Goal: Transaction & Acquisition: Purchase product/service

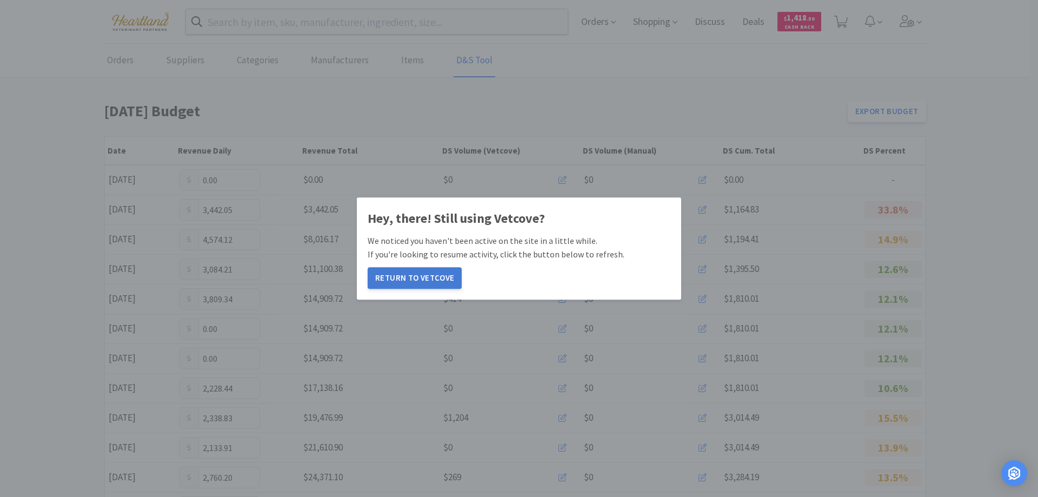
click at [445, 270] on button "Return to Vetcove" at bounding box center [414, 278] width 94 height 22
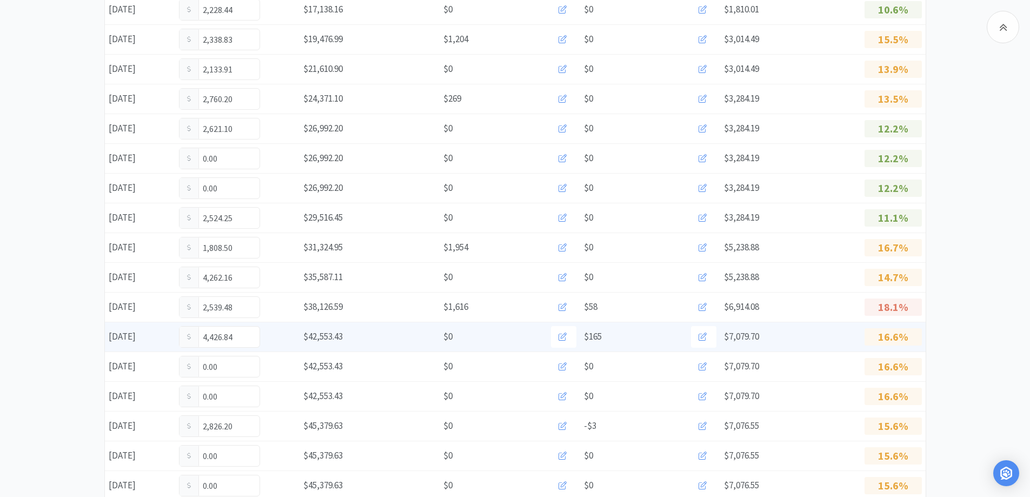
scroll to position [593, 0]
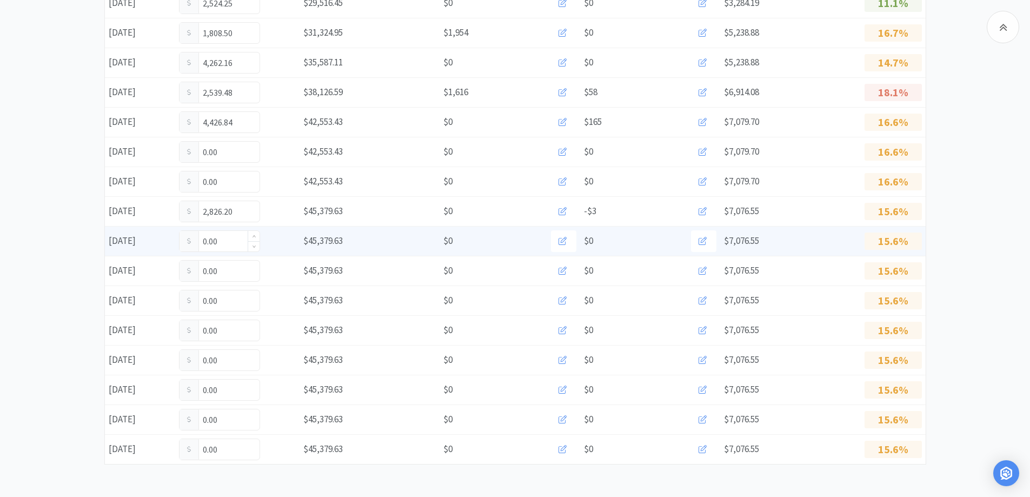
click at [235, 247] on input "0.00" at bounding box center [219, 241] width 80 height 21
type input "0"
type input "286.00"
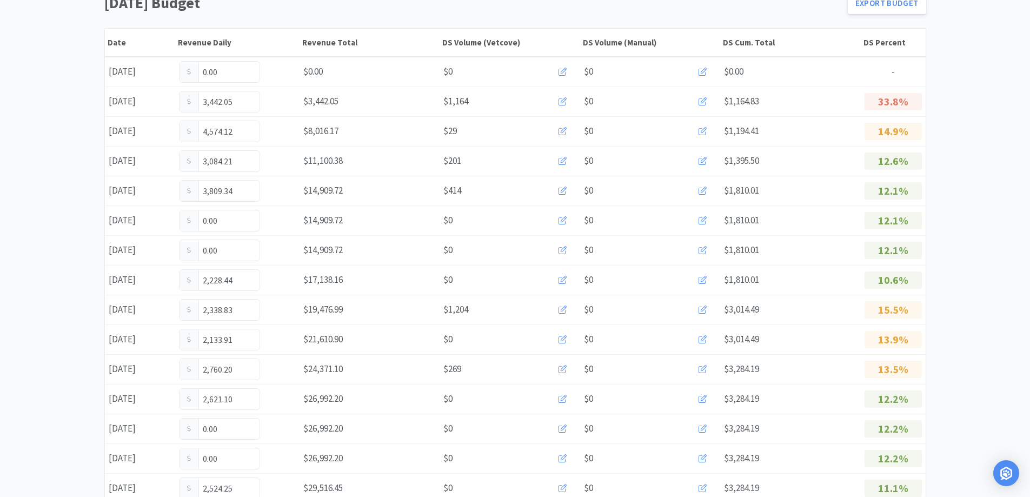
scroll to position [0, 0]
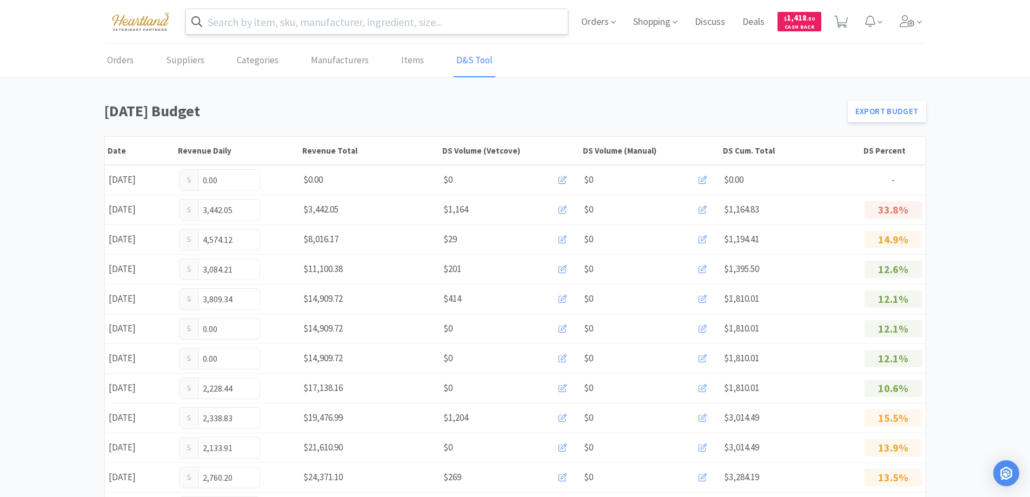
click at [326, 24] on input "text" at bounding box center [377, 21] width 382 height 25
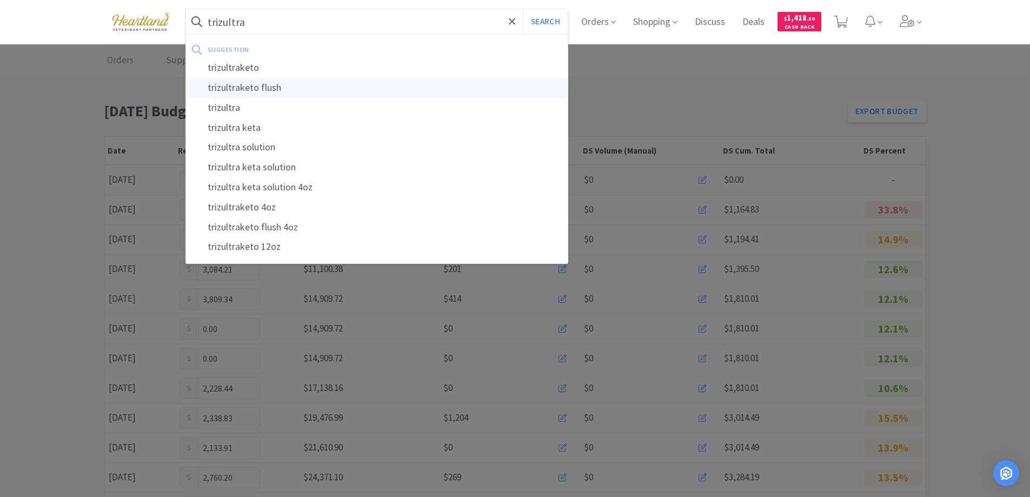
click at [239, 81] on div "trizultraketo flush" at bounding box center [377, 88] width 382 height 20
type input "trizultraketo flush"
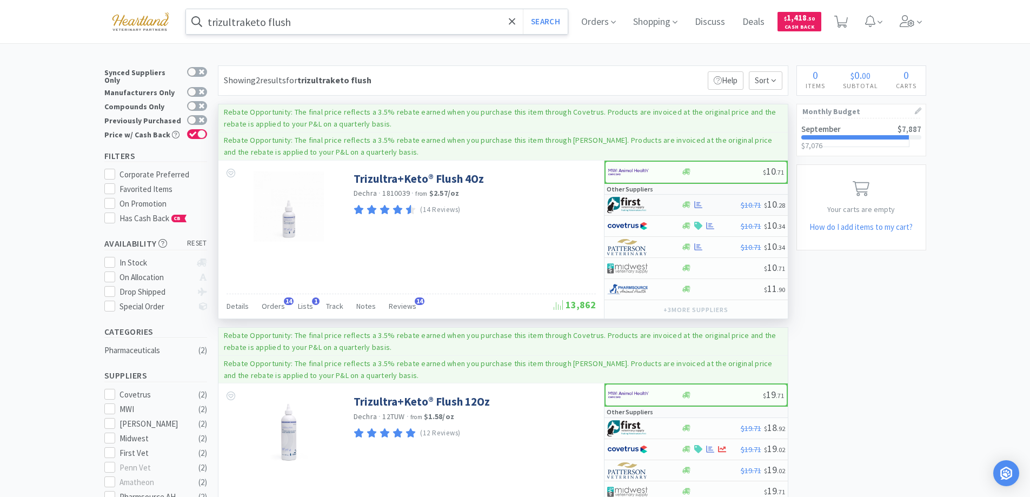
click at [657, 205] on div at bounding box center [636, 205] width 59 height 18
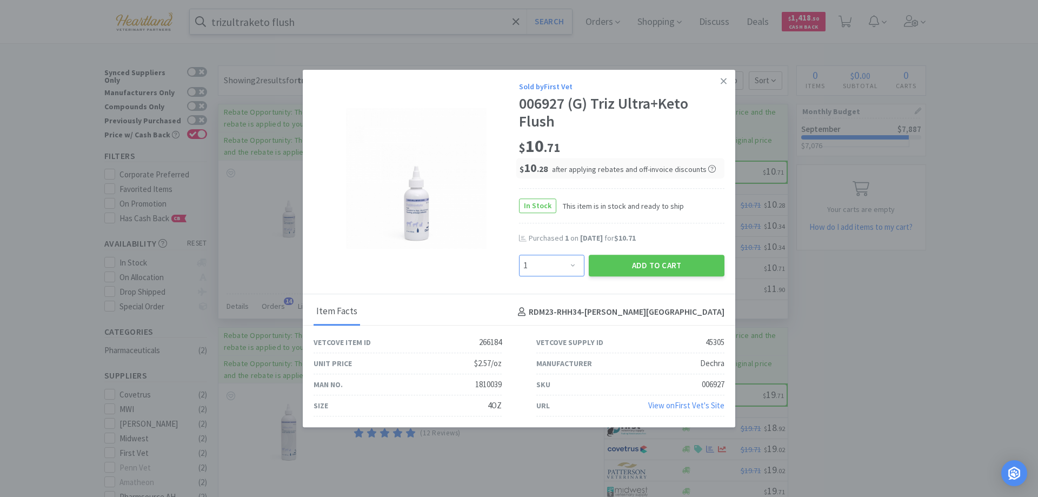
click at [572, 263] on select "Enter Quantity 1 2 3 4 5 6 7 8 9 10 11 12 13 14 15 16 17 18 19 20 Enter Quantity" at bounding box center [551, 266] width 65 height 22
select select "2"
click at [519, 255] on select "Enter Quantity 1 2 3 4 5 6 7 8 9 10 11 12 13 14 15 16 17 18 19 20 Enter Quantity" at bounding box center [551, 266] width 65 height 22
click at [643, 268] on button "Add to Cart" at bounding box center [657, 266] width 136 height 22
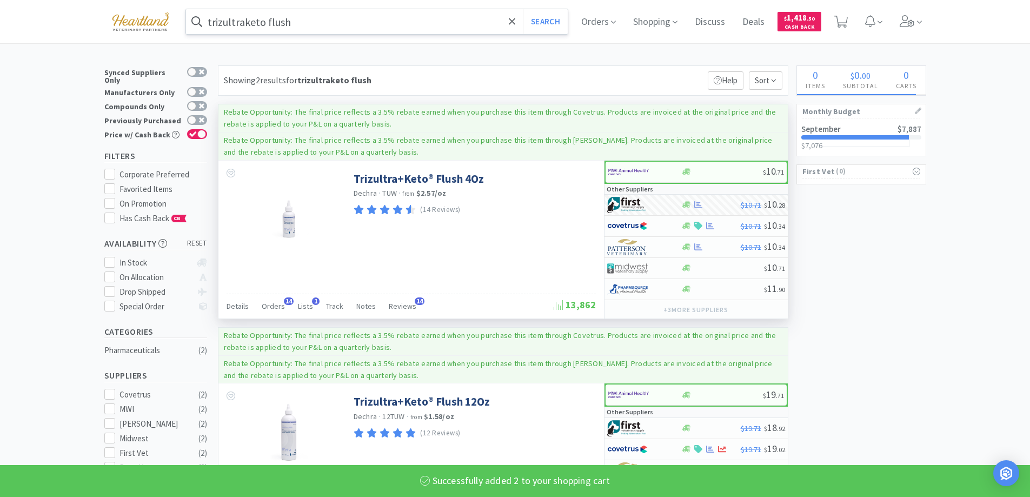
select select "2"
click at [403, 21] on input "trizultraketo flush" at bounding box center [377, 21] width 382 height 25
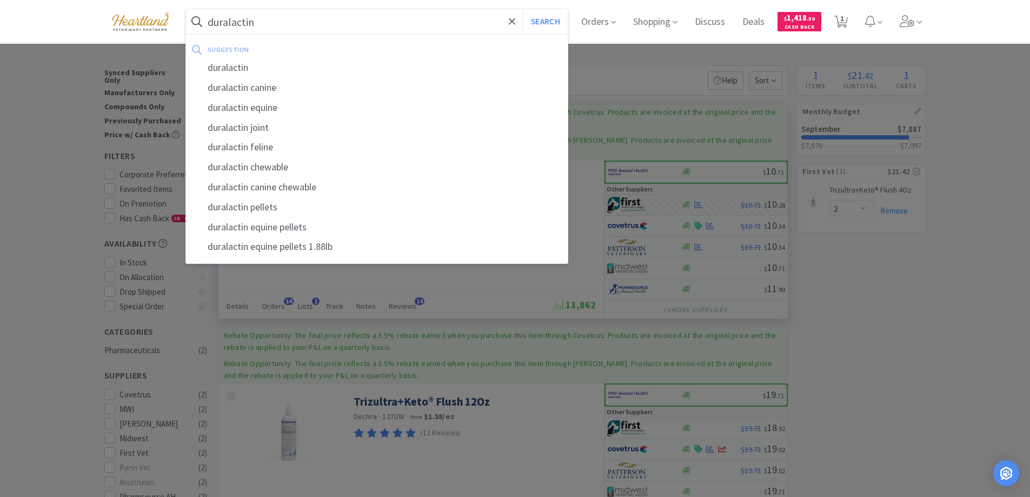
type input "duralactin"
click at [523, 9] on button "Search" at bounding box center [545, 21] width 45 height 25
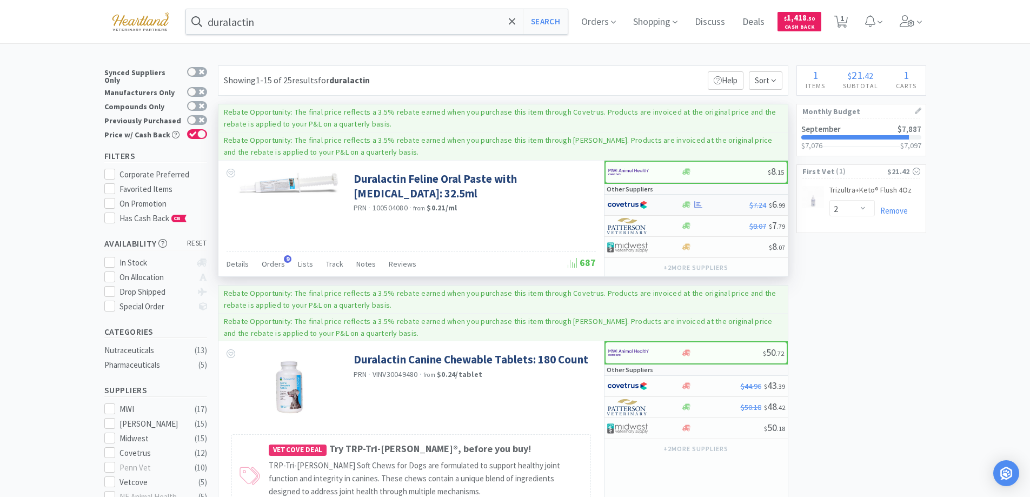
click at [670, 204] on div at bounding box center [644, 205] width 74 height 18
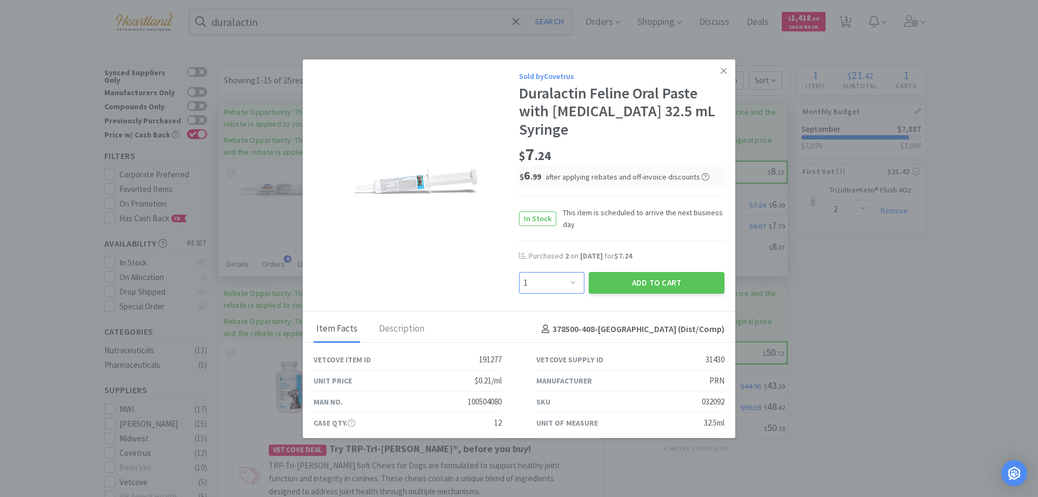
click at [569, 272] on select "Enter Quantity 1 2 3 4 5 6 7 8 9 10 11 12 13 14 15 16 17 18 19 20 Enter Quantity" at bounding box center [551, 283] width 65 height 22
select select "2"
click at [519, 272] on select "Enter Quantity 1 2 3 4 5 6 7 8 9 10 11 12 13 14 15 16 17 18 19 20 Enter Quantity" at bounding box center [551, 283] width 65 height 22
click at [650, 272] on button "Add to Cart" at bounding box center [657, 283] width 136 height 22
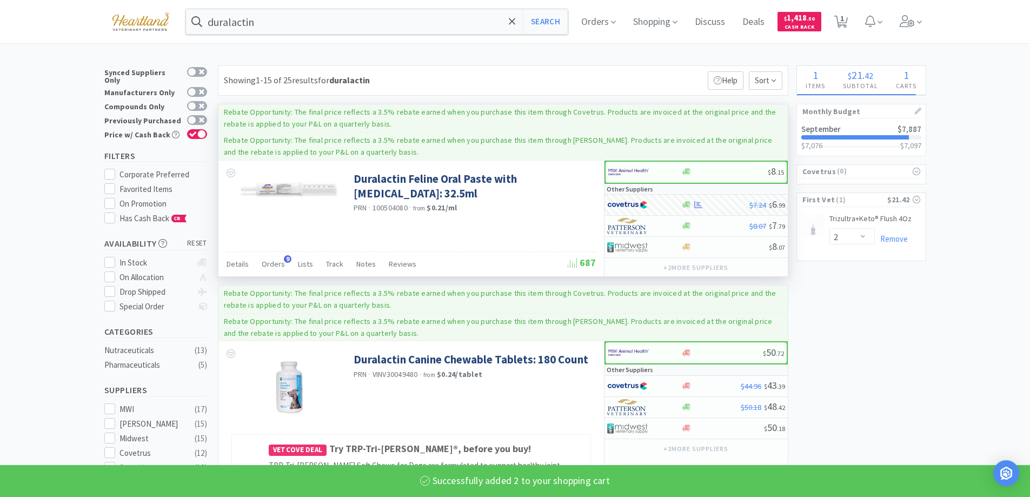
select select "2"
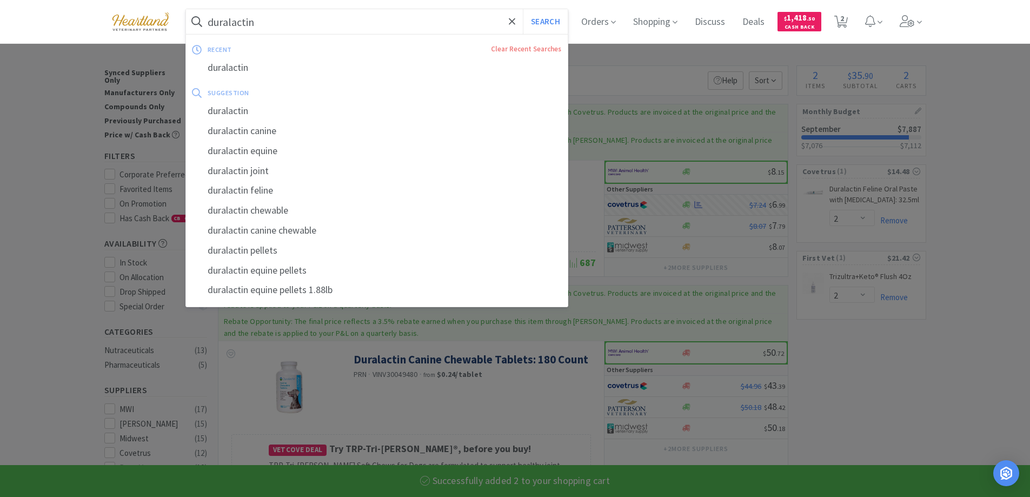
click at [352, 19] on input "duralactin" at bounding box center [377, 21] width 382 height 25
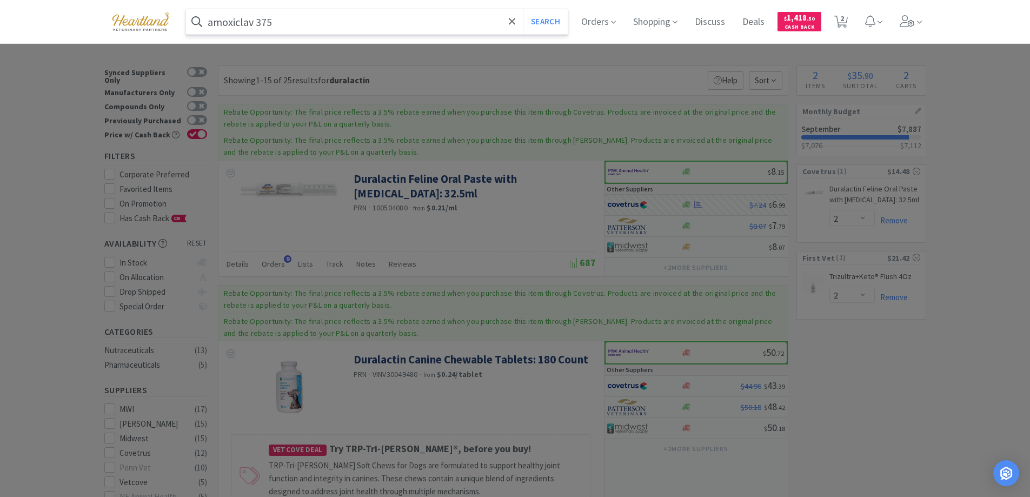
click at [523, 9] on button "Search" at bounding box center [545, 21] width 45 height 25
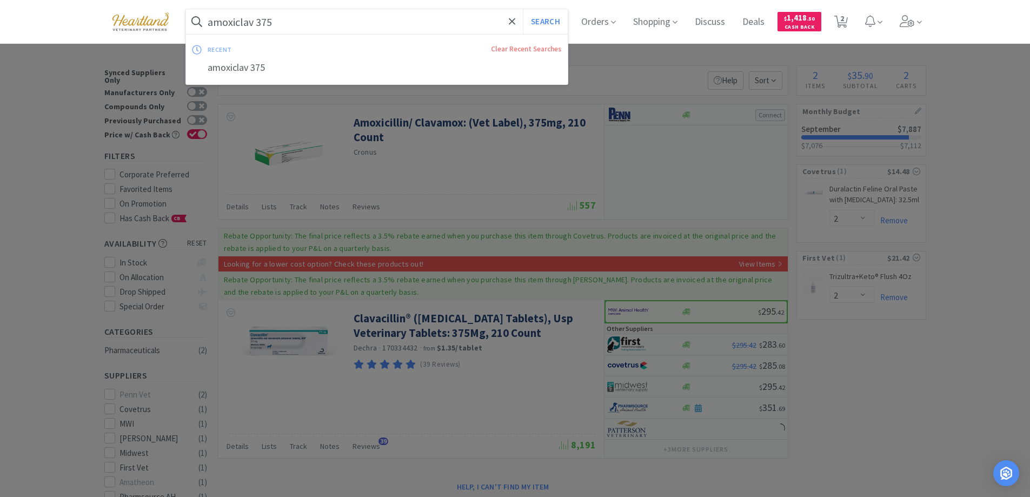
click at [309, 15] on input "amoxiclav 375" at bounding box center [377, 21] width 382 height 25
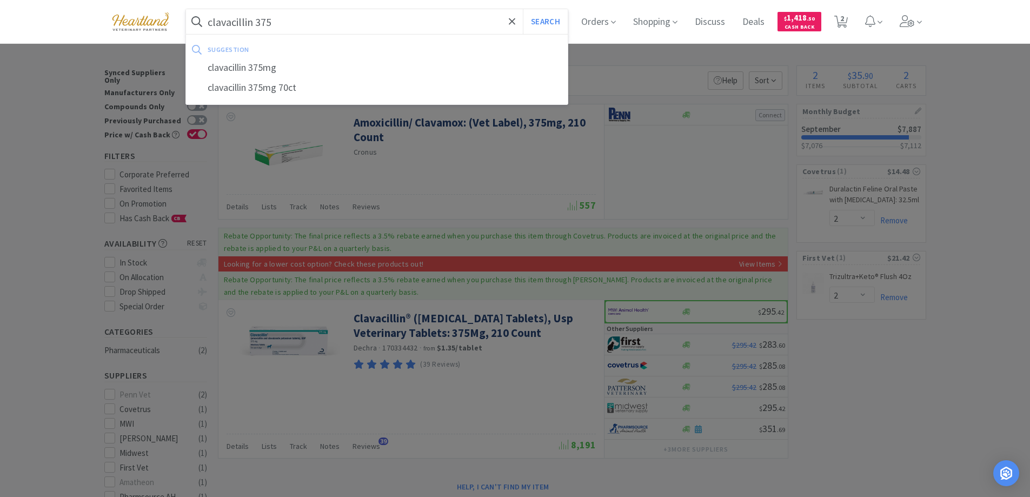
type input "clavacillin 375"
click at [523, 9] on button "Search" at bounding box center [545, 21] width 45 height 25
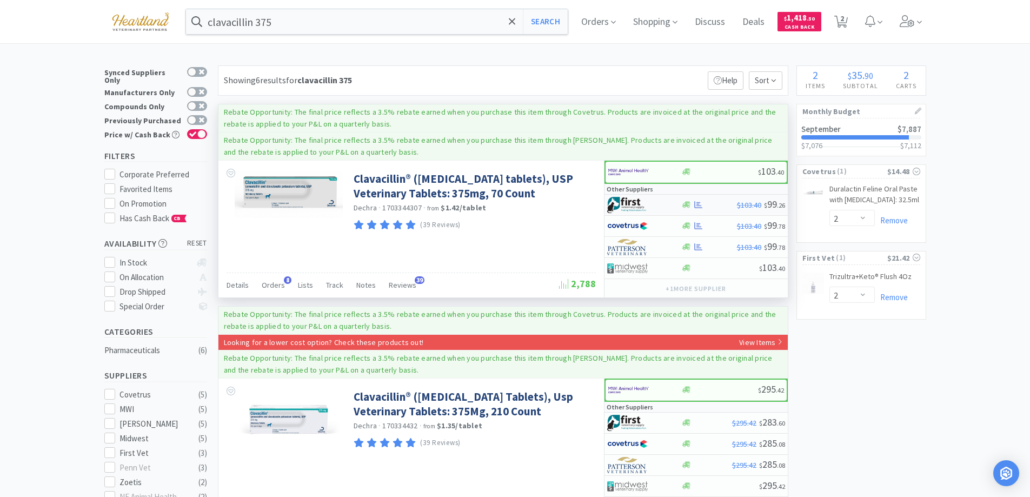
click at [656, 200] on div at bounding box center [636, 205] width 59 height 18
select select "1"
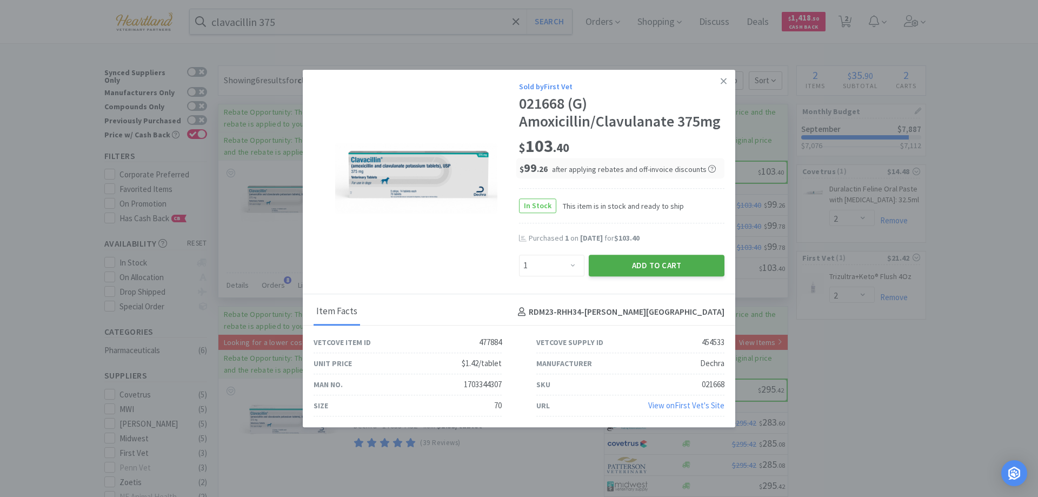
click at [663, 267] on button "Add to Cart" at bounding box center [657, 266] width 136 height 22
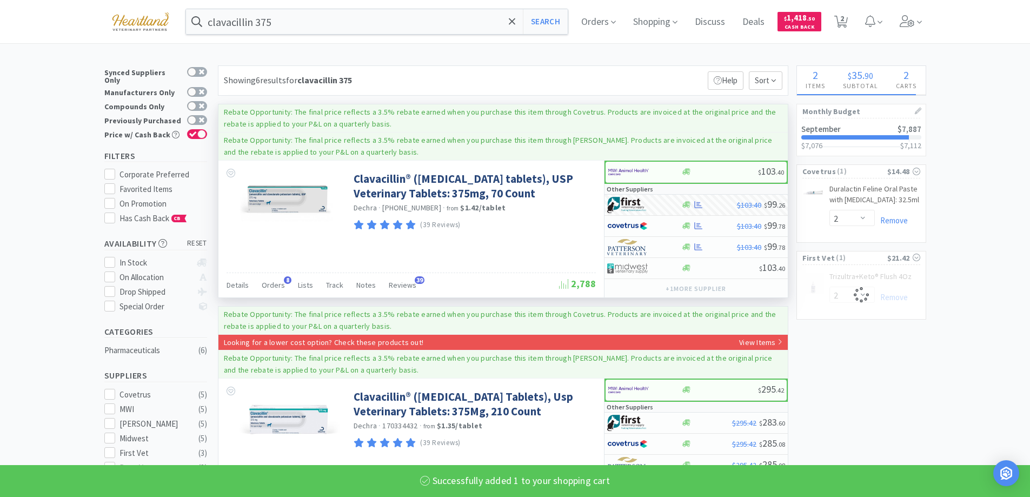
select select "1"
select select "2"
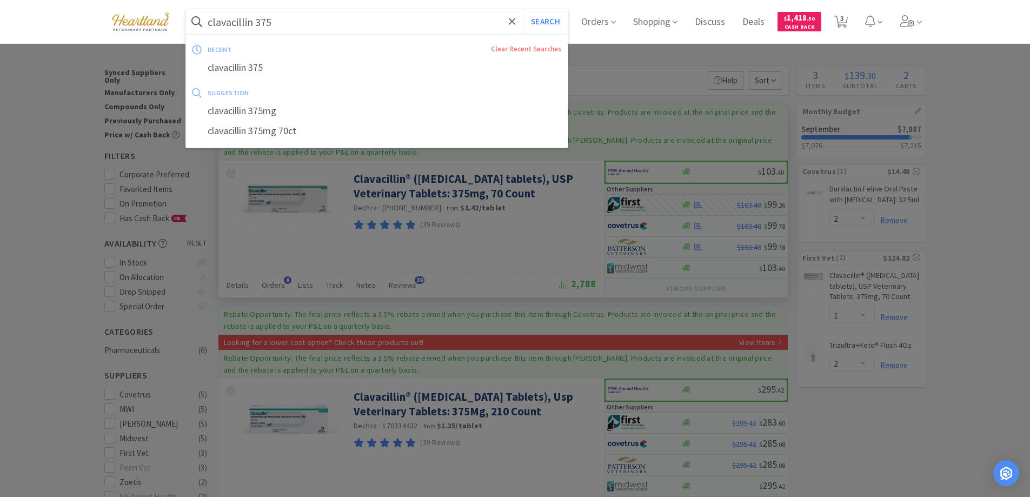
click at [370, 25] on input "clavacillin 375" at bounding box center [377, 21] width 382 height 25
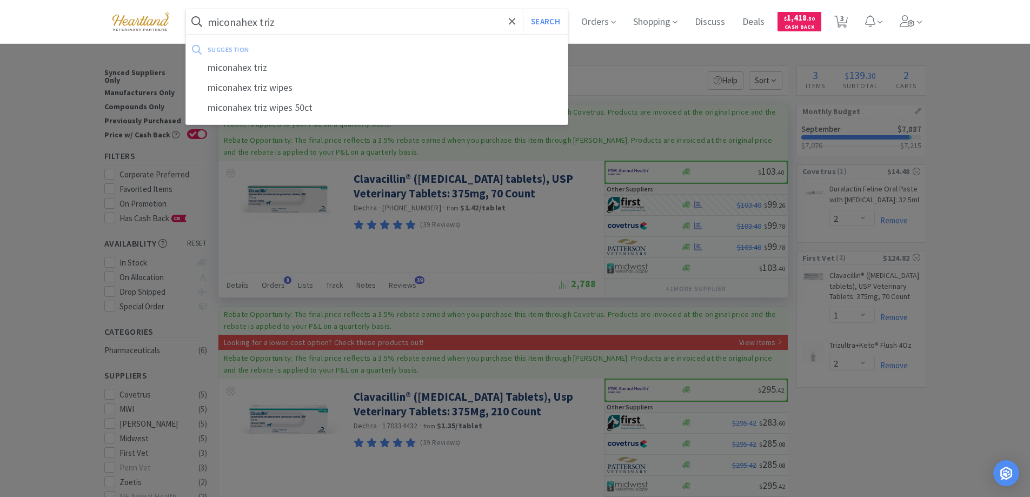
type input "miconahex triz"
click at [523, 9] on button "Search" at bounding box center [545, 21] width 45 height 25
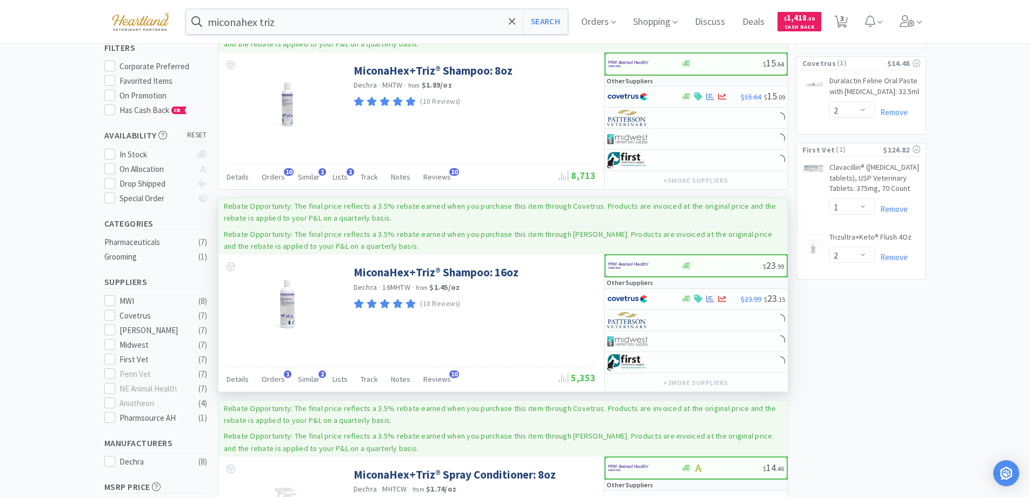
scroll to position [216, 0]
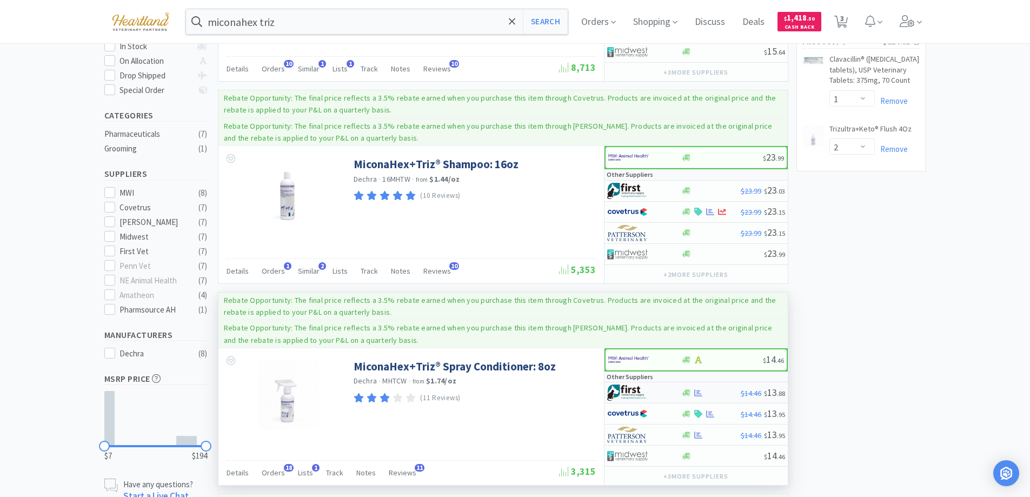
click at [665, 391] on div at bounding box center [636, 392] width 59 height 18
select select "1"
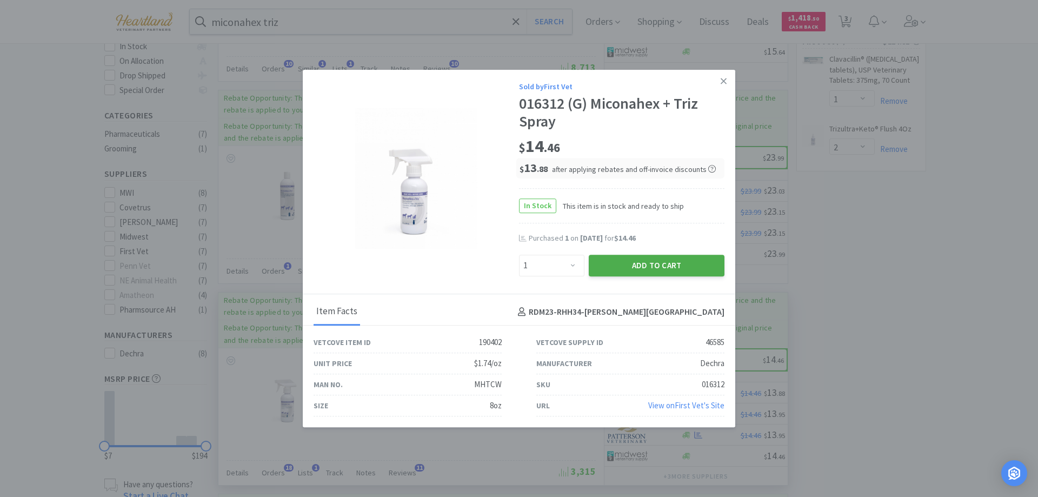
click at [660, 268] on button "Add to Cart" at bounding box center [657, 266] width 136 height 22
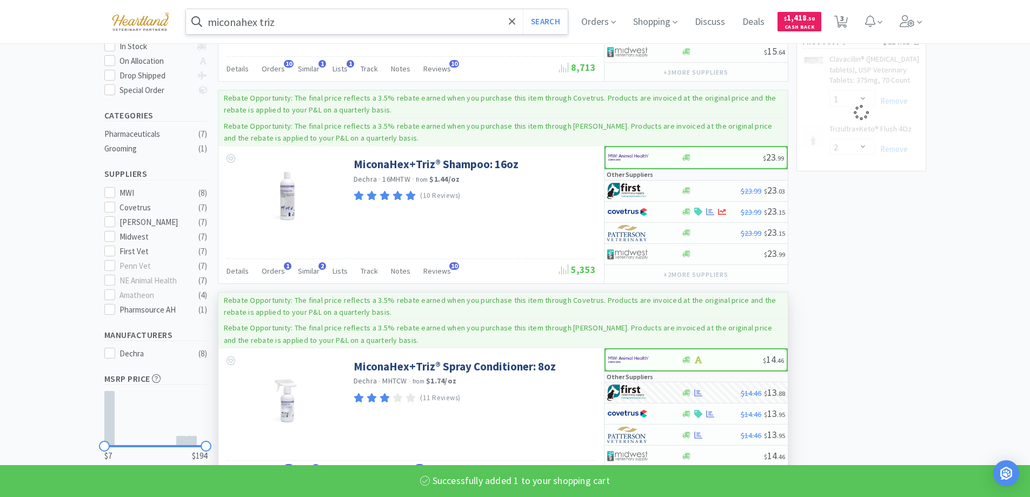
select select "1"
select select "2"
click at [373, 24] on input "miconahex triz" at bounding box center [377, 21] width 382 height 25
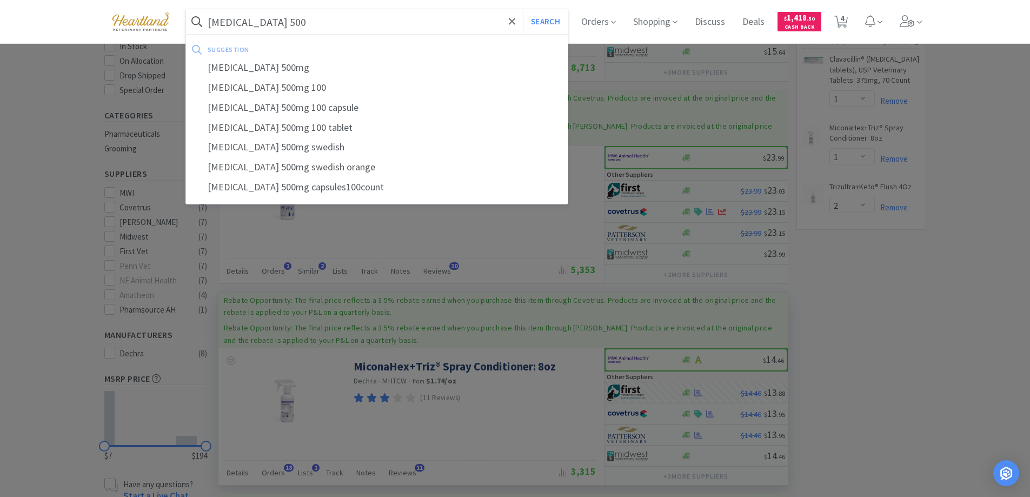
type input "cephalexin 500"
click at [523, 9] on button "Search" at bounding box center [545, 21] width 45 height 25
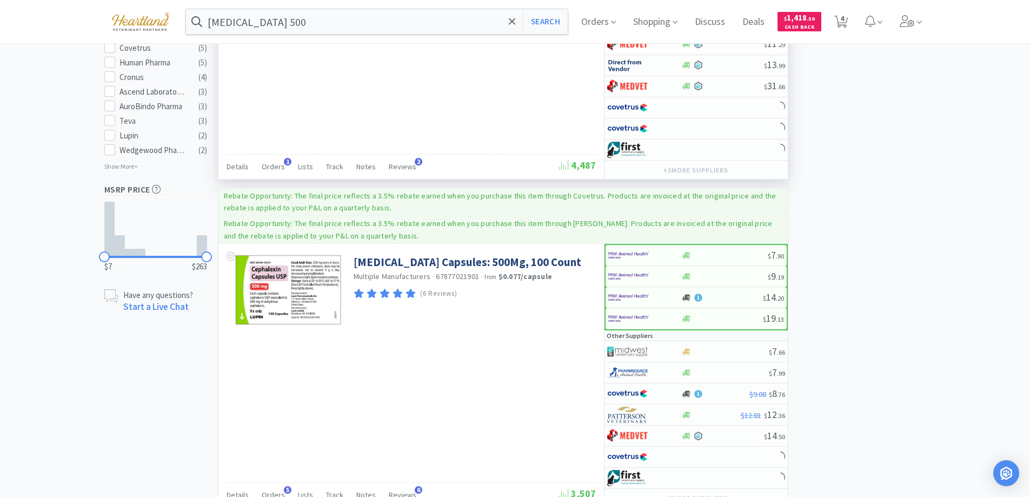
scroll to position [703, 0]
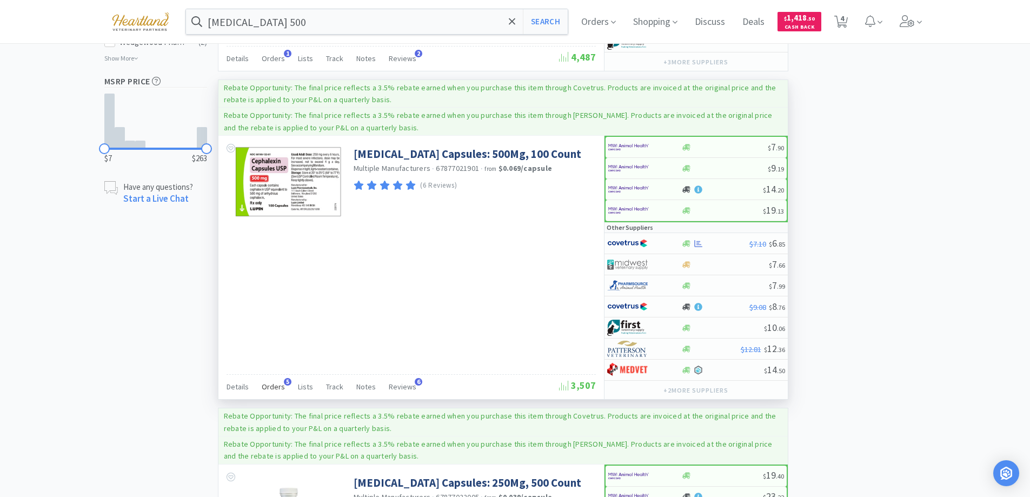
click at [275, 385] on span "Orders" at bounding box center [273, 387] width 23 height 10
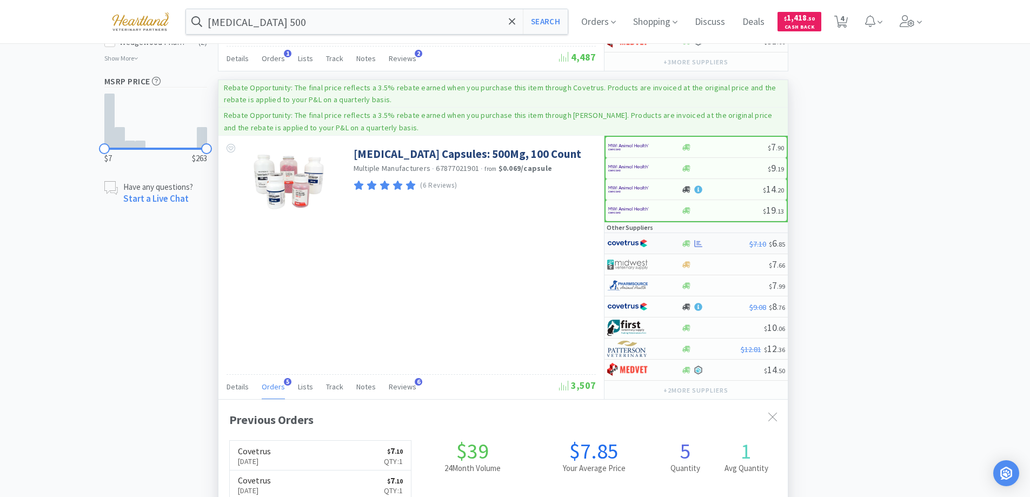
scroll to position [280, 569]
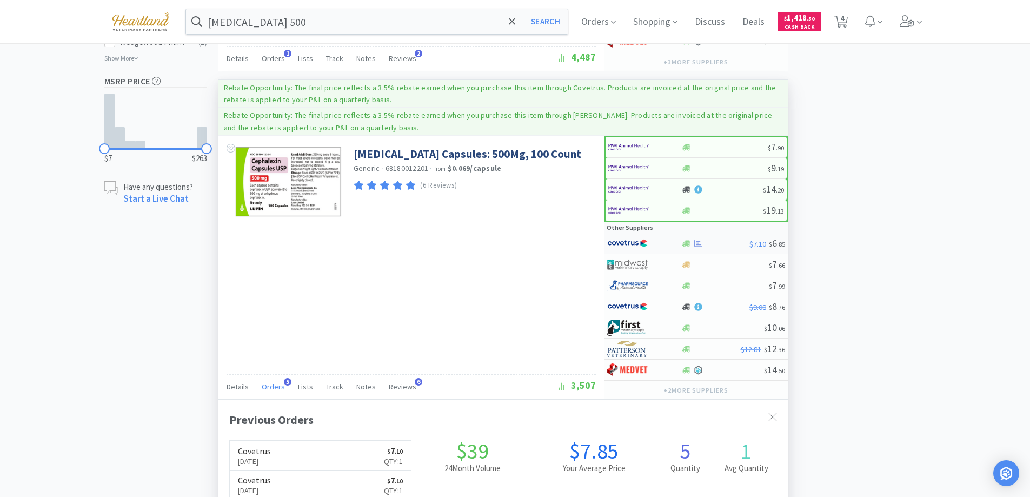
click at [663, 244] on div at bounding box center [636, 243] width 59 height 18
select select "1"
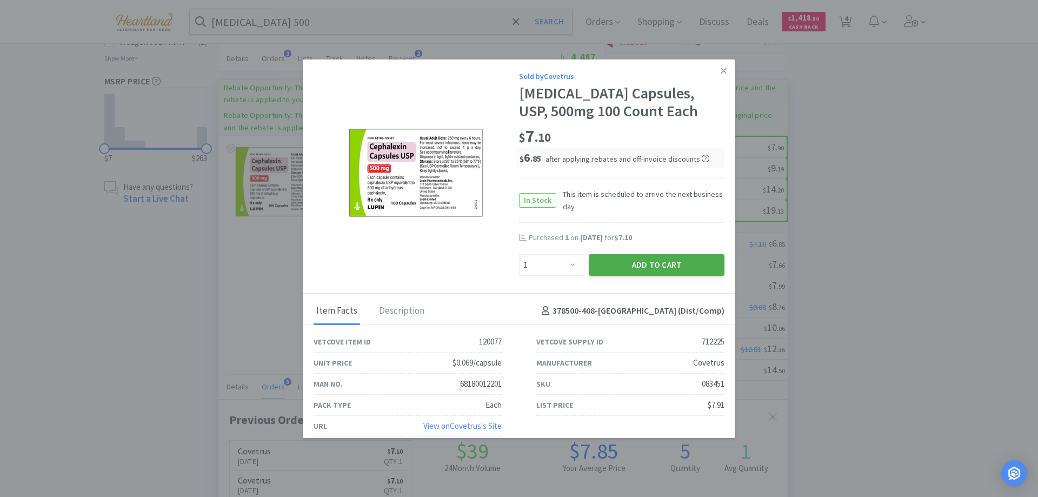
click at [652, 257] on button "Add to Cart" at bounding box center [657, 265] width 136 height 22
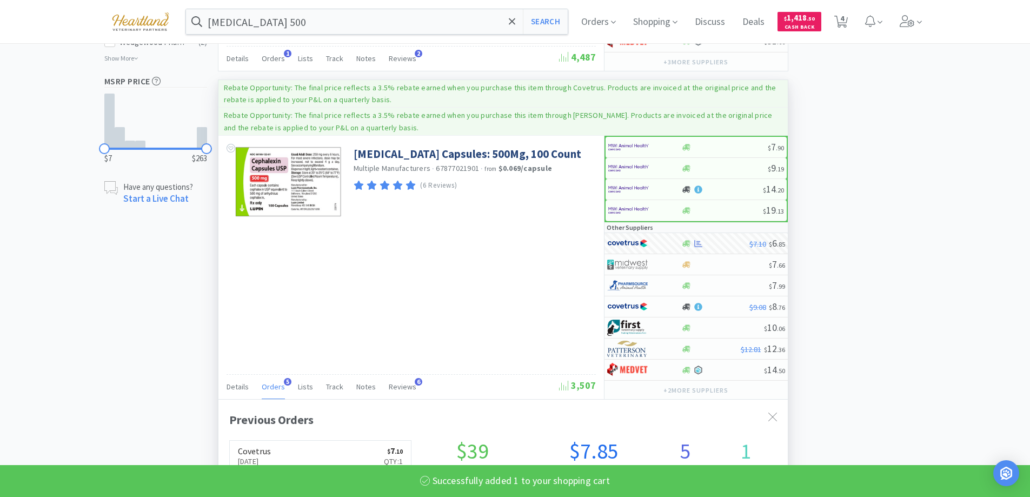
select select "1"
select select "2"
click at [359, 23] on input "cephalexin 500" at bounding box center [377, 21] width 382 height 25
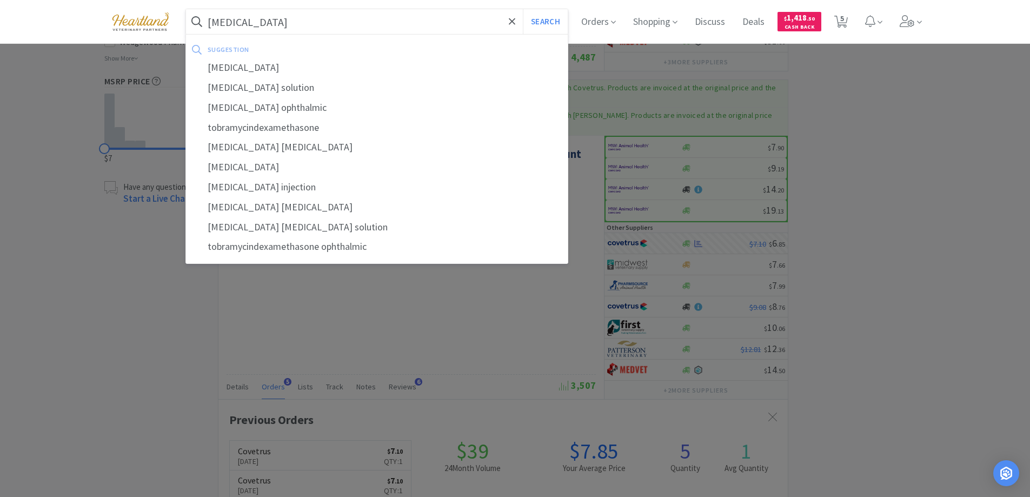
type input "tobramycin"
click at [523, 9] on button "Search" at bounding box center [545, 21] width 45 height 25
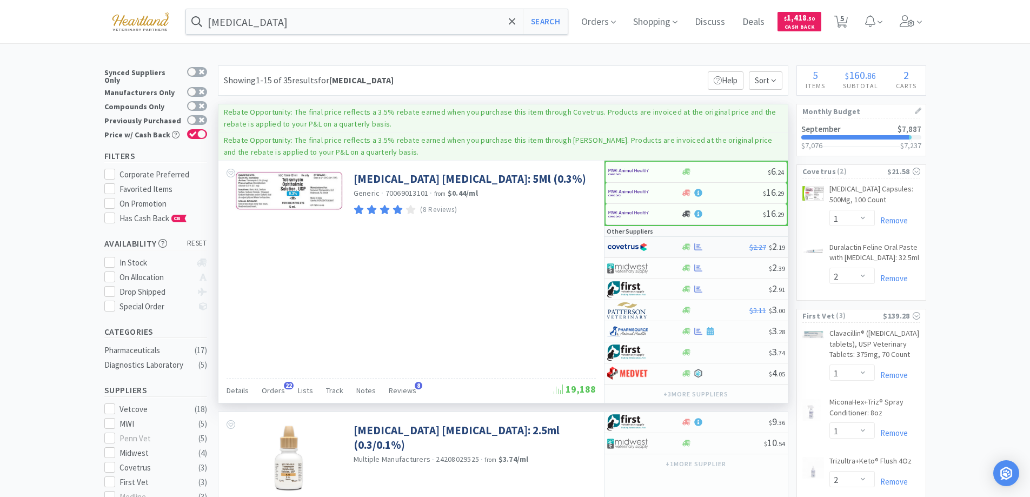
click at [658, 250] on div at bounding box center [636, 247] width 59 height 18
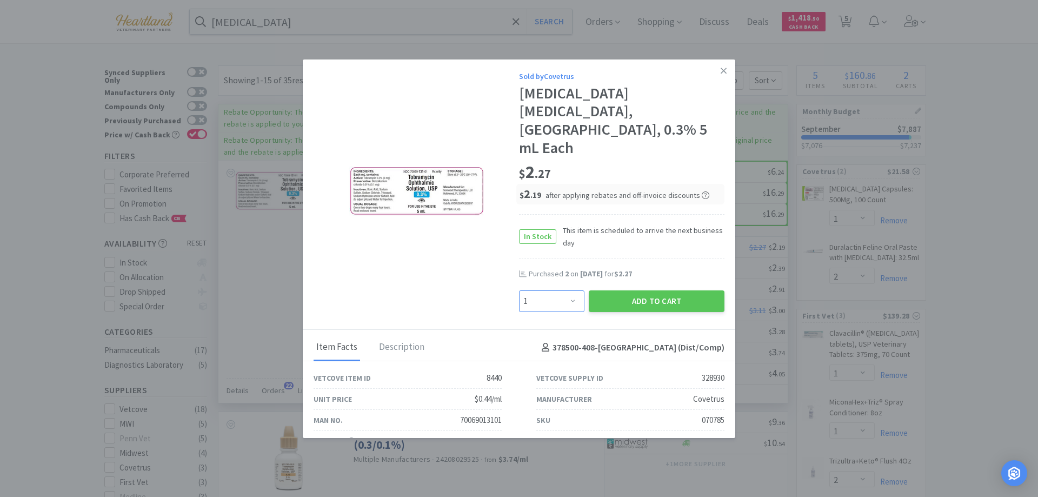
click at [565, 290] on select "Enter Quantity 1 2 3 4 5 6 7 8 9 10 11 12 13 14 15 16 17 18 19 20 Enter Quantity" at bounding box center [551, 301] width 65 height 22
select select "2"
click at [519, 290] on select "Enter Quantity 1 2 3 4 5 6 7 8 9 10 11 12 13 14 15 16 17 18 19 20 Enter Quantity" at bounding box center [551, 301] width 65 height 22
click at [651, 290] on button "Add to Cart" at bounding box center [657, 301] width 136 height 22
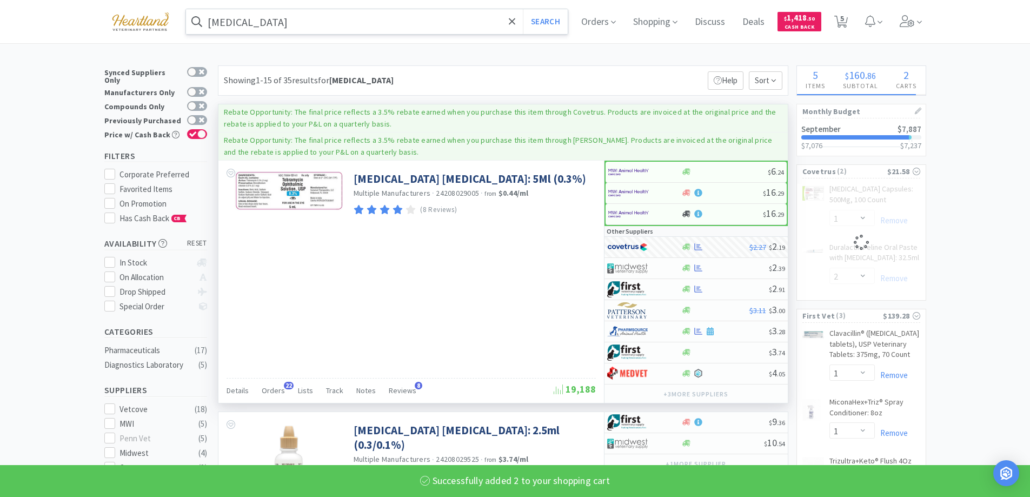
click at [323, 24] on input "tobramycin" at bounding box center [377, 21] width 382 height 25
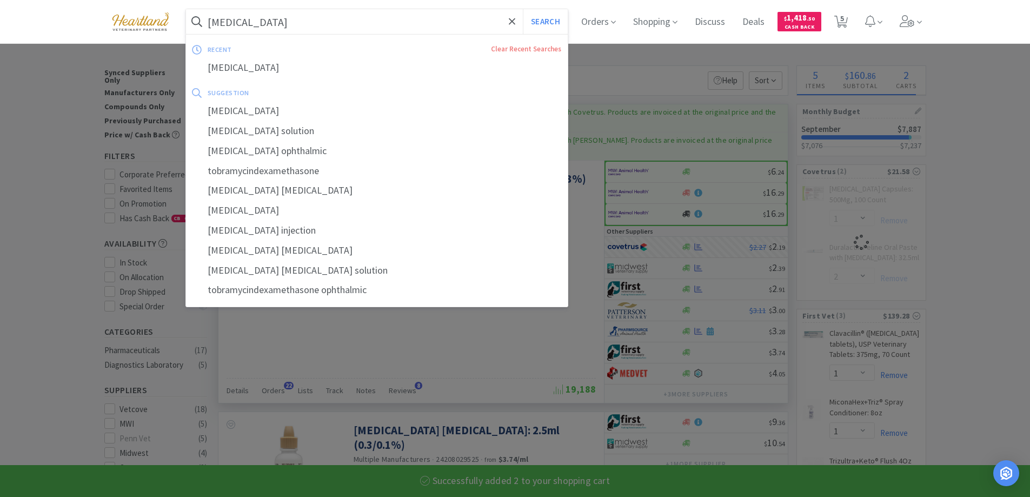
select select "2"
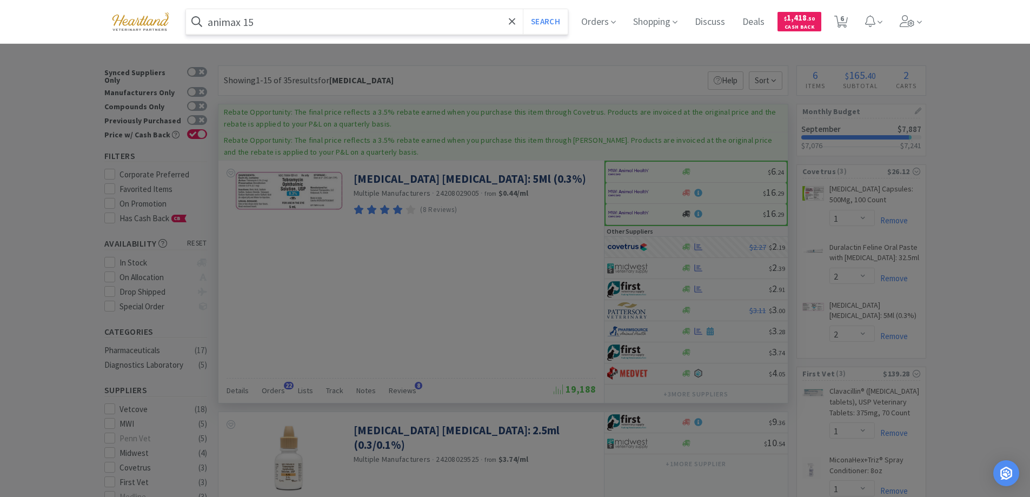
click at [523, 9] on button "Search" at bounding box center [545, 21] width 45 height 25
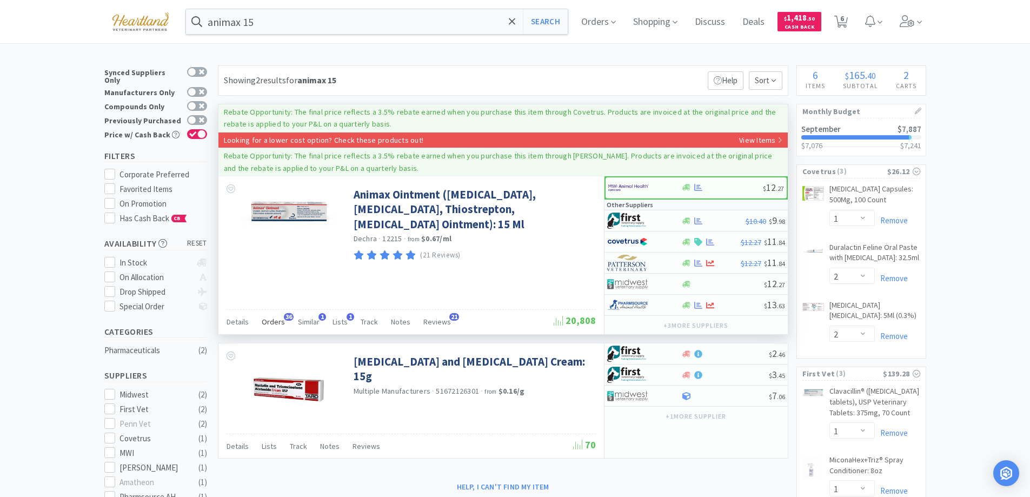
click at [274, 318] on span "Orders" at bounding box center [273, 322] width 23 height 10
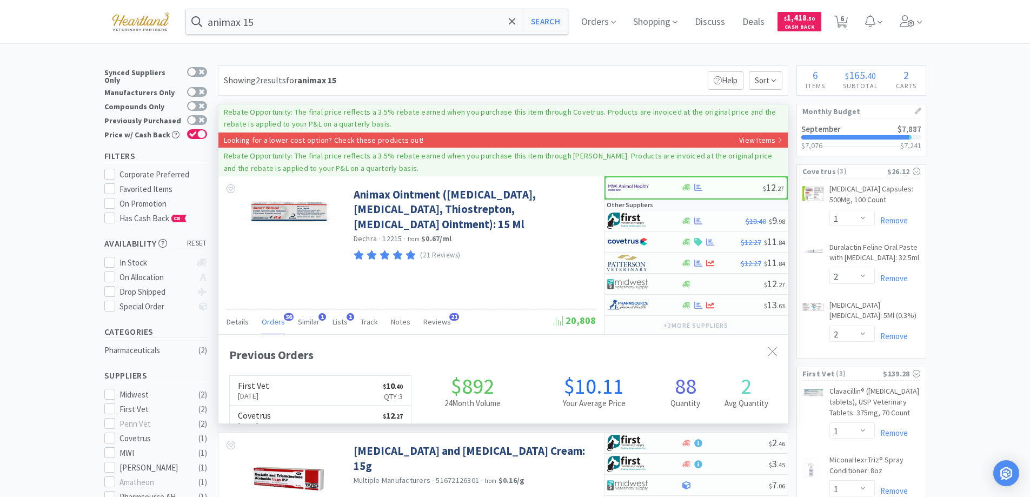
scroll to position [290, 569]
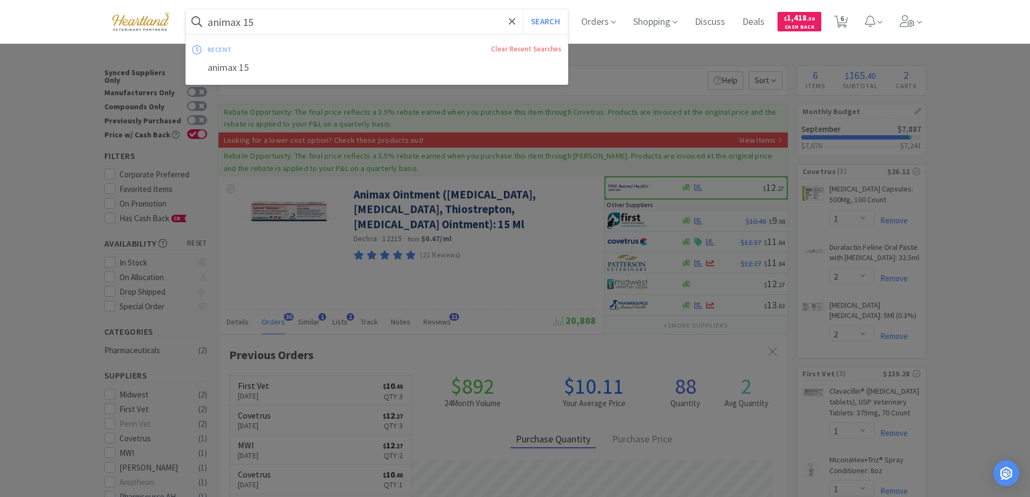
click at [308, 19] on input "animax 15" at bounding box center [377, 21] width 382 height 25
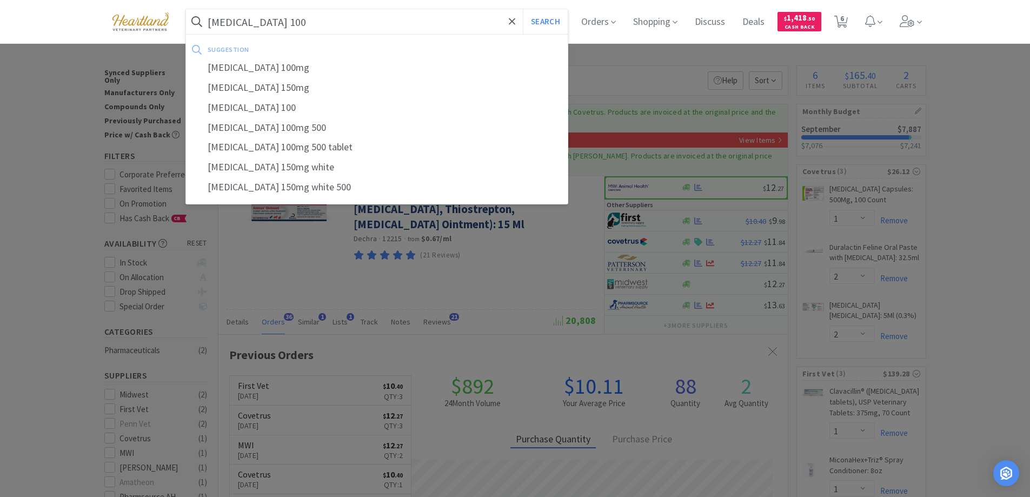
type input "trazodone 100"
click at [523, 9] on button "Search" at bounding box center [545, 21] width 45 height 25
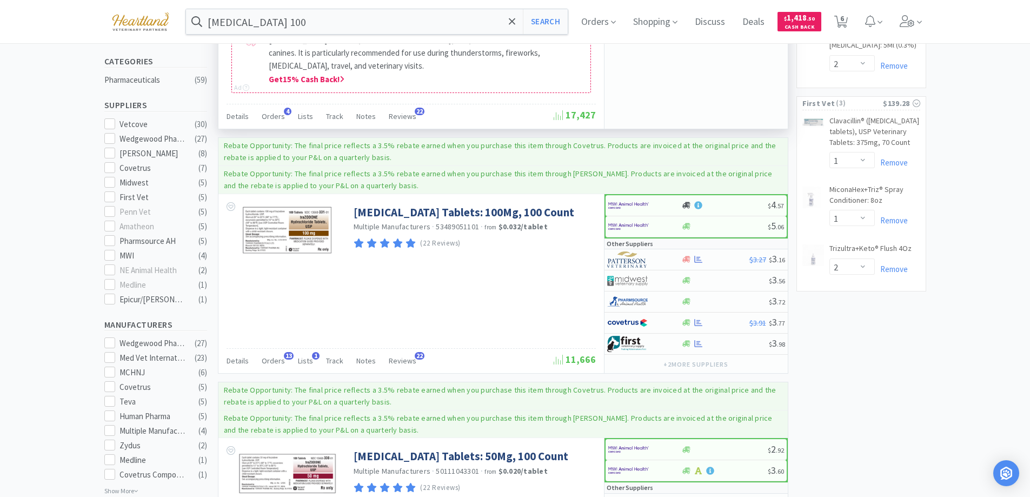
scroll to position [324, 0]
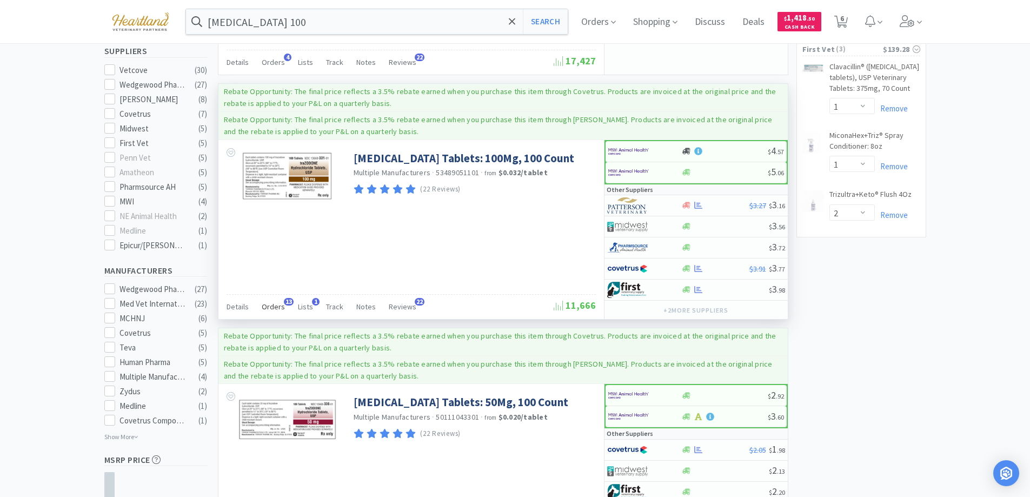
click at [270, 301] on div "Orders 13" at bounding box center [273, 308] width 23 height 21
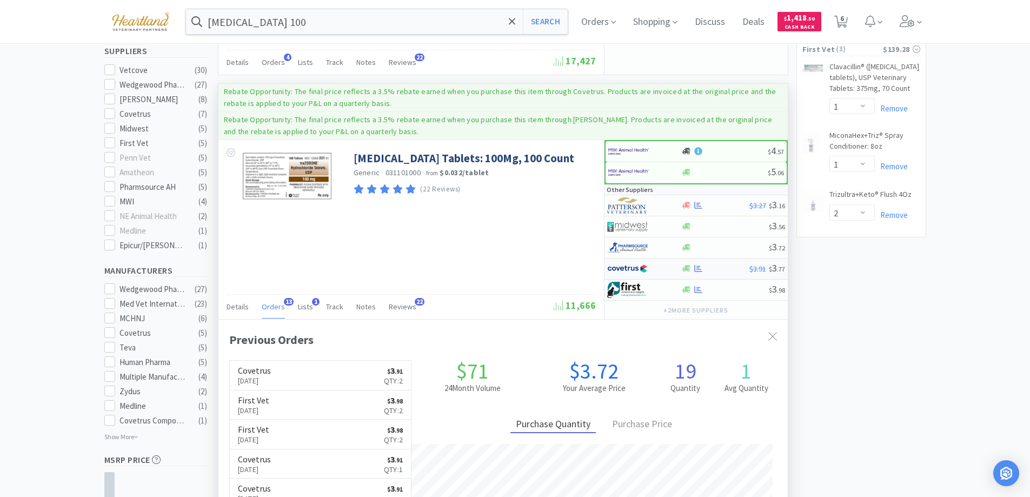
scroll to position [290, 569]
click at [661, 243] on div at bounding box center [636, 247] width 59 height 18
select select "1"
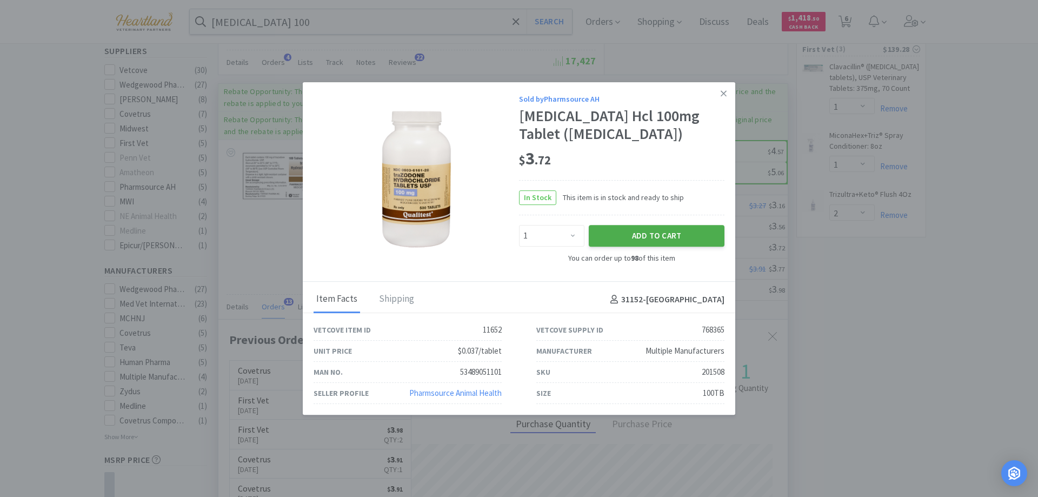
click at [651, 235] on button "Add to Cart" at bounding box center [657, 236] width 136 height 22
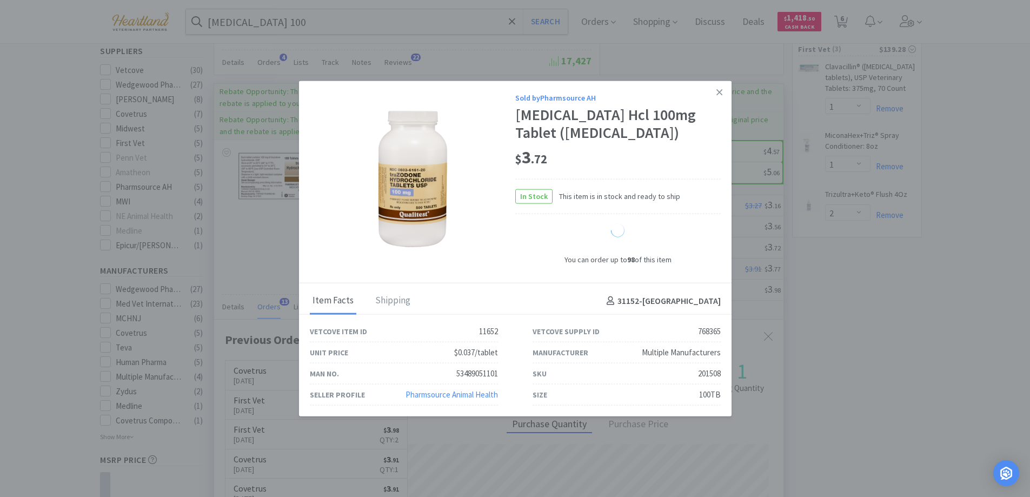
select select "1"
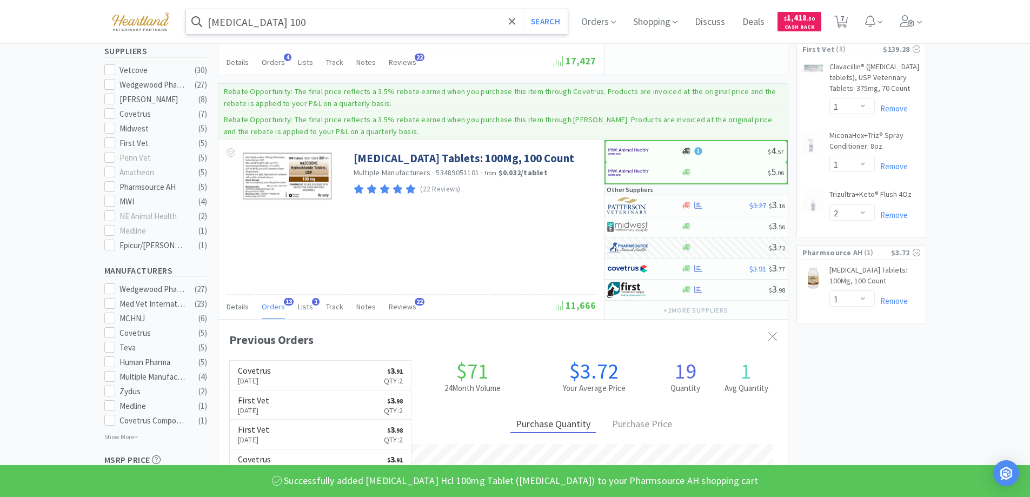
click at [337, 25] on input "trazodone 100" at bounding box center [377, 21] width 382 height 25
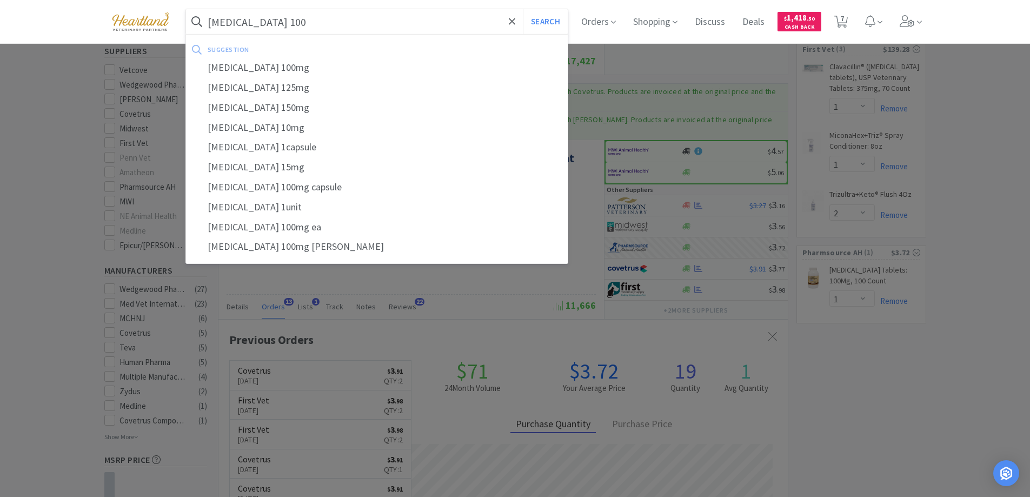
type input "gabapentin 100"
click at [523, 9] on button "Search" at bounding box center [545, 21] width 45 height 25
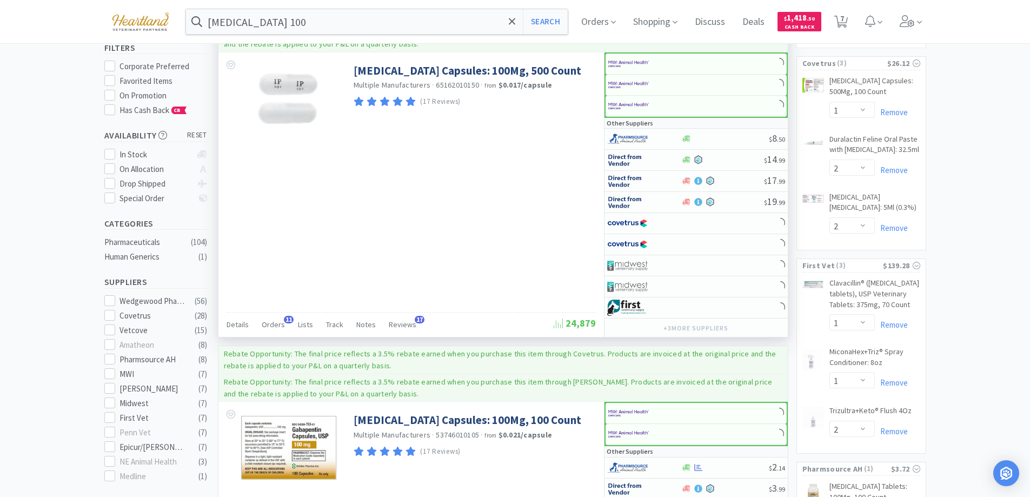
scroll to position [324, 0]
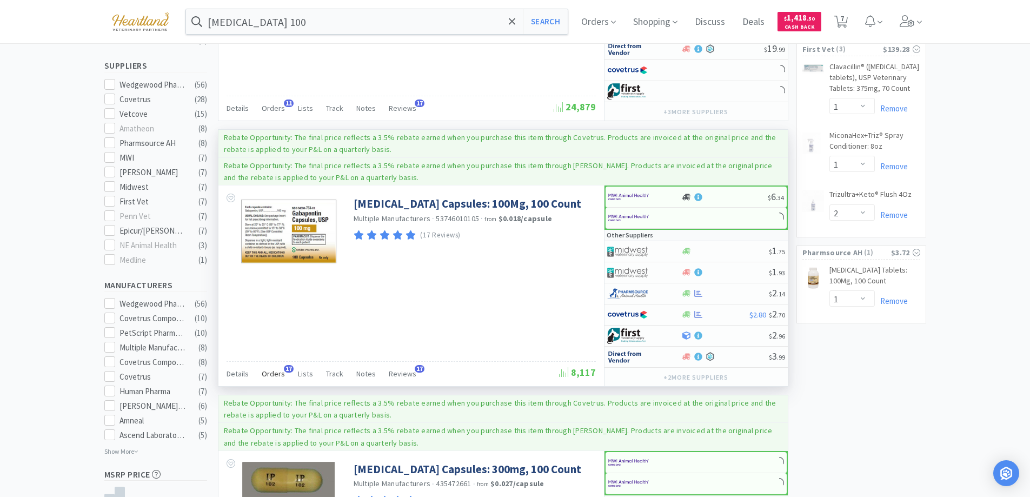
click at [267, 376] on span "Orders" at bounding box center [273, 374] width 23 height 10
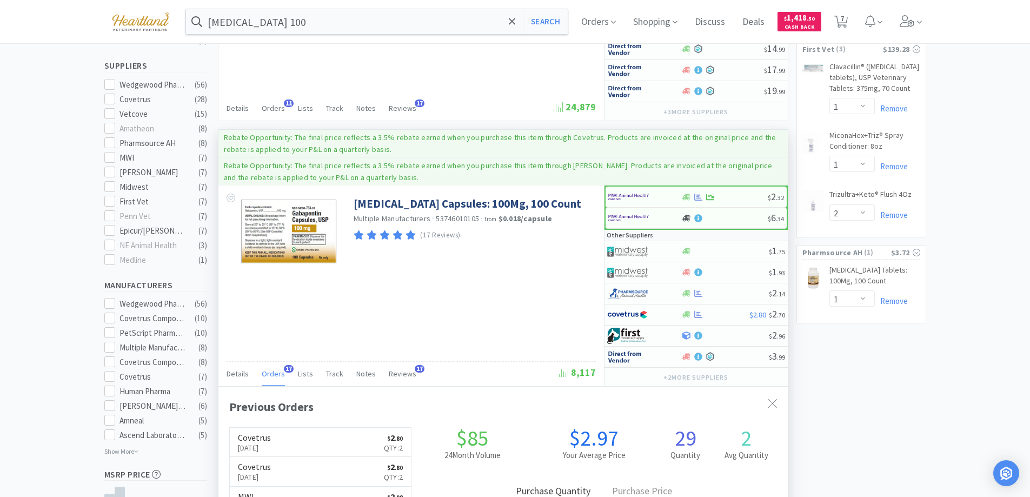
scroll to position [290, 569]
click at [662, 291] on div at bounding box center [636, 293] width 59 height 18
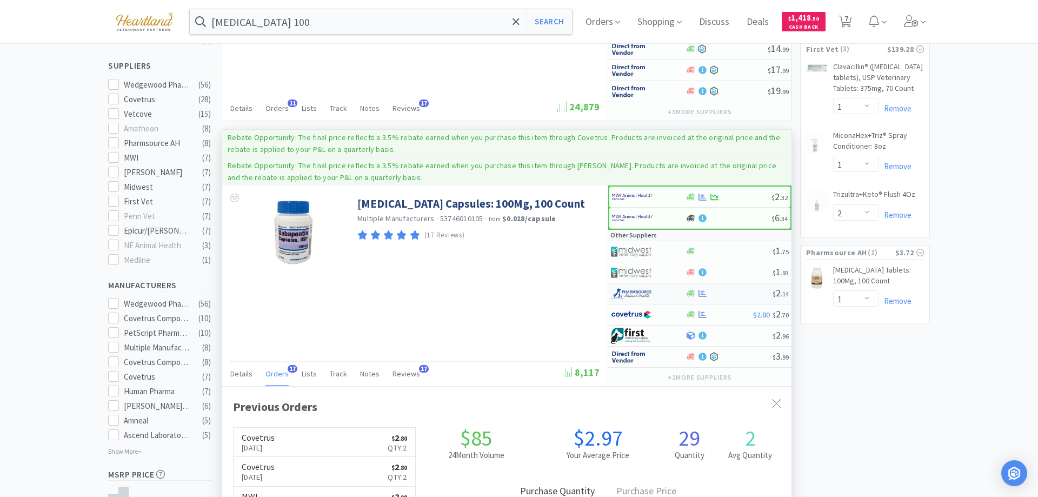
select select "1"
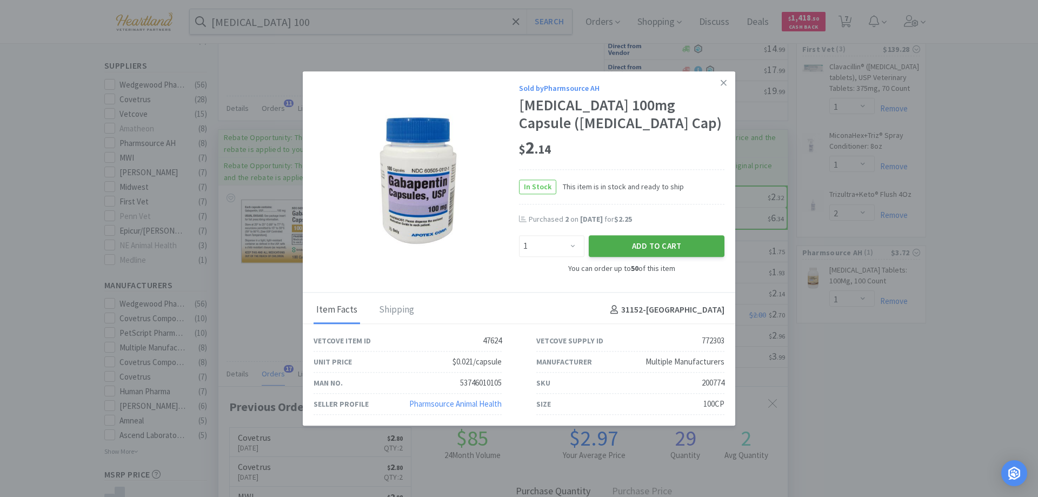
click at [665, 243] on button "Add to Cart" at bounding box center [657, 247] width 136 height 22
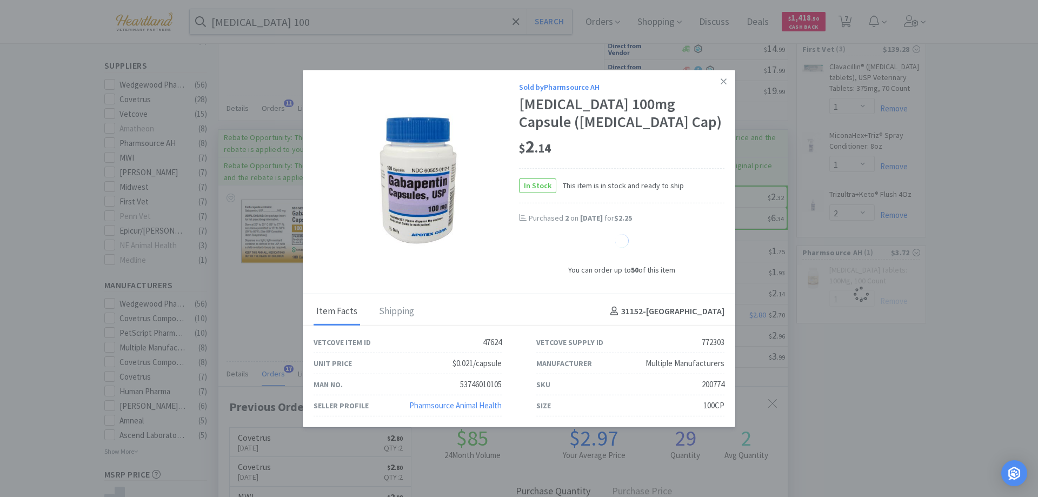
select select "1"
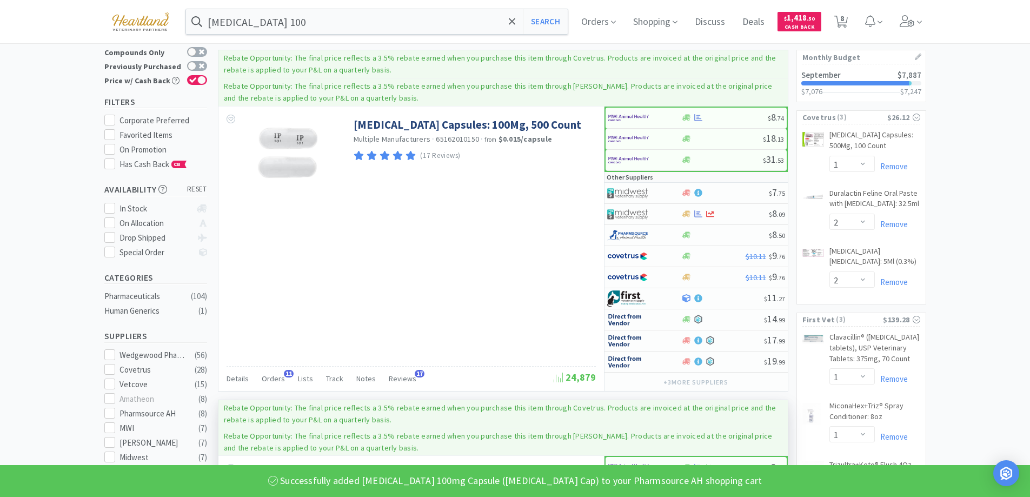
scroll to position [0, 0]
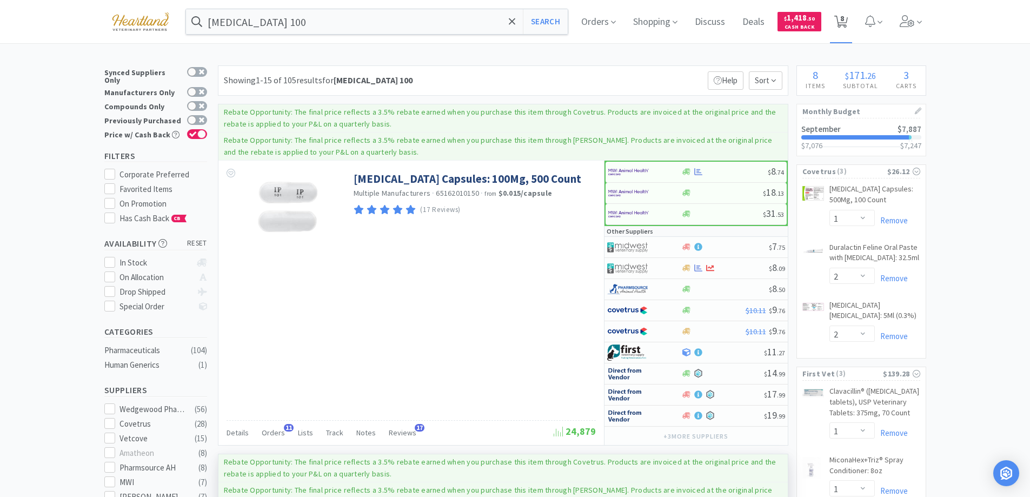
click at [844, 22] on span "8" at bounding box center [842, 18] width 4 height 43
select select "1"
select select "2"
select select "1"
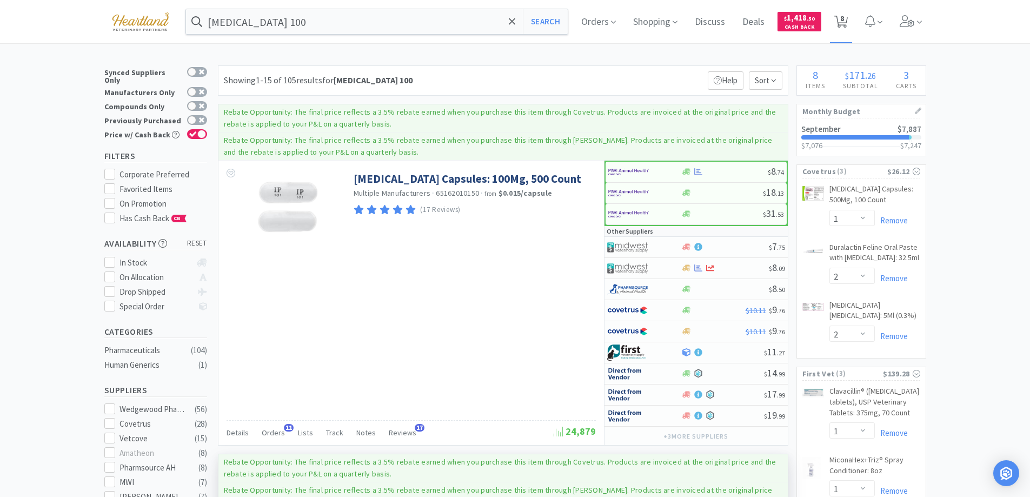
select select "1"
select select "2"
select select "1"
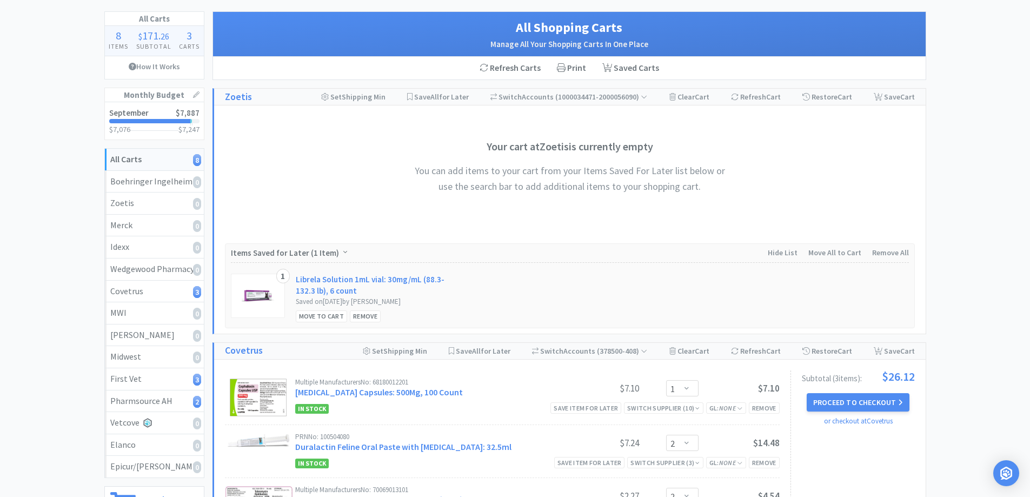
scroll to position [162, 0]
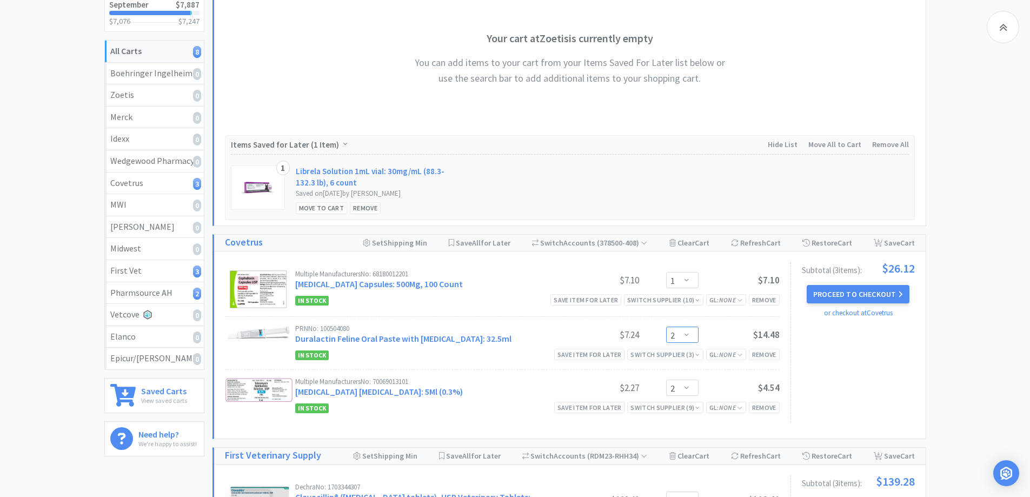
click at [689, 336] on select "Enter Quantity 1 2 3 4 5 6 7 8 9 10 11 12 13 14 15 16 17 18 19 20 Enter Quantity" at bounding box center [682, 334] width 32 height 16
click at [666, 326] on select "Enter Quantity 1 2 3 4 5 6 7 8 9 10 11 12 13 14 15 16 17 18 19 20 Enter Quantity" at bounding box center [682, 334] width 32 height 16
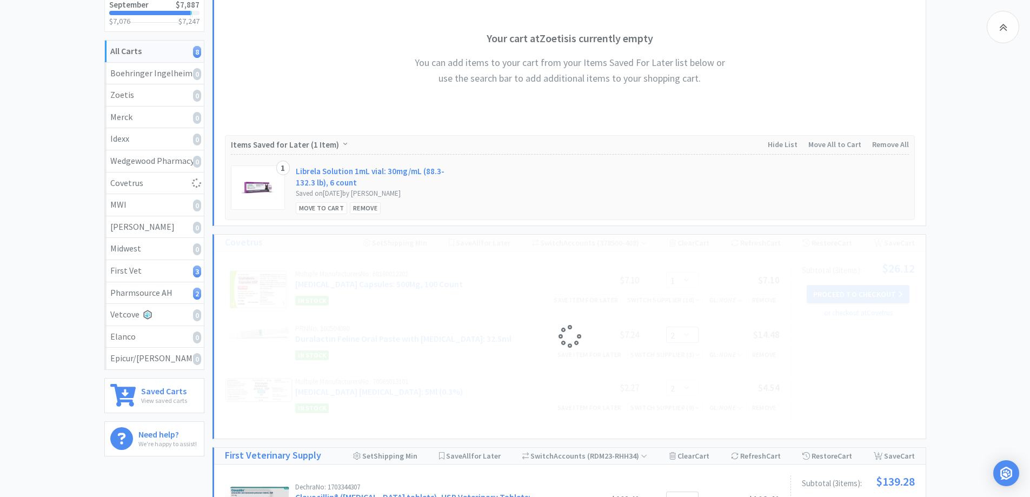
select select "1"
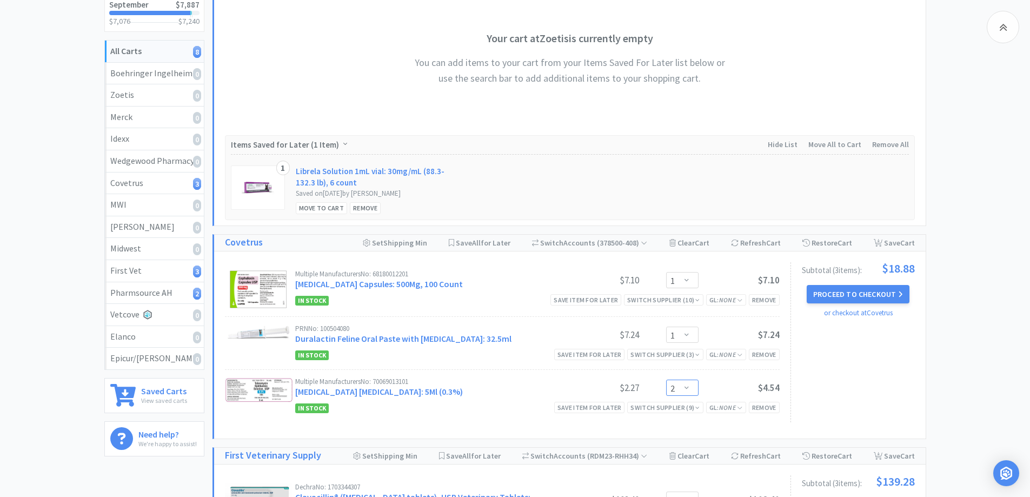
click at [684, 389] on select "Enter Quantity 1 2 3 4 5 6 7 8 9 10 11 12 13 14 15 16 17 18 19 20 Enter Quantity" at bounding box center [682, 387] width 32 height 16
click at [666, 379] on select "Enter Quantity 1 2 3 4 5 6 7 8 9 10 11 12 13 14 15 16 17 18 19 20 Enter Quantity" at bounding box center [682, 387] width 32 height 16
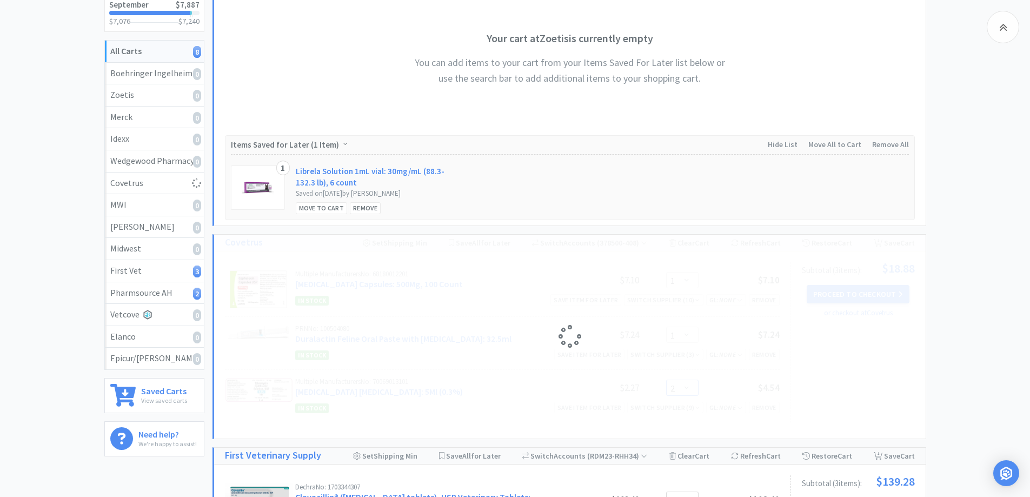
select select "1"
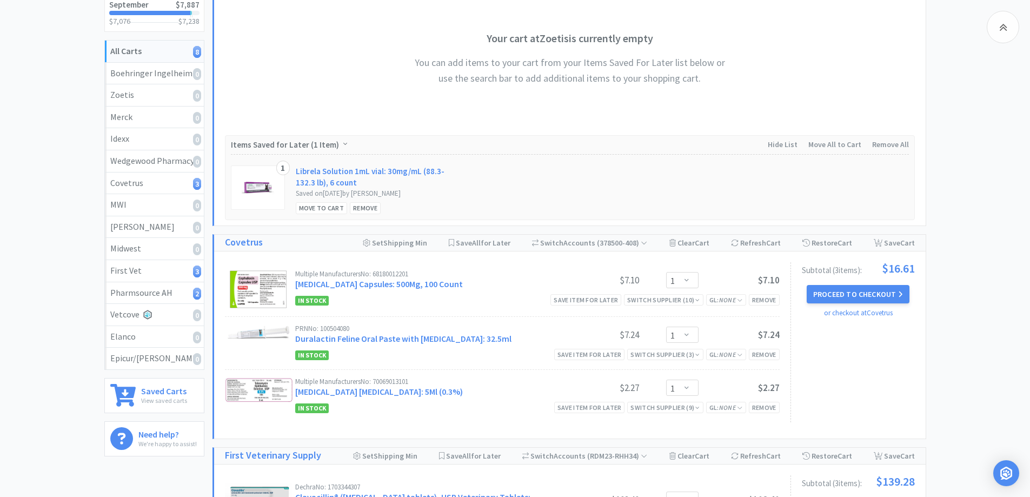
scroll to position [0, 0]
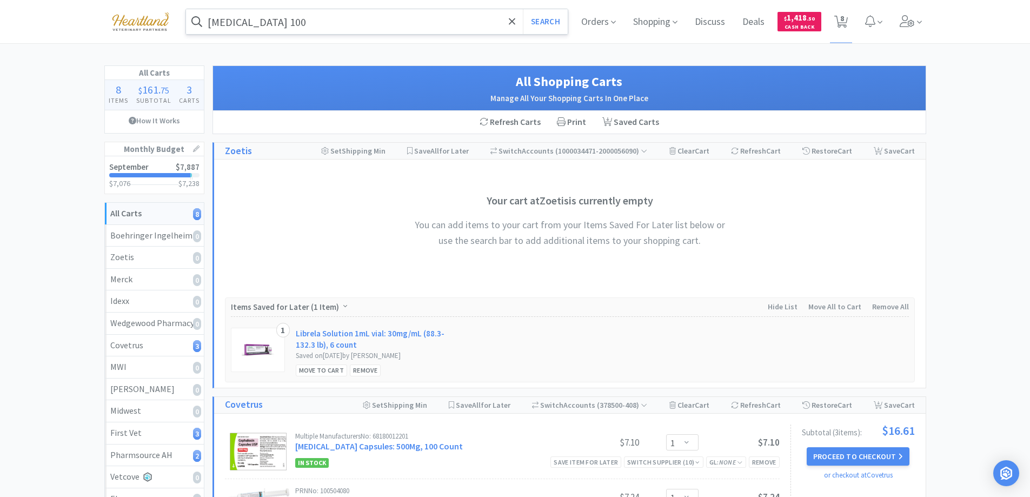
click at [311, 31] on input "gabapentin 100" at bounding box center [377, 21] width 382 height 25
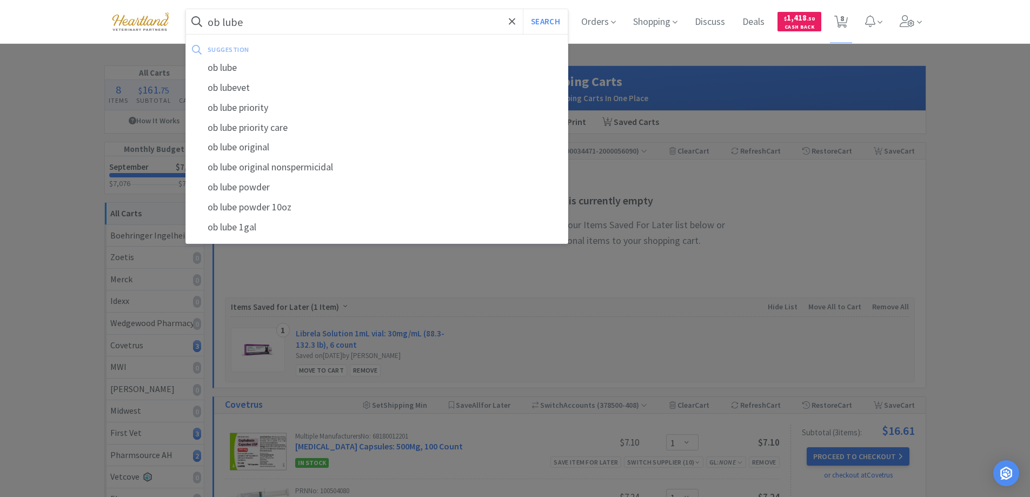
type input "ob lube"
click at [523, 9] on button "Search" at bounding box center [545, 21] width 45 height 25
select select "1"
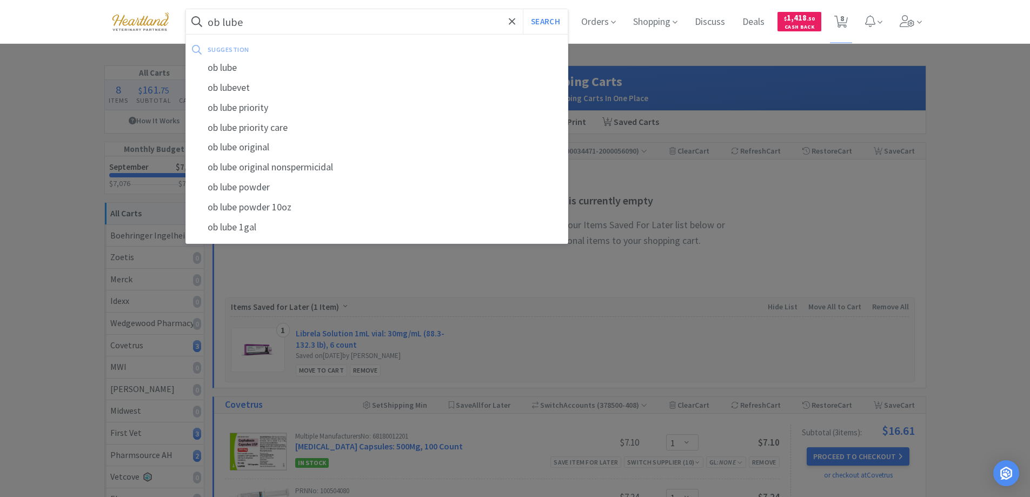
select select "1"
select select "2"
select select "1"
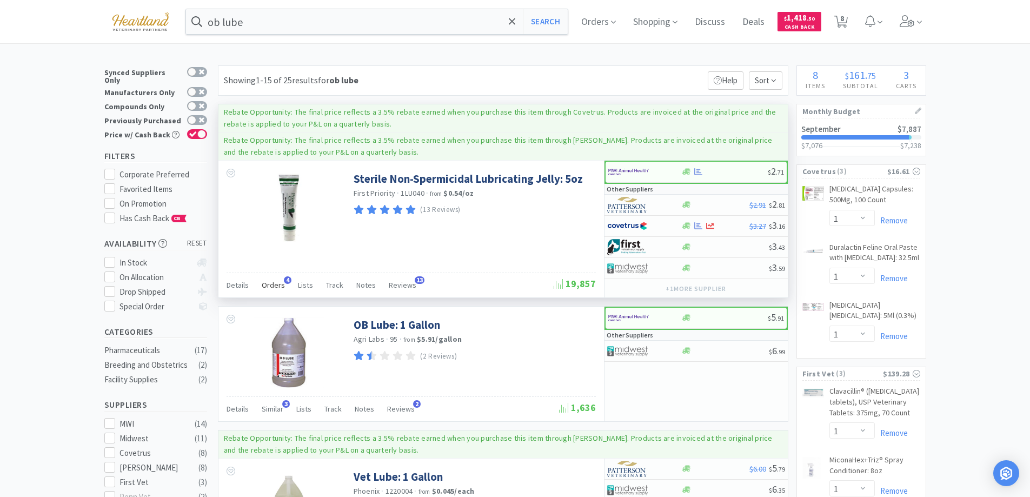
click at [272, 285] on span "Orders" at bounding box center [273, 285] width 23 height 10
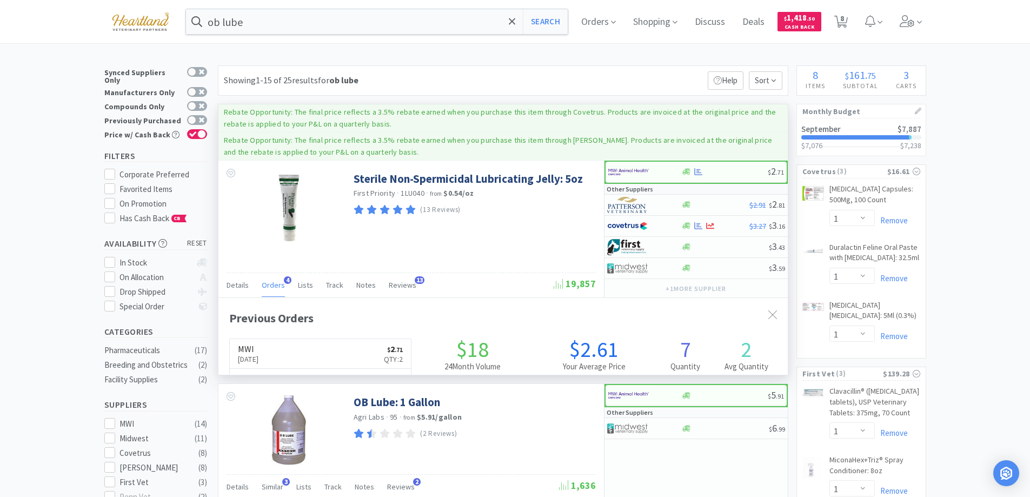
scroll to position [280, 569]
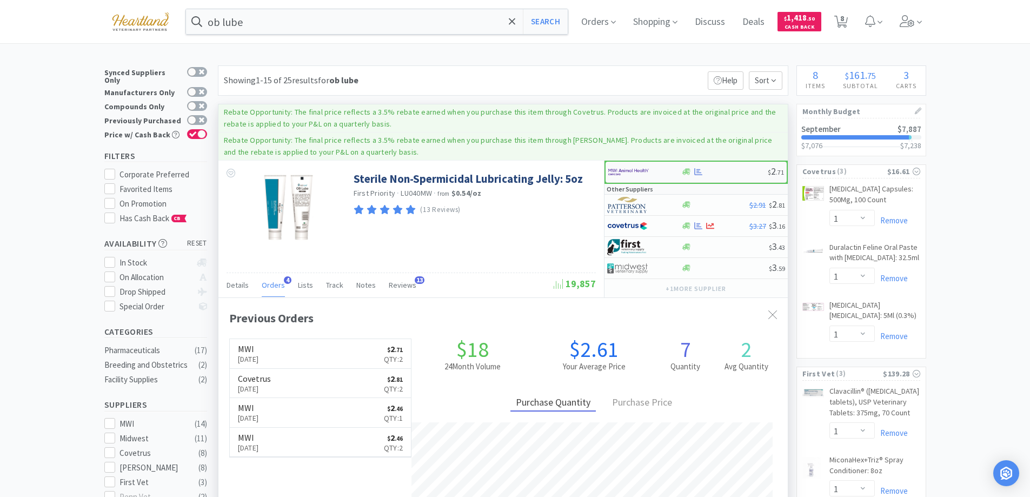
click at [672, 169] on div at bounding box center [644, 172] width 73 height 18
select select "1"
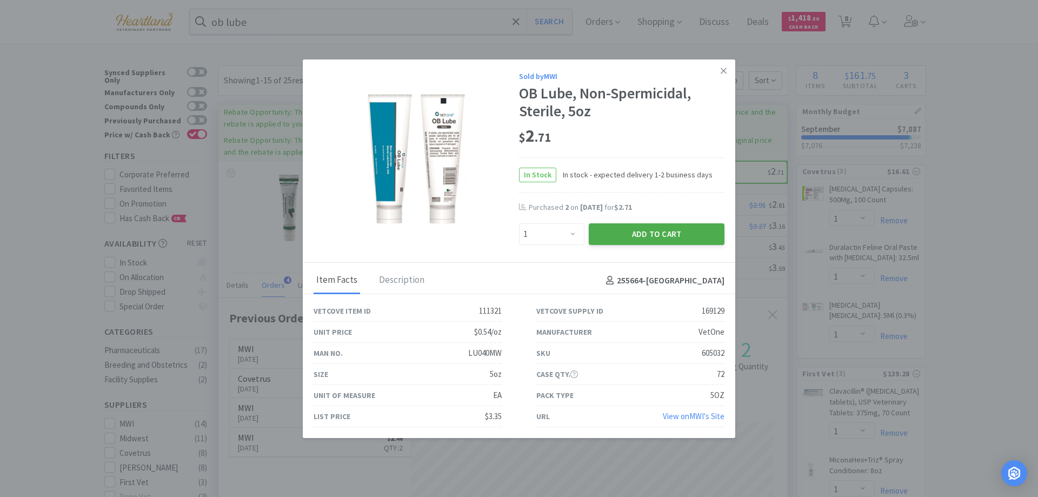
click at [669, 230] on button "Add to Cart" at bounding box center [657, 234] width 136 height 22
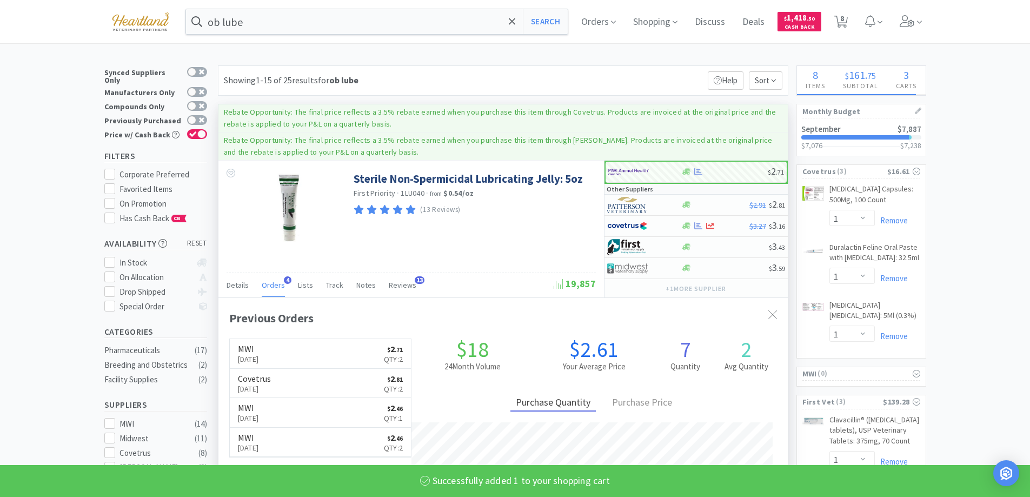
select select "1"
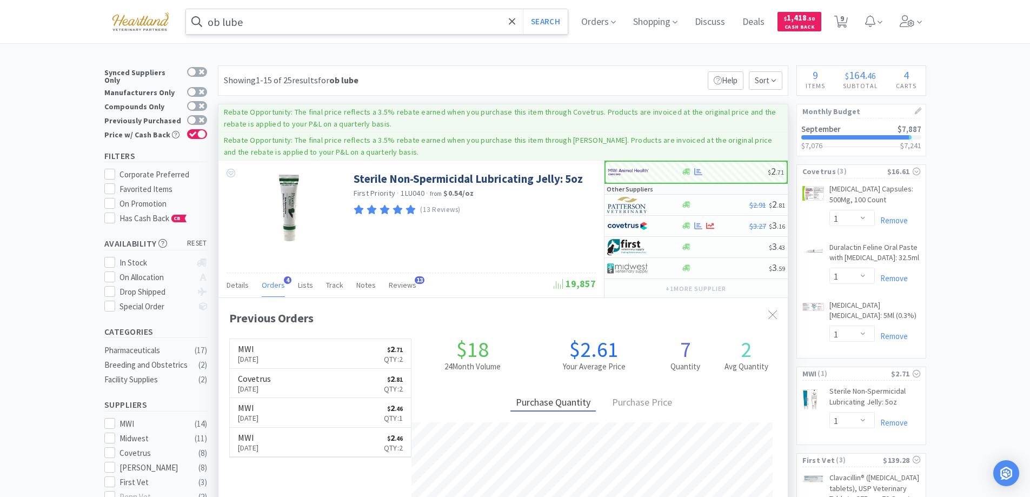
click at [387, 19] on input "ob lube" at bounding box center [377, 21] width 382 height 25
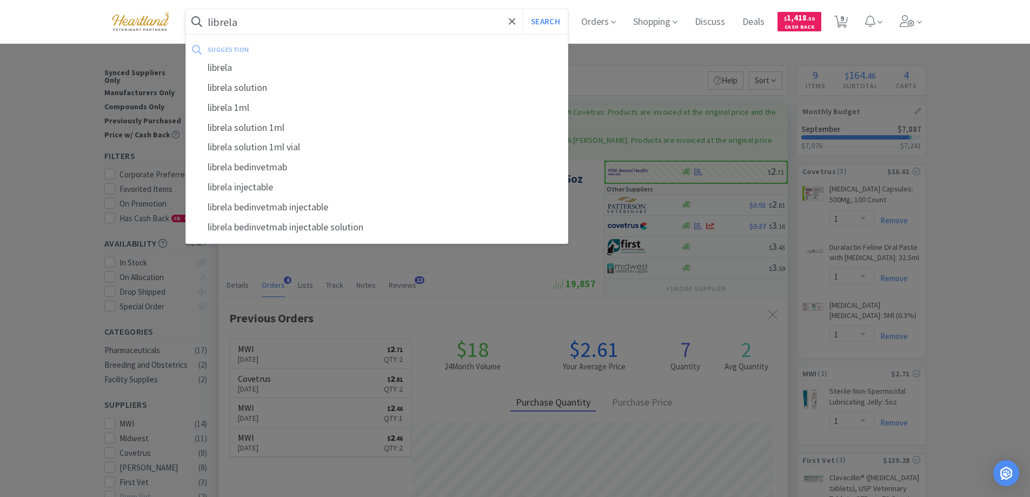
type input "librela"
click at [523, 9] on button "Search" at bounding box center [545, 21] width 45 height 25
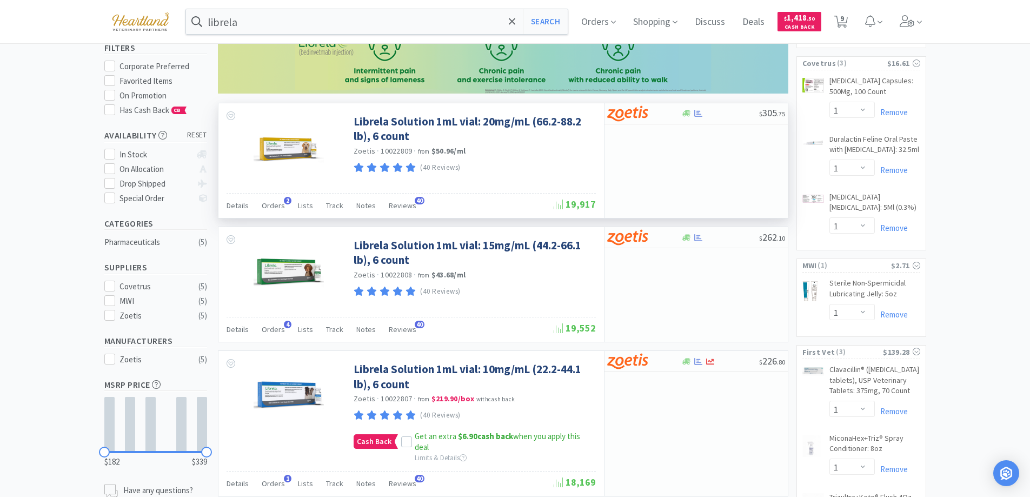
scroll to position [162, 0]
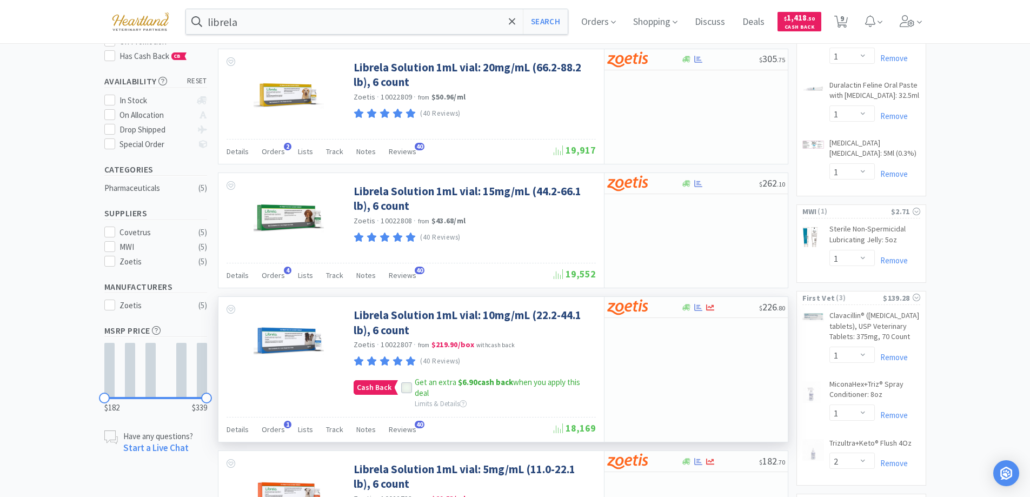
click at [407, 390] on icon at bounding box center [407, 388] width 8 height 8
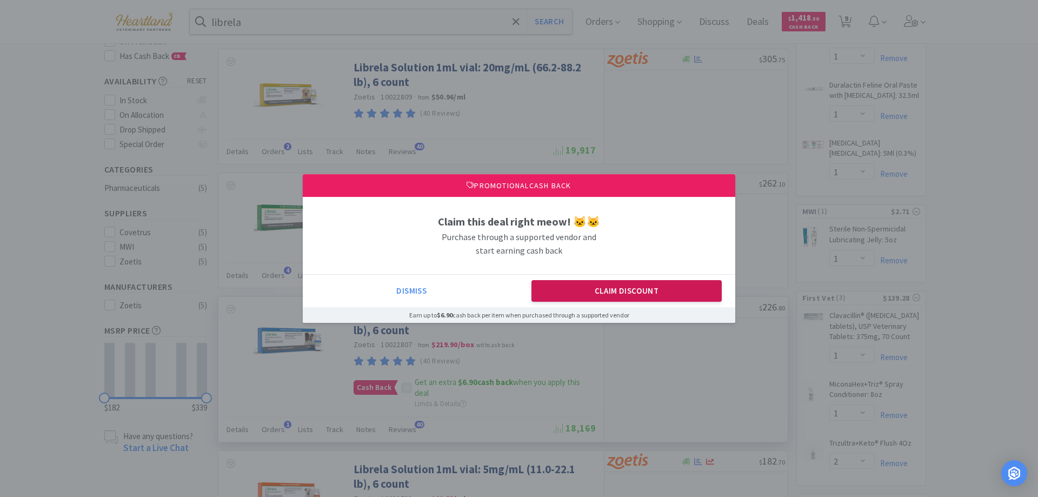
click at [597, 296] on button "Claim Discount" at bounding box center [626, 291] width 191 height 22
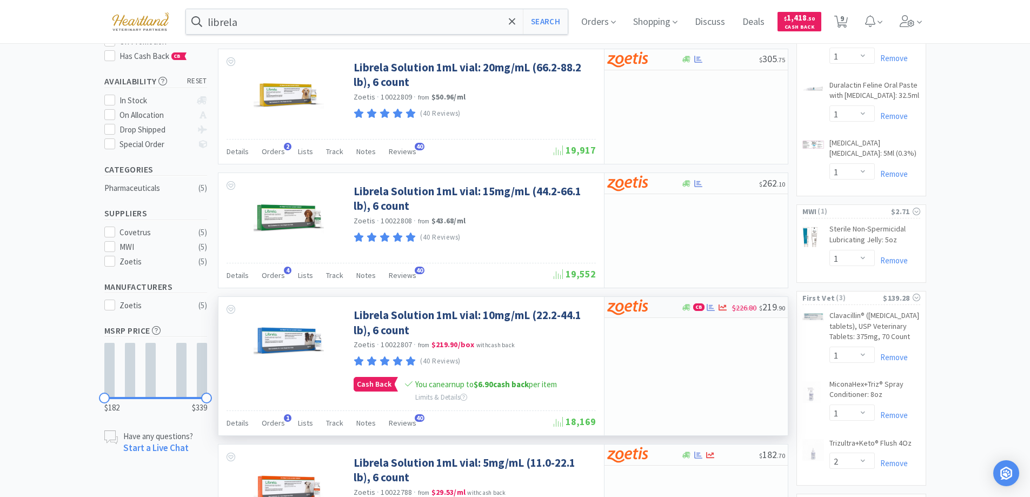
click at [657, 310] on div at bounding box center [636, 307] width 59 height 18
select select "1"
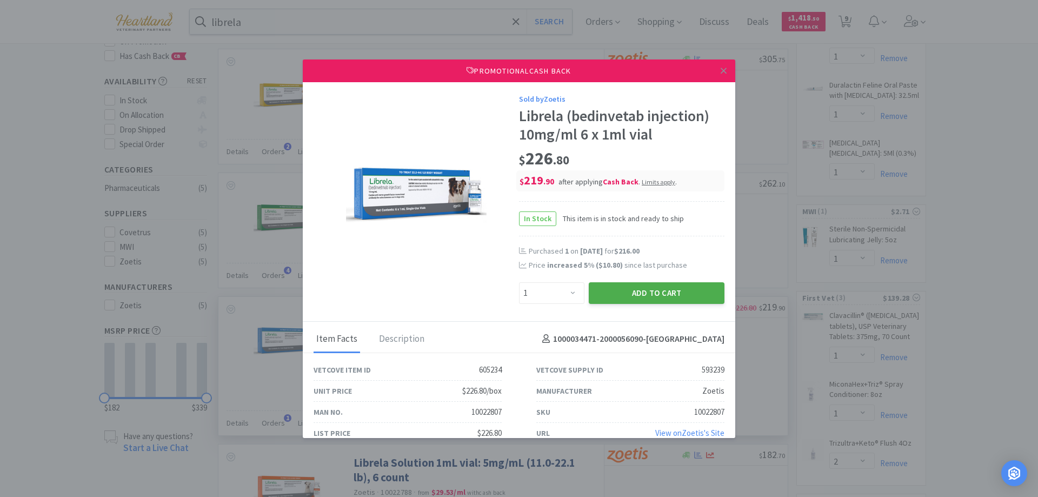
click at [658, 294] on button "Add to Cart" at bounding box center [657, 293] width 136 height 22
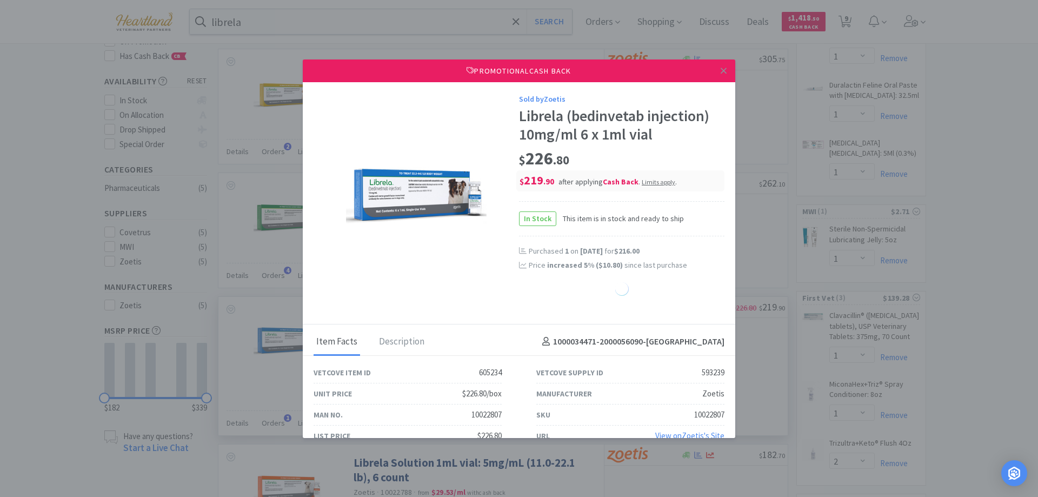
select select "1"
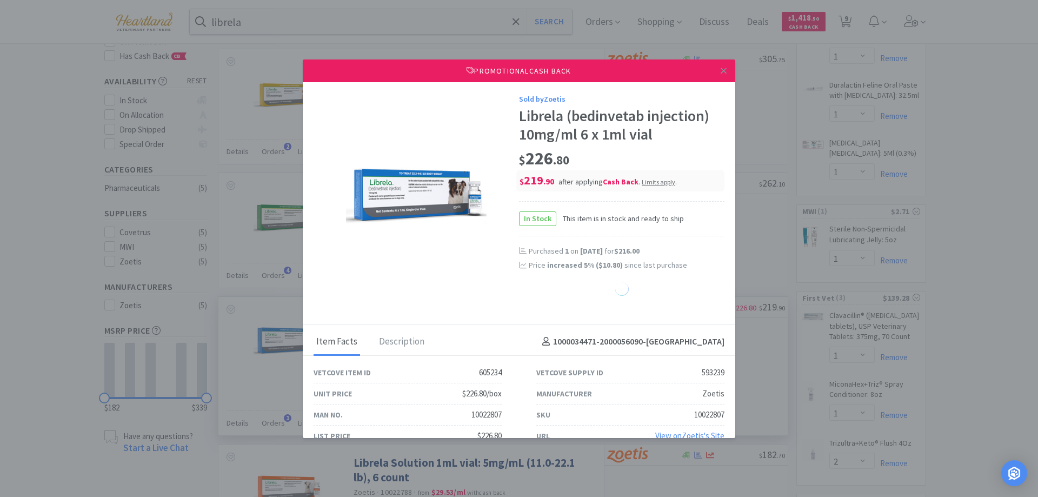
select select "1"
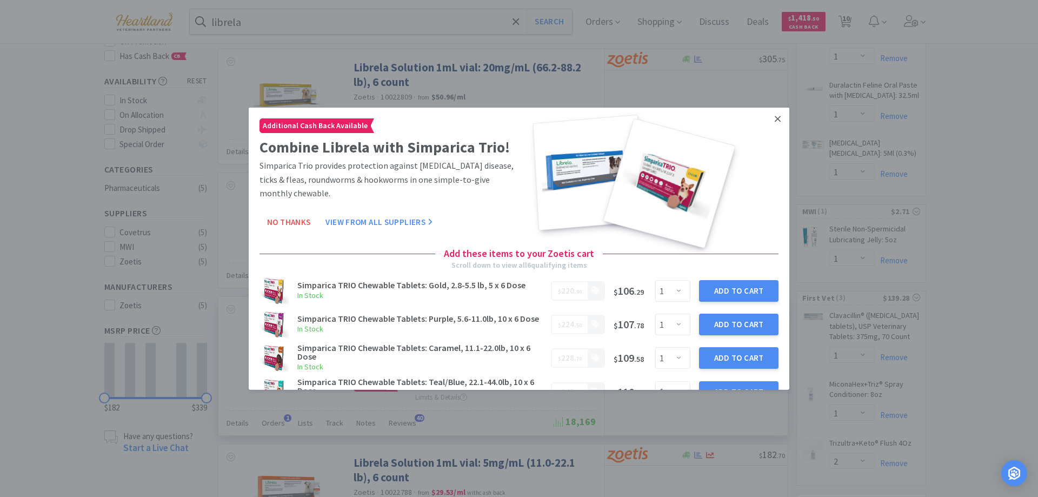
click at [768, 114] on link at bounding box center [777, 118] width 19 height 23
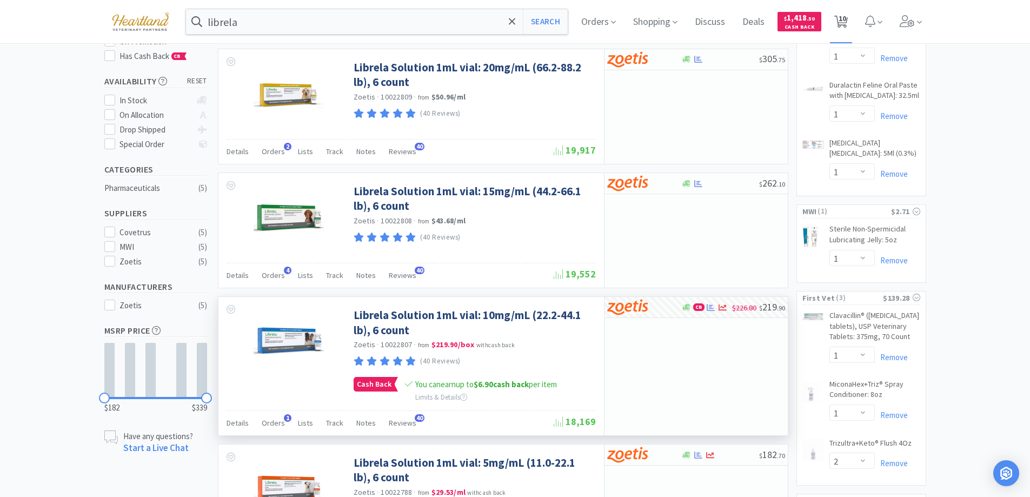
click at [846, 12] on span "10" at bounding box center [842, 18] width 8 height 43
select select "1"
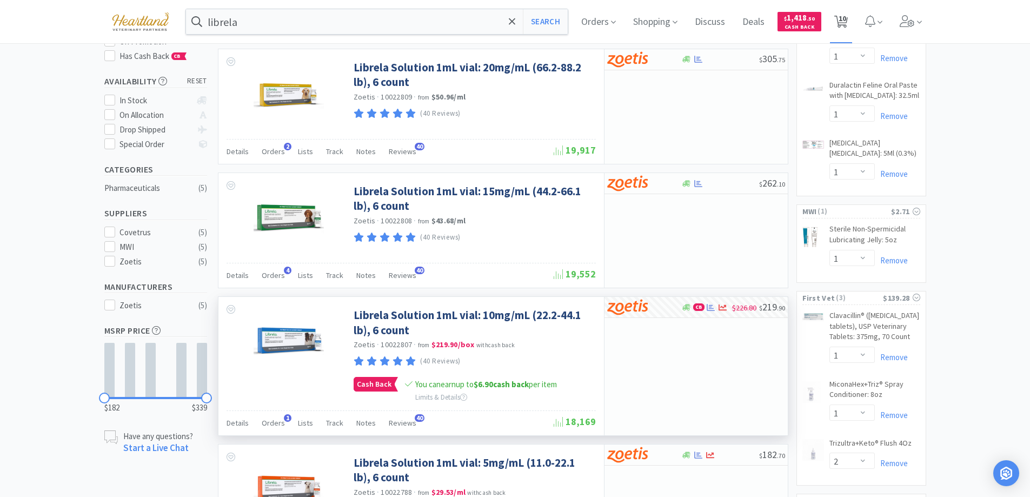
select select "1"
select select "2"
select select "1"
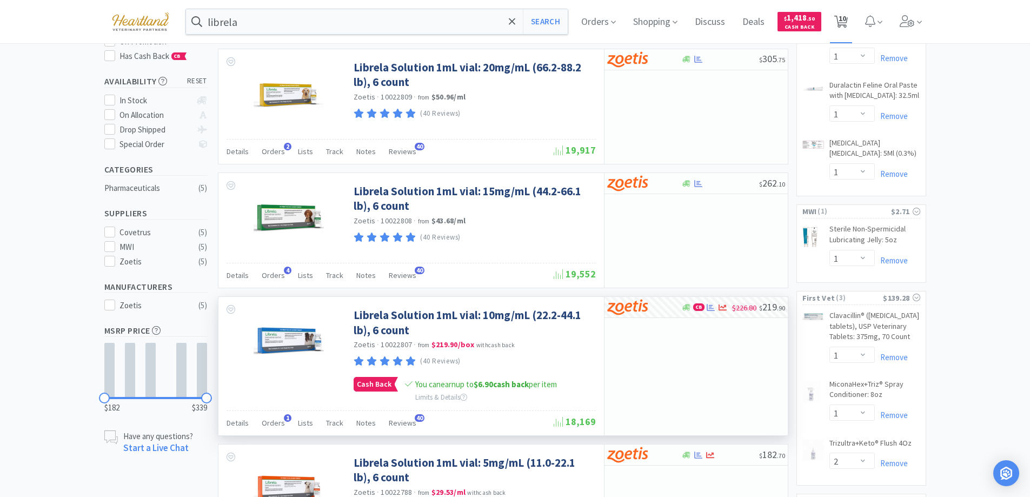
select select "1"
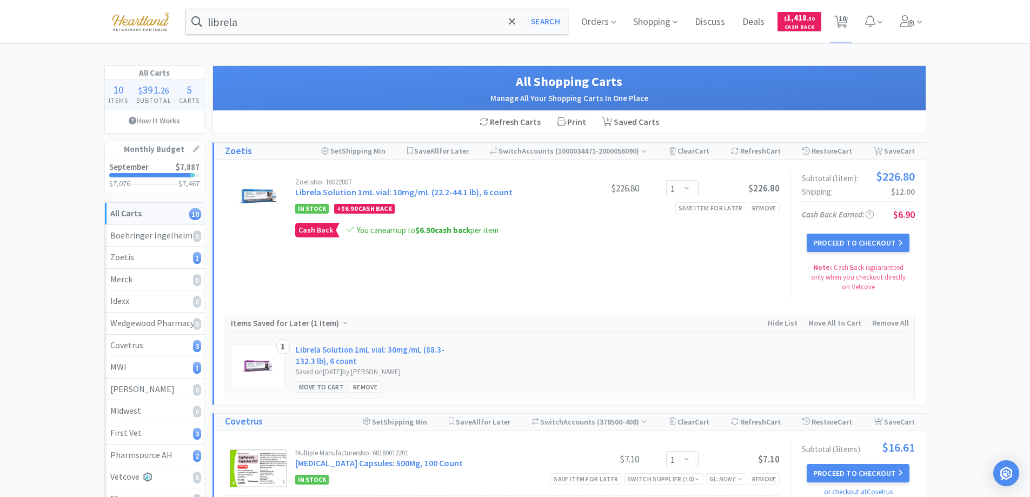
click at [331, 389] on div "Move to Cart" at bounding box center [322, 386] width 52 height 11
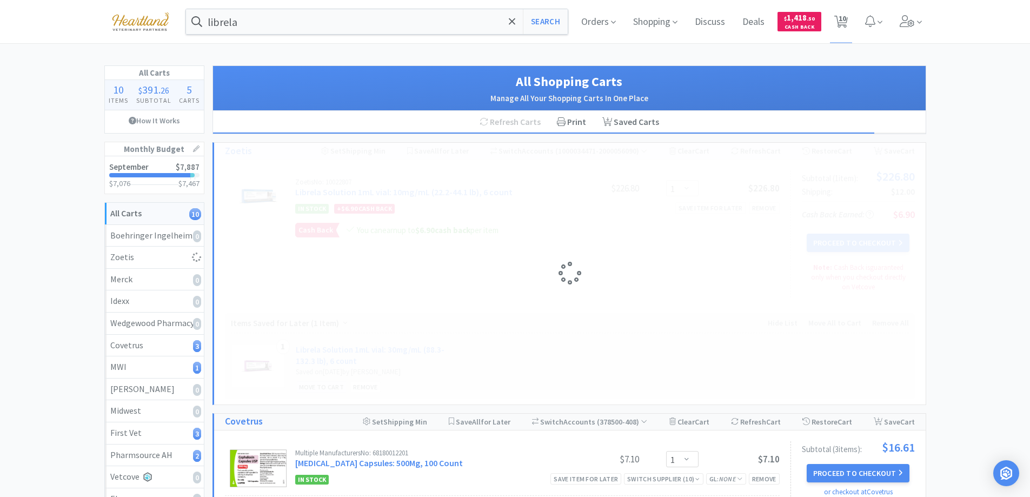
select select "1"
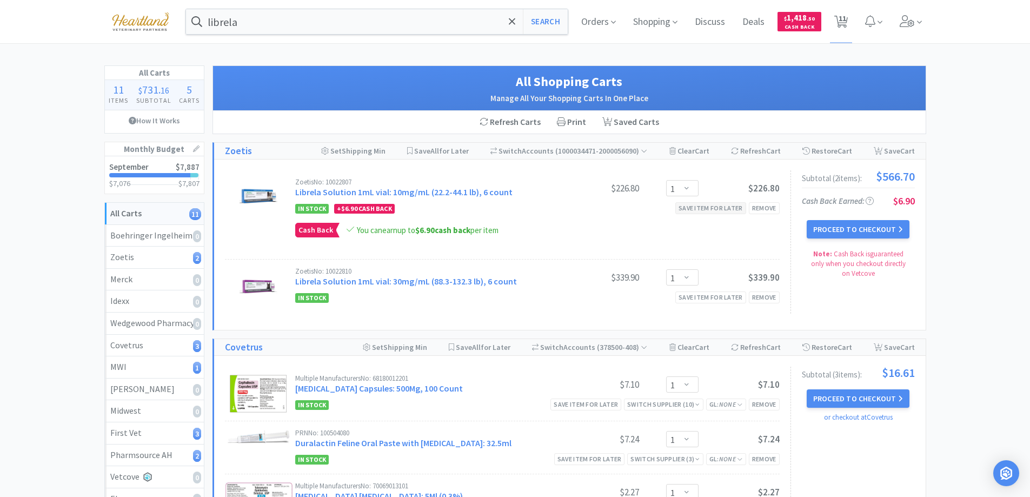
click at [721, 210] on div "Save item for later" at bounding box center [710, 207] width 71 height 11
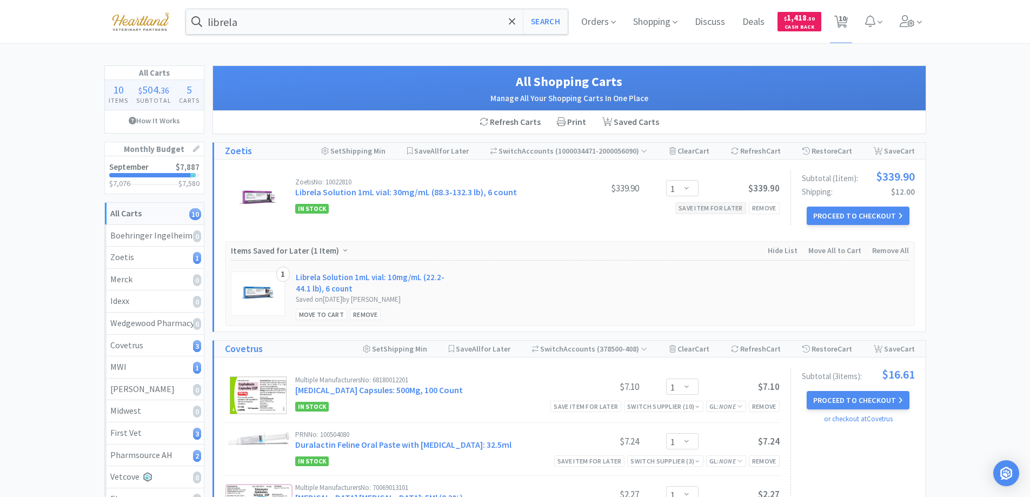
click at [720, 209] on div "Save item for later" at bounding box center [710, 207] width 71 height 11
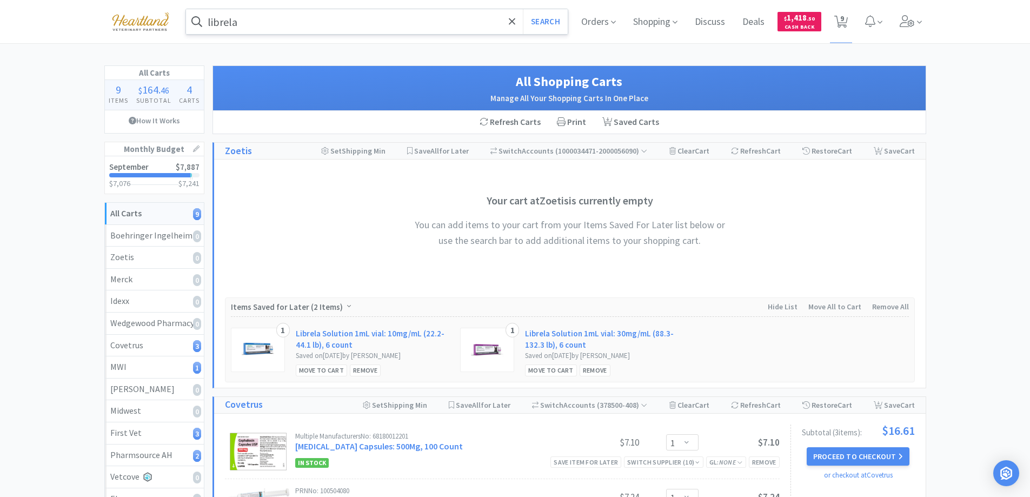
click at [264, 19] on input "librela" at bounding box center [377, 21] width 382 height 25
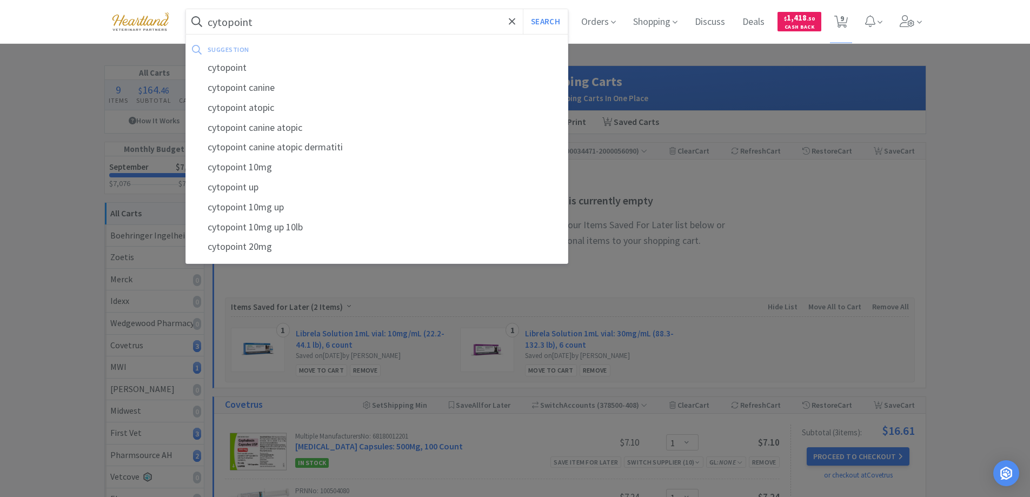
type input "cytopoint"
click at [523, 9] on button "Search" at bounding box center [545, 21] width 45 height 25
select select "1"
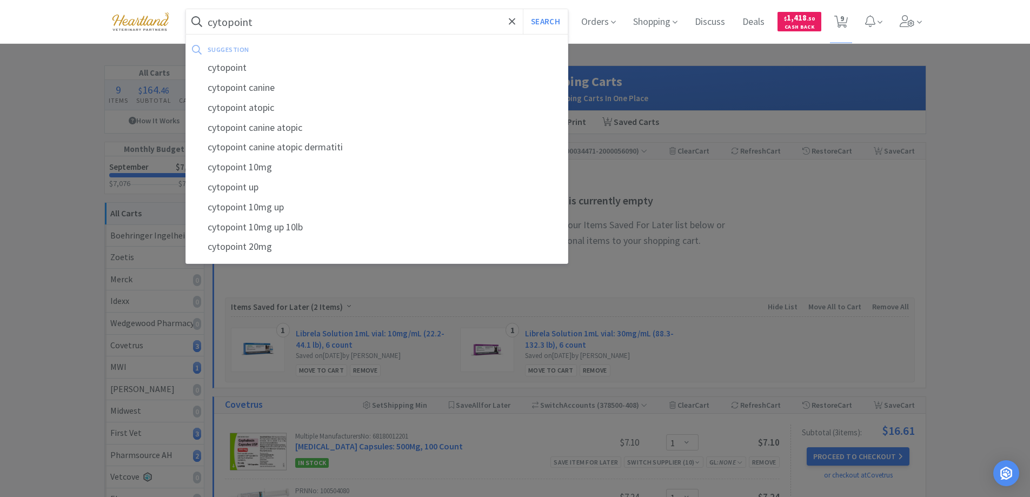
select select "1"
select select "2"
select select "1"
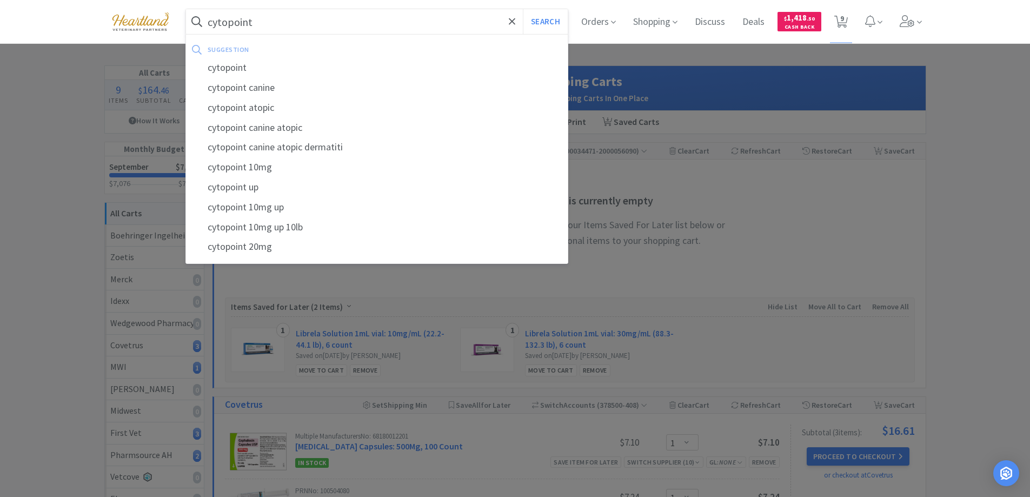
select select "1"
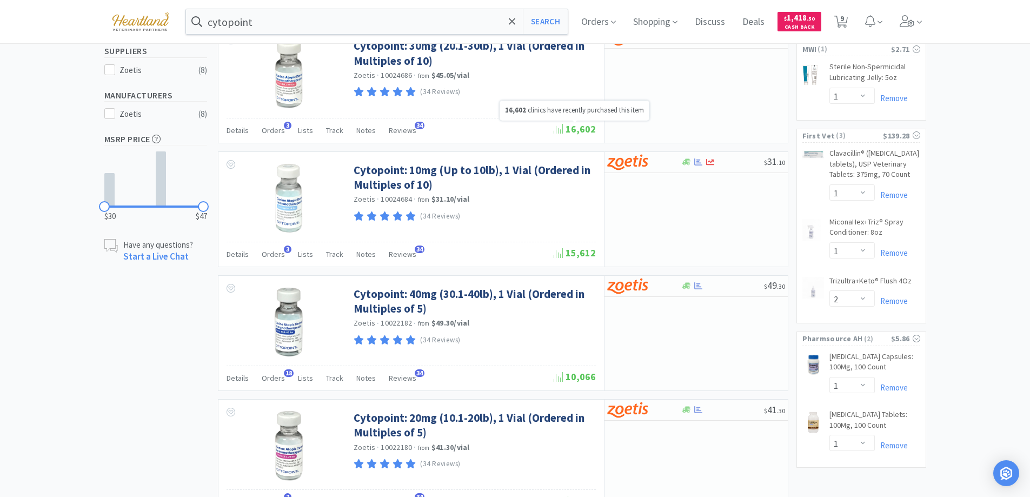
scroll to position [378, 0]
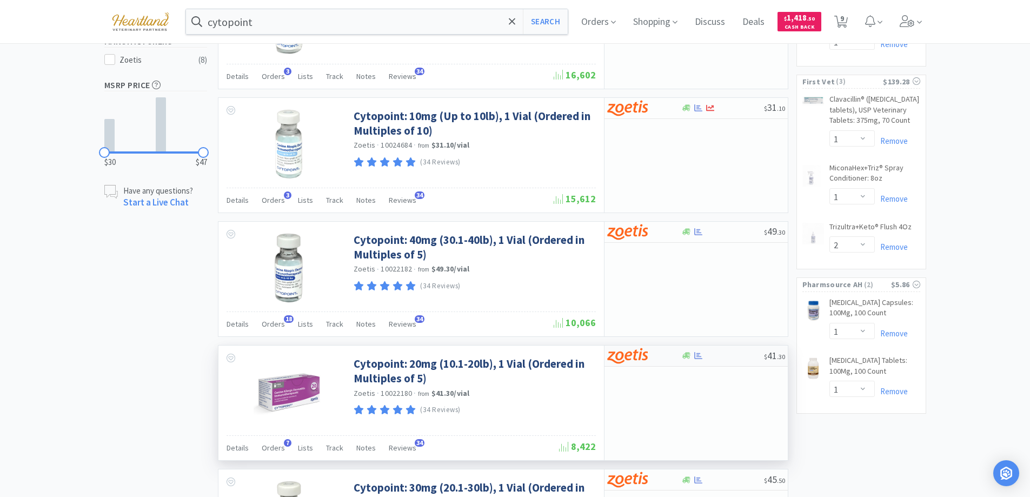
click at [660, 355] on div at bounding box center [636, 355] width 59 height 18
select select "5"
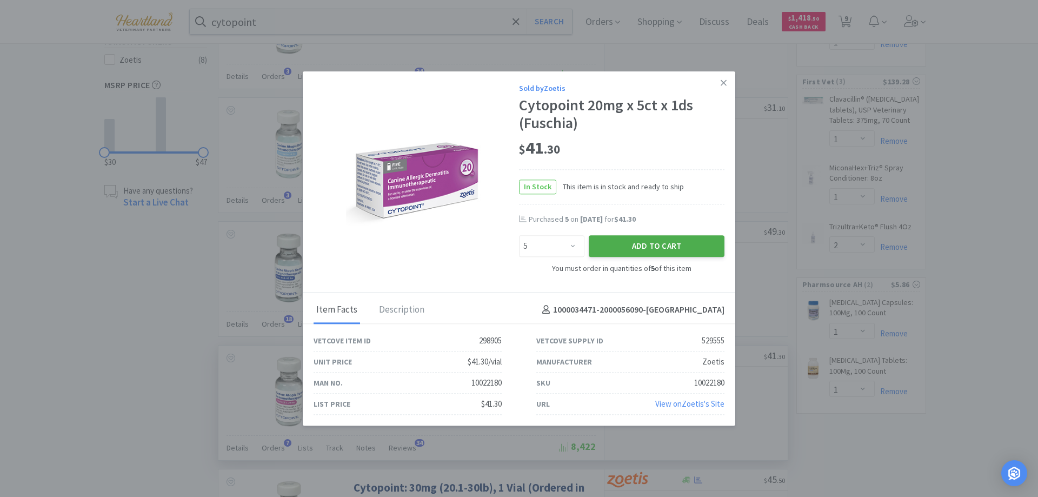
click at [657, 252] on button "Add to Cart" at bounding box center [657, 247] width 136 height 22
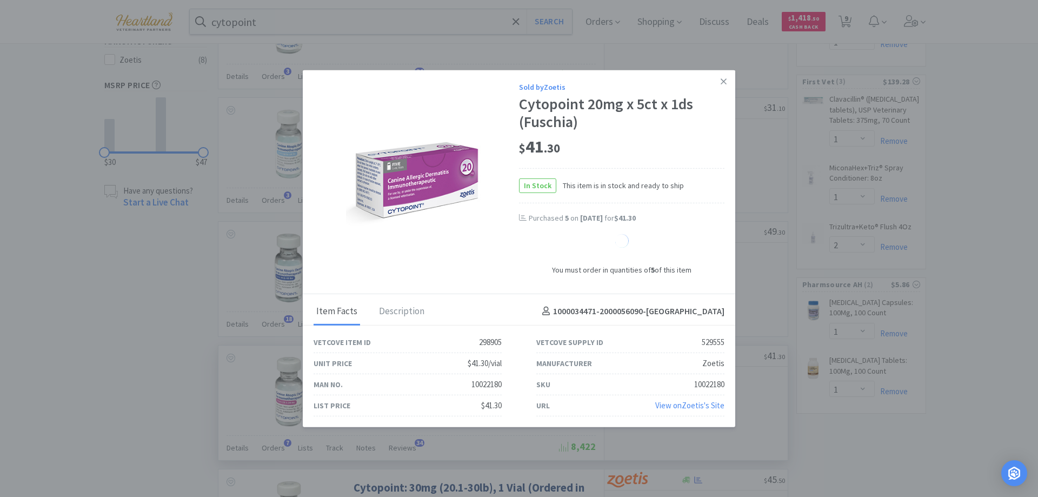
select select "5"
select select "10"
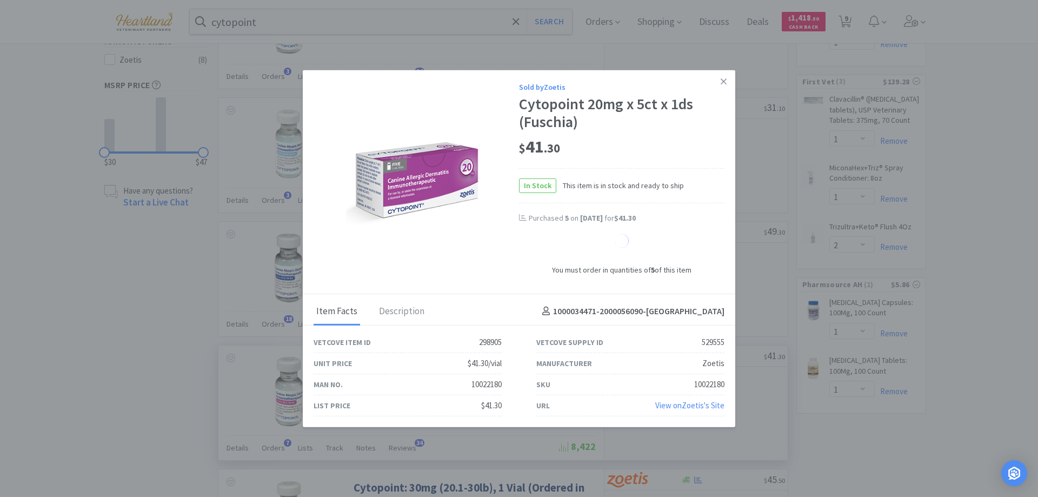
select select "10"
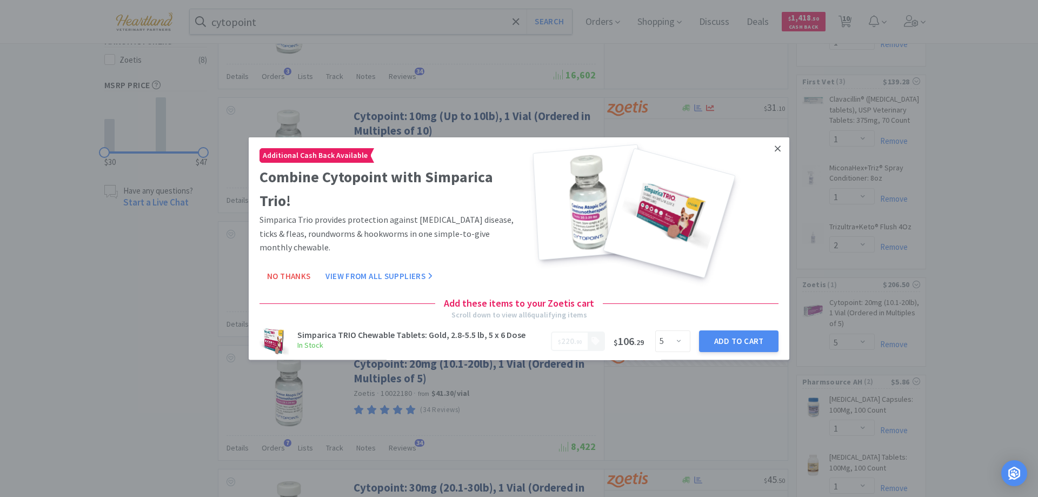
click at [774, 147] on icon at bounding box center [777, 148] width 6 height 6
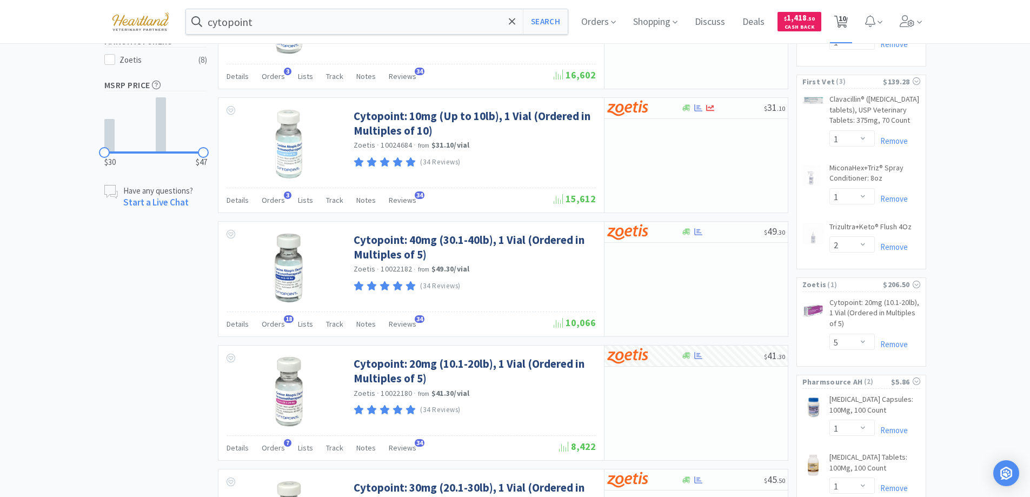
click at [846, 26] on span "10" at bounding box center [842, 18] width 8 height 43
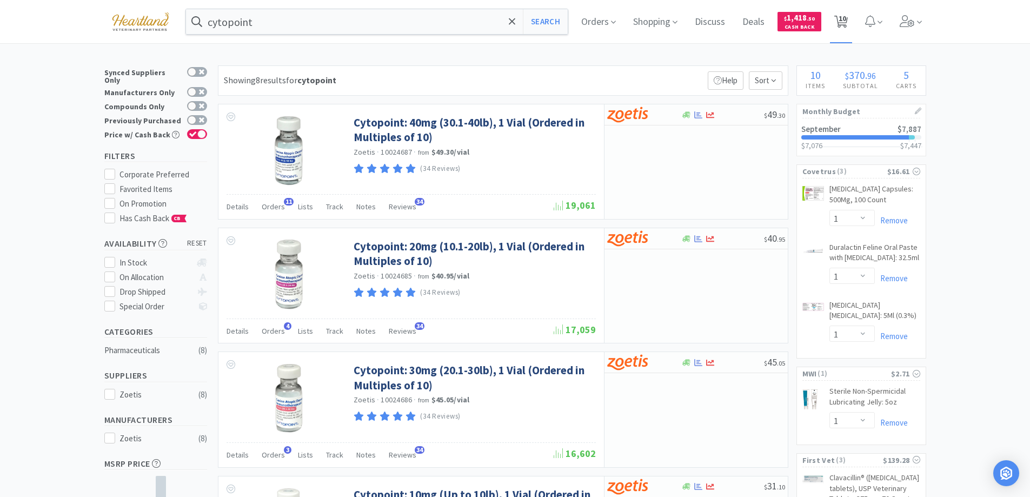
select select "5"
select select "1"
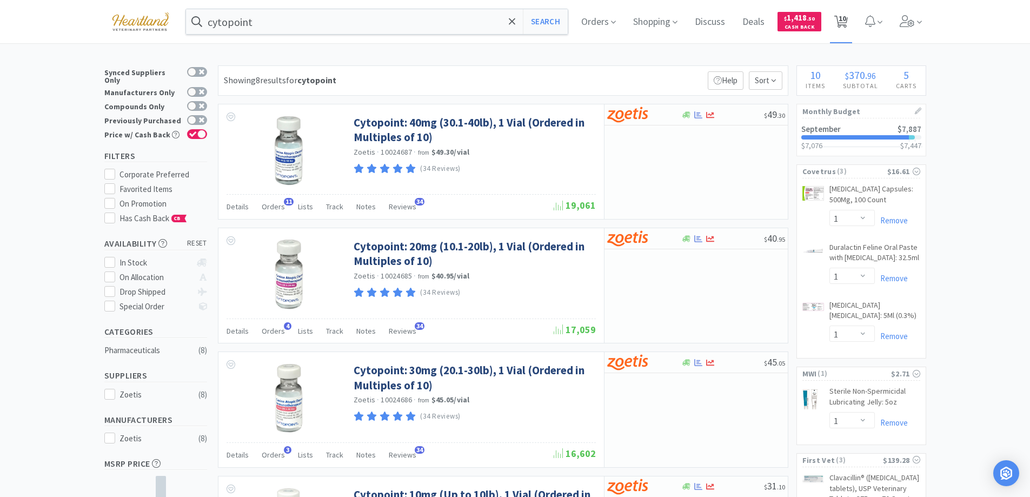
select select "1"
select select "2"
select select "1"
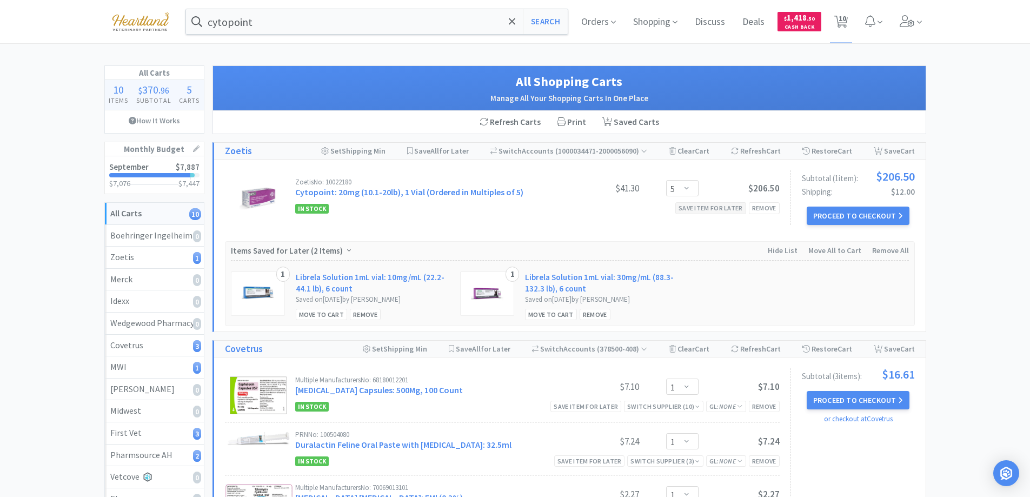
click at [712, 206] on div "Save item for later" at bounding box center [710, 207] width 71 height 11
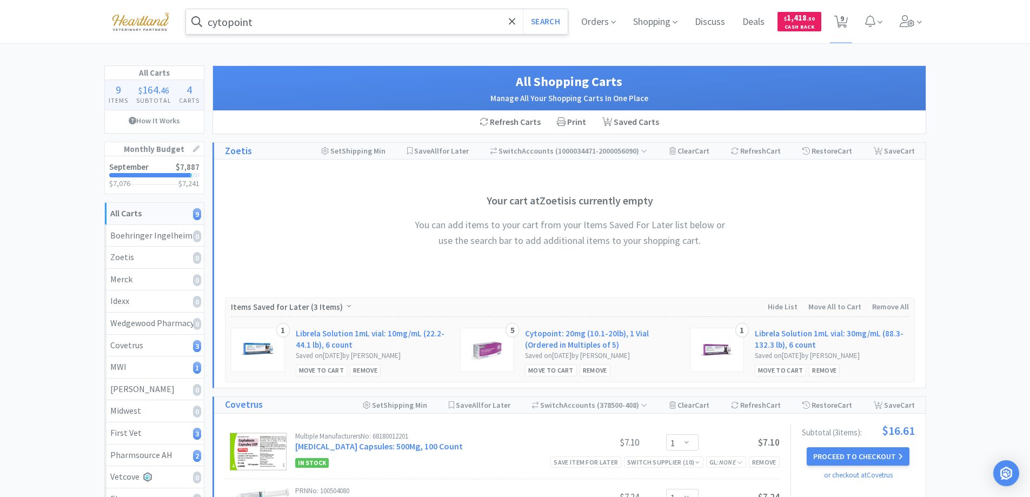
click at [263, 21] on input "cytopoint" at bounding box center [377, 21] width 382 height 25
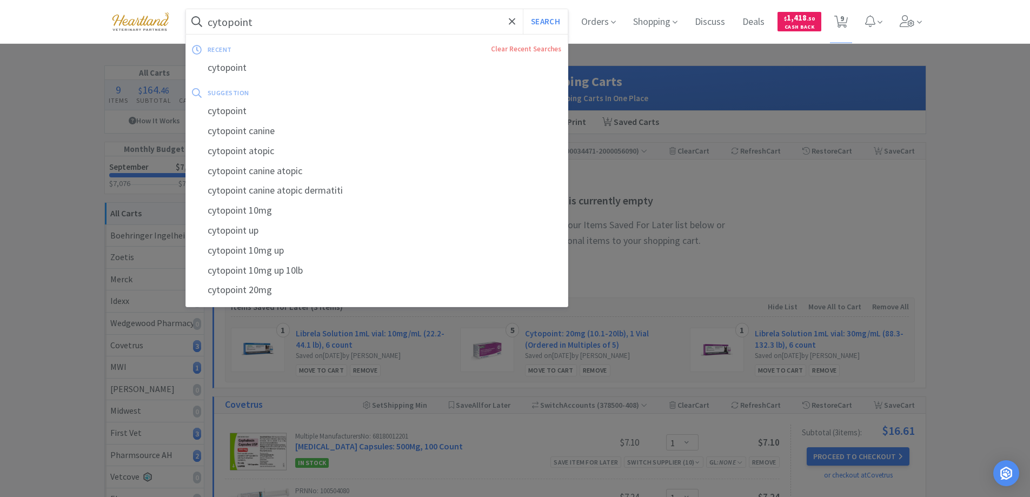
click at [263, 21] on input "cytopoint" at bounding box center [377, 21] width 382 height 25
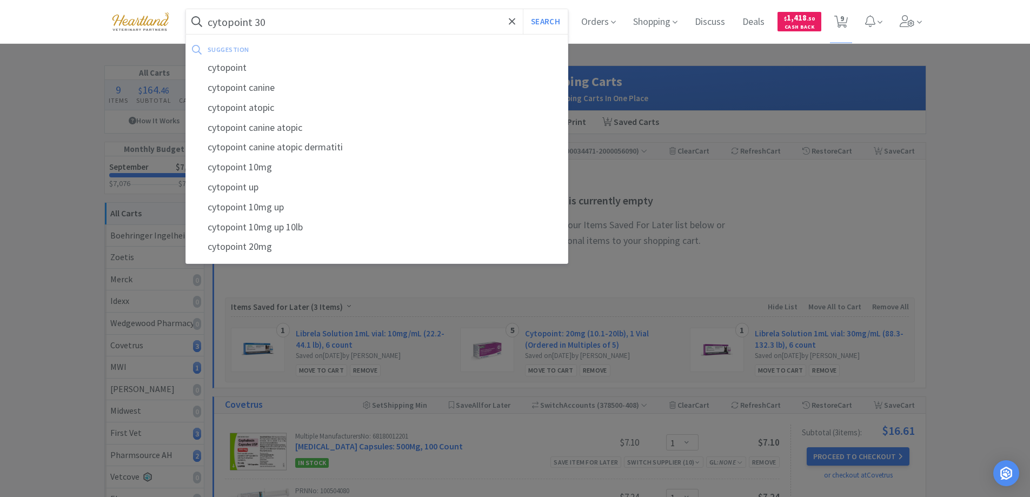
type input "cytopoint 30"
click at [523, 9] on button "Search" at bounding box center [545, 21] width 45 height 25
select select "1"
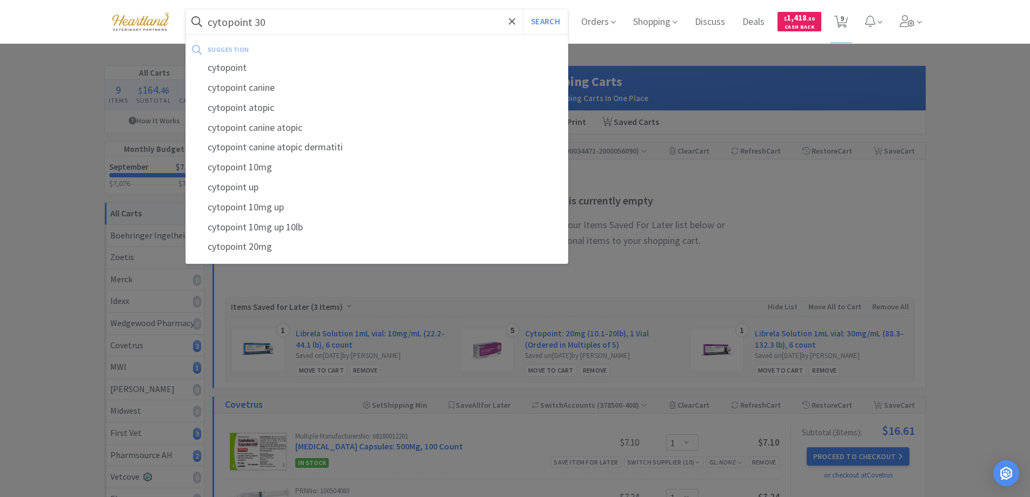
select select "1"
select select "2"
select select "1"
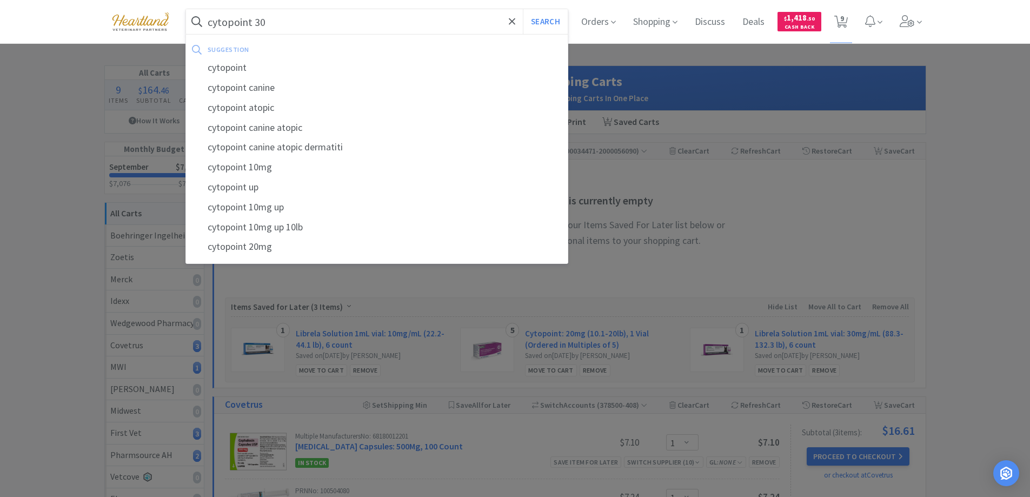
select select "1"
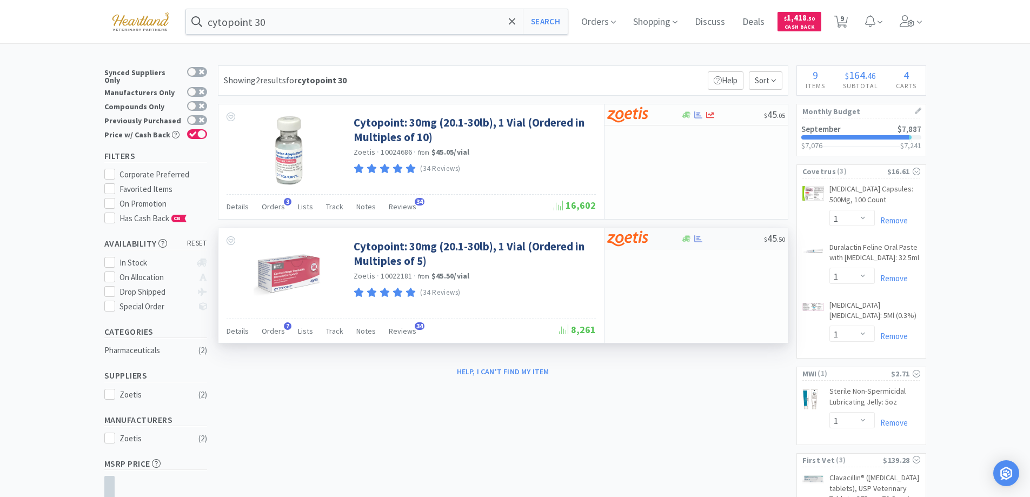
click at [666, 239] on div at bounding box center [636, 238] width 59 height 18
select select "5"
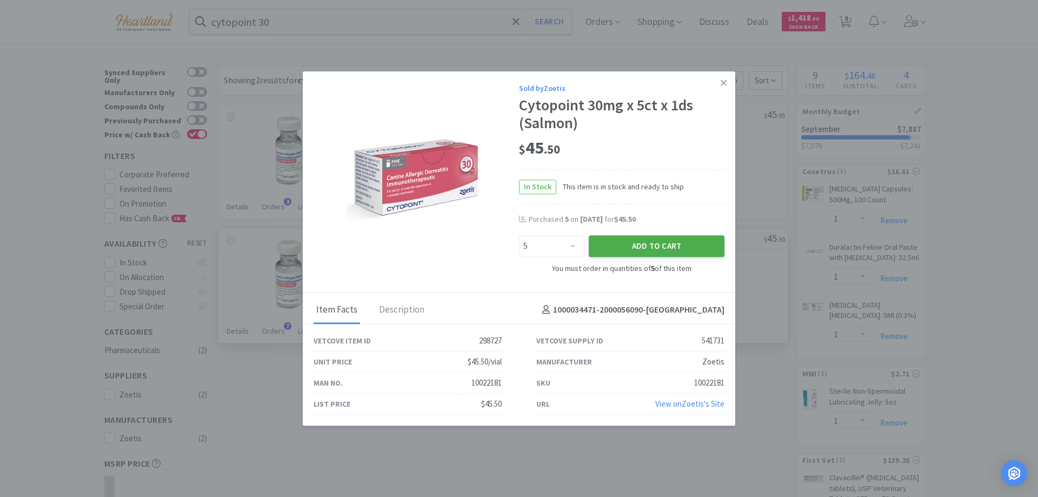
click at [656, 242] on button "Add to Cart" at bounding box center [657, 247] width 136 height 22
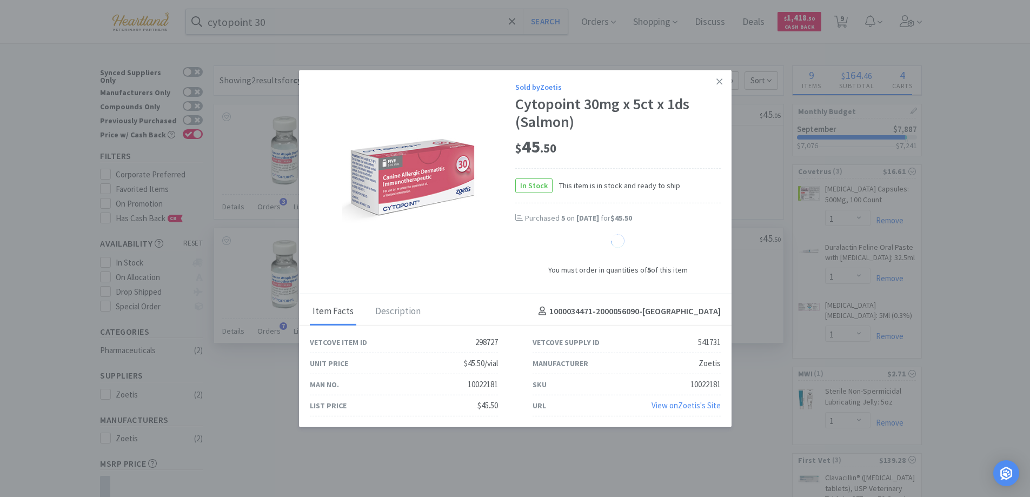
select select "5"
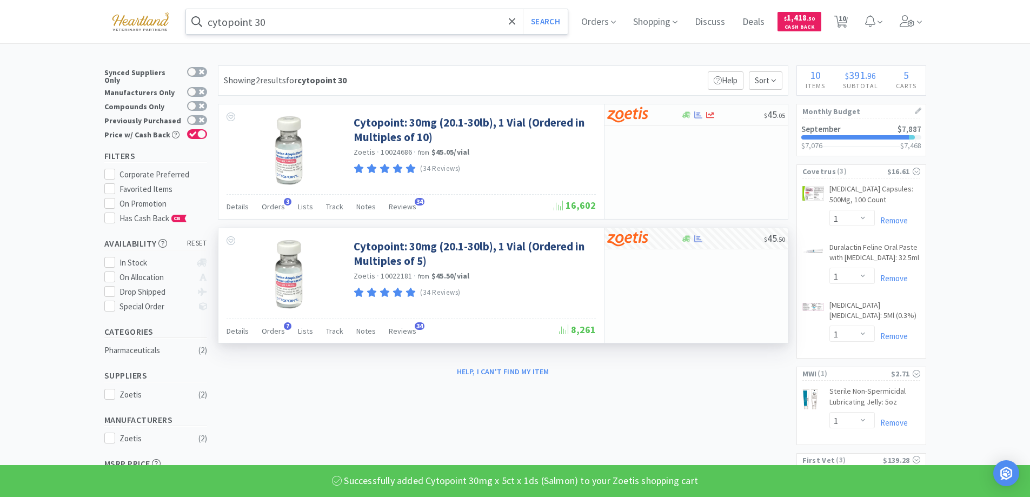
click at [262, 23] on input "cytopoint 30" at bounding box center [377, 21] width 382 height 25
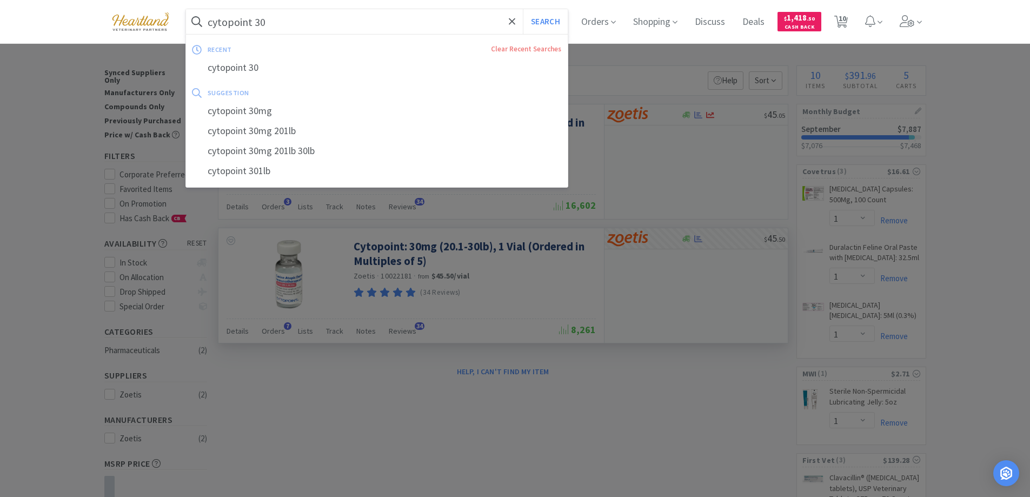
click at [262, 23] on input "cytopoint 30" at bounding box center [377, 21] width 382 height 25
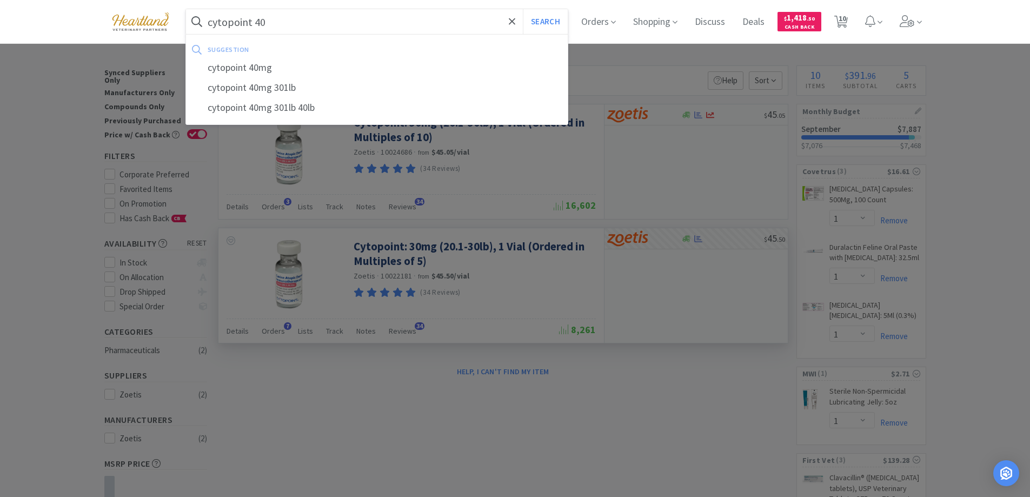
type input "cytopoint 40"
click at [523, 9] on button "Search" at bounding box center [545, 21] width 45 height 25
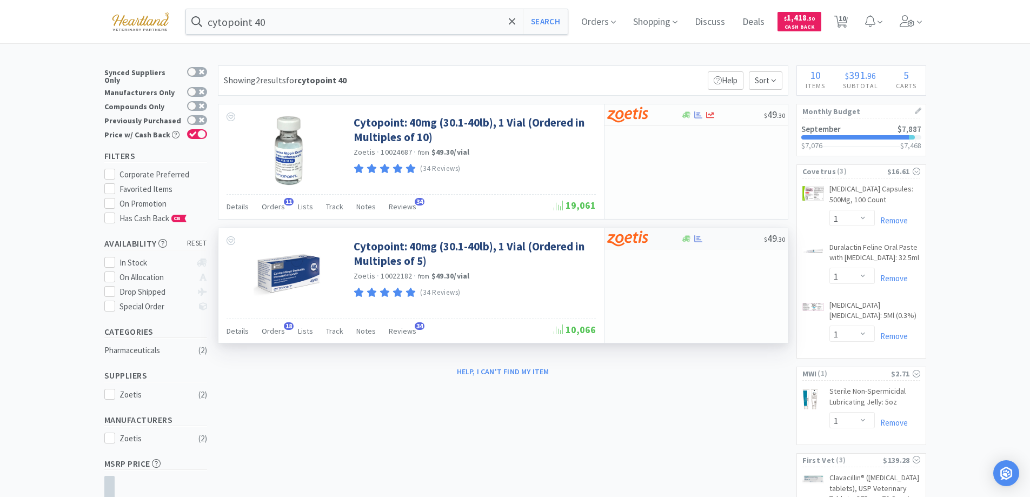
click at [660, 242] on div at bounding box center [636, 238] width 59 height 18
select select "5"
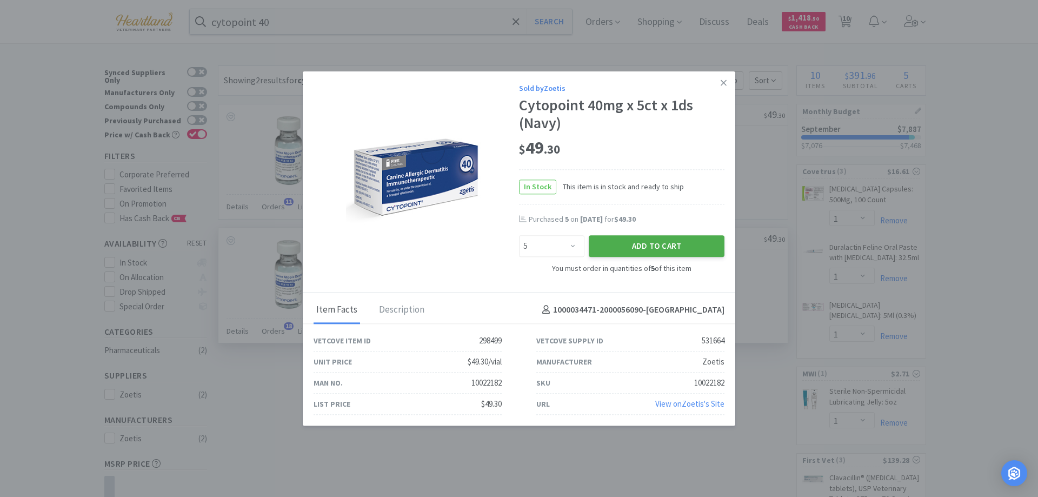
click at [660, 249] on button "Add to Cart" at bounding box center [657, 247] width 136 height 22
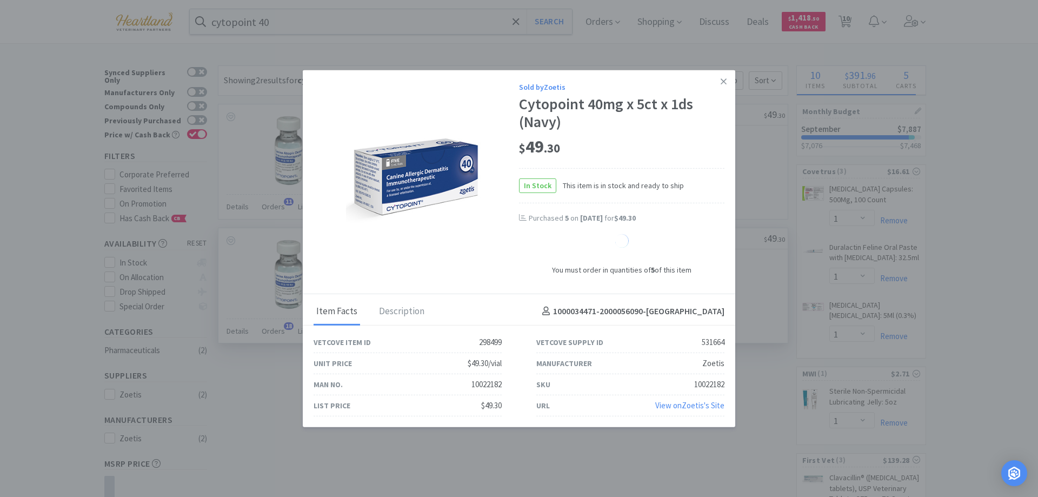
select select "5"
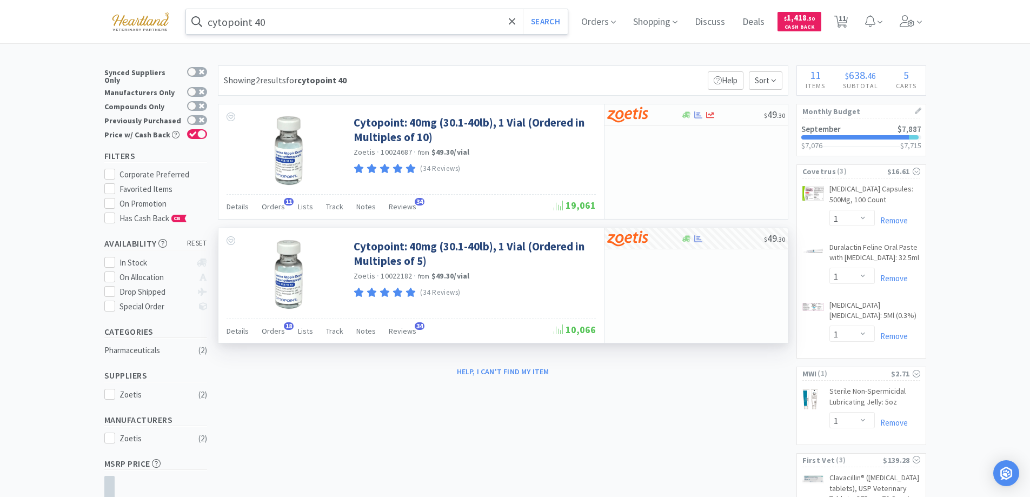
click at [320, 32] on input "cytopoint 40" at bounding box center [377, 21] width 382 height 25
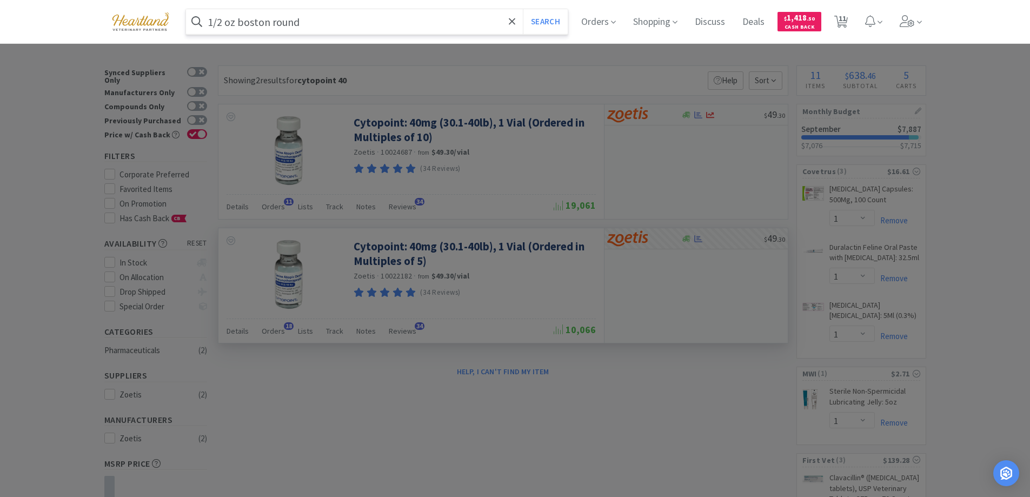
type input "1/2 oz boston round"
click at [523, 9] on button "Search" at bounding box center [545, 21] width 45 height 25
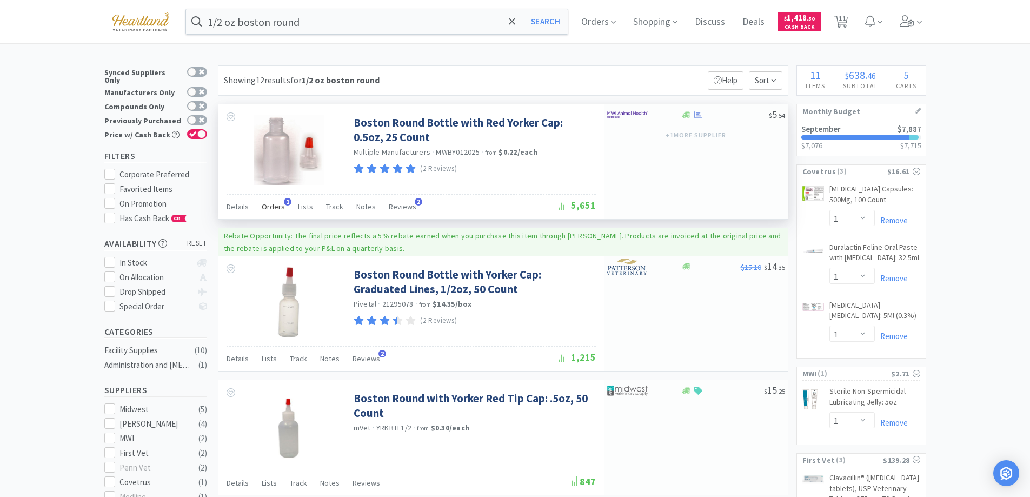
click at [277, 203] on span "Orders" at bounding box center [273, 207] width 23 height 10
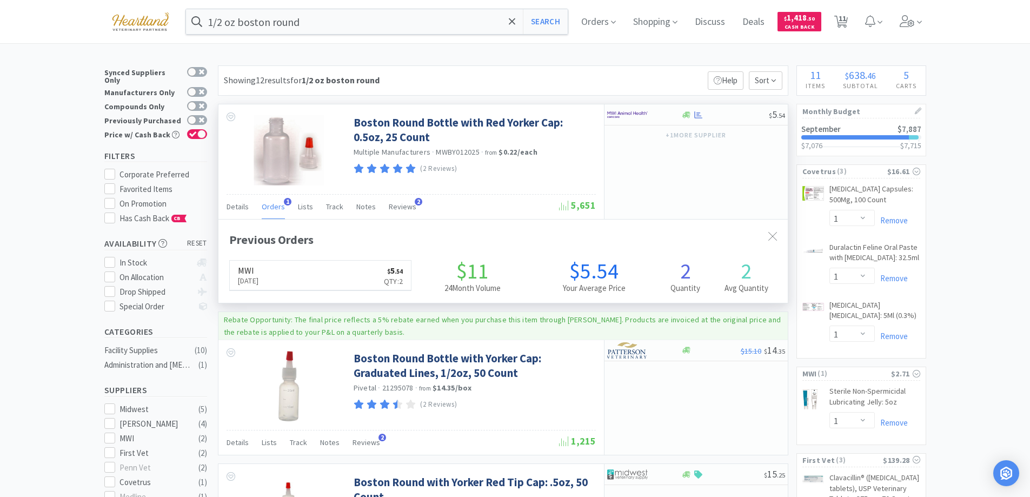
scroll to position [280, 569]
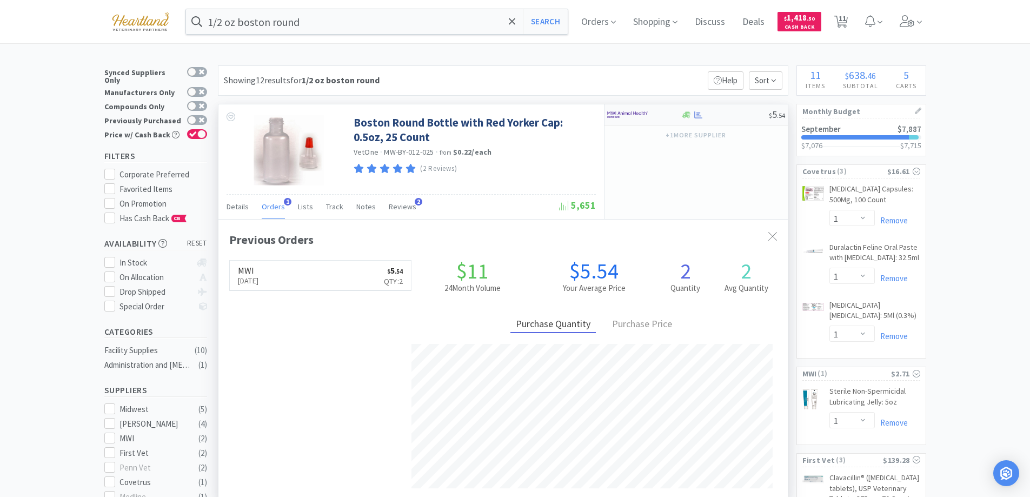
click at [659, 112] on div at bounding box center [636, 114] width 59 height 18
select select "1"
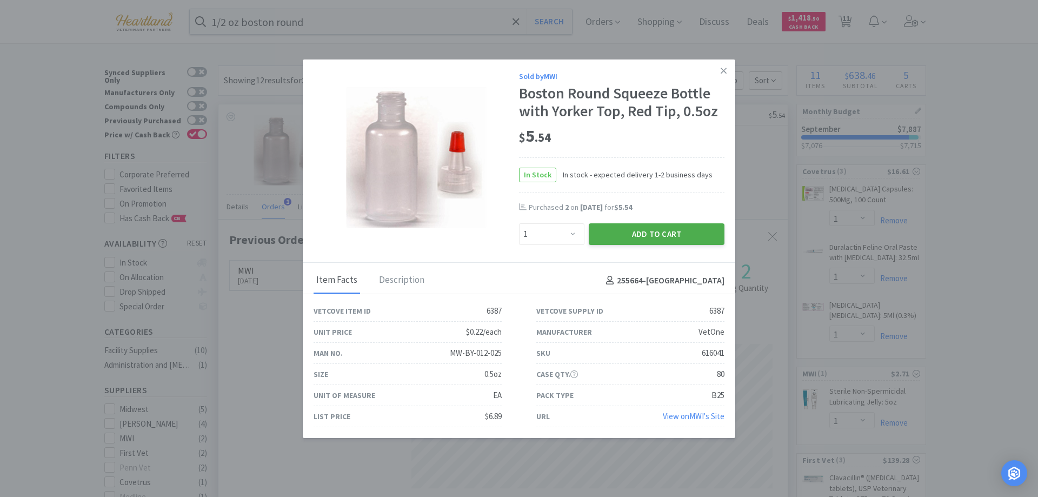
click at [665, 228] on button "Add to Cart" at bounding box center [657, 234] width 136 height 22
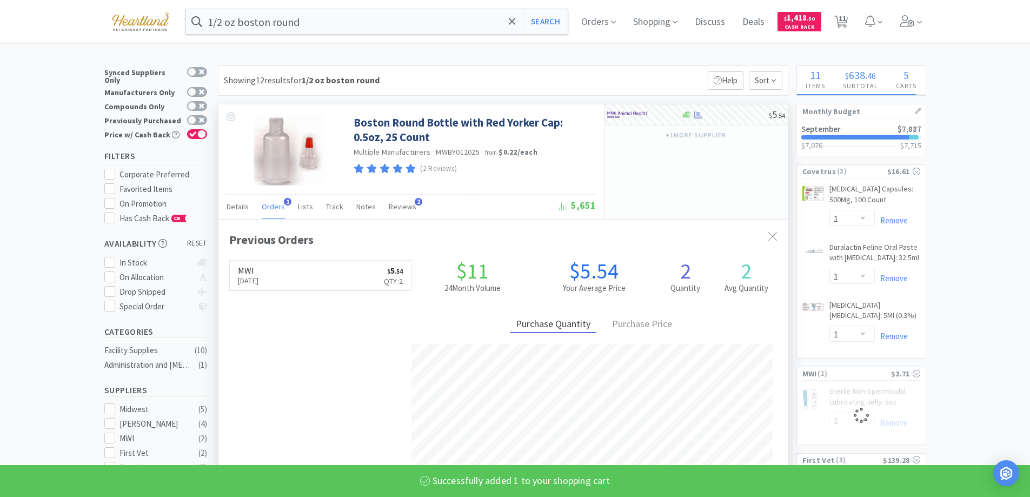
select select "1"
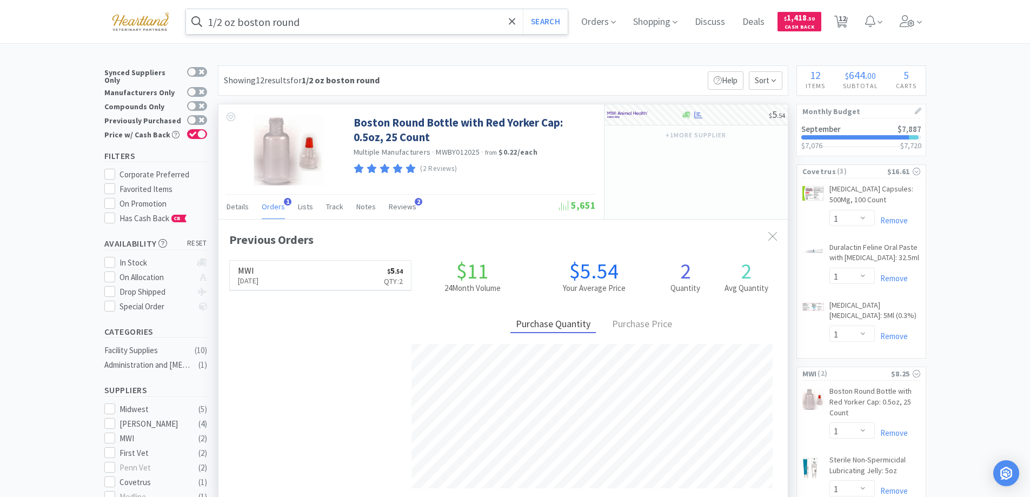
click at [386, 28] on input "1/2 oz boston round" at bounding box center [377, 21] width 382 height 25
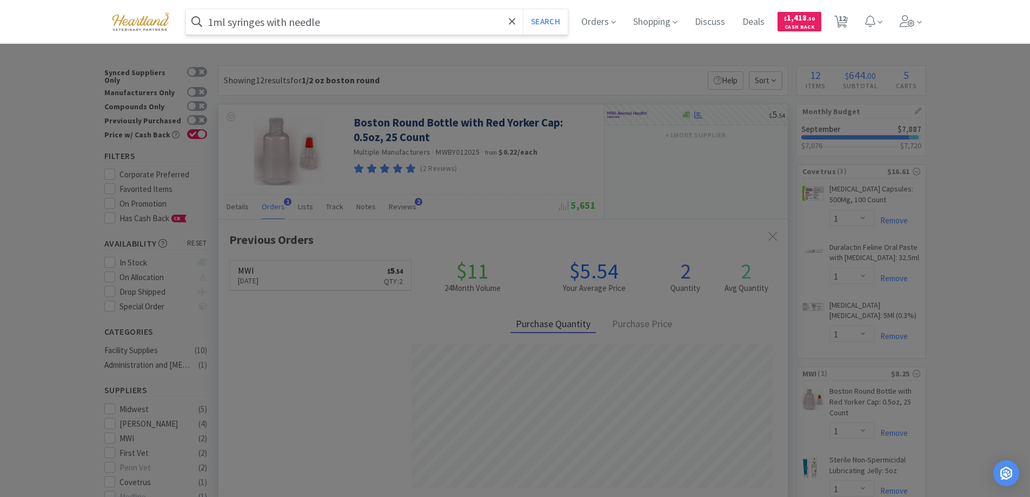
type input "1ml syringes with needle"
click at [523, 9] on button "Search" at bounding box center [545, 21] width 45 height 25
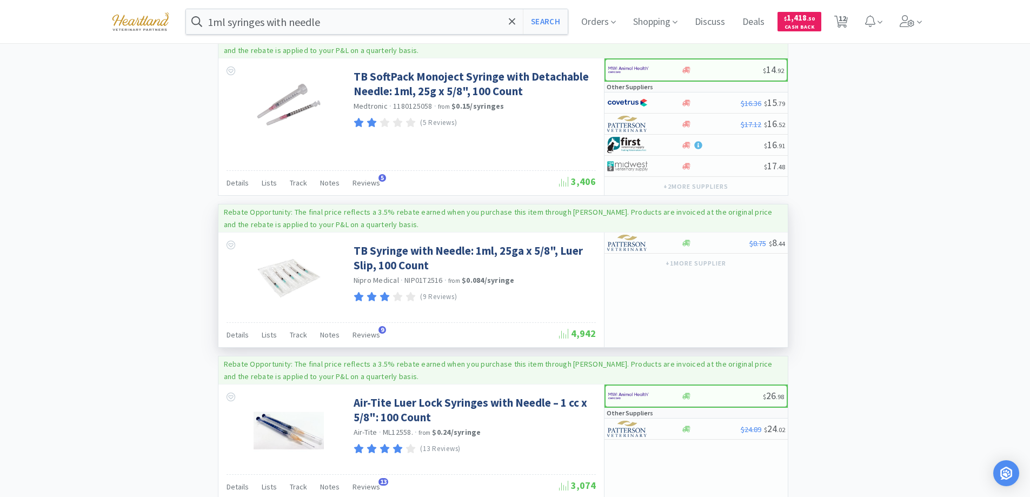
scroll to position [1837, 0]
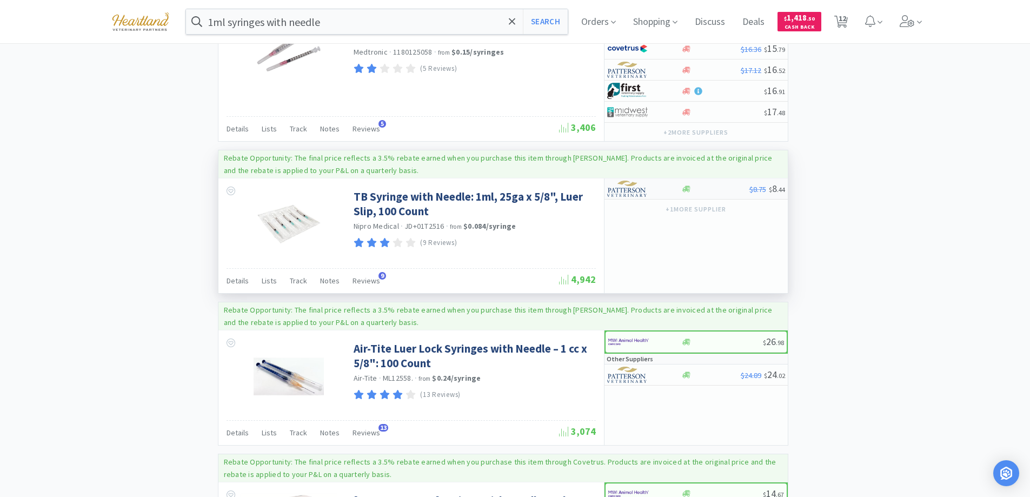
click at [670, 188] on div at bounding box center [644, 188] width 74 height 18
select select "1"
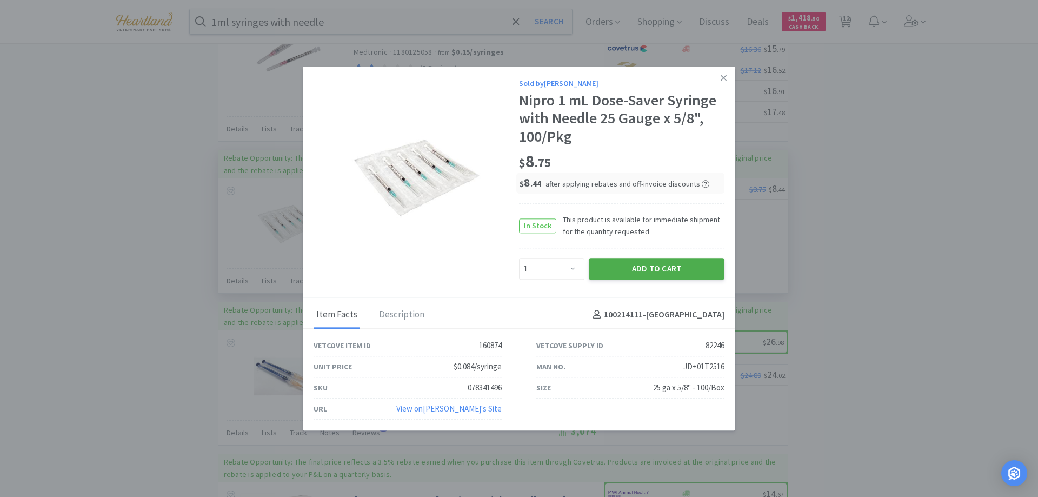
click at [686, 276] on button "Add to Cart" at bounding box center [657, 269] width 136 height 22
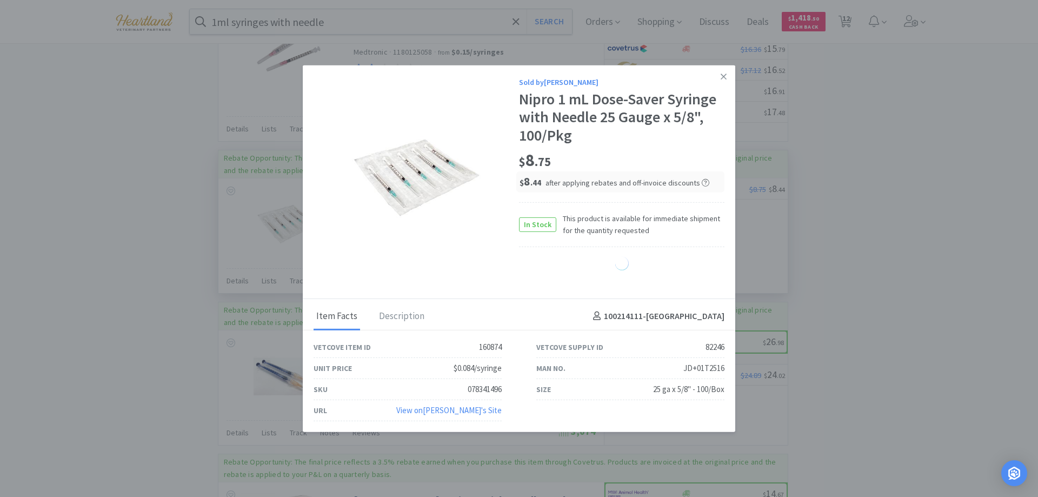
select select "1"
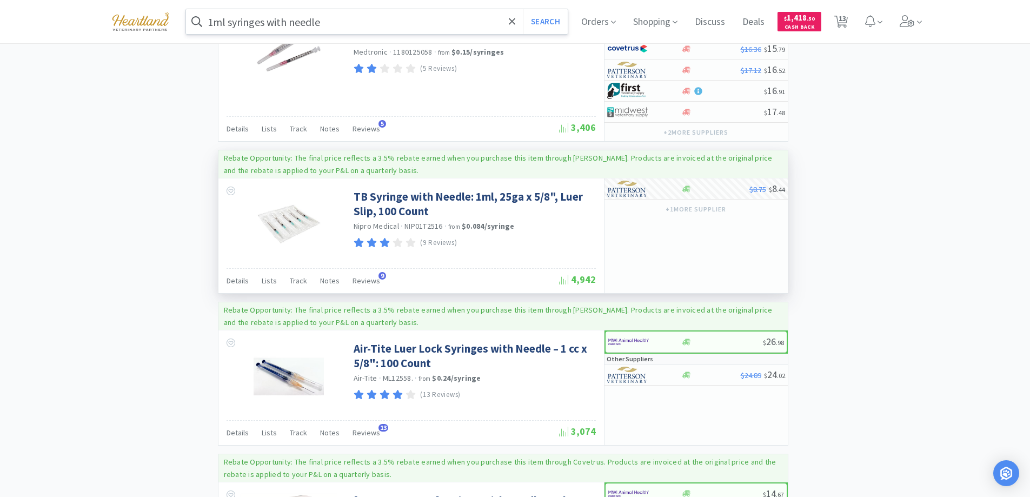
click at [400, 16] on input "1ml syringes with needle" at bounding box center [377, 21] width 382 height 25
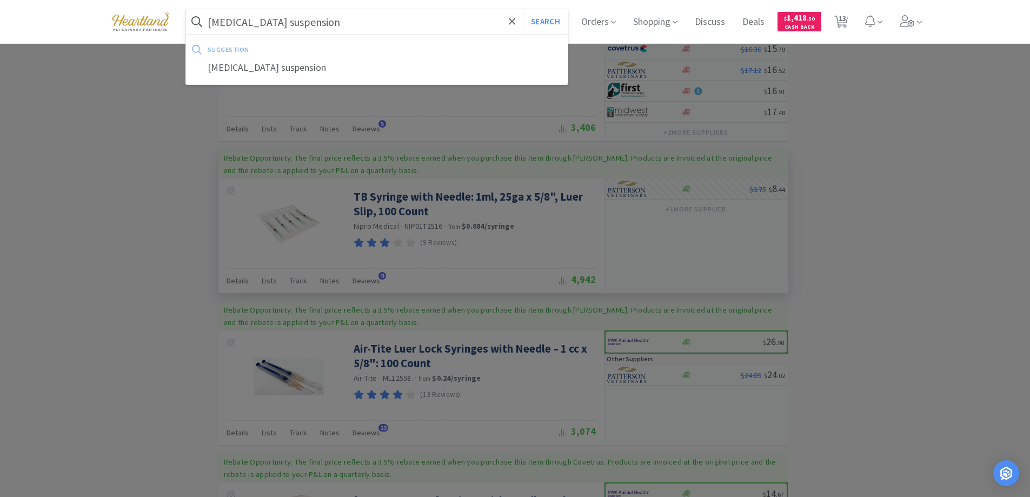
type input "doxycycline suspension"
click at [523, 9] on button "Search" at bounding box center [545, 21] width 45 height 25
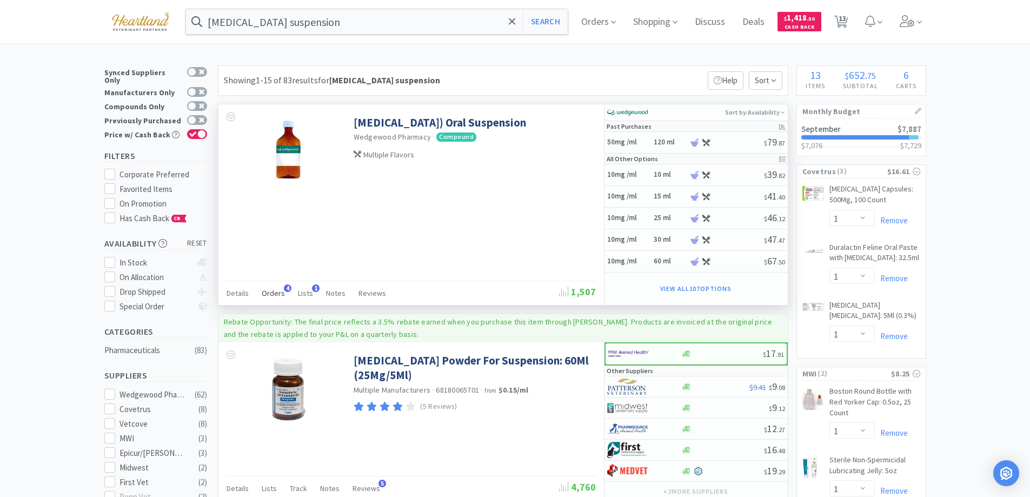
click at [276, 288] on span "Orders" at bounding box center [273, 293] width 23 height 10
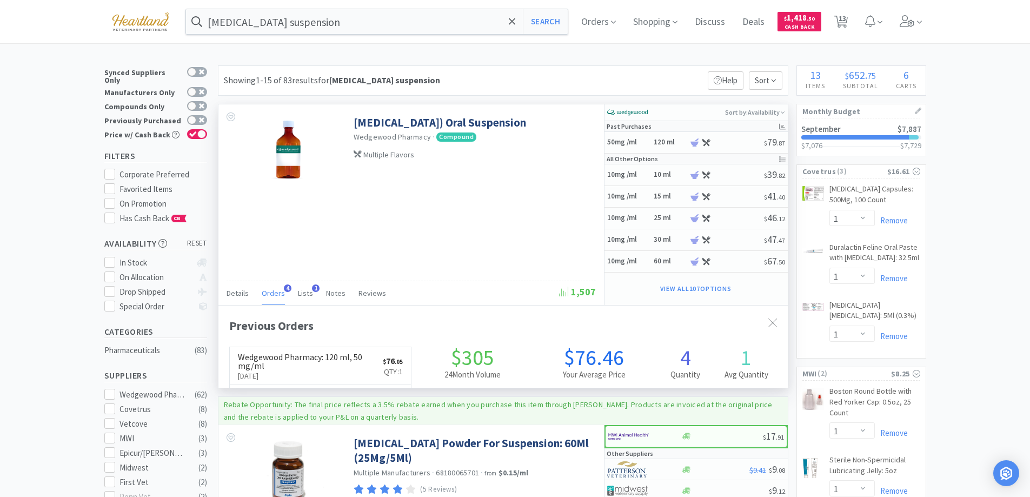
scroll to position [280, 569]
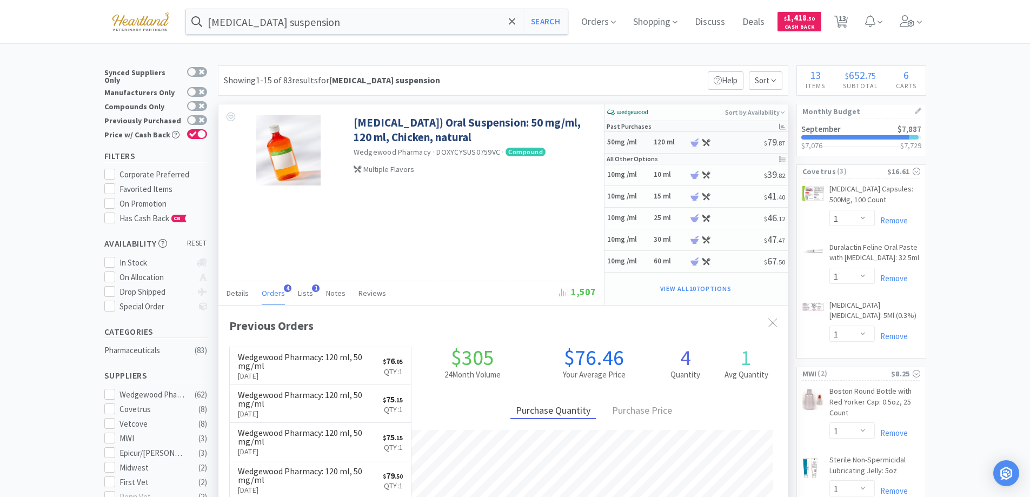
click at [639, 139] on h5 "50mg /ml" at bounding box center [628, 142] width 43 height 9
select select "15"
select select "1"
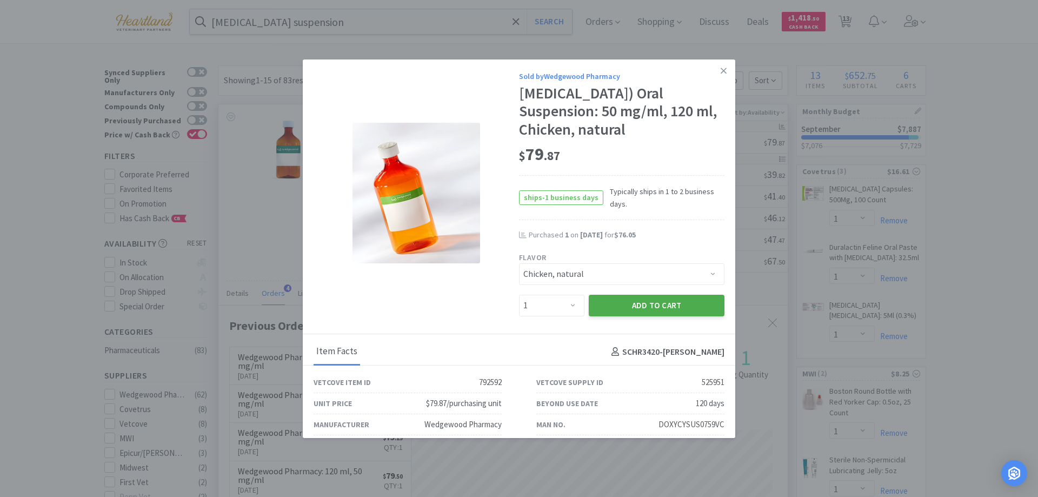
click at [656, 301] on button "Add to Cart" at bounding box center [657, 306] width 136 height 22
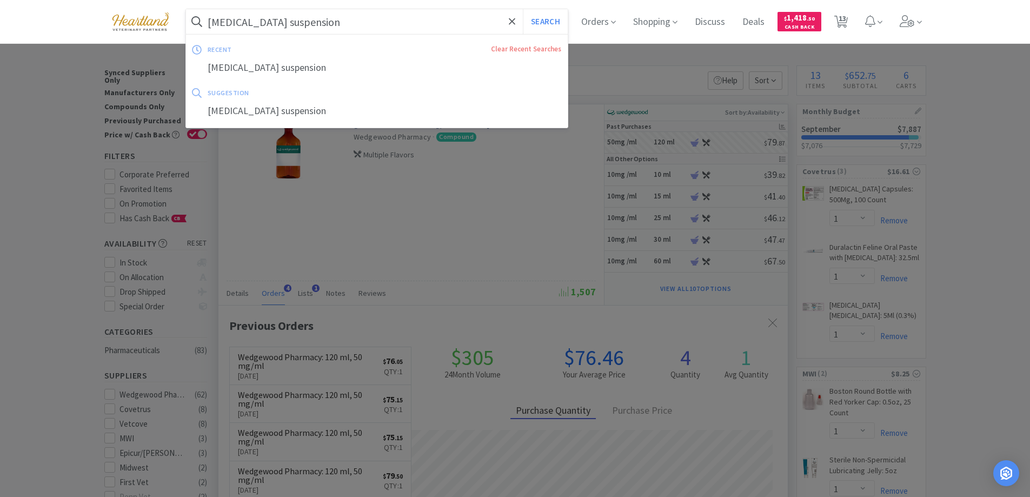
click at [361, 18] on input "doxycycline suspension" at bounding box center [377, 21] width 382 height 25
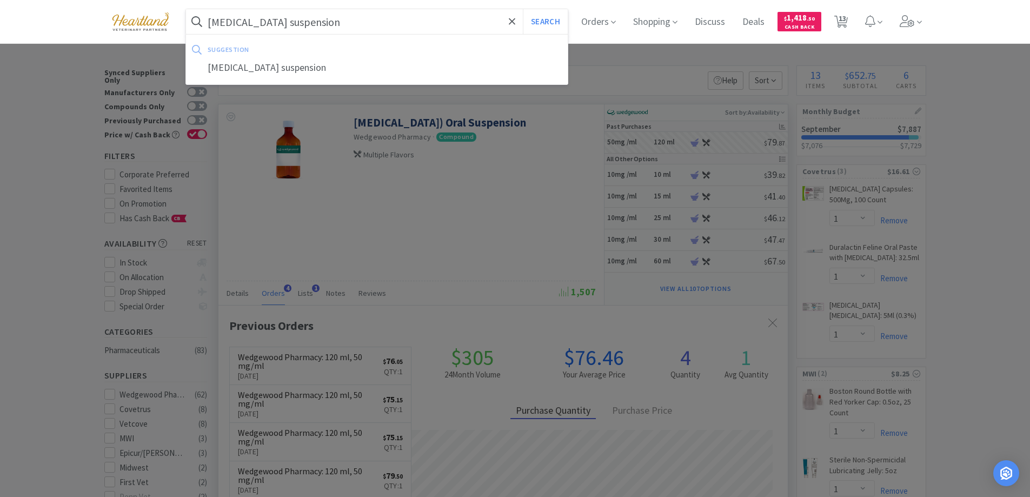
type input "prednisolone suspension"
click at [523, 9] on button "Search" at bounding box center [545, 21] width 45 height 25
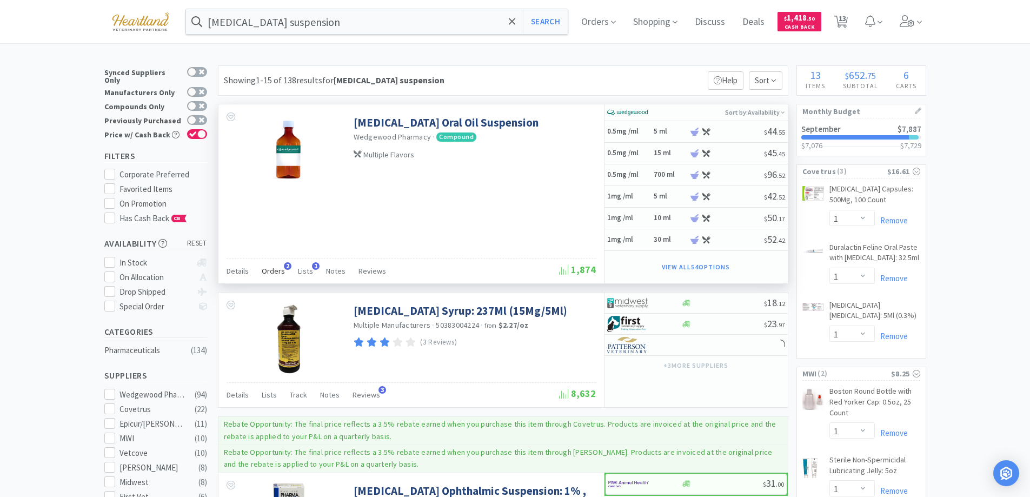
click at [266, 271] on span "Orders" at bounding box center [273, 271] width 23 height 10
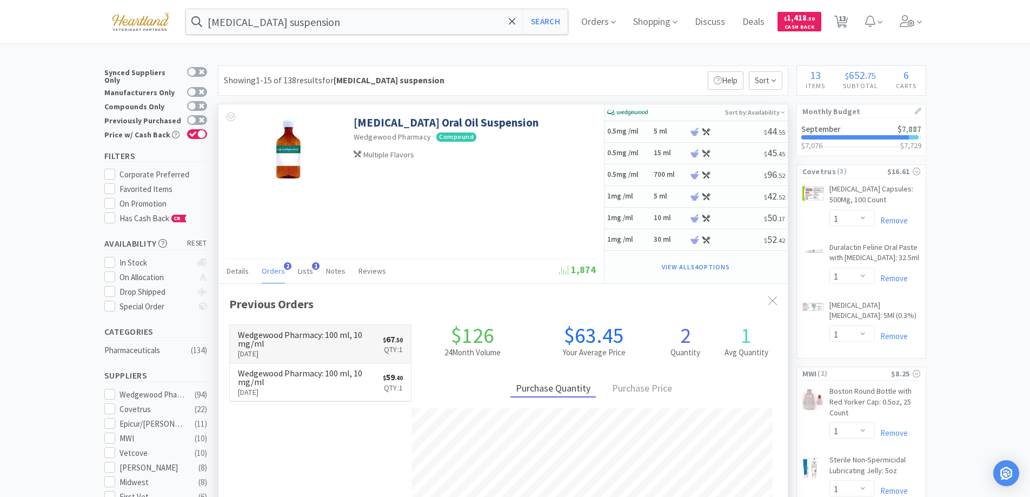
click at [321, 345] on h6 "Wedgewood Pharmacy : 100 ml, 10 mg/ml" at bounding box center [310, 338] width 145 height 17
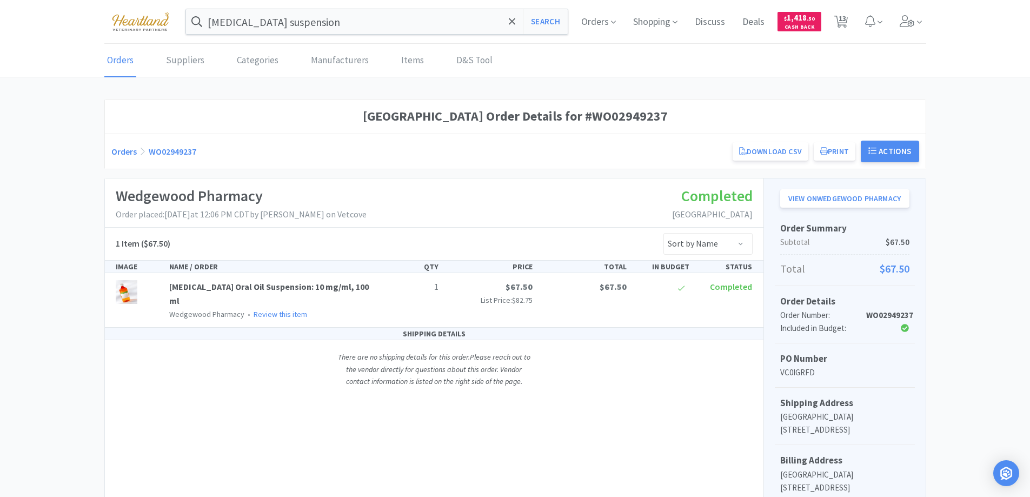
select select "1"
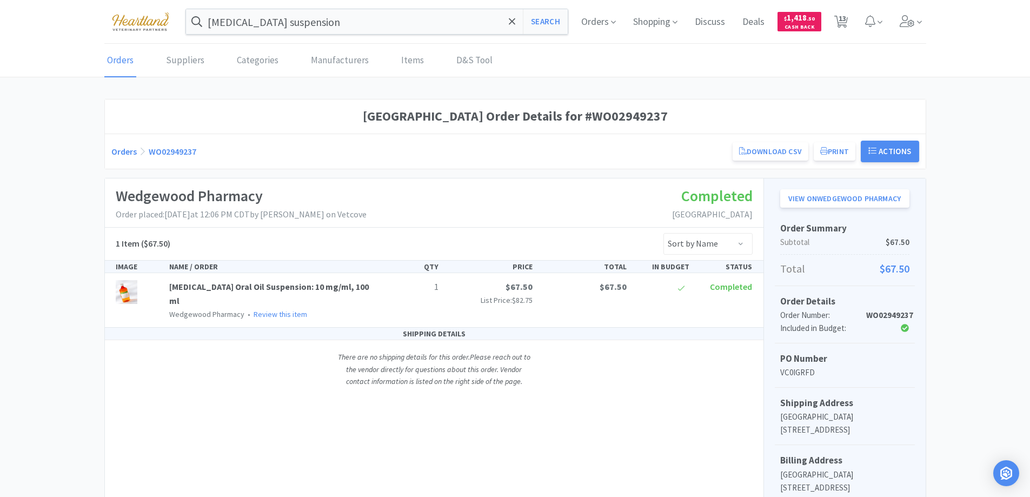
select select "1"
select select "2"
select select "5"
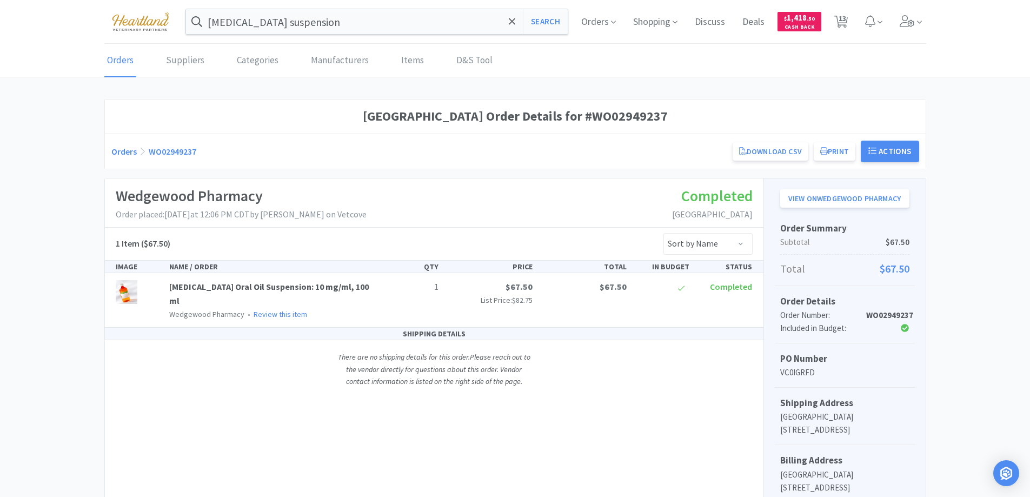
select select "5"
select select "1"
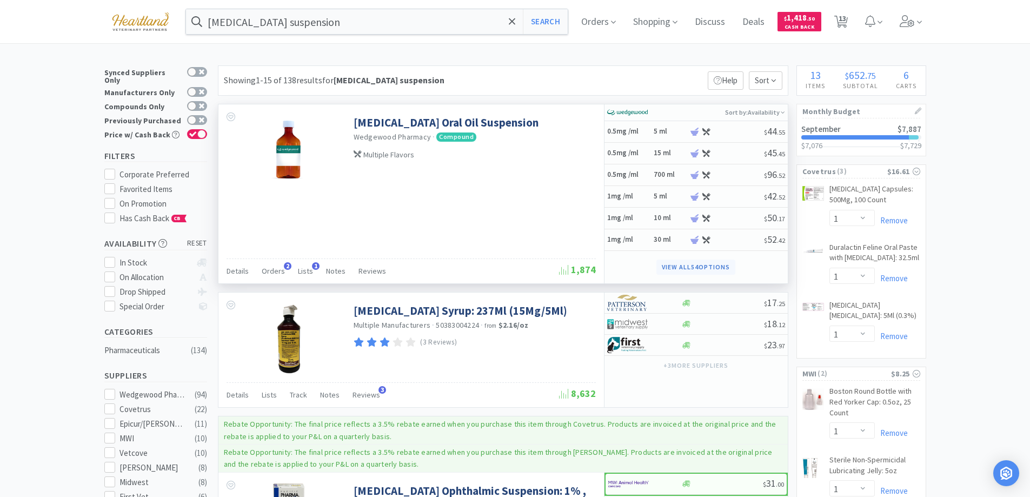
click at [696, 270] on button "View all 54 Options" at bounding box center [695, 266] width 78 height 15
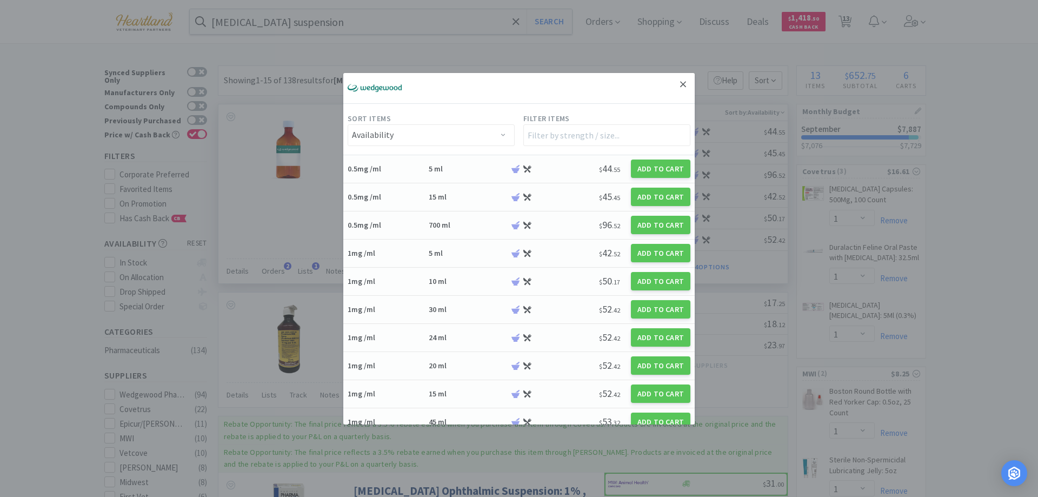
click at [680, 81] on icon at bounding box center [683, 84] width 6 height 10
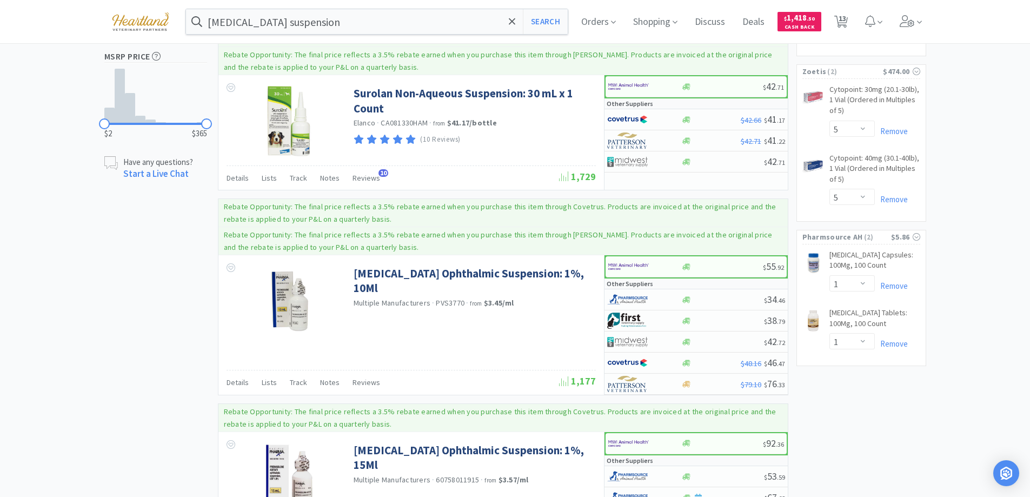
scroll to position [378, 0]
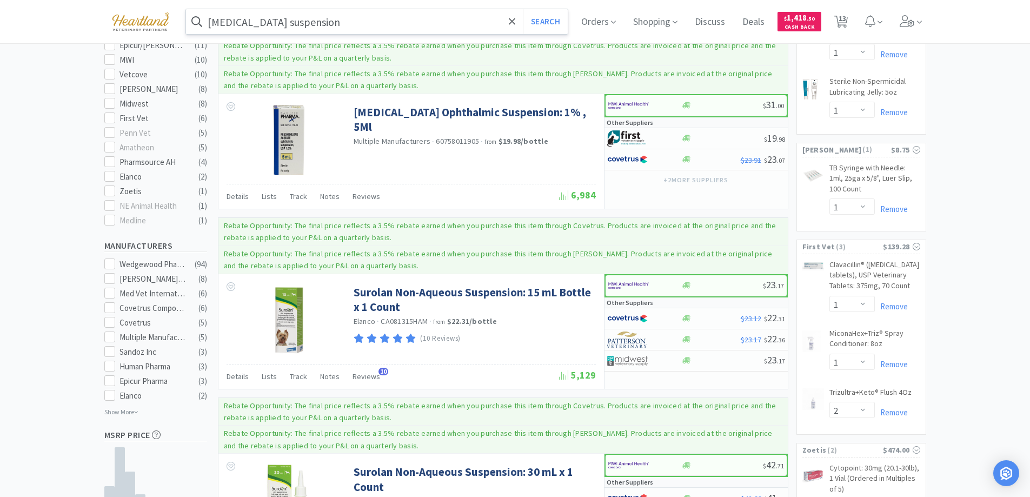
click at [362, 24] on input "prednisolone suspension" at bounding box center [377, 21] width 382 height 25
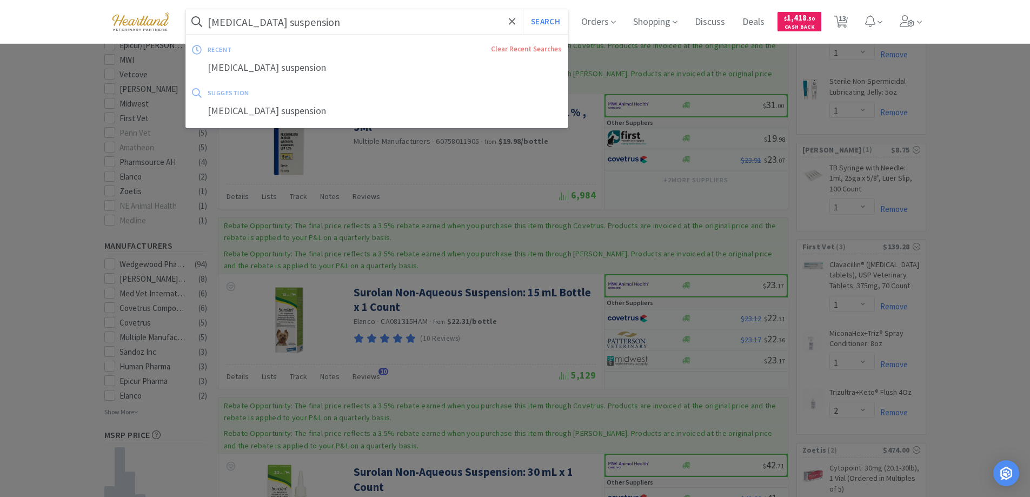
click at [362, 24] on input "prednisolone suspension" at bounding box center [377, 21] width 382 height 25
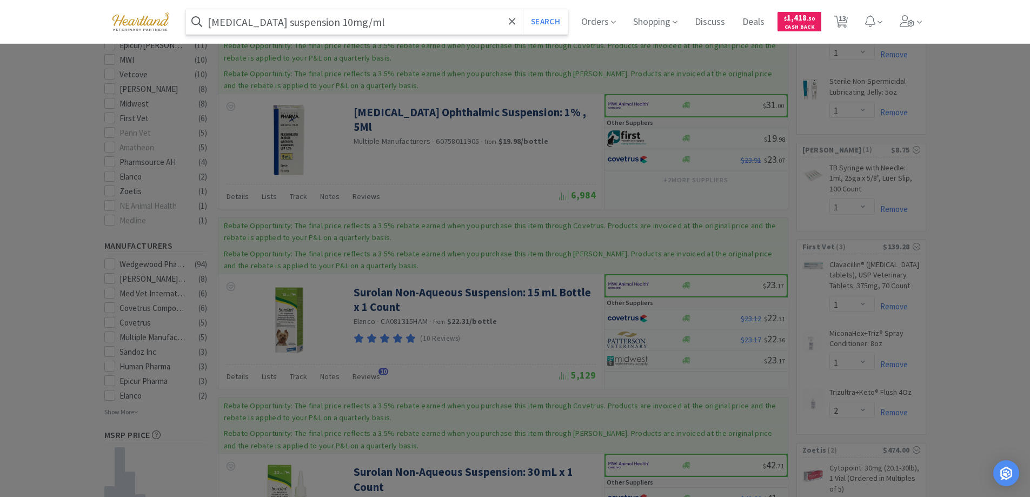
type input "prednisolone suspension 10mg/ml"
click at [523, 9] on button "Search" at bounding box center [545, 21] width 45 height 25
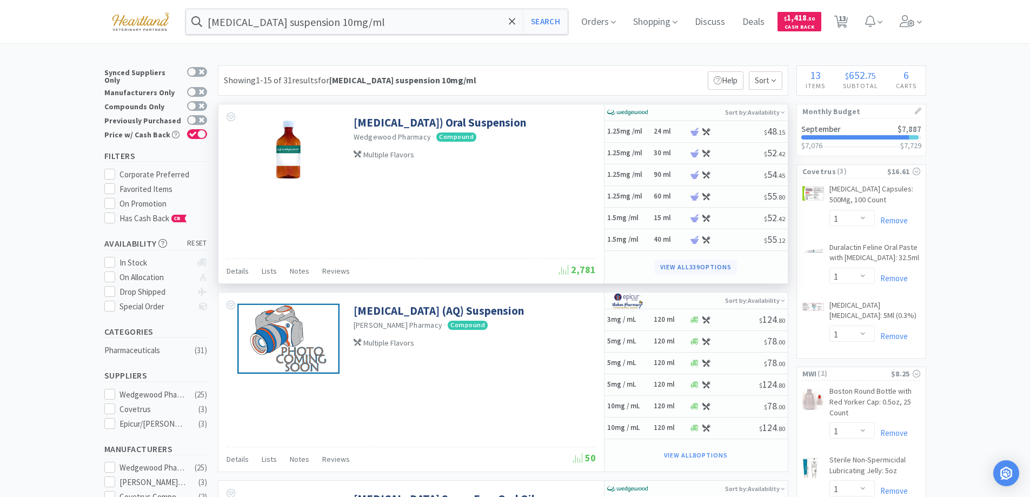
click at [704, 269] on button "View all 339 Options" at bounding box center [695, 266] width 82 height 15
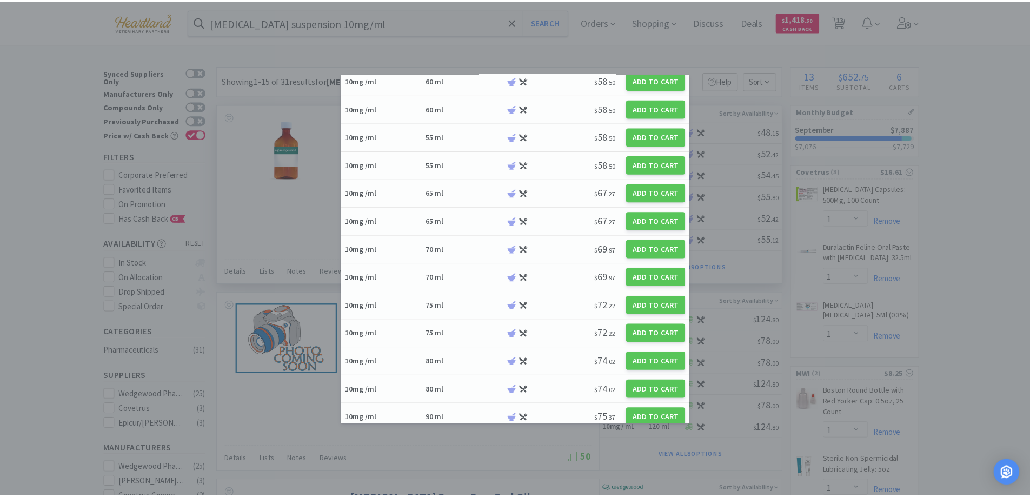
scroll to position [6107, 0]
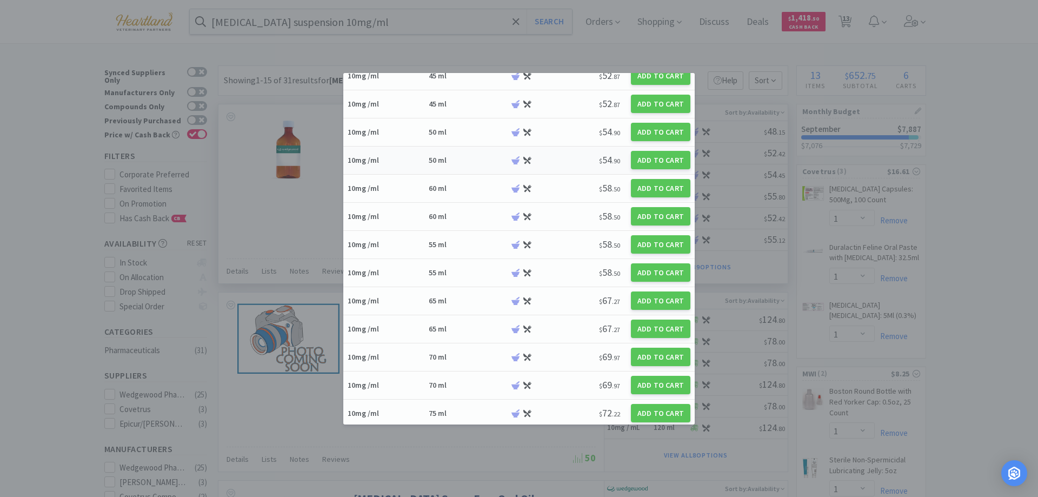
click at [405, 159] on div "10mg /ml" at bounding box center [386, 160] width 78 height 10
select select "1"
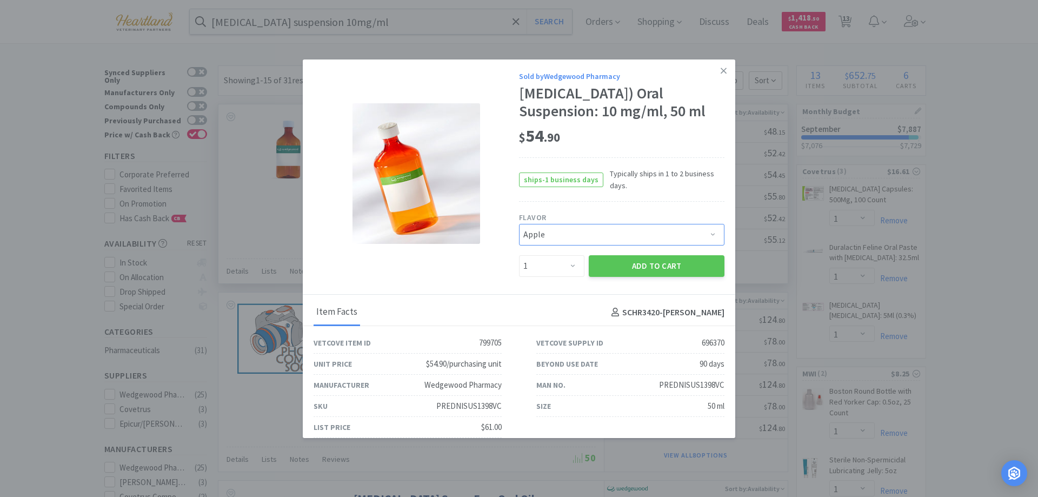
click at [707, 245] on select "Pick a Flavor Apple Apple-Molasses Banana Beef Beef/Vanilla Butternut - Water C…" at bounding box center [621, 235] width 205 height 22
select select "206"
click at [519, 242] on select "Pick a Flavor Apple Apple-Molasses Banana Beef Beef/Vanilla Butternut - Water C…" at bounding box center [621, 235] width 205 height 22
click at [659, 277] on button "Add to Cart" at bounding box center [657, 266] width 136 height 22
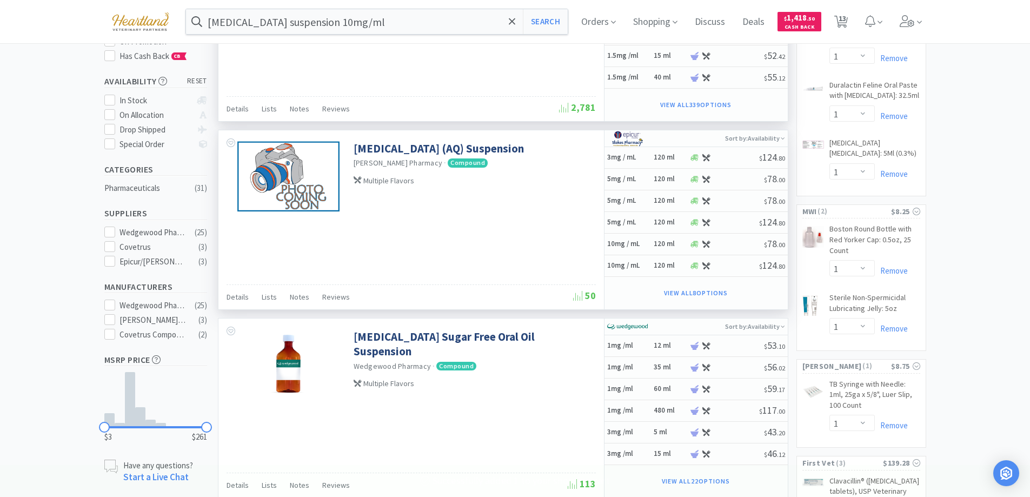
scroll to position [216, 0]
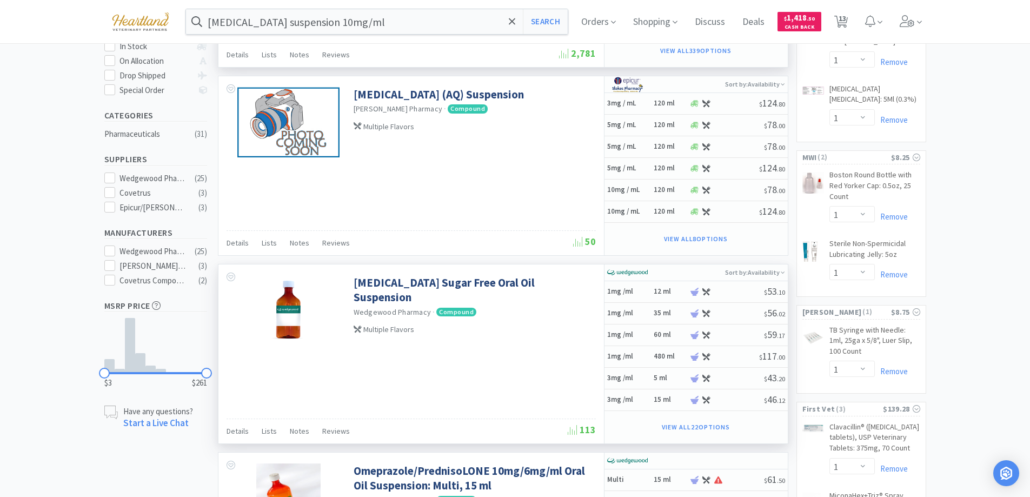
select select "1"
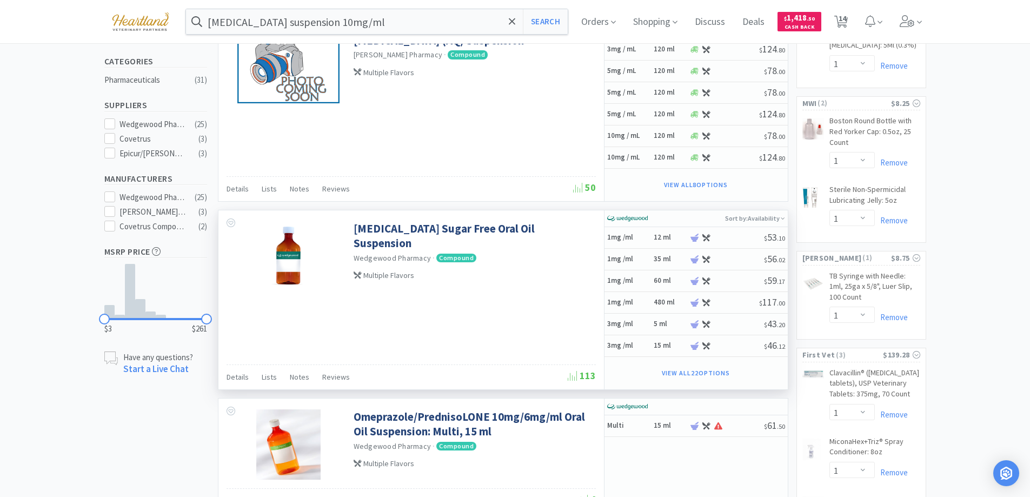
scroll to position [0, 0]
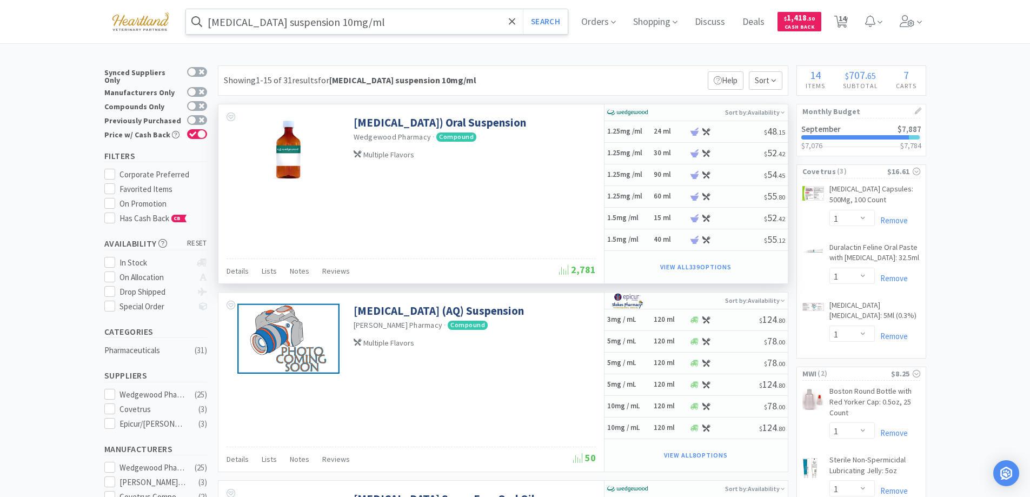
type input "prednisolone suspension"
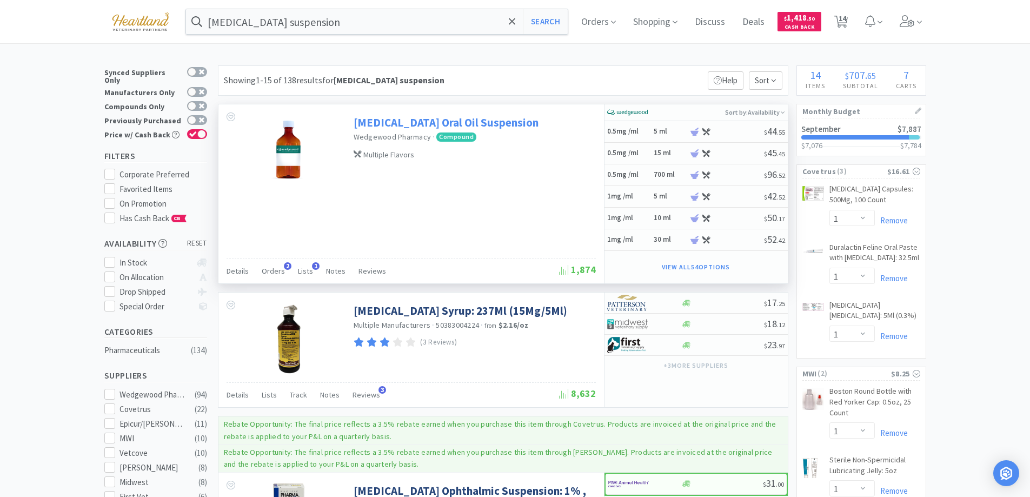
click at [399, 122] on link "[MEDICAL_DATA] Oral Oil Suspension" at bounding box center [445, 122] width 185 height 15
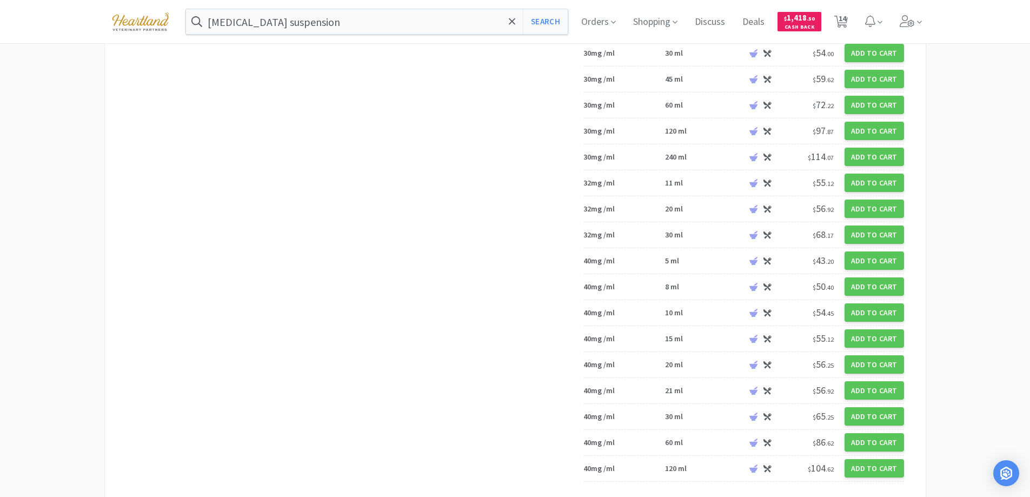
scroll to position [1285, 0]
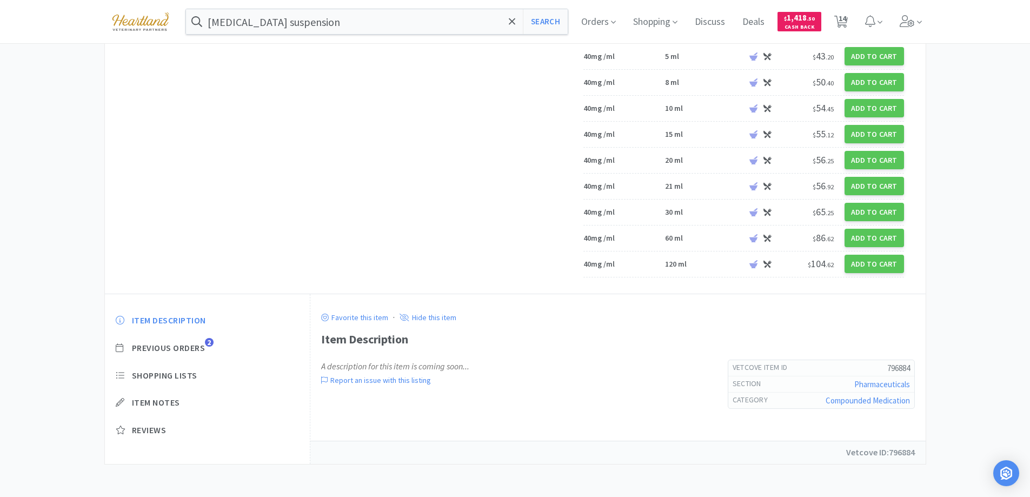
select select "1"
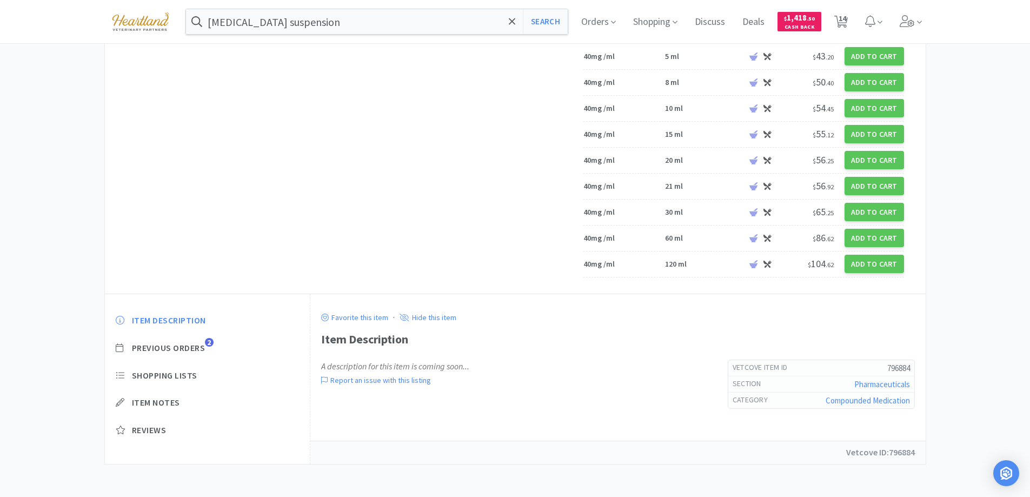
select select "1"
select select "2"
select select "1"
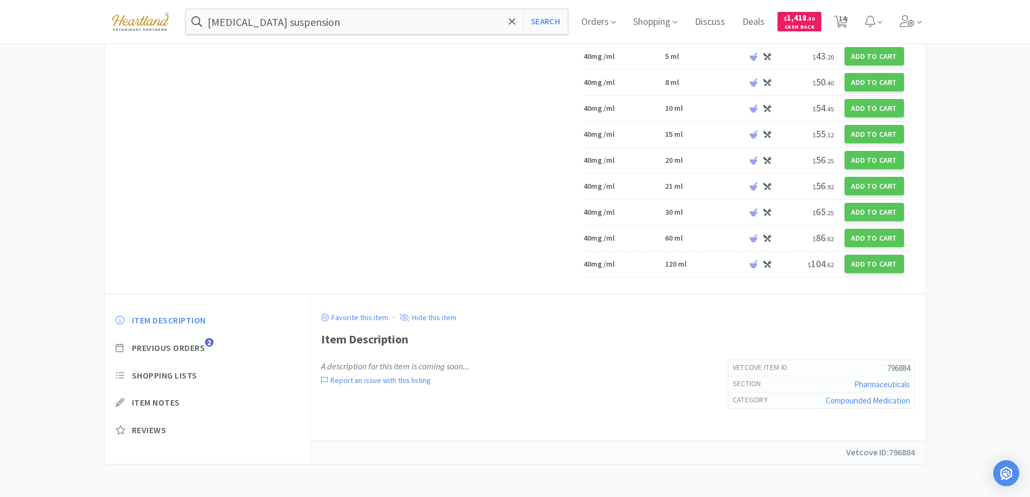
select select "5"
select select "1"
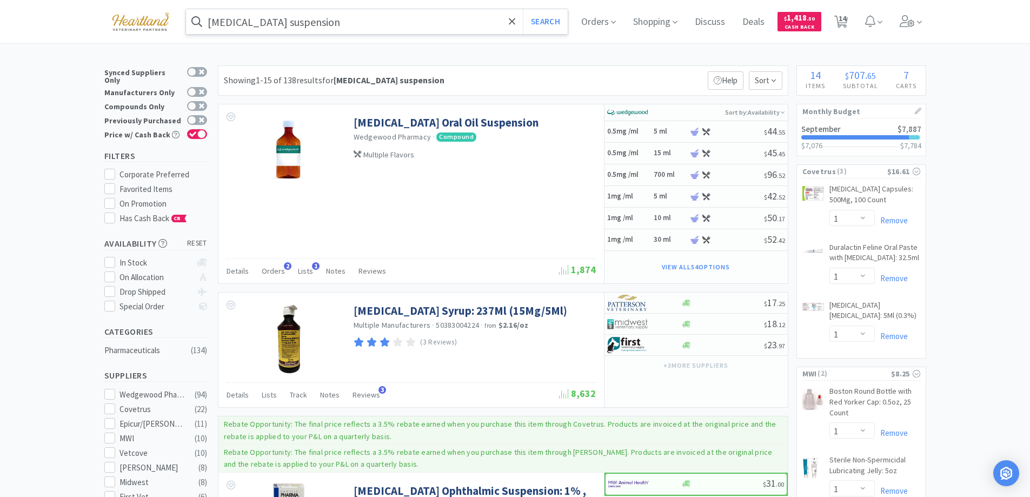
click at [356, 25] on input "prednisolone suspension" at bounding box center [377, 21] width 382 height 25
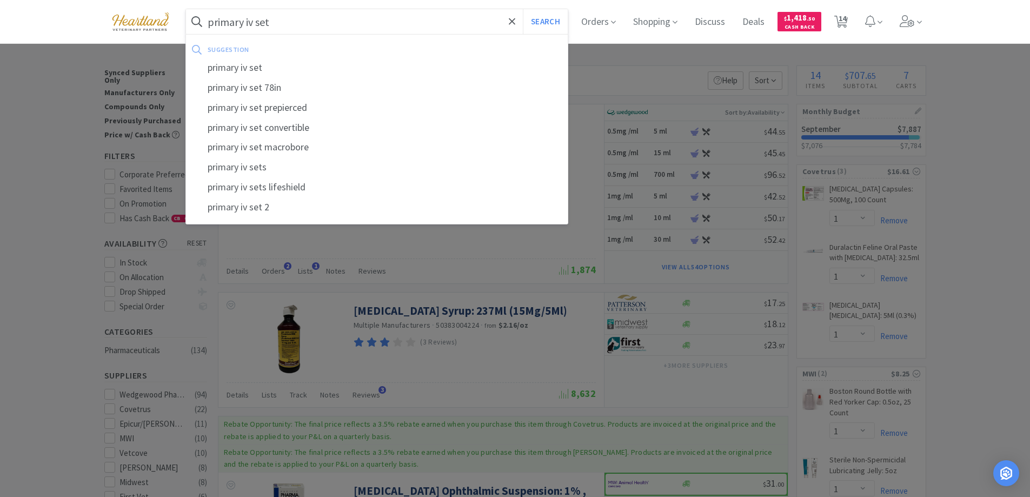
type input "primary iv set"
click at [523, 9] on button "Search" at bounding box center [545, 21] width 45 height 25
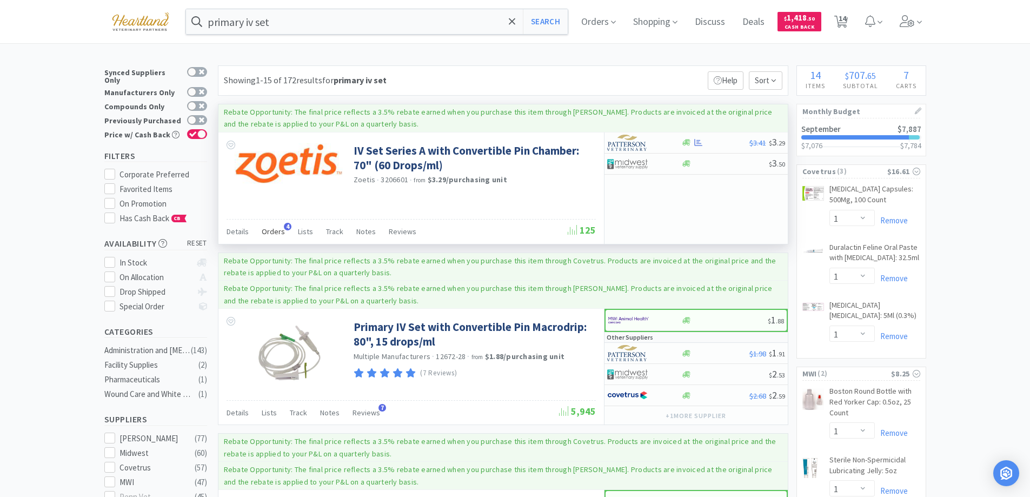
click at [277, 230] on span "Orders" at bounding box center [273, 231] width 23 height 10
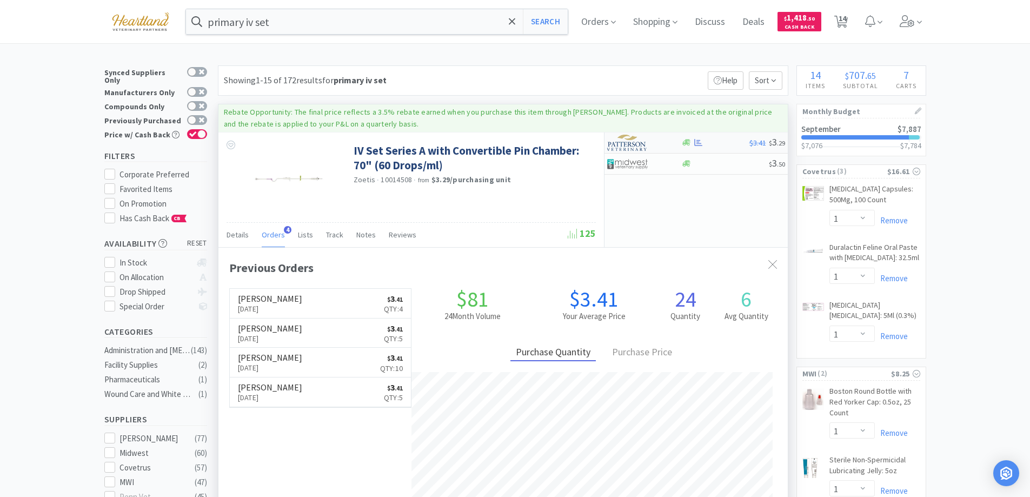
scroll to position [280, 569]
click at [659, 139] on div at bounding box center [636, 142] width 59 height 18
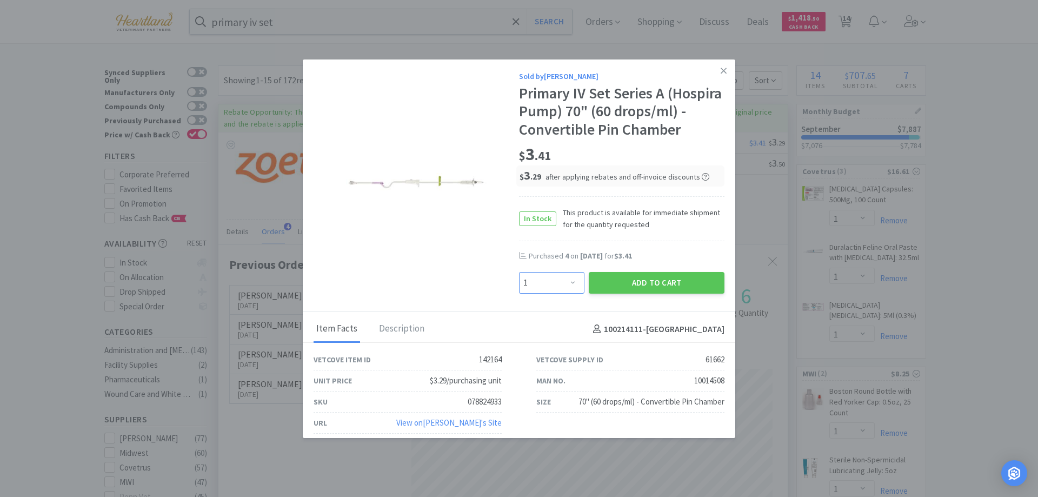
click at [567, 293] on select "Enter Quantity 1 2 3 4 5 6 7 8 9 10 11 12 13 14 15 16 17 18 19 20 Enter Quantity" at bounding box center [551, 283] width 65 height 22
select select "6"
click at [519, 290] on select "Enter Quantity 1 2 3 4 5 6 7 8 9 10 11 12 13 14 15 16 17 18 19 20 Enter Quantity" at bounding box center [551, 283] width 65 height 22
click at [644, 293] on button "Add to Cart" at bounding box center [657, 283] width 136 height 22
select select "6"
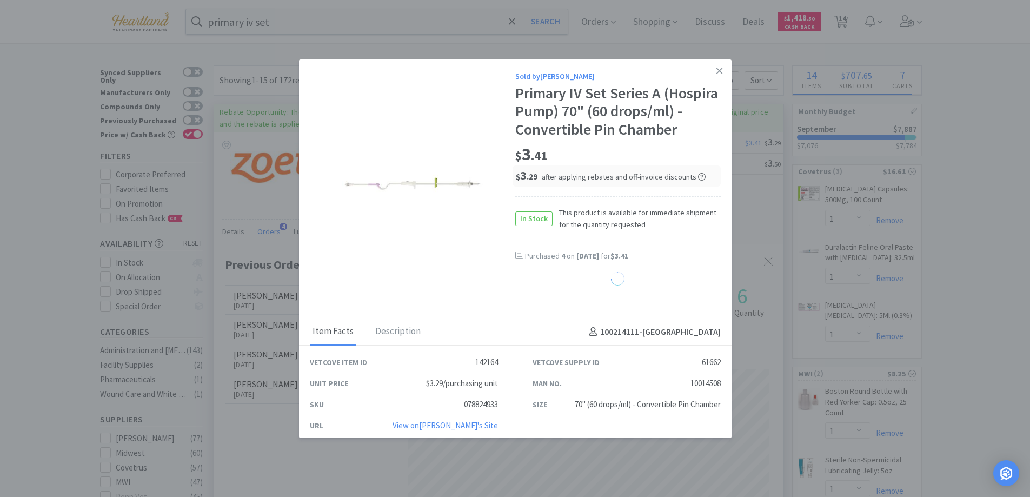
select select "1"
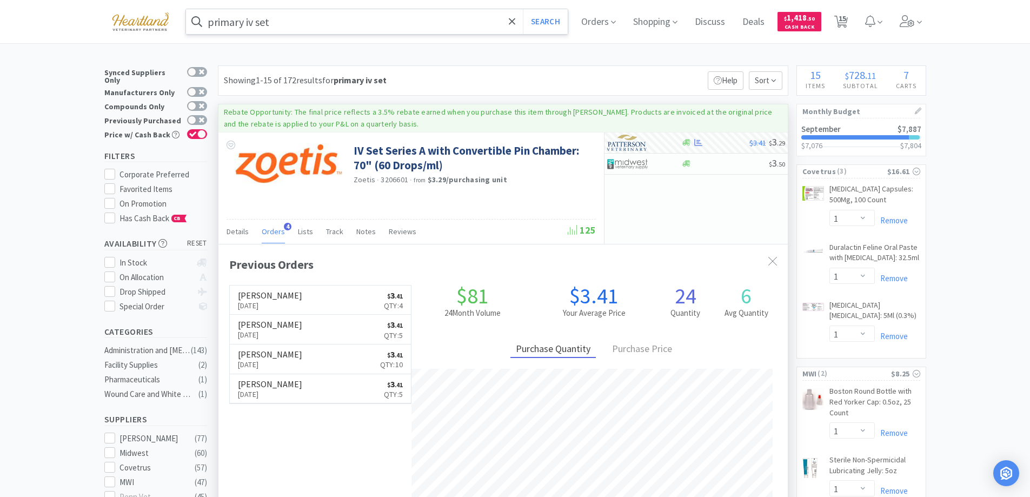
click at [302, 19] on input "primary iv set" at bounding box center [377, 21] width 382 height 25
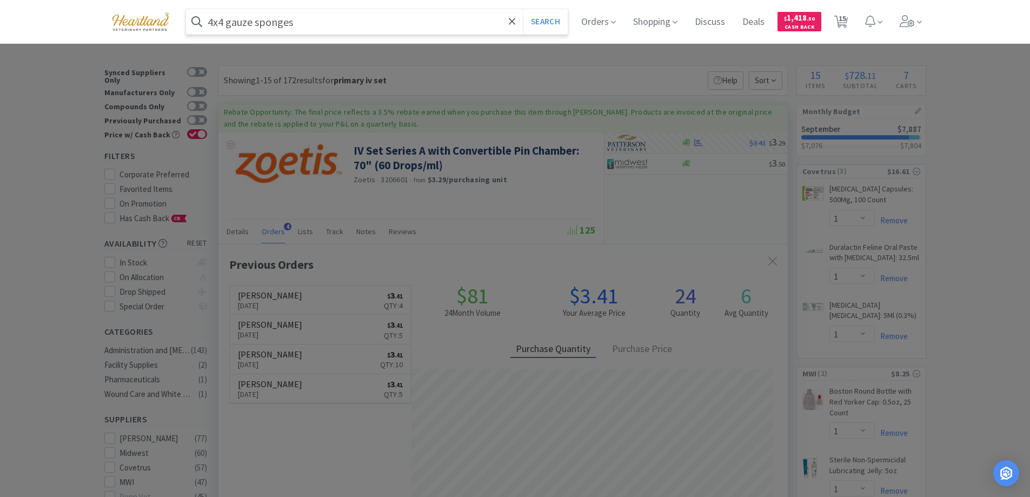
type input "4x4 gauze sponges"
click at [523, 9] on button "Search" at bounding box center [545, 21] width 45 height 25
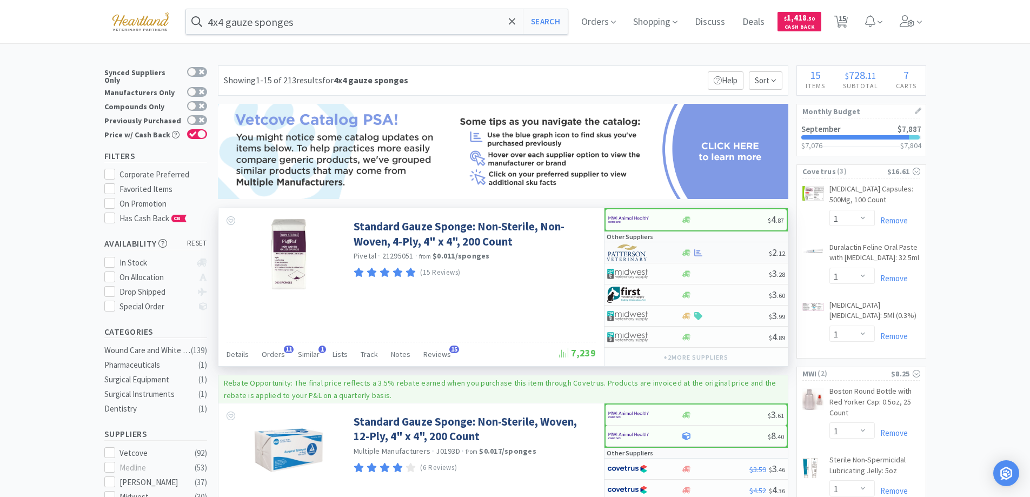
click at [663, 250] on div at bounding box center [636, 252] width 59 height 18
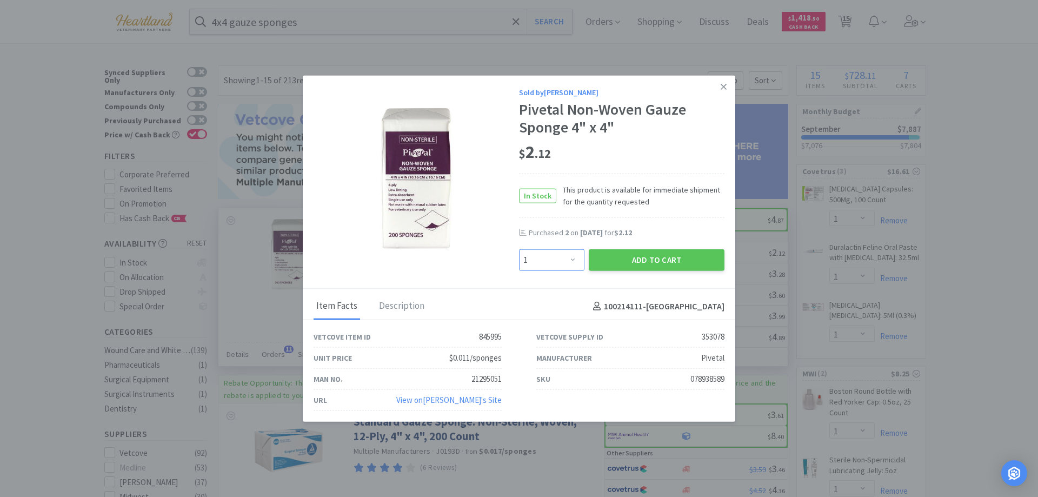
click at [570, 263] on select "Enter Quantity 1 2 3 4 5 6 7 8 9 10 11 12 13 14 15 16 17 18 19 20 Enter Quantity" at bounding box center [551, 260] width 65 height 22
select select "2"
click at [519, 249] on select "Enter Quantity 1 2 3 4 5 6 7 8 9 10 11 12 13 14 15 16 17 18 19 20 Enter Quantity" at bounding box center [551, 260] width 65 height 22
click at [658, 256] on button "Add to Cart" at bounding box center [657, 260] width 136 height 22
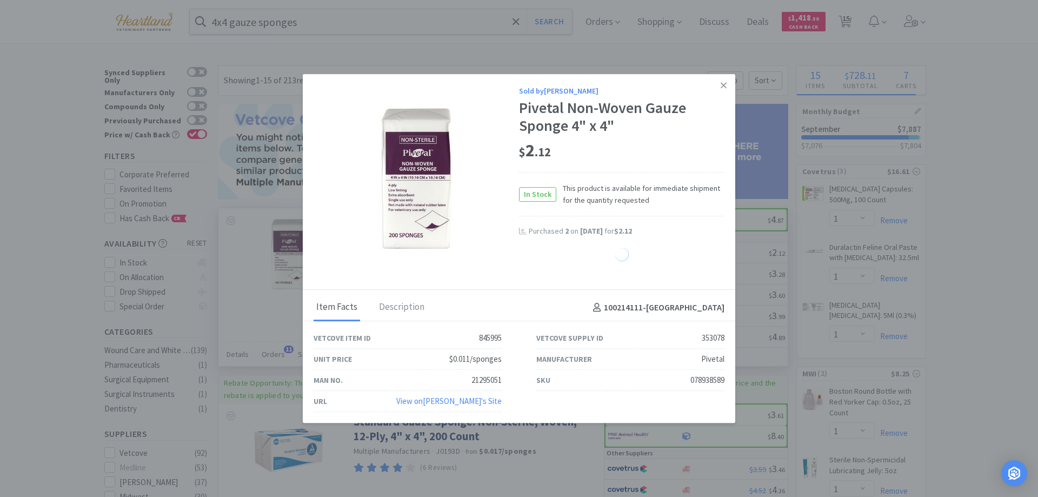
select select "2"
select select "1"
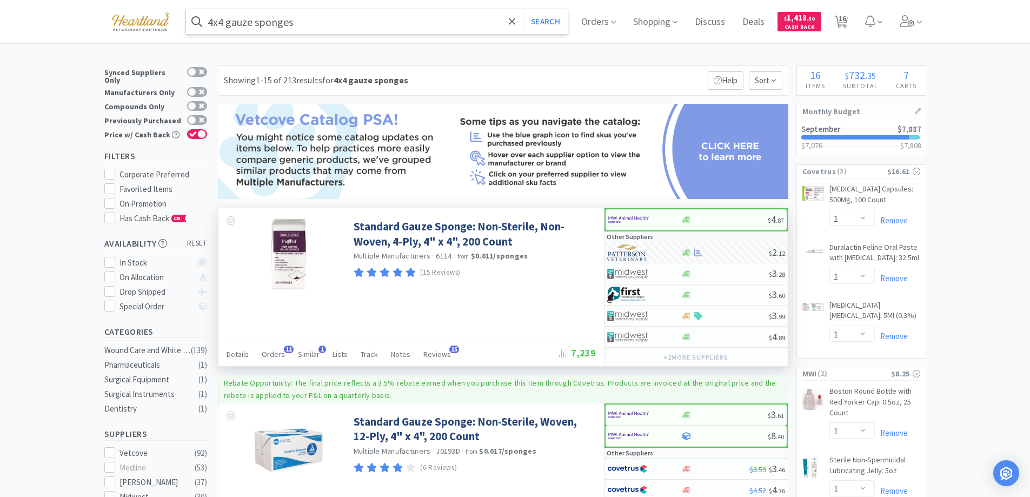
click at [346, 24] on input "4x4 gauze sponges" at bounding box center [377, 21] width 382 height 25
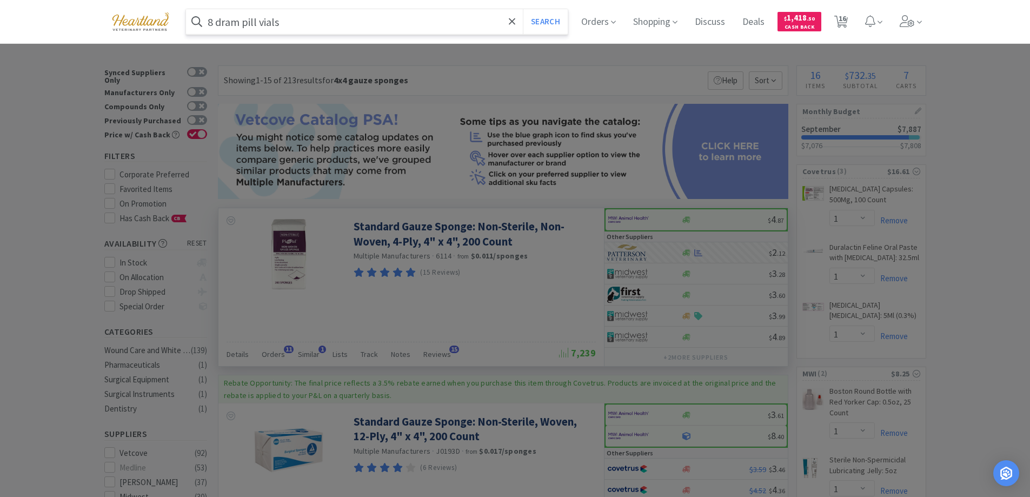
type input "8 dram pill vials"
click at [523, 9] on button "Search" at bounding box center [545, 21] width 45 height 25
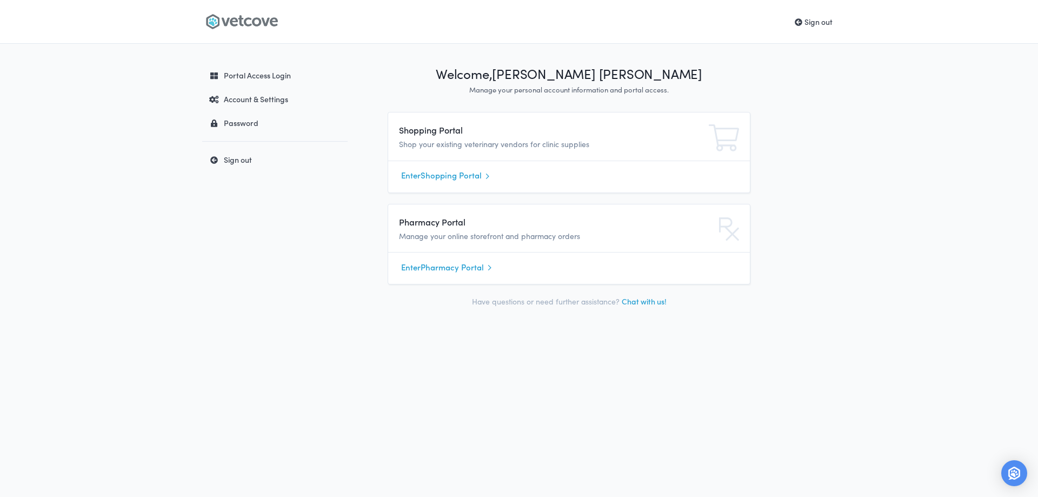
click at [473, 171] on link "Enter Shopping Portal" at bounding box center [569, 176] width 336 height 16
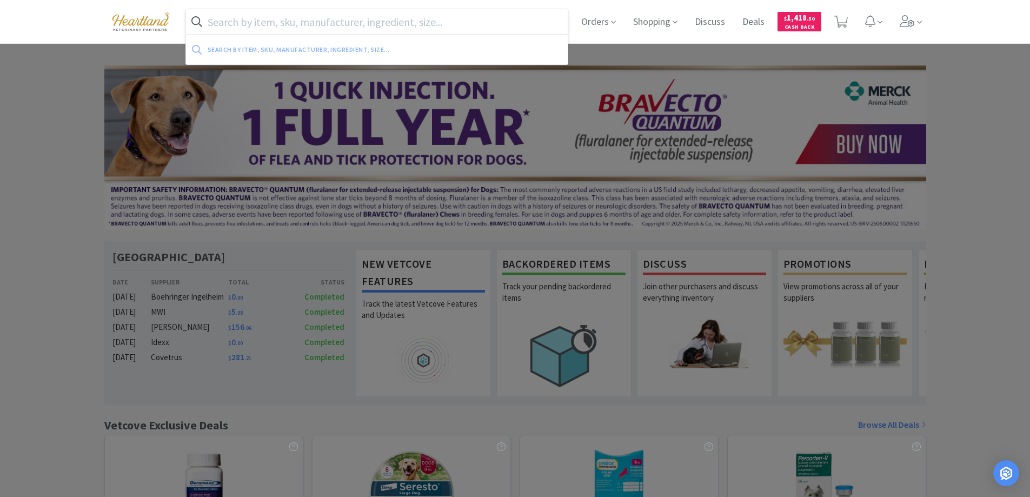
click at [363, 21] on input "text" at bounding box center [377, 21] width 382 height 25
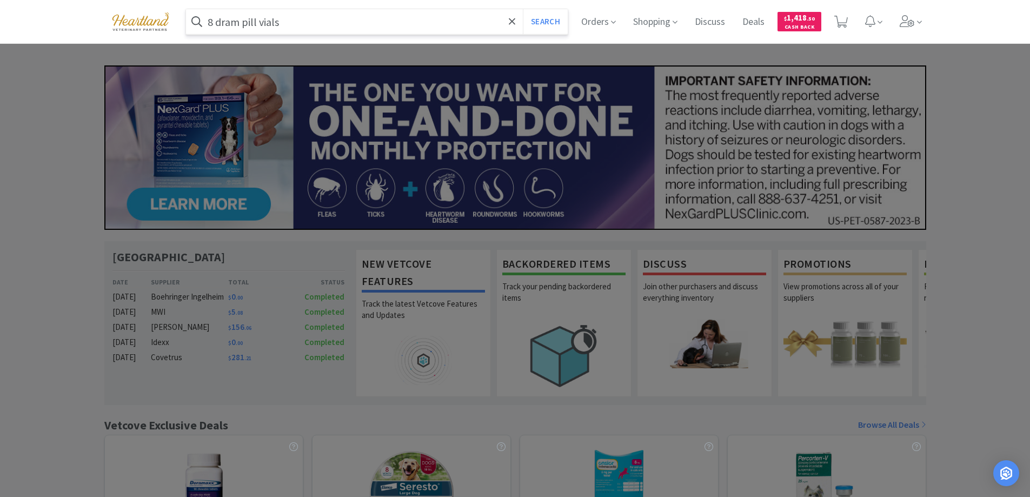
type input "8 dram pill vials"
click at [523, 9] on button "Search" at bounding box center [545, 21] width 45 height 25
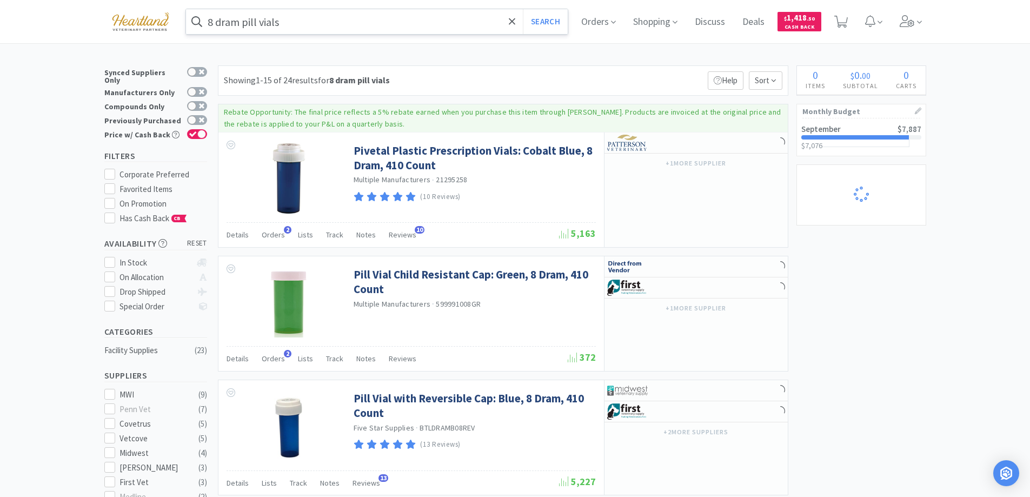
select select "1"
select select "6"
select select "2"
select select "1"
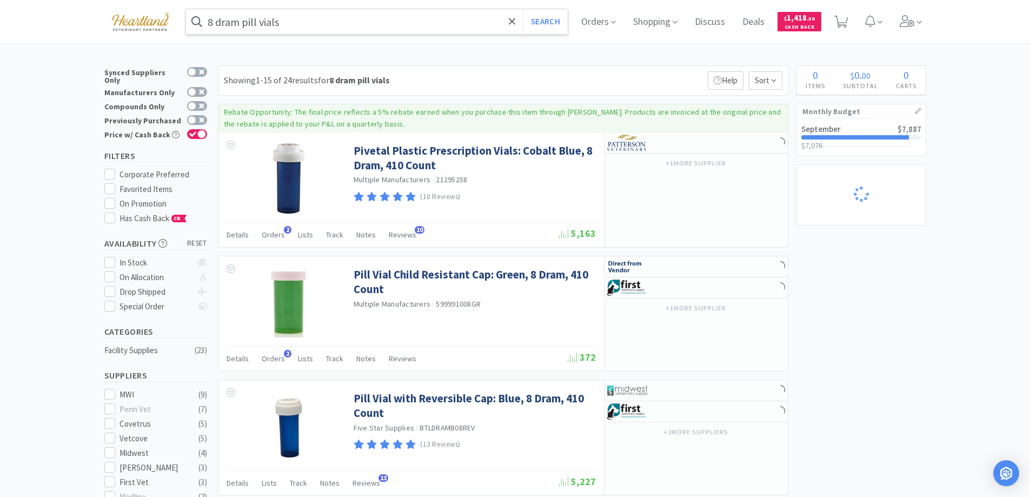
select select "1"
select select "5"
select select "1"
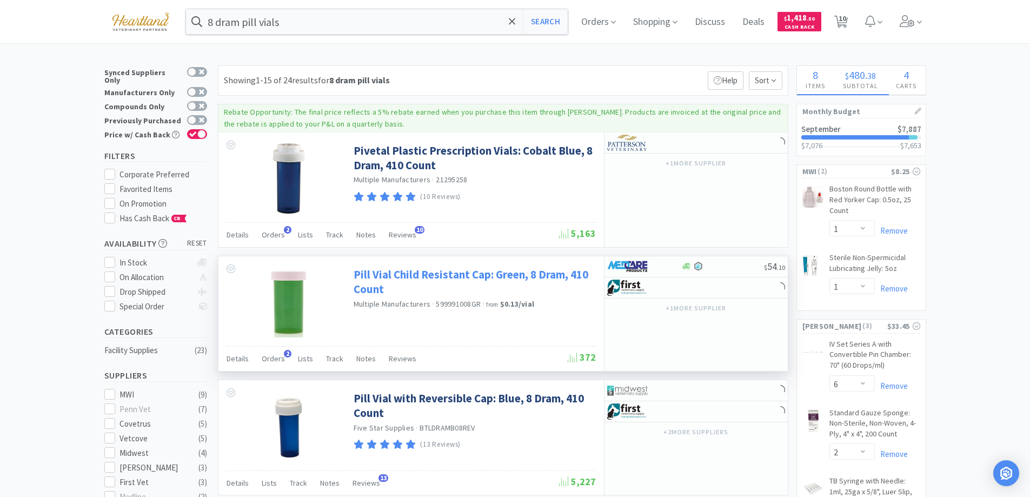
select select "1"
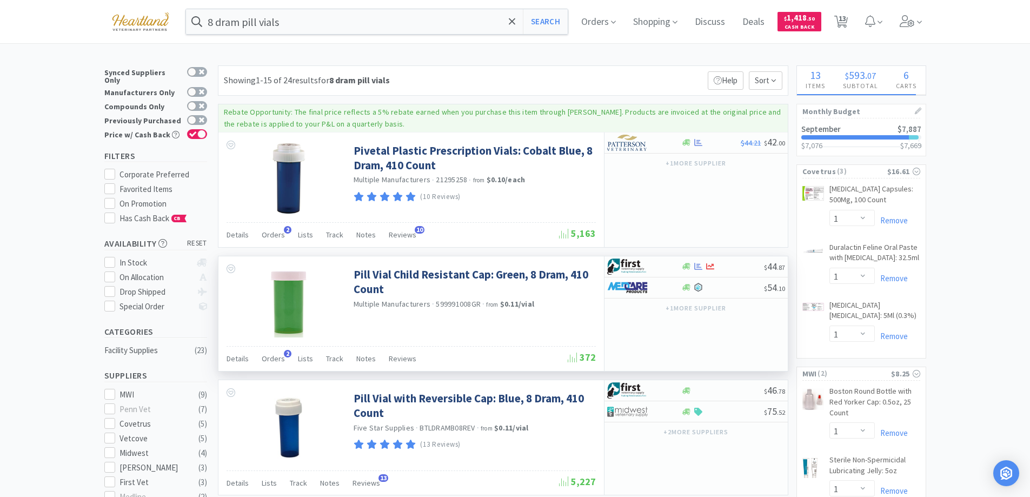
select select "1"
select select "2"
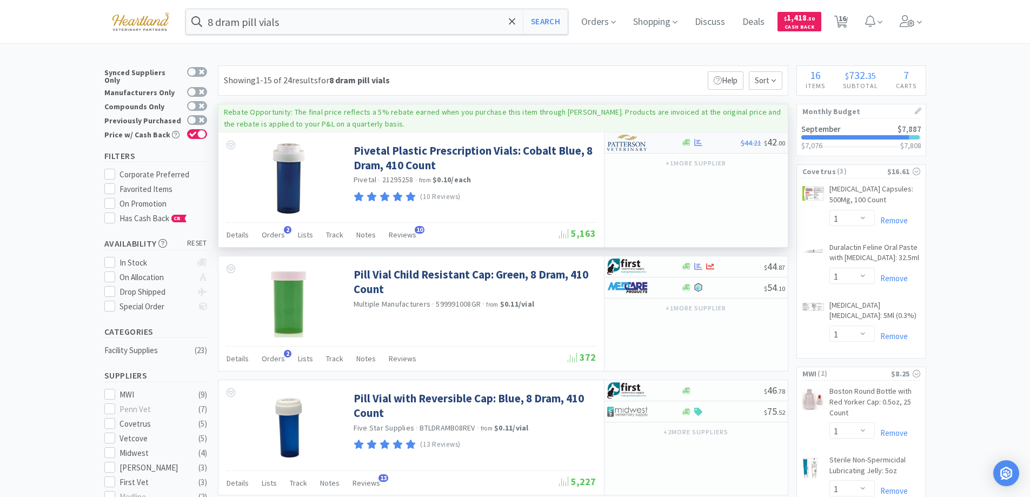
click at [658, 145] on div at bounding box center [636, 142] width 59 height 18
select select "1"
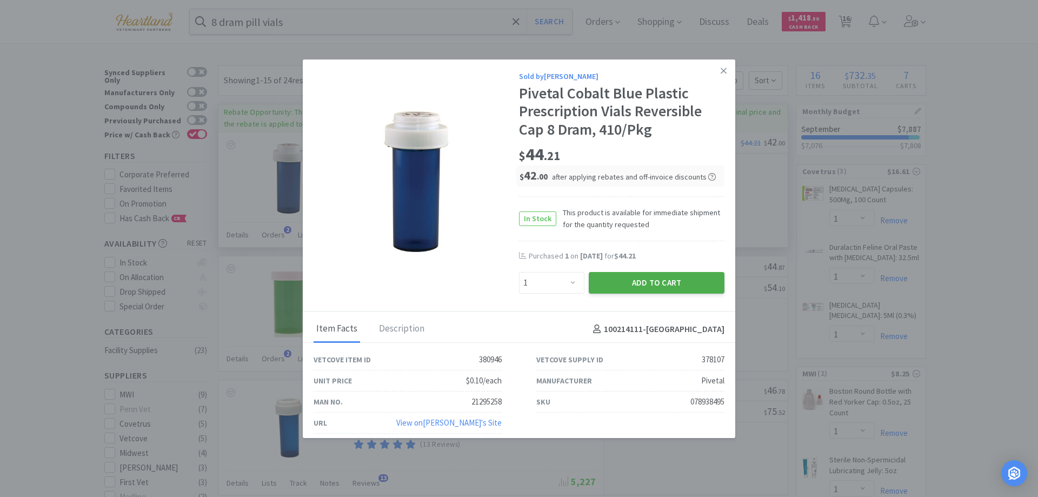
click at [659, 280] on button "Add to Cart" at bounding box center [657, 283] width 136 height 22
select select "1"
select select "2"
select select "1"
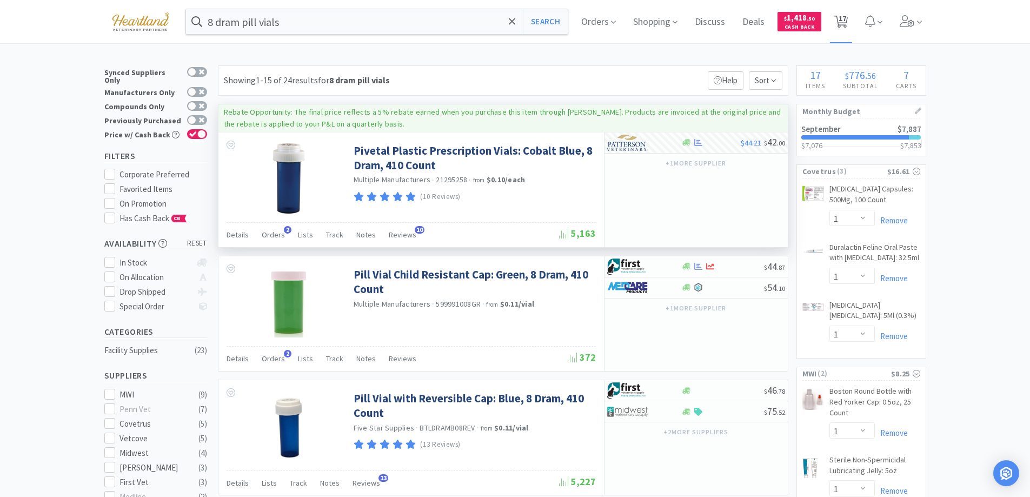
click at [846, 19] on span "17" at bounding box center [842, 18] width 8 height 43
select select "5"
select select "1"
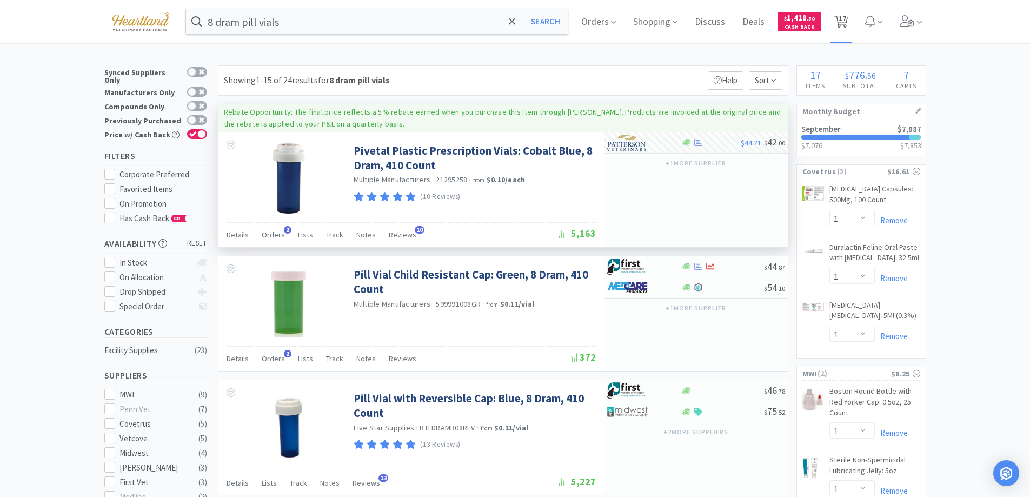
select select "1"
select select "6"
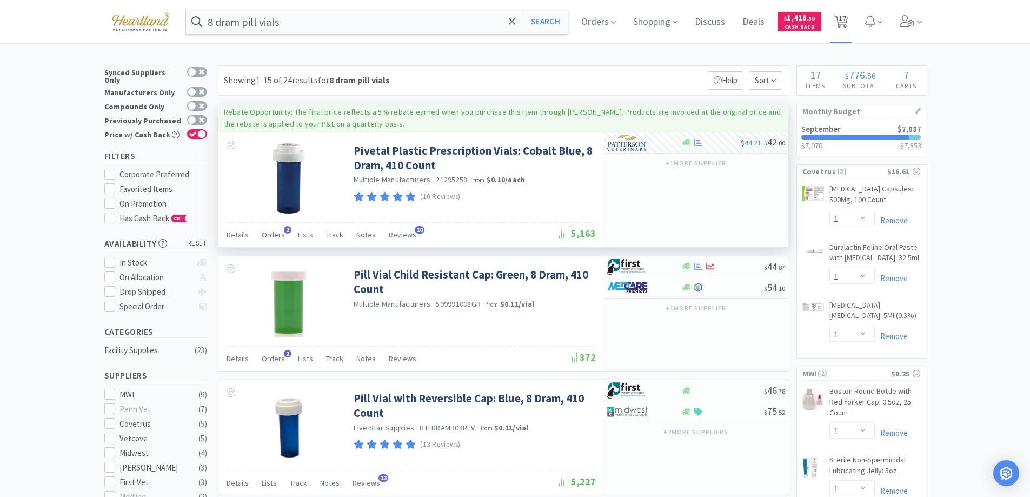
select select "1"
select select "2"
select select "1"
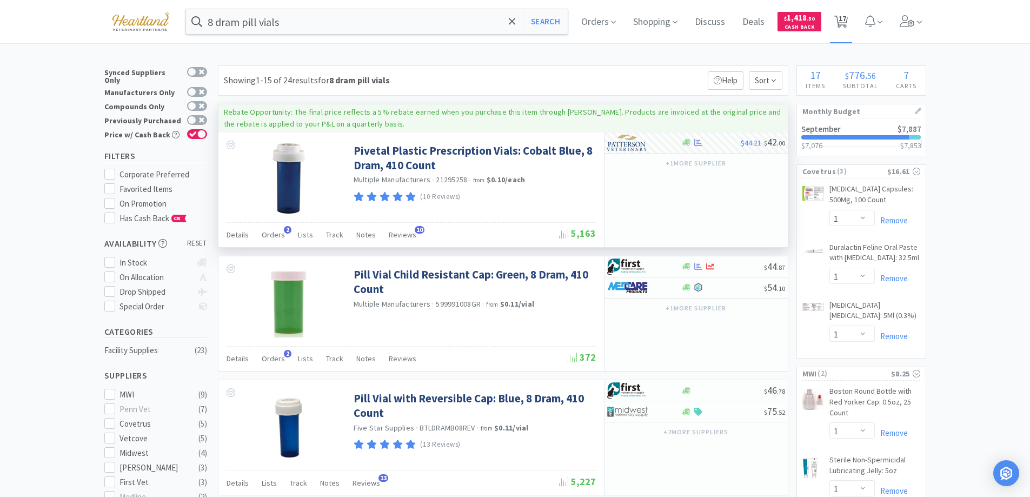
select select "2"
select select "1"
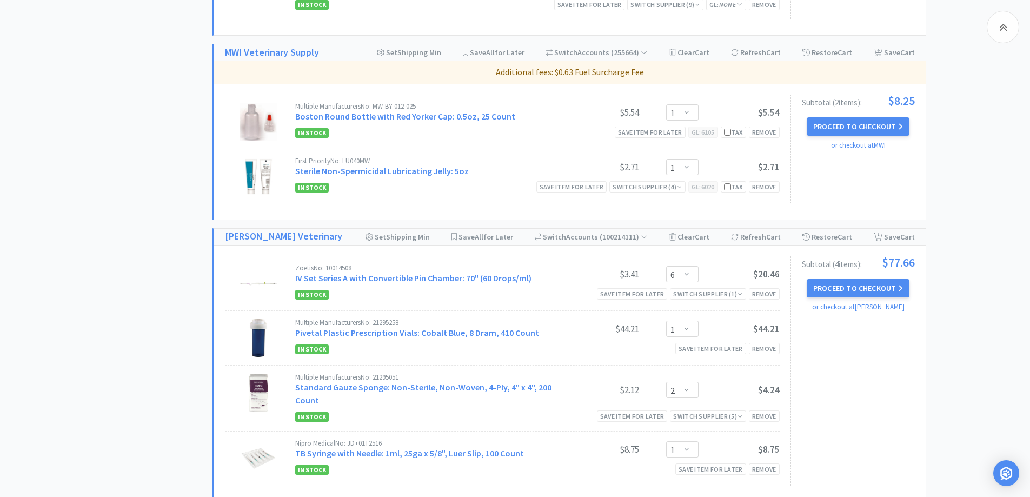
scroll to position [757, 0]
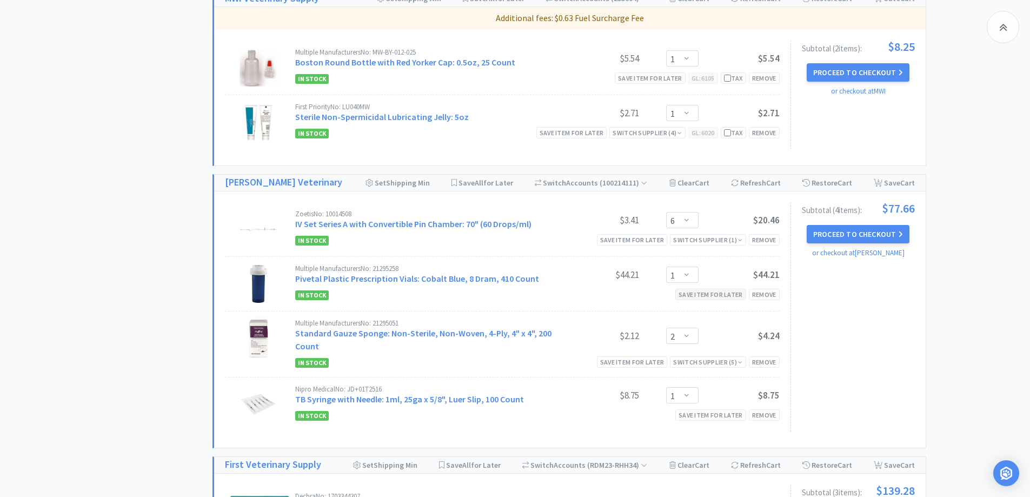
click at [716, 291] on div "Save item for later" at bounding box center [710, 294] width 71 height 11
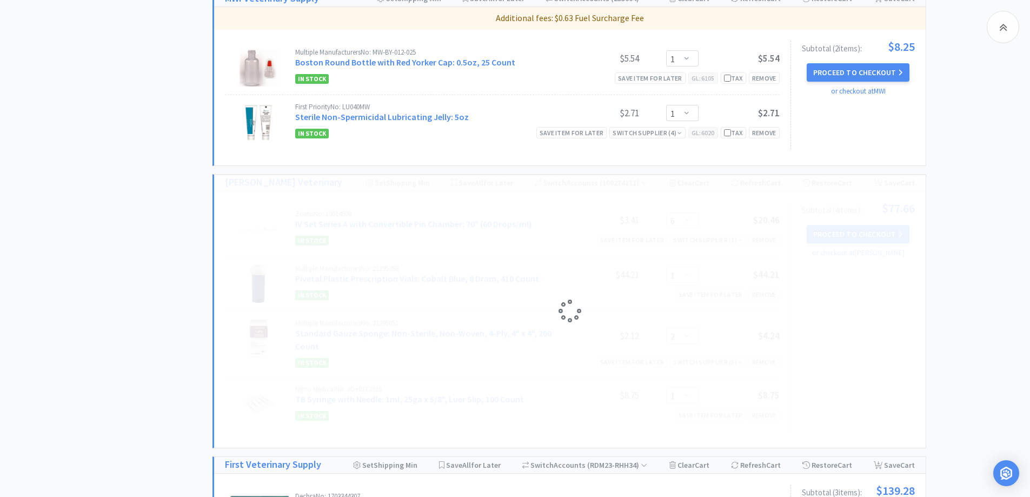
select select "2"
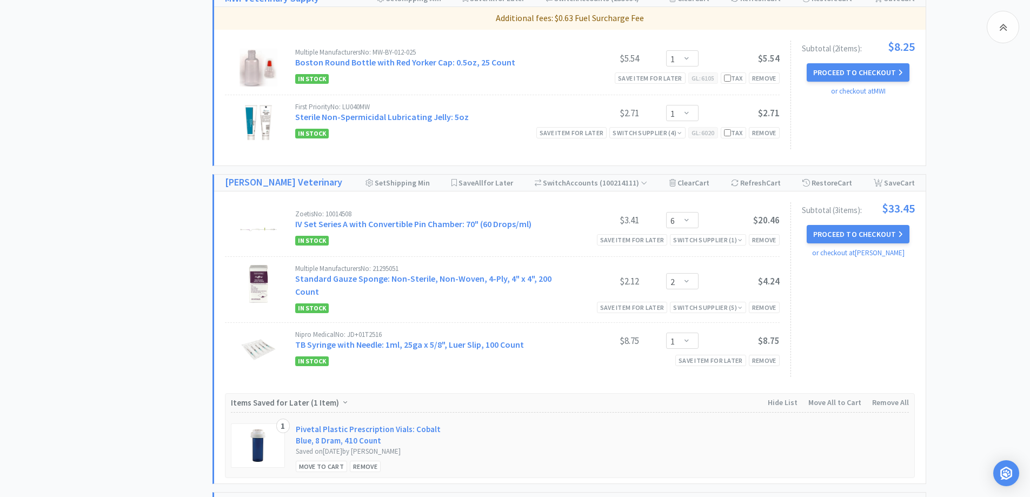
scroll to position [865, 0]
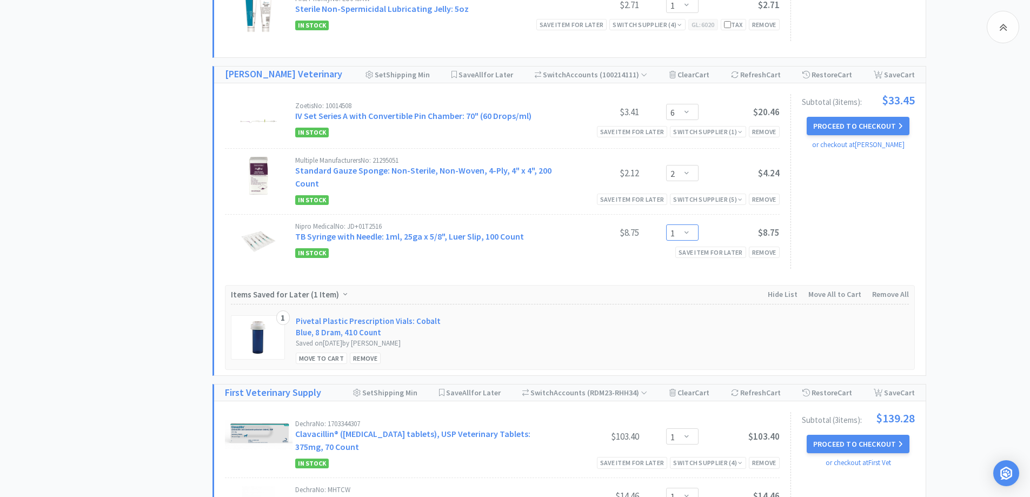
click at [686, 232] on select "Enter Quantity 1 2 3 4 5 6 7 8 9 10 11 12 13 14 15 16 17 18 19 20 Enter Quantity" at bounding box center [682, 232] width 32 height 16
click at [666, 224] on select "Enter Quantity 1 2 3 4 5 6 7 8 9 10 11 12 13 14 15 16 17 18 19 20 Enter Quantity" at bounding box center [682, 232] width 32 height 16
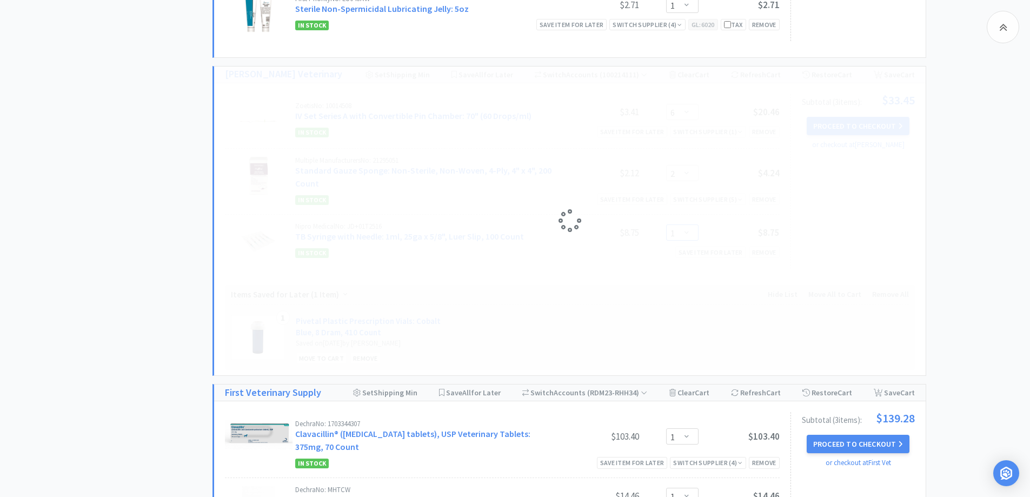
select select "2"
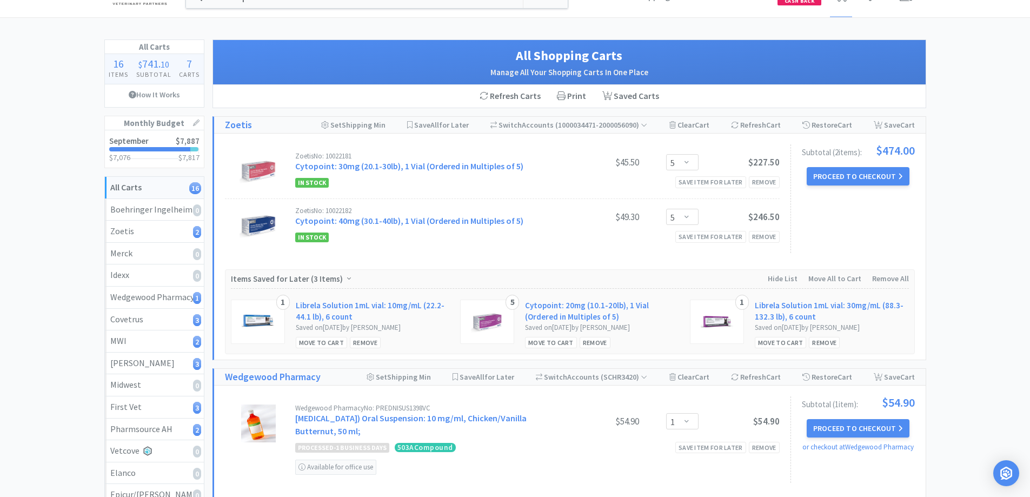
scroll to position [0, 0]
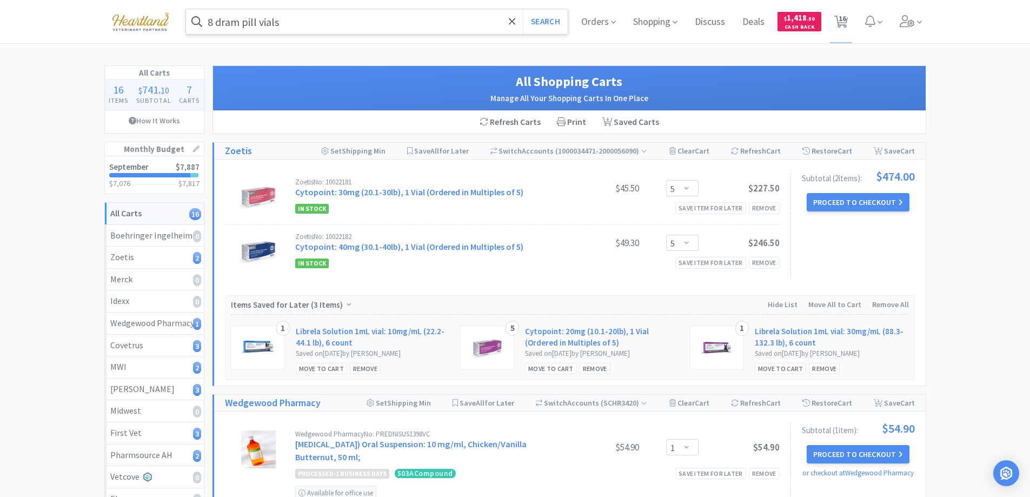
click at [345, 21] on input "8 dram pill vials" at bounding box center [377, 21] width 382 height 25
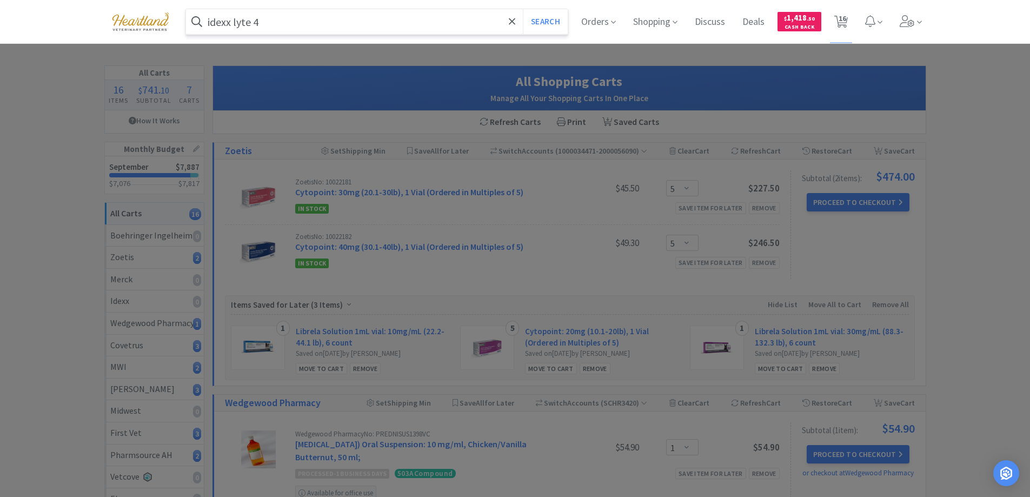
type input "idexx lyte 4"
click at [523, 9] on button "Search" at bounding box center [545, 21] width 45 height 25
select select "1"
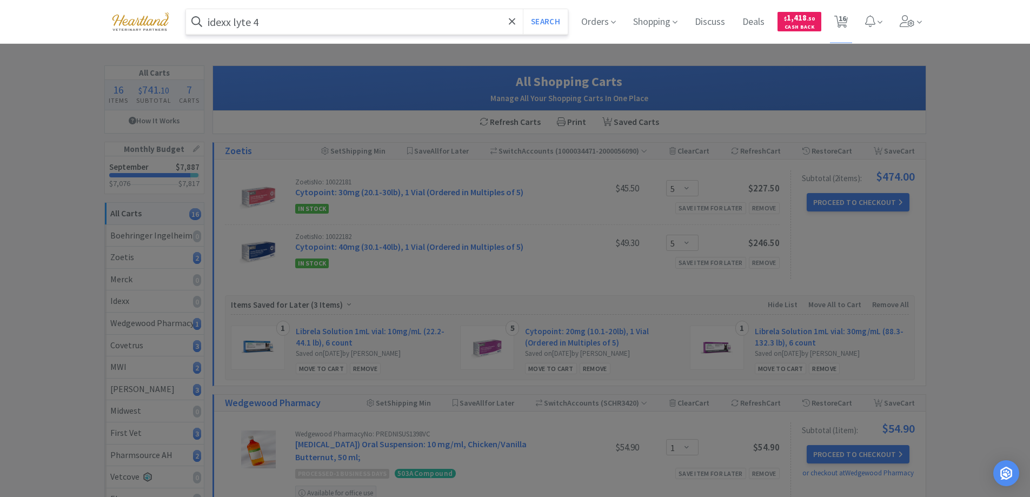
select select "1"
select select "6"
select select "2"
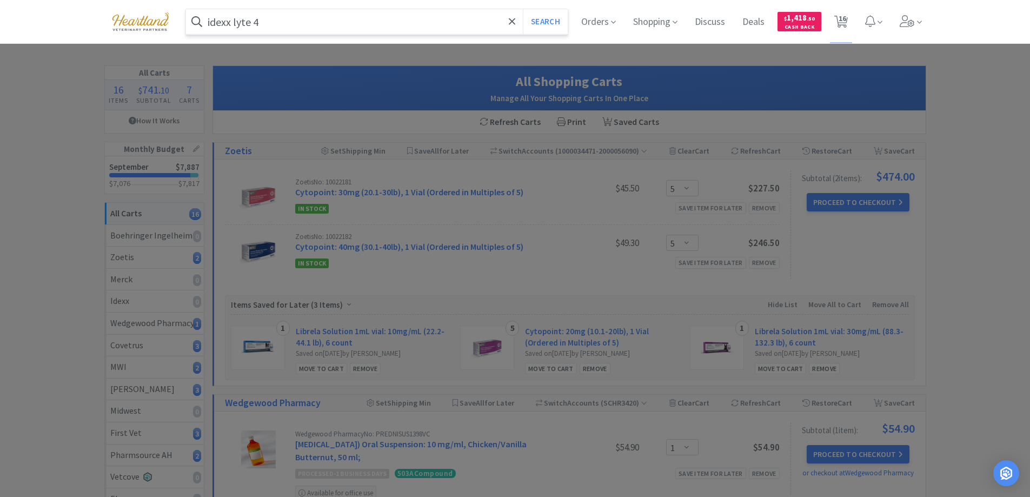
select select "1"
select select "2"
select select "1"
select select "5"
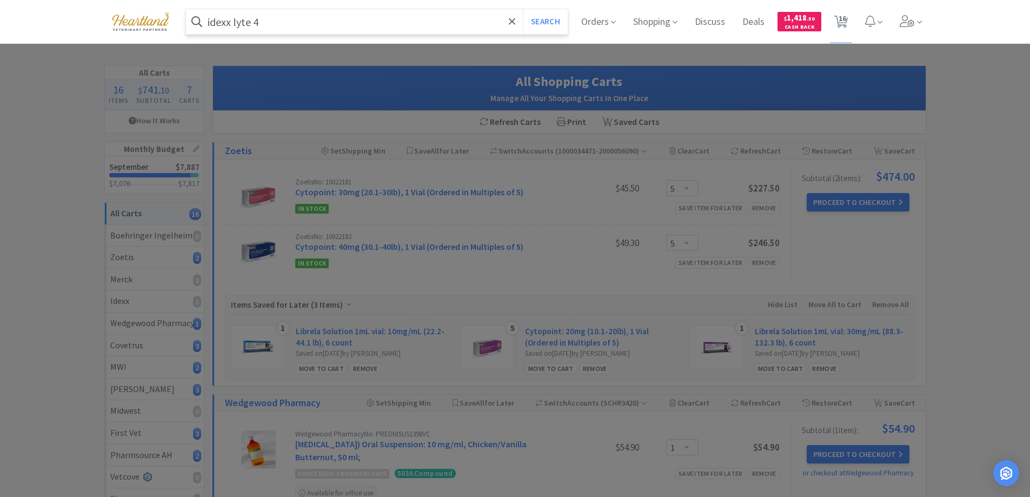
select select "5"
select select "1"
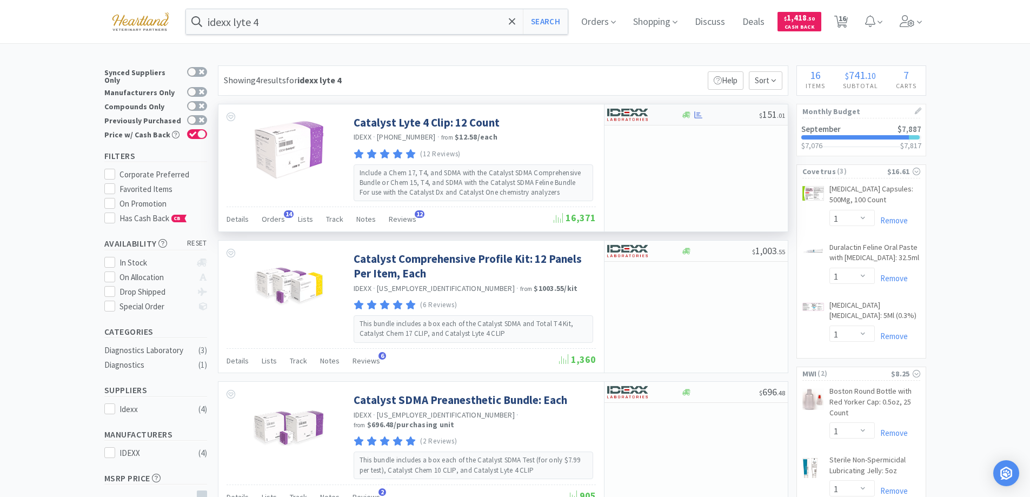
click at [659, 113] on div at bounding box center [636, 114] width 59 height 18
select select "1"
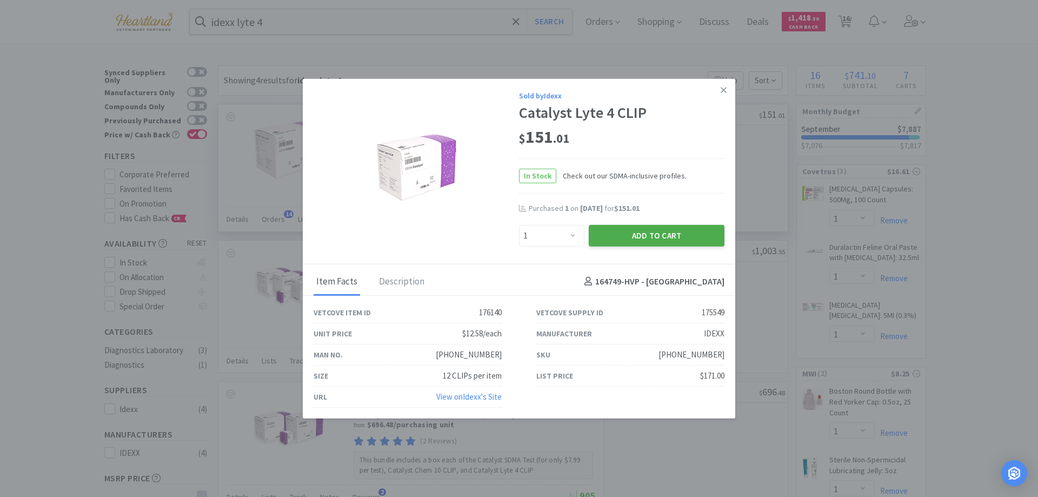
click at [677, 238] on button "Add to Cart" at bounding box center [657, 235] width 136 height 22
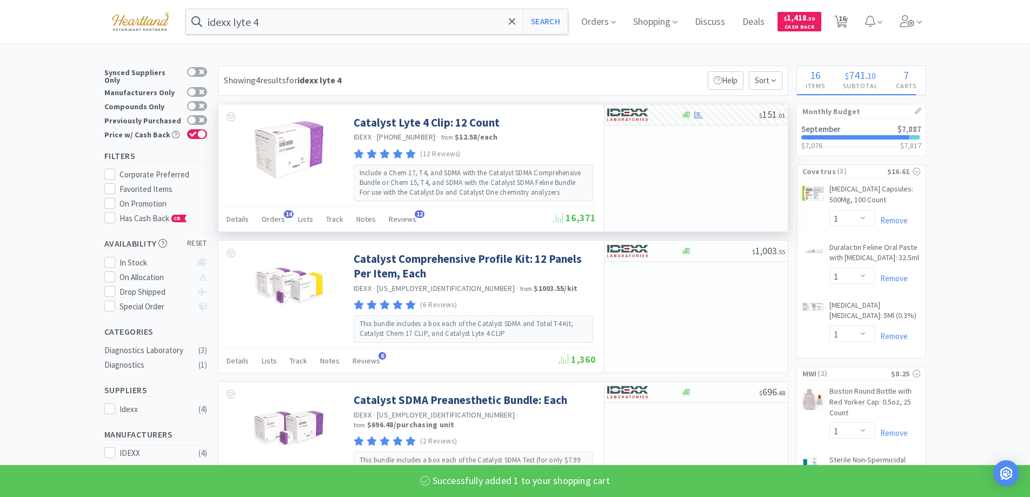
select select "1"
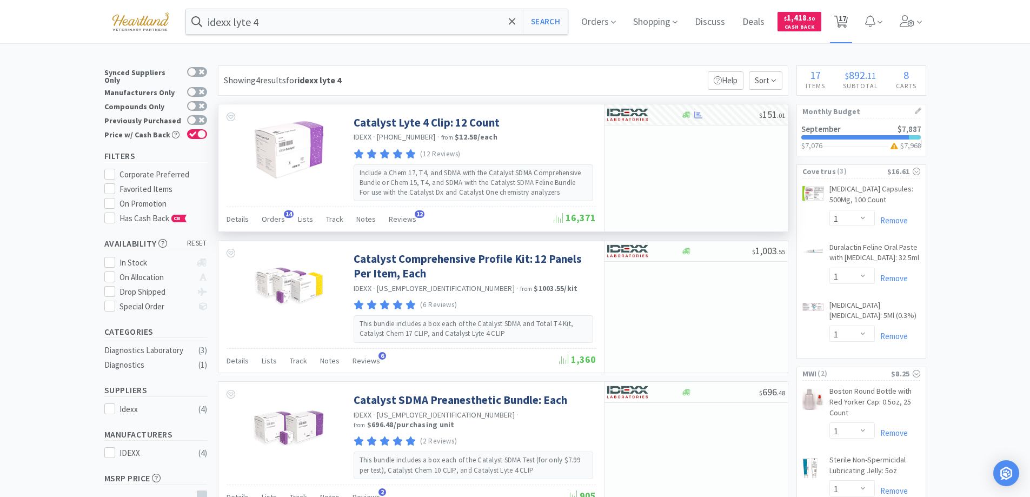
click at [846, 24] on span "17" at bounding box center [842, 18] width 8 height 43
select select "5"
select select "1"
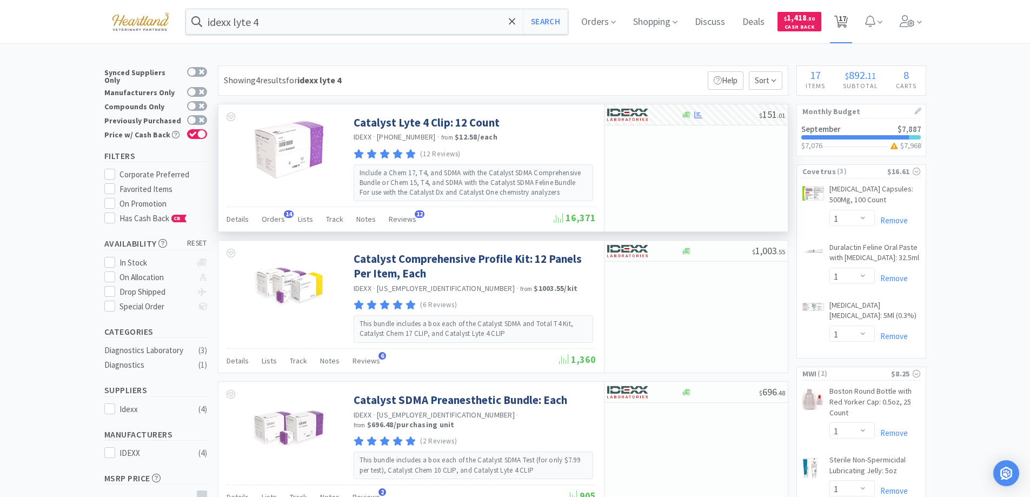
select select "1"
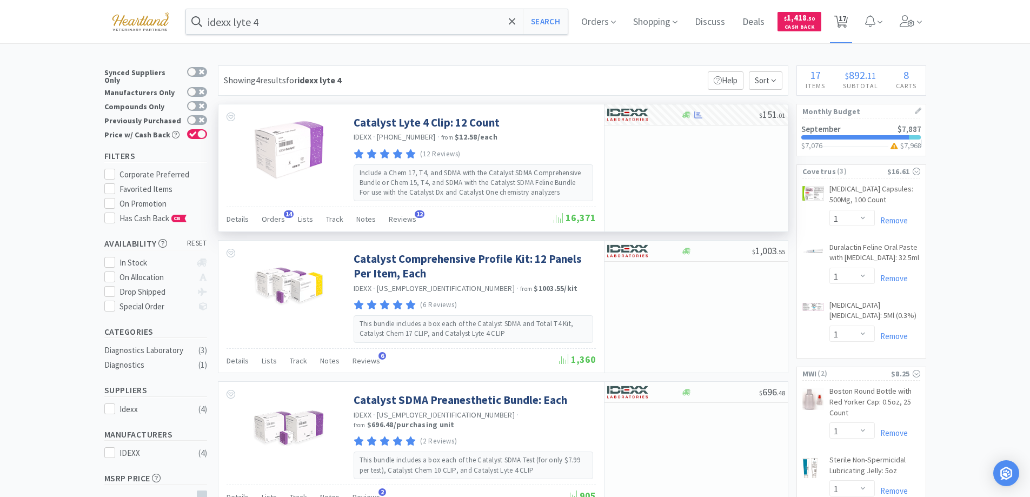
select select "6"
select select "2"
select select "1"
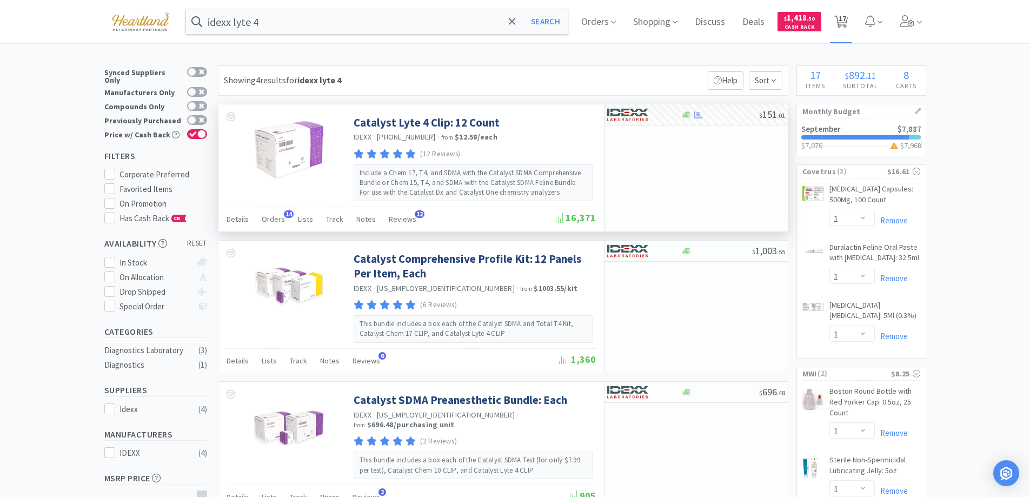
select select "2"
select select "1"
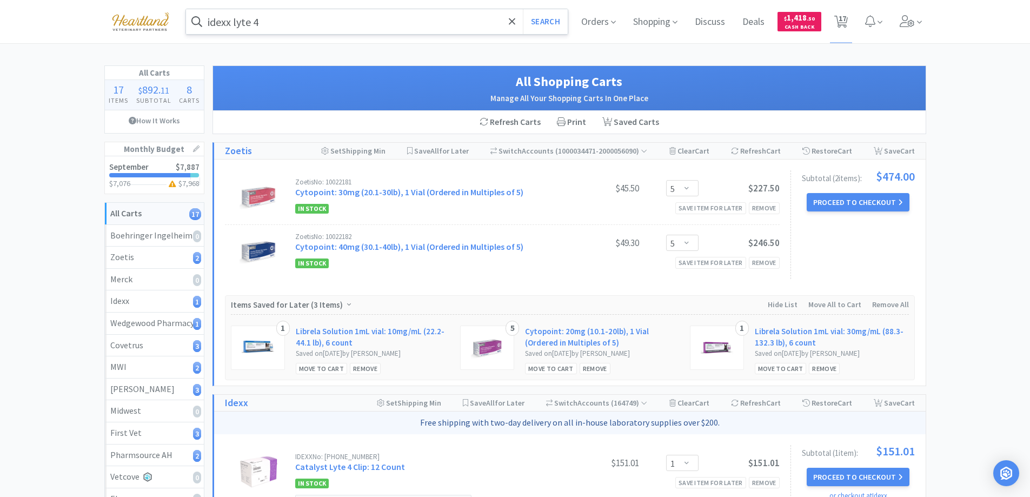
click at [310, 22] on input "idexx lyte 4" at bounding box center [377, 21] width 382 height 25
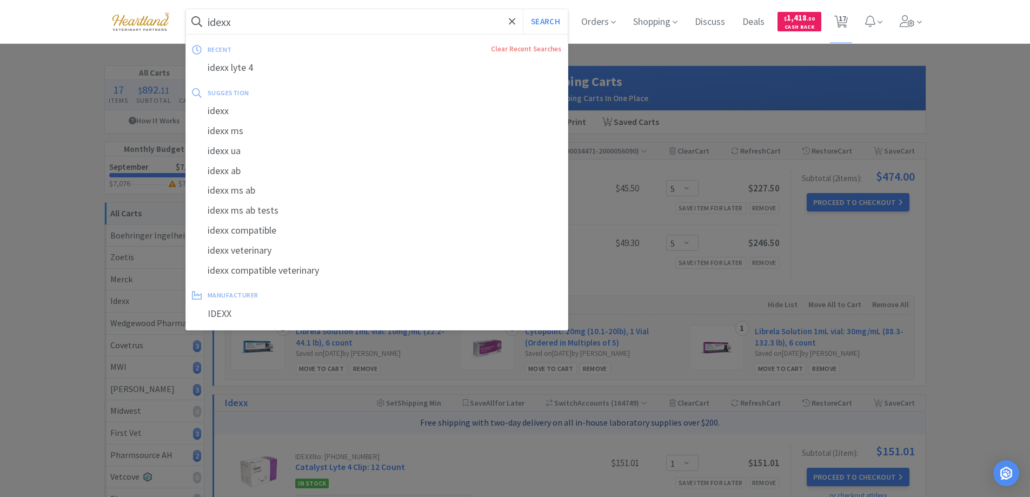
type input "idexx"
click at [523, 9] on button "Search" at bounding box center [545, 21] width 45 height 25
select select "1"
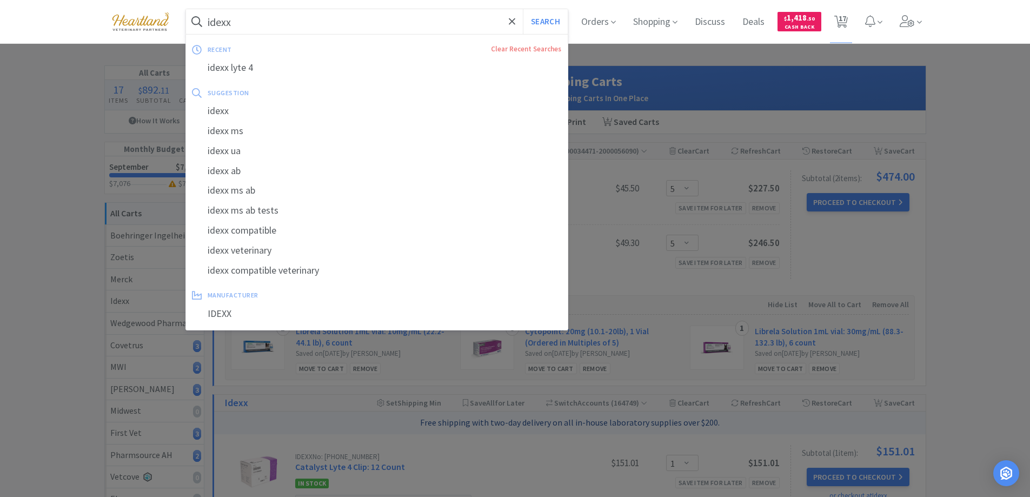
select select "1"
select select "6"
select select "2"
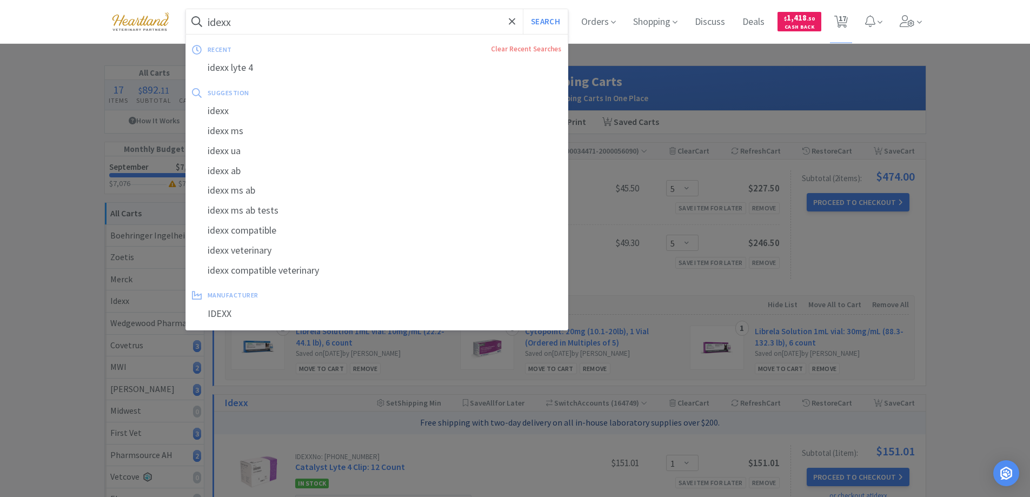
select select "1"
select select "2"
select select "1"
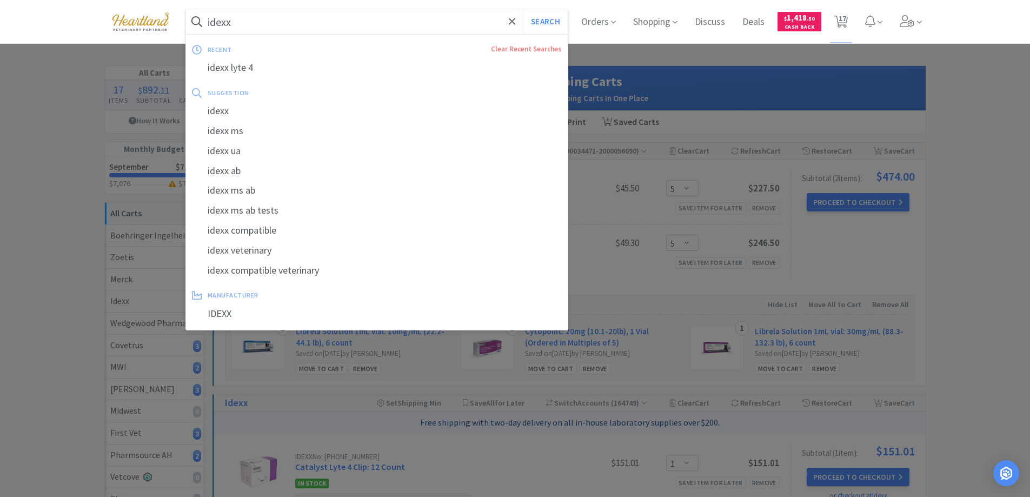
select select "5"
select select "1"
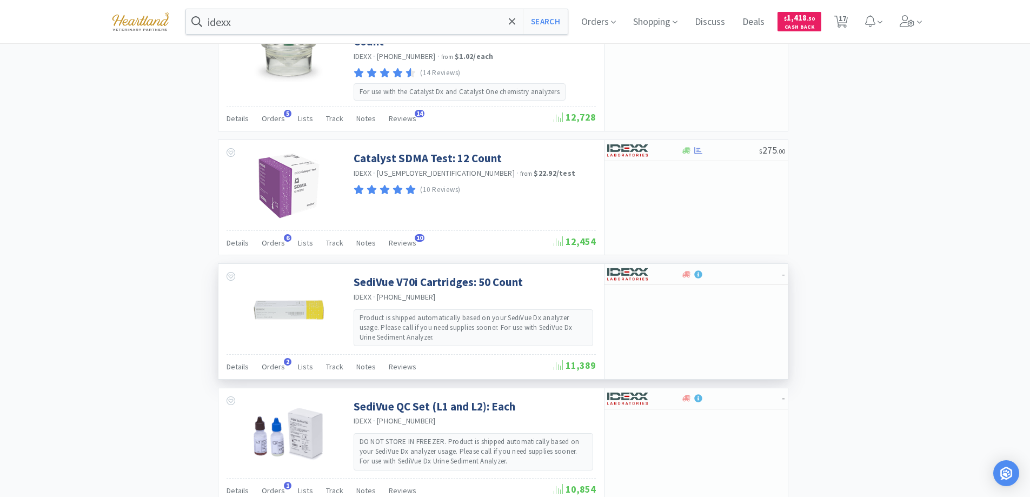
scroll to position [1775, 0]
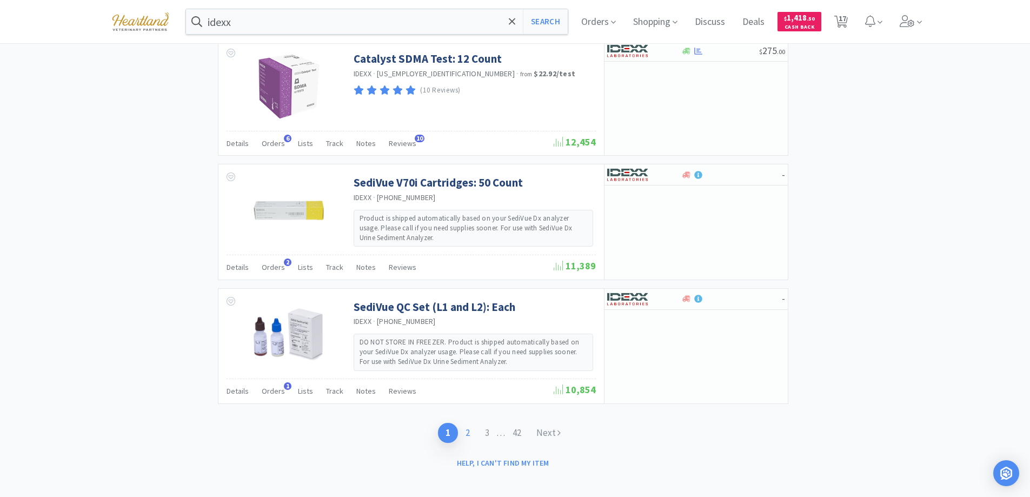
click at [467, 426] on link "2" at bounding box center [467, 433] width 19 height 20
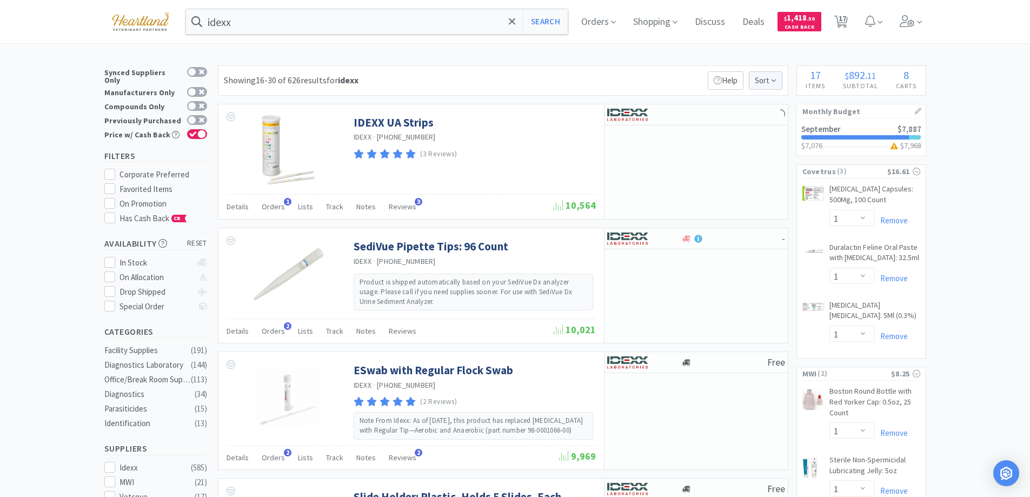
click at [771, 83] on icon at bounding box center [773, 80] width 5 height 8
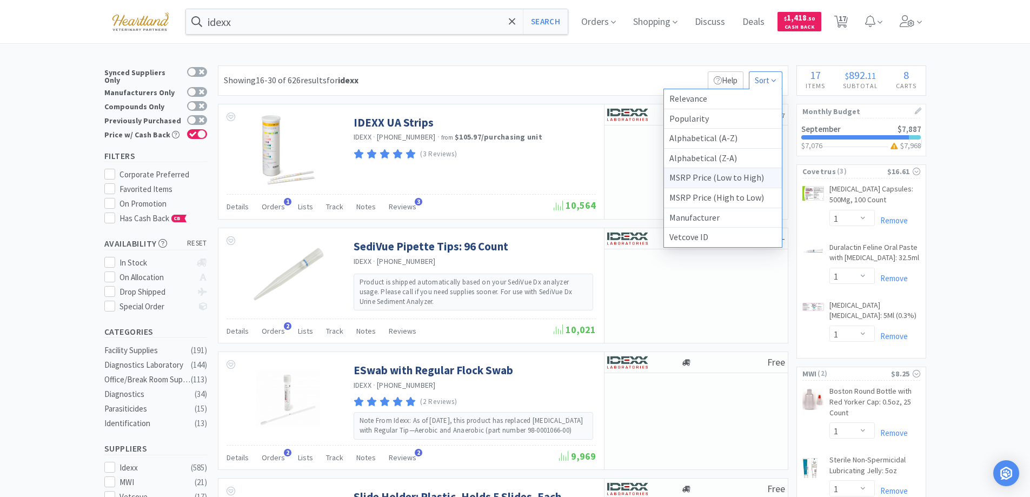
click at [763, 172] on div "MSRP Price (Low to High)" at bounding box center [723, 178] width 118 height 20
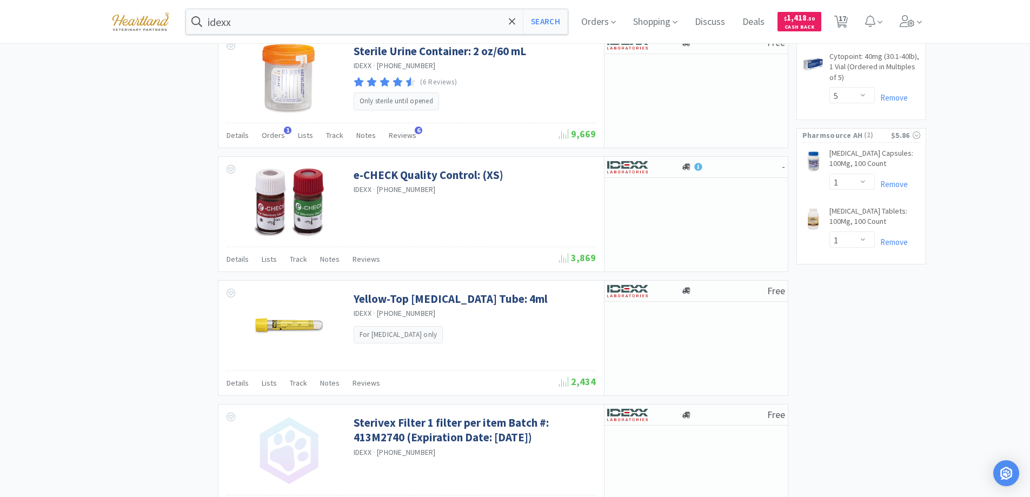
scroll to position [1297, 0]
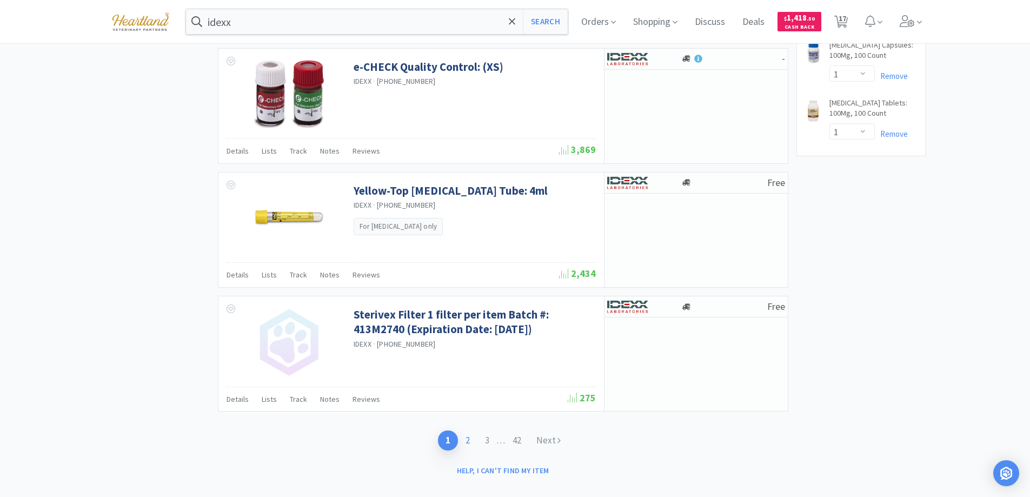
click at [466, 430] on link "2" at bounding box center [467, 440] width 19 height 20
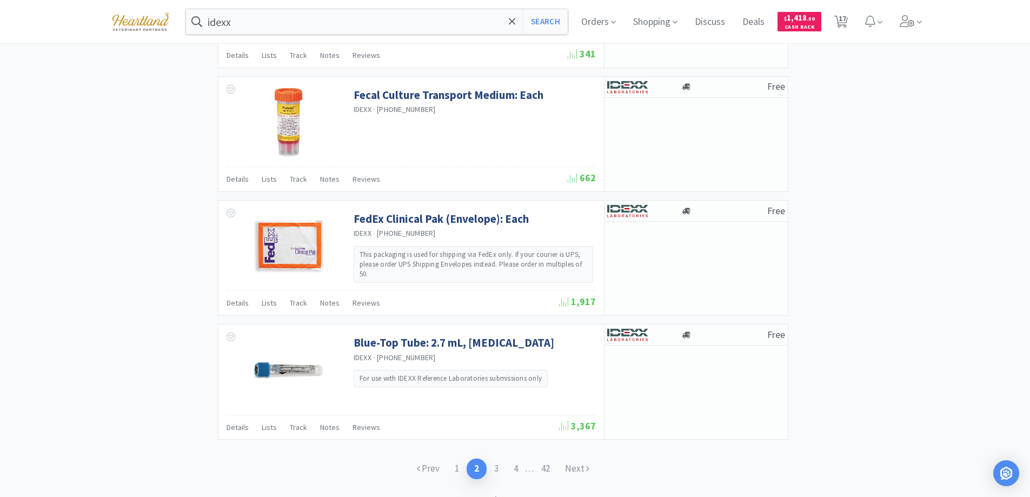
scroll to position [1557, 0]
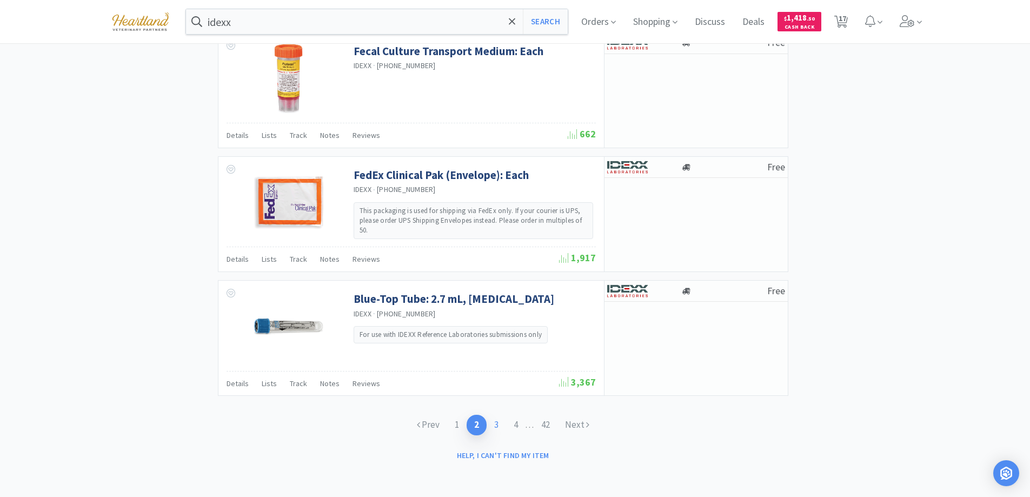
click at [493, 426] on link "3" at bounding box center [495, 425] width 19 height 20
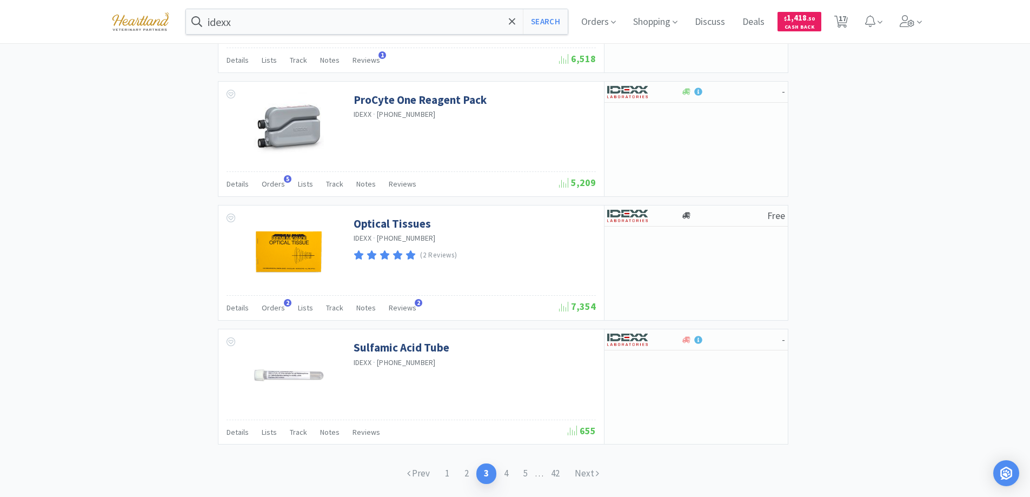
scroll to position [1562, 0]
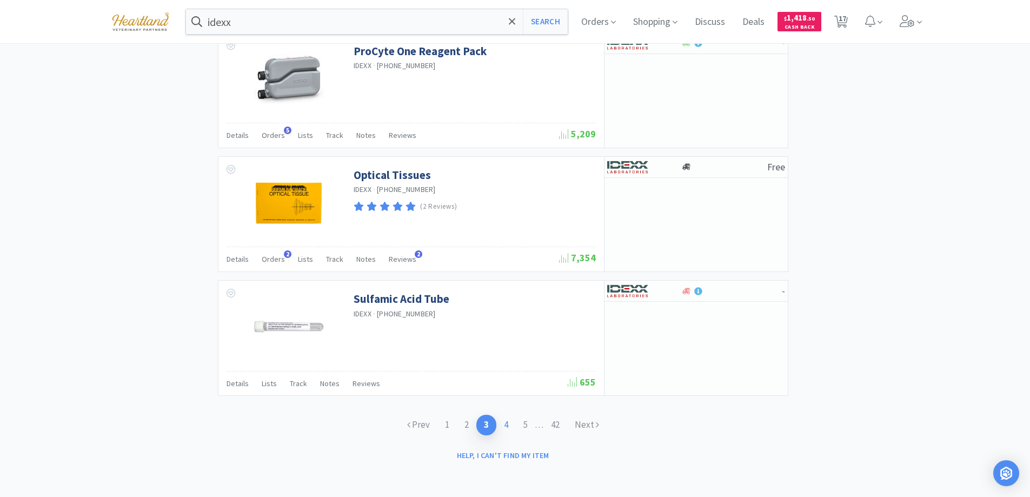
click at [503, 426] on link "4" at bounding box center [505, 425] width 19 height 20
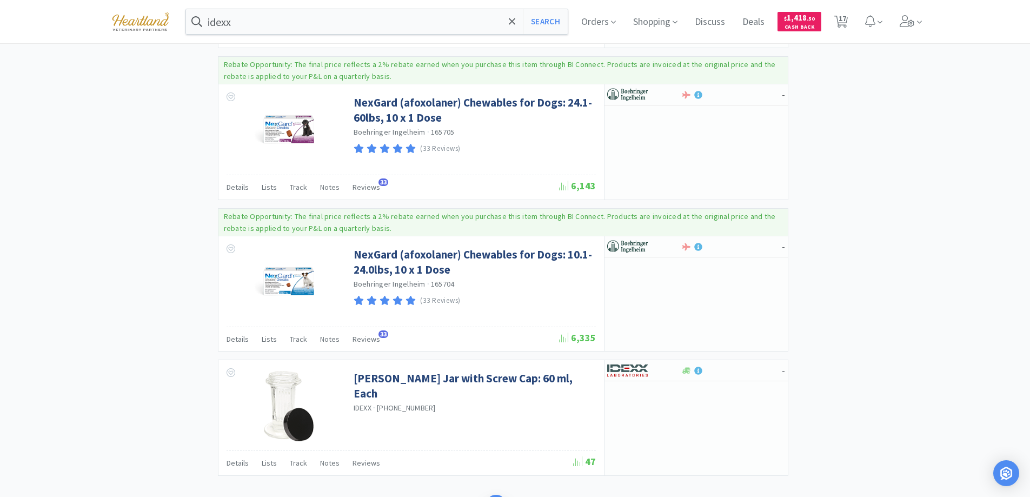
scroll to position [1621, 0]
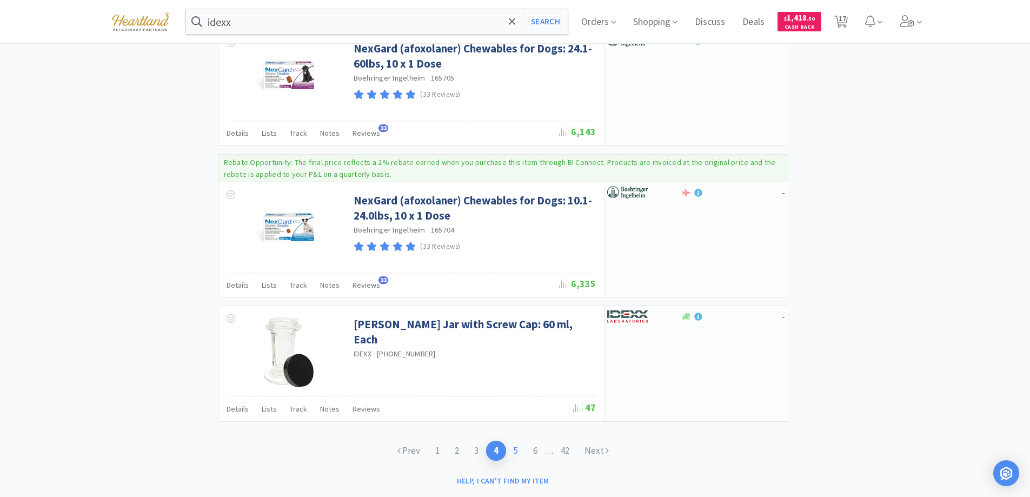
click at [512, 450] on link "5" at bounding box center [515, 450] width 19 height 20
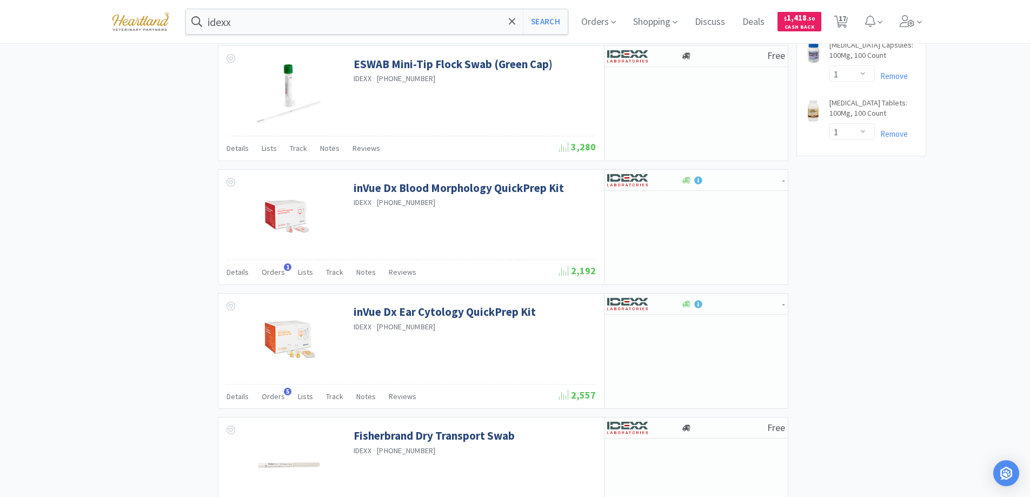
scroll to position [1405, 0]
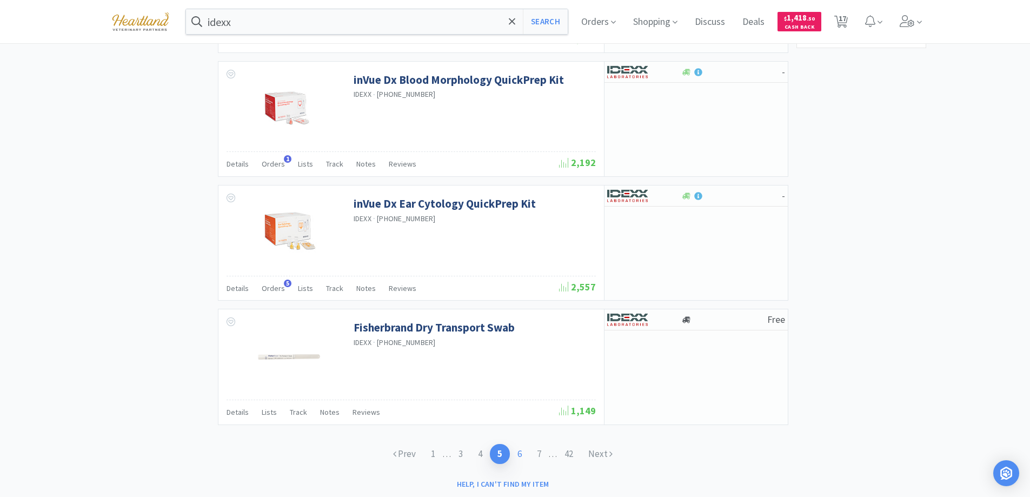
click at [522, 453] on link "6" at bounding box center [519, 454] width 19 height 20
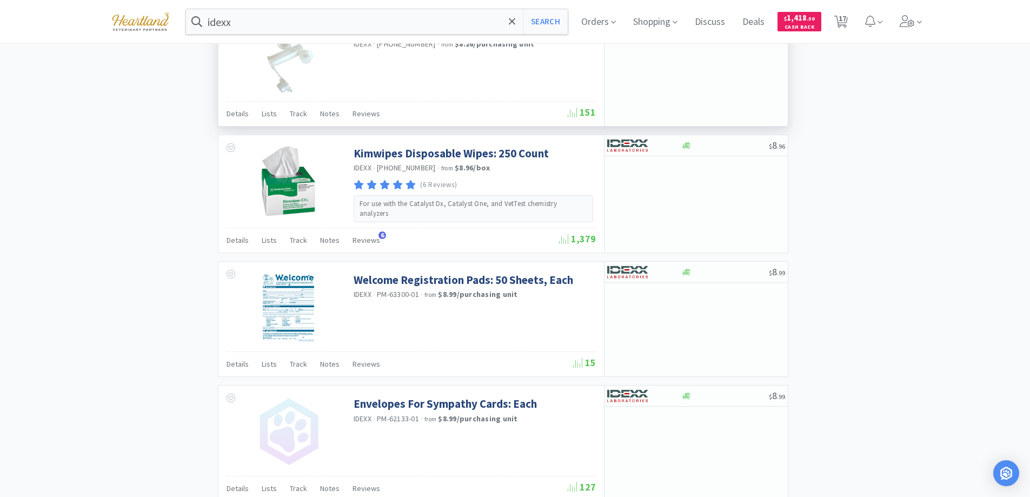
scroll to position [1561, 0]
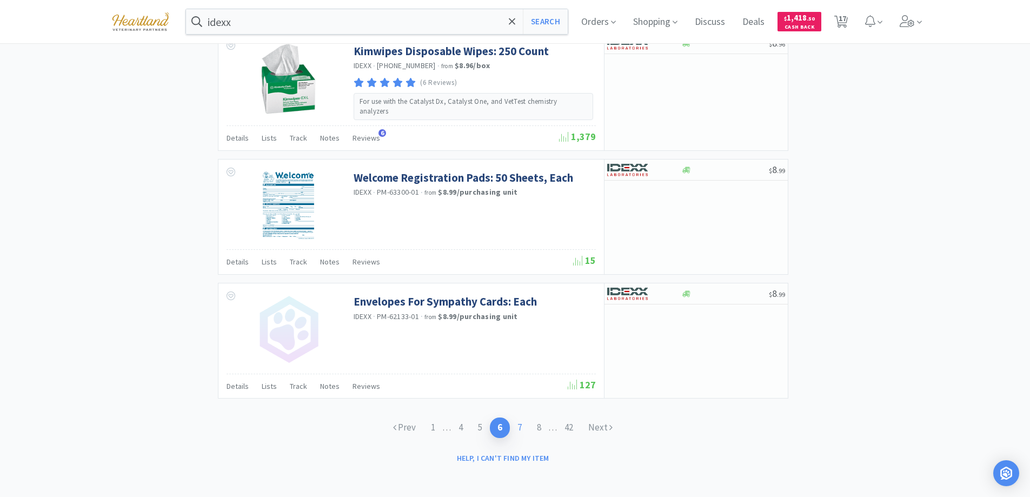
click at [522, 420] on link "7" at bounding box center [519, 427] width 19 height 20
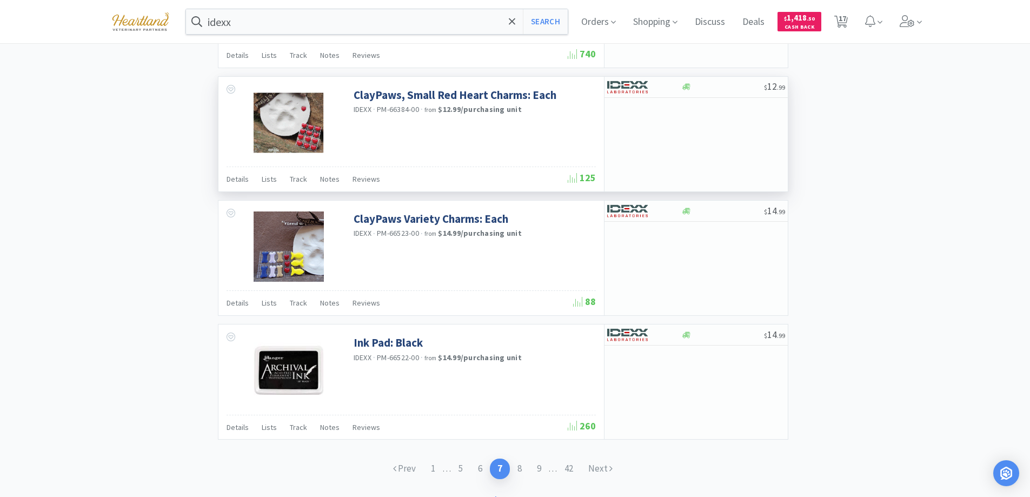
scroll to position [1557, 0]
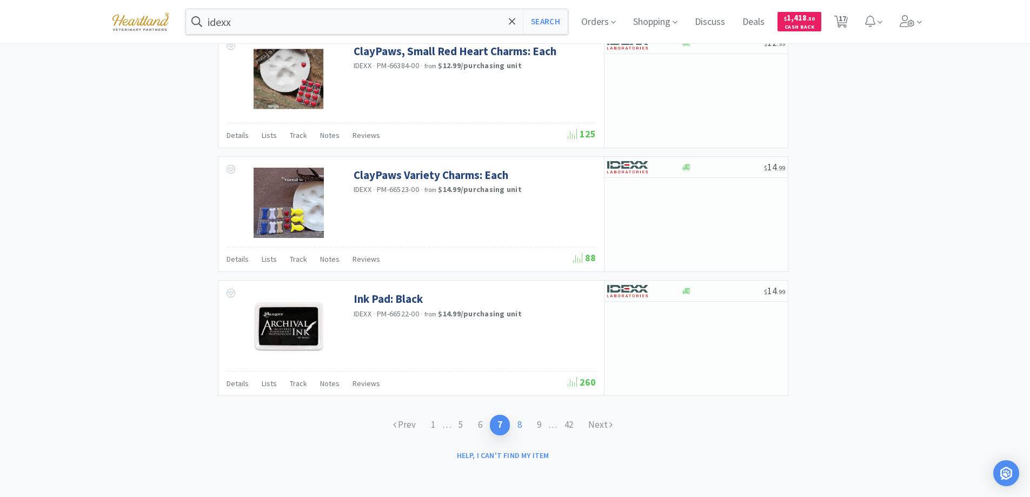
click at [524, 424] on link "8" at bounding box center [519, 425] width 19 height 20
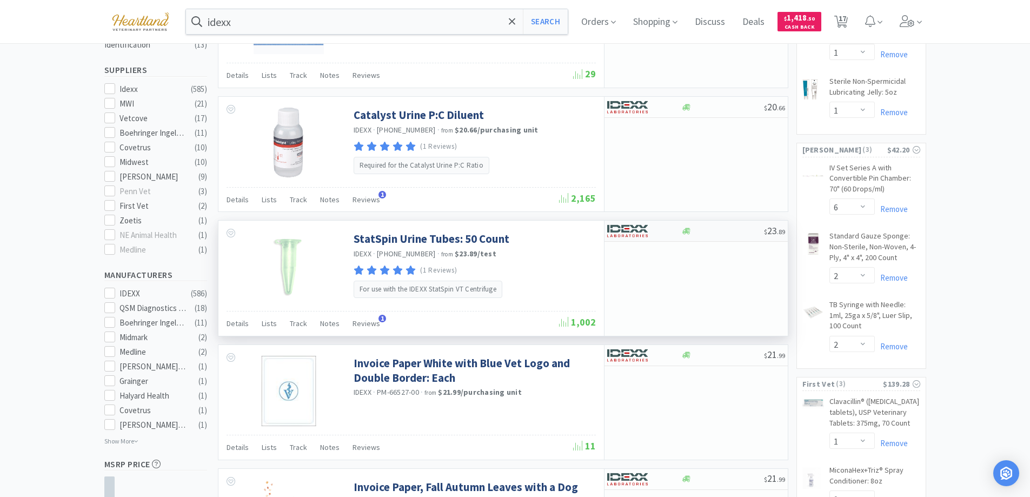
scroll to position [486, 0]
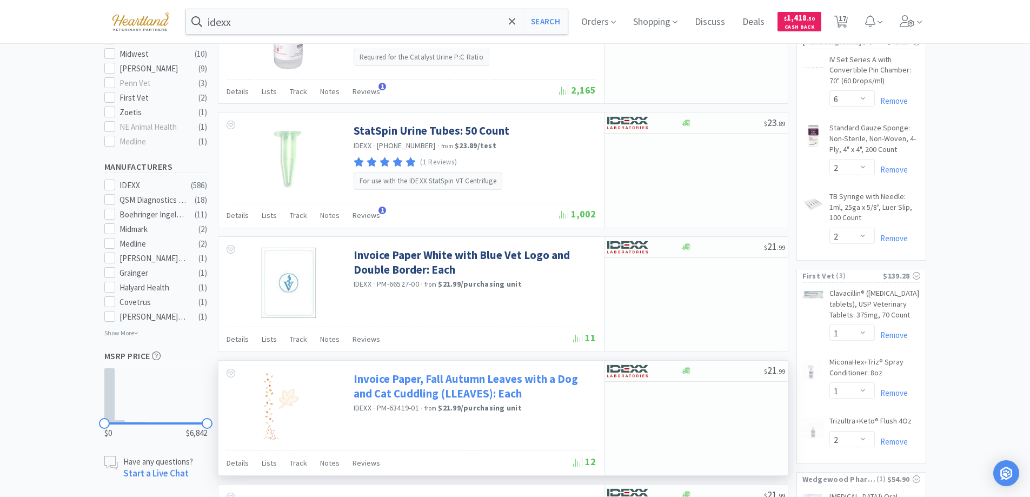
click at [431, 378] on link "Invoice Paper, Fall Autumn Leaves with a Dog and Cat Cuddling (LLEAVES): Each" at bounding box center [472, 386] width 239 height 30
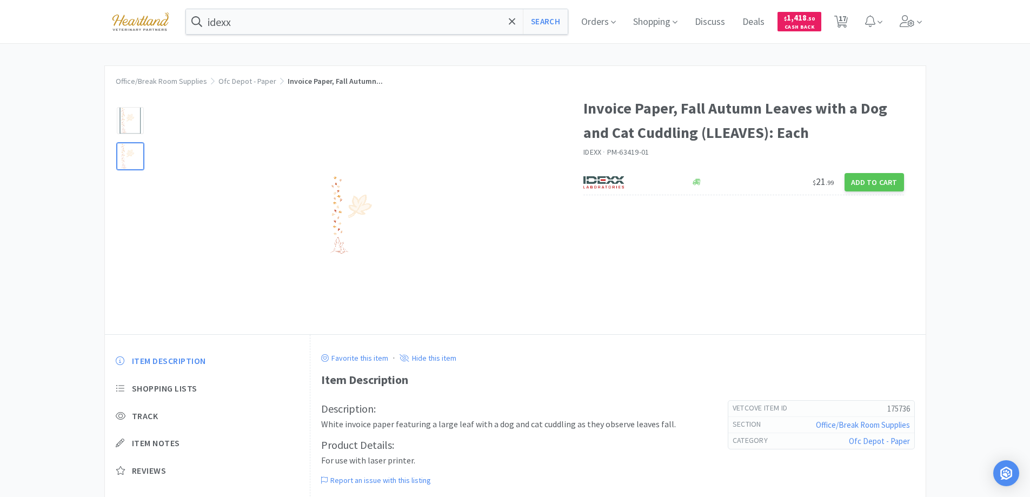
select select "1"
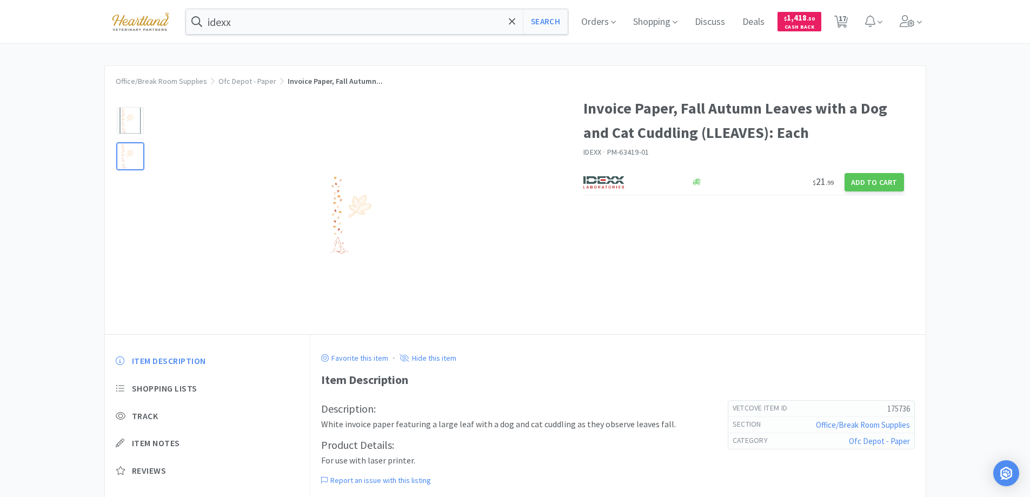
select select "6"
select select "2"
select select "1"
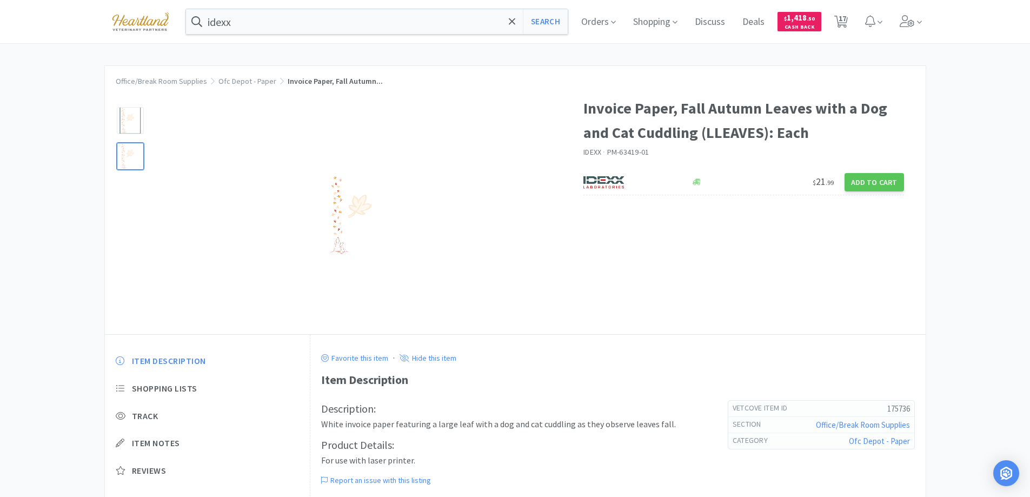
select select "2"
select select "1"
select select "5"
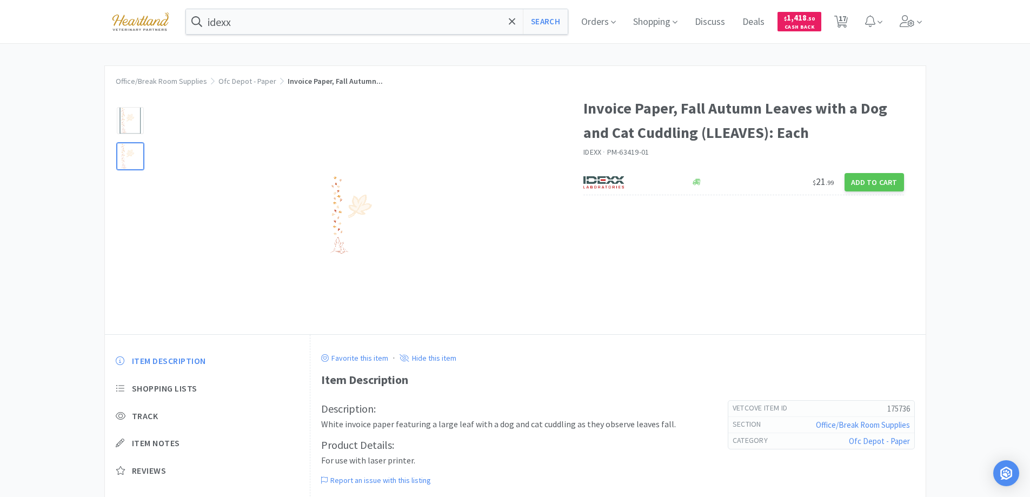
select select "1"
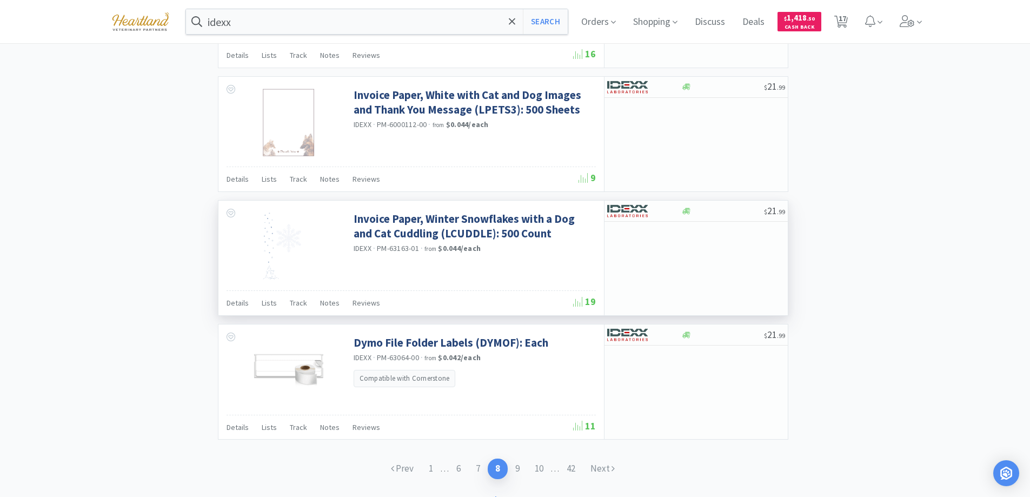
scroll to position [1557, 0]
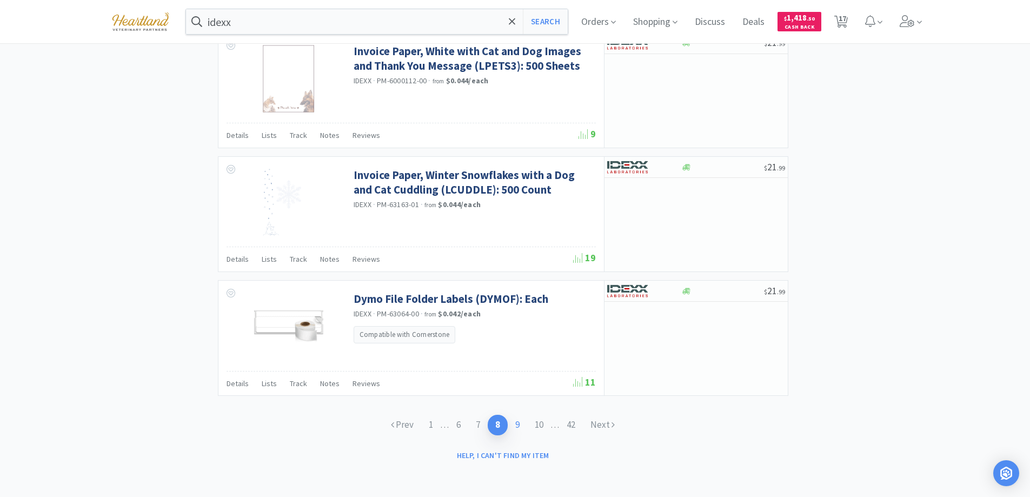
click at [520, 424] on link "9" at bounding box center [516, 425] width 19 height 20
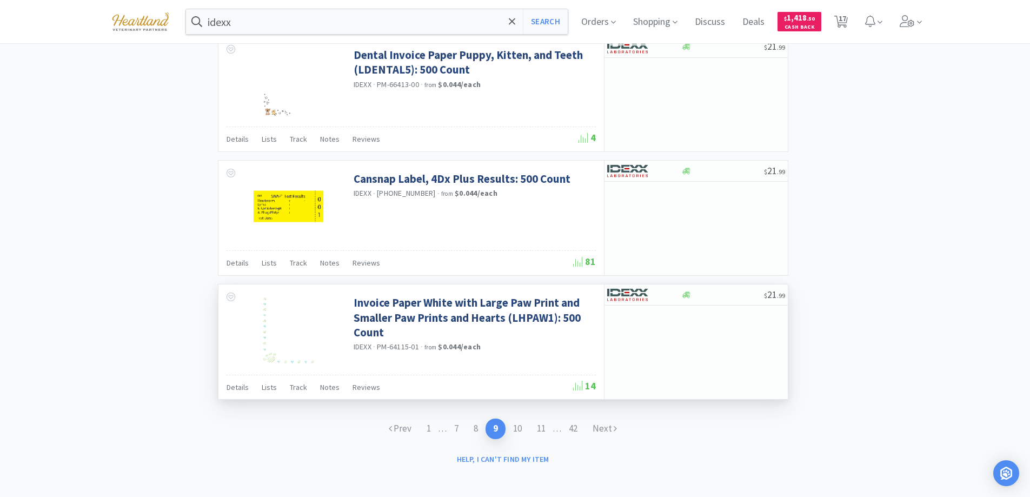
scroll to position [1557, 0]
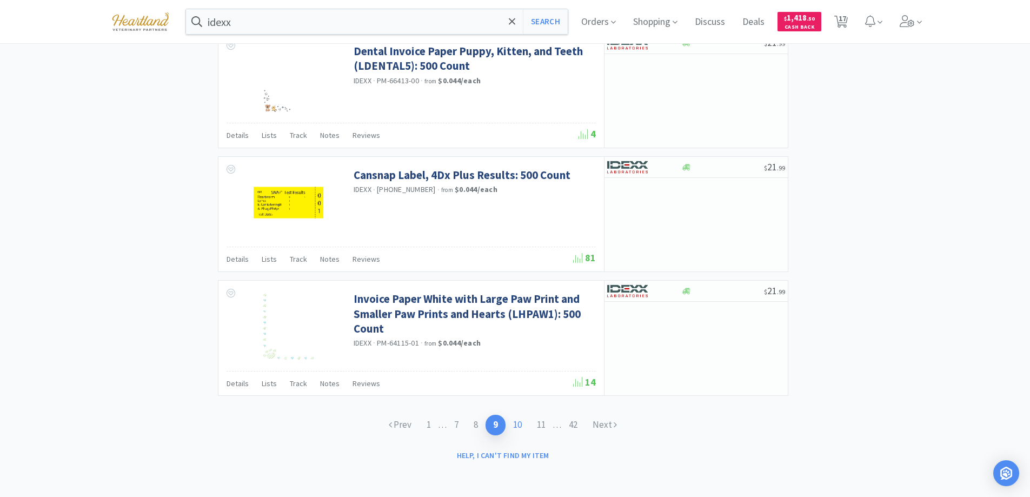
click at [519, 425] on link "10" at bounding box center [517, 425] width 24 height 20
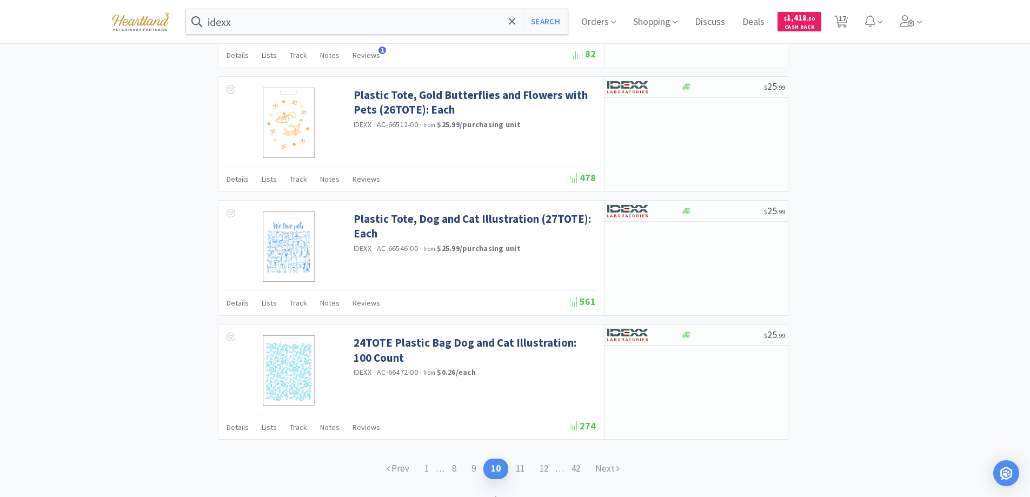
scroll to position [1557, 0]
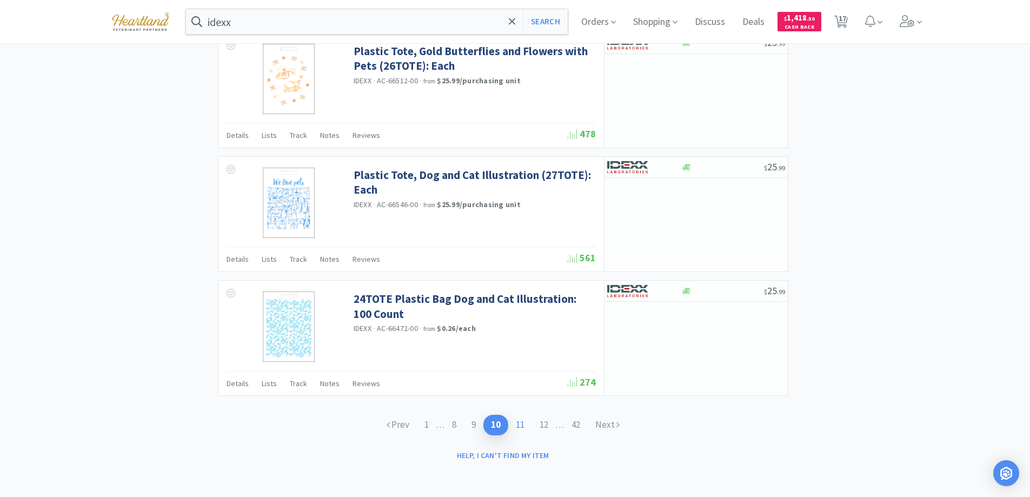
click at [520, 425] on link "11" at bounding box center [520, 425] width 24 height 20
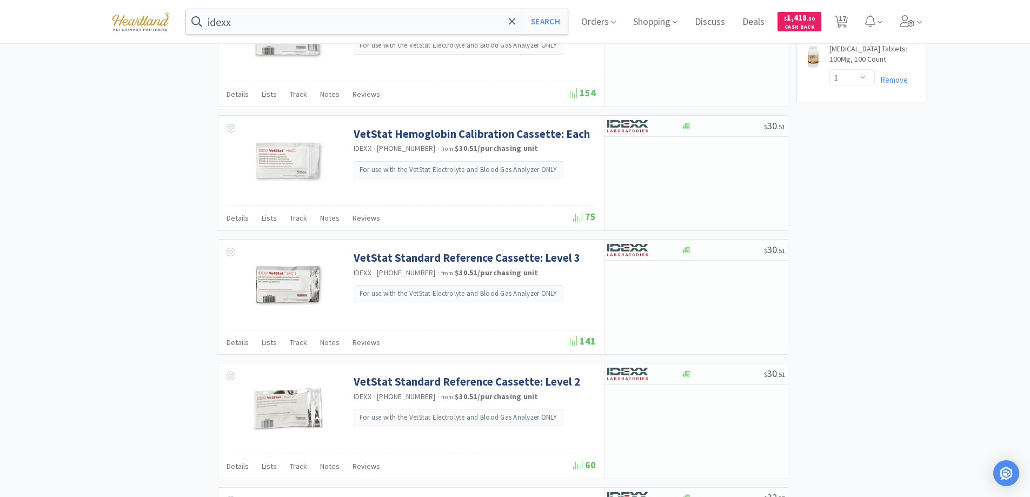
scroll to position [1558, 0]
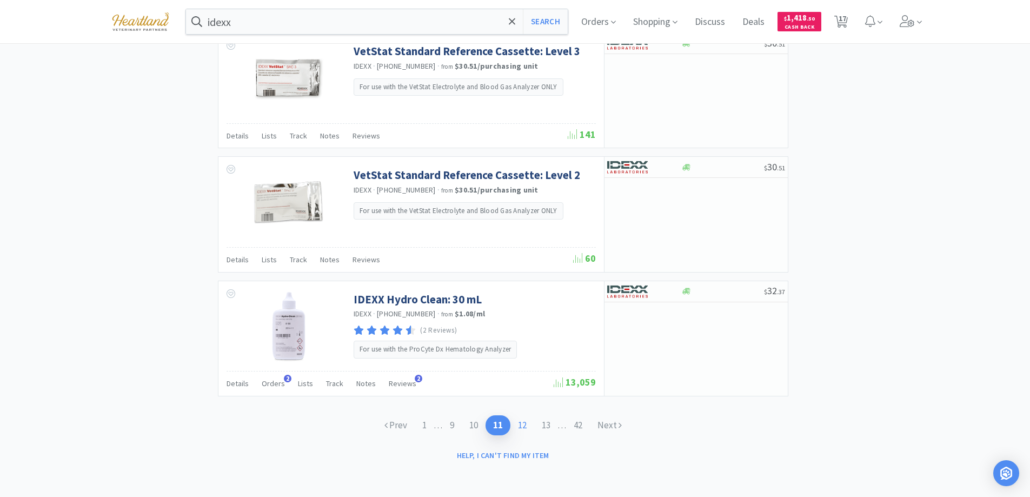
click at [521, 425] on link "12" at bounding box center [522, 425] width 24 height 20
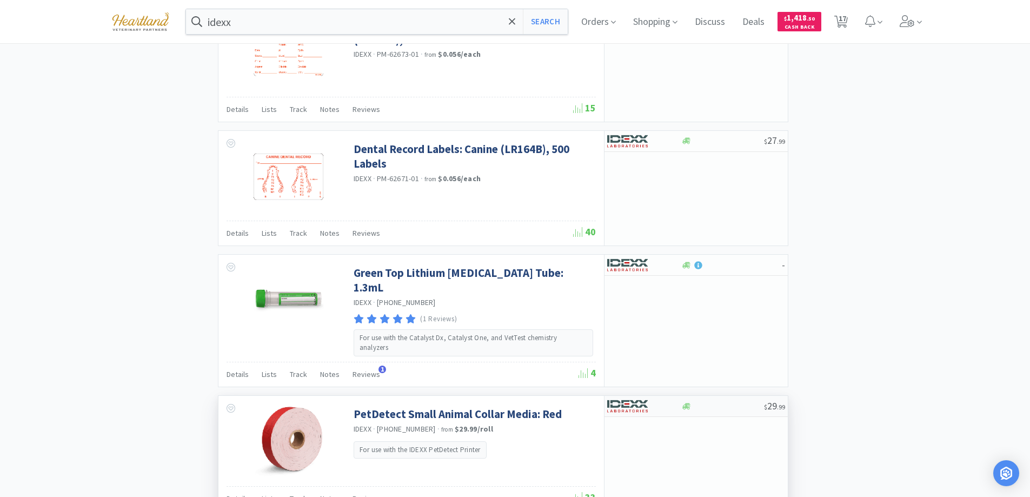
scroll to position [1513, 0]
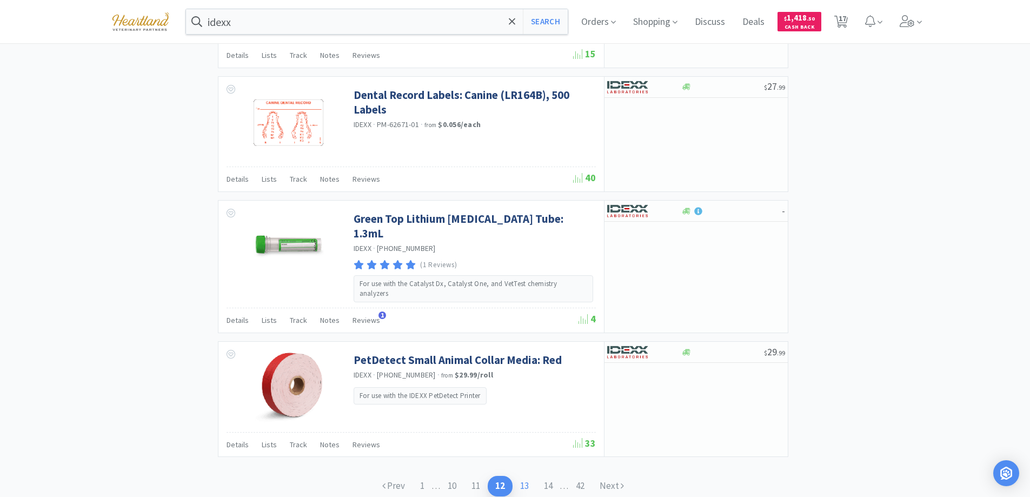
click at [520, 476] on link "13" at bounding box center [524, 486] width 24 height 20
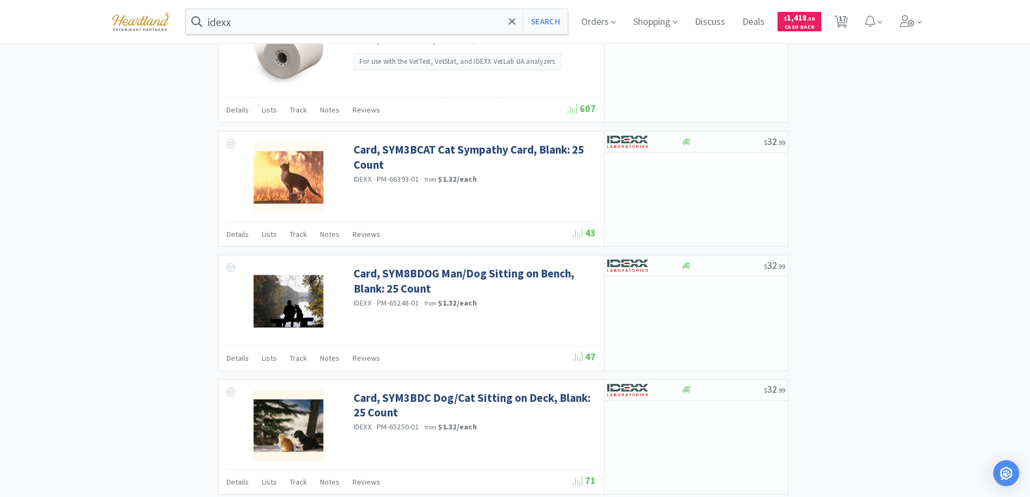
scroll to position [1558, 0]
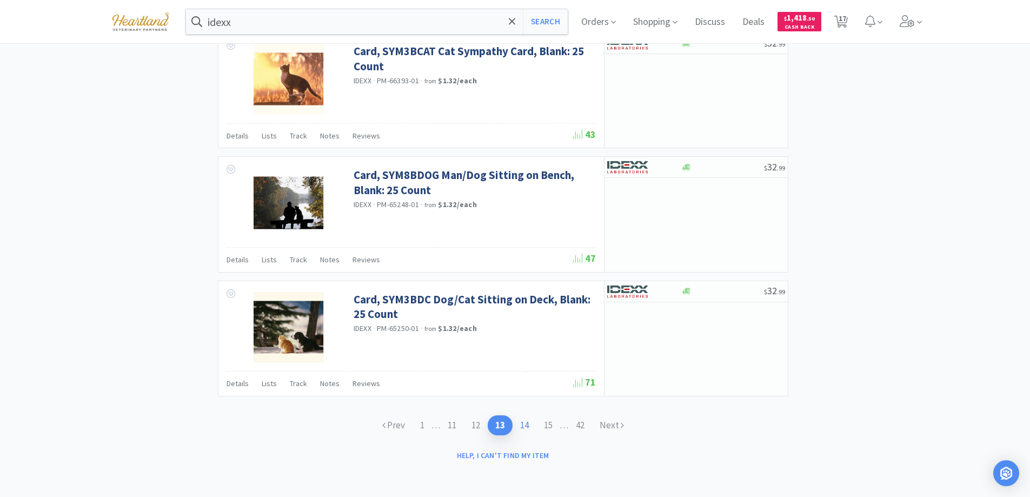
click at [527, 425] on link "14" at bounding box center [524, 425] width 24 height 20
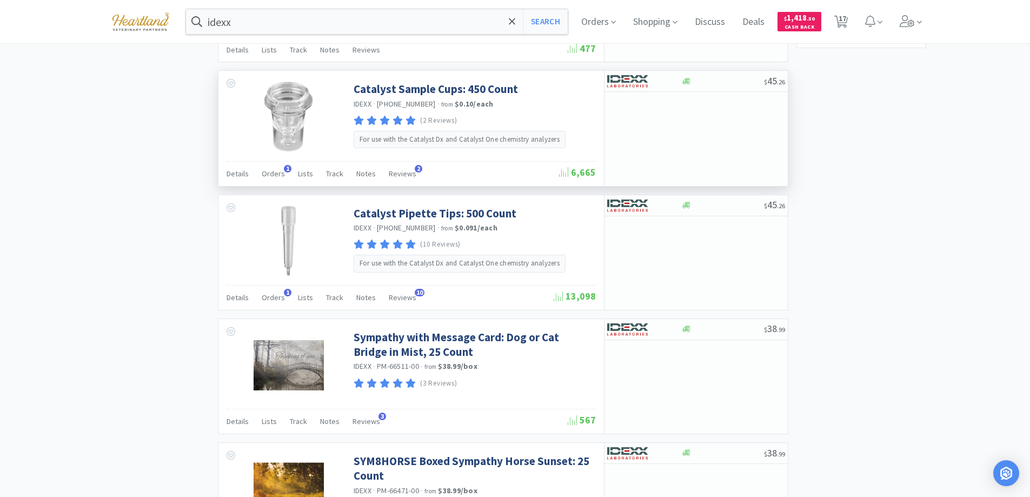
scroll to position [1559, 0]
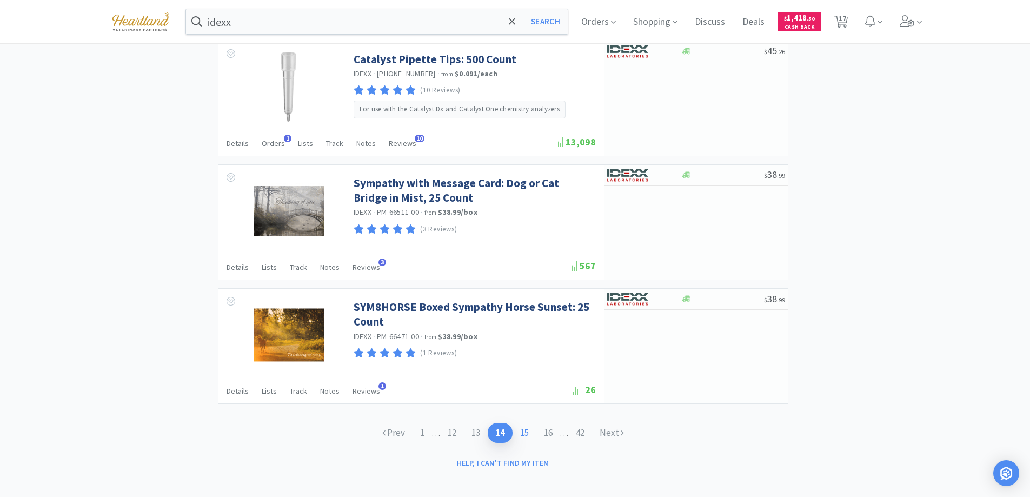
click at [526, 425] on link "15" at bounding box center [524, 433] width 24 height 20
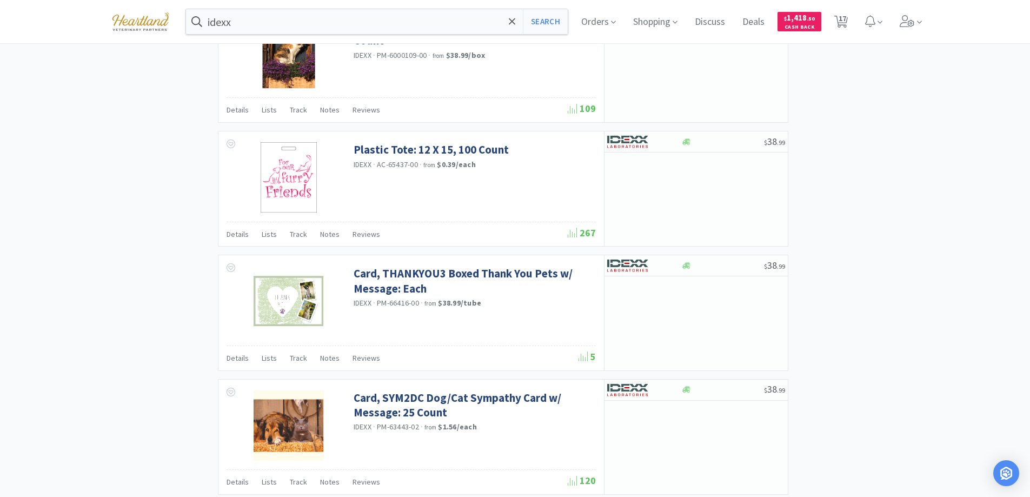
scroll to position [1558, 0]
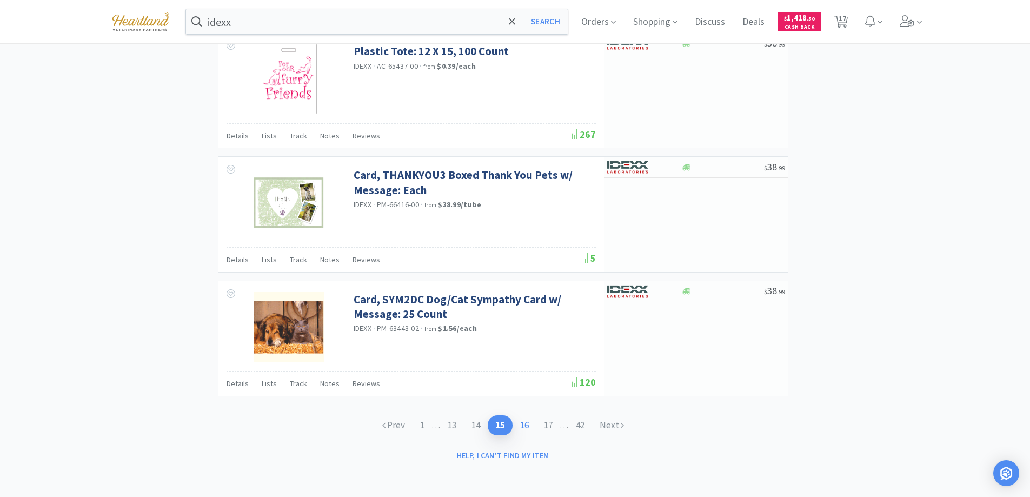
click at [529, 418] on link "16" at bounding box center [524, 425] width 24 height 20
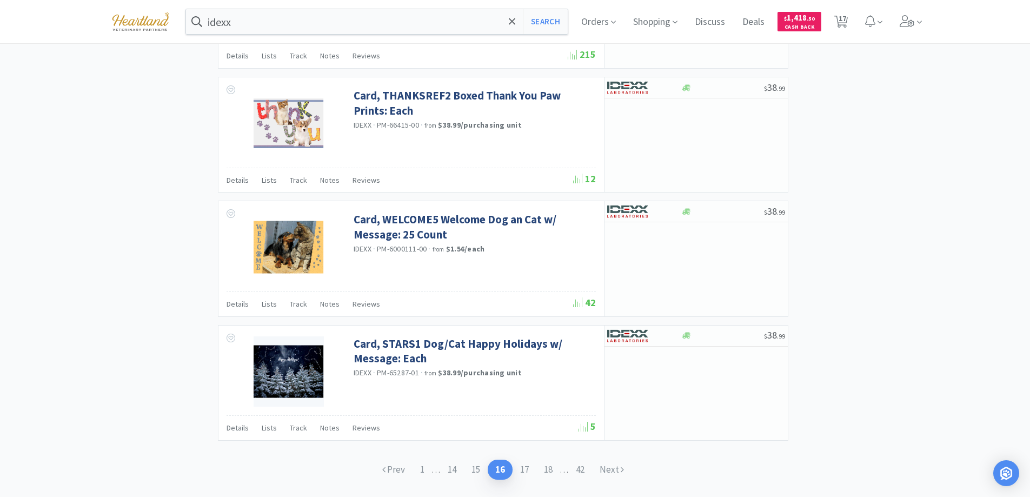
scroll to position [1558, 0]
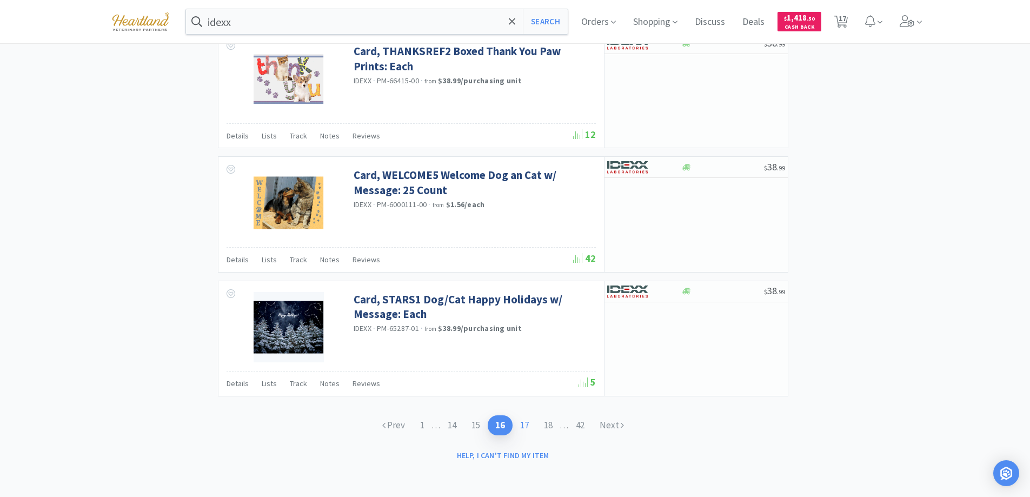
click at [522, 425] on link "17" at bounding box center [524, 425] width 24 height 20
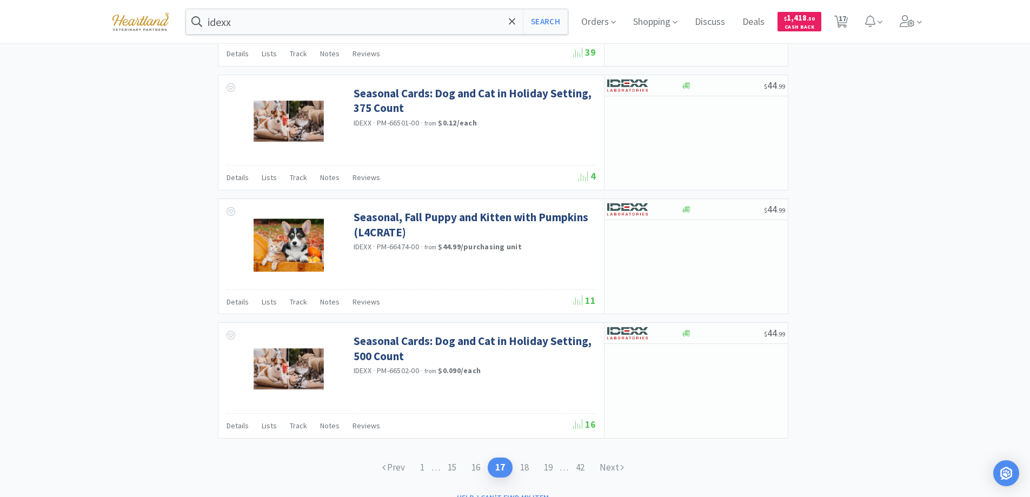
scroll to position [1555, 0]
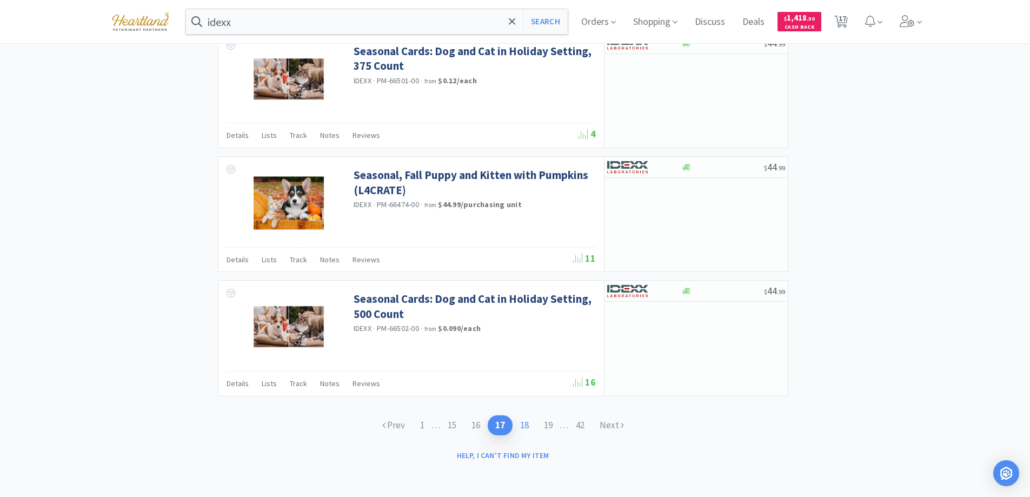
click at [526, 425] on link "18" at bounding box center [524, 425] width 24 height 20
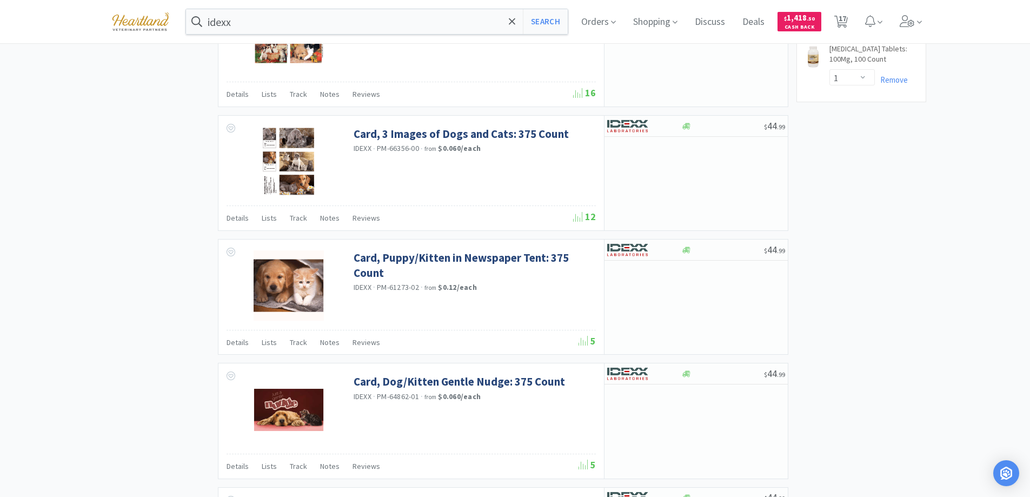
scroll to position [1558, 0]
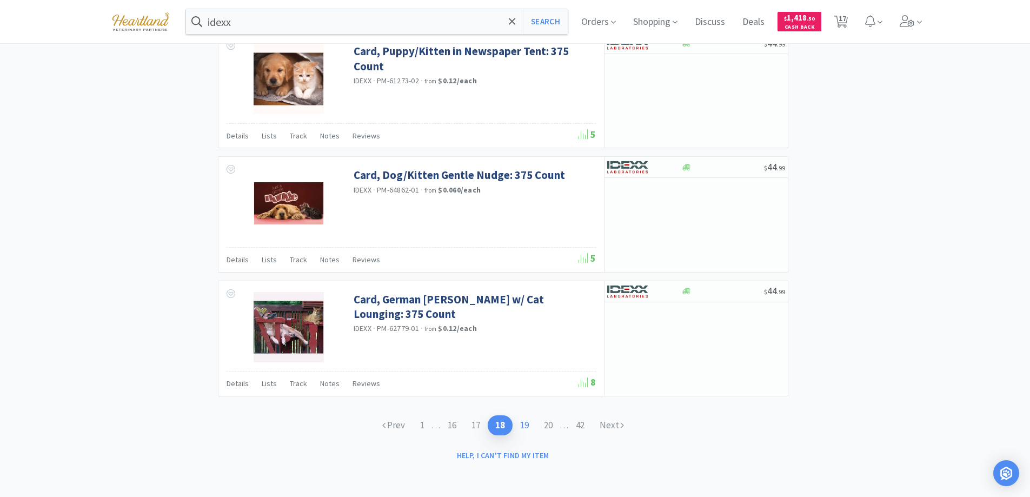
click at [520, 425] on link "19" at bounding box center [524, 425] width 24 height 20
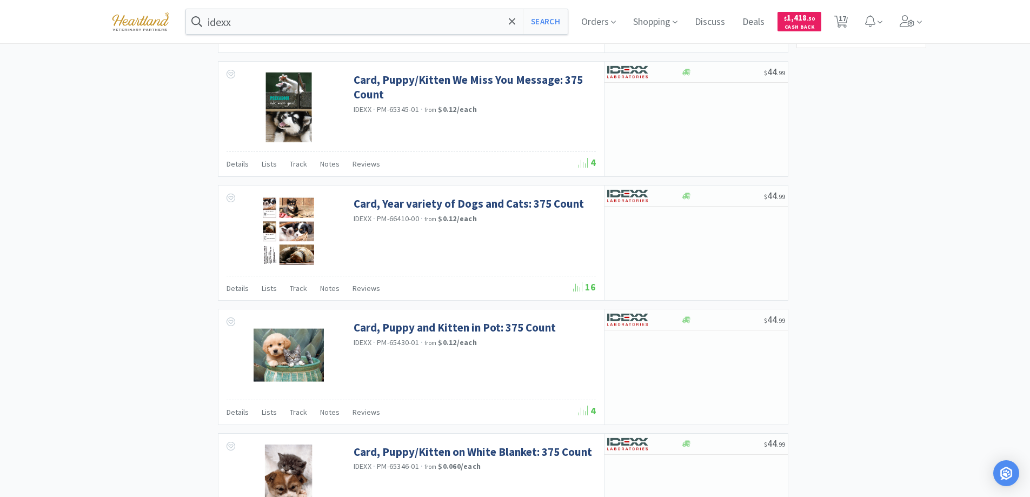
scroll to position [1558, 0]
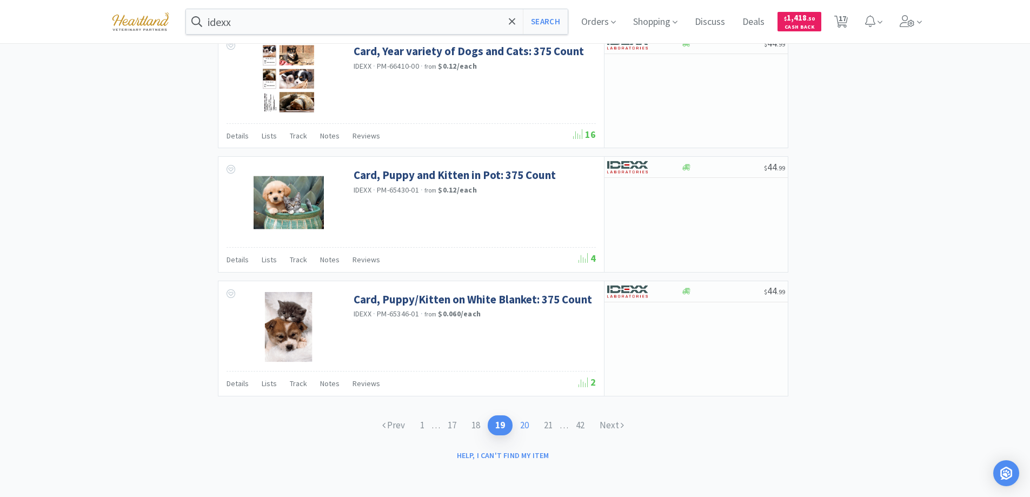
click at [522, 422] on link "20" at bounding box center [524, 425] width 24 height 20
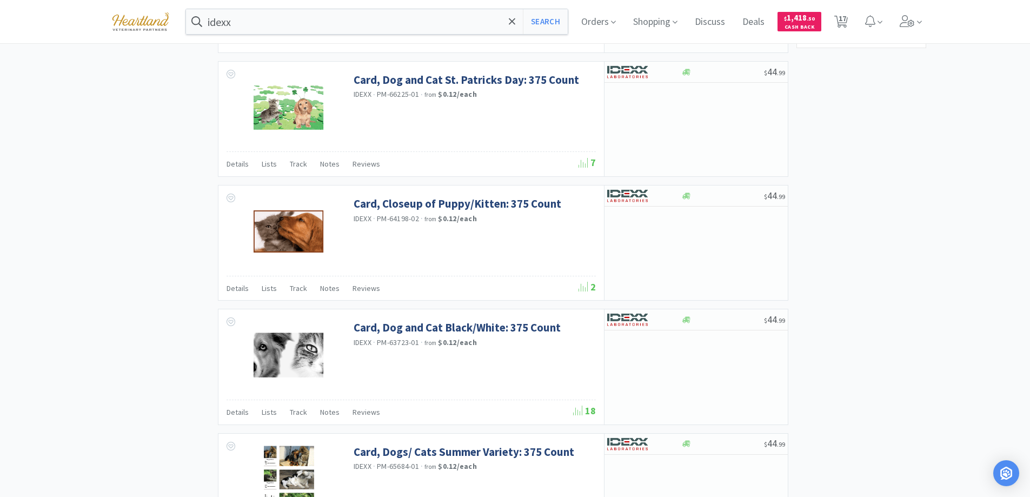
scroll to position [1558, 0]
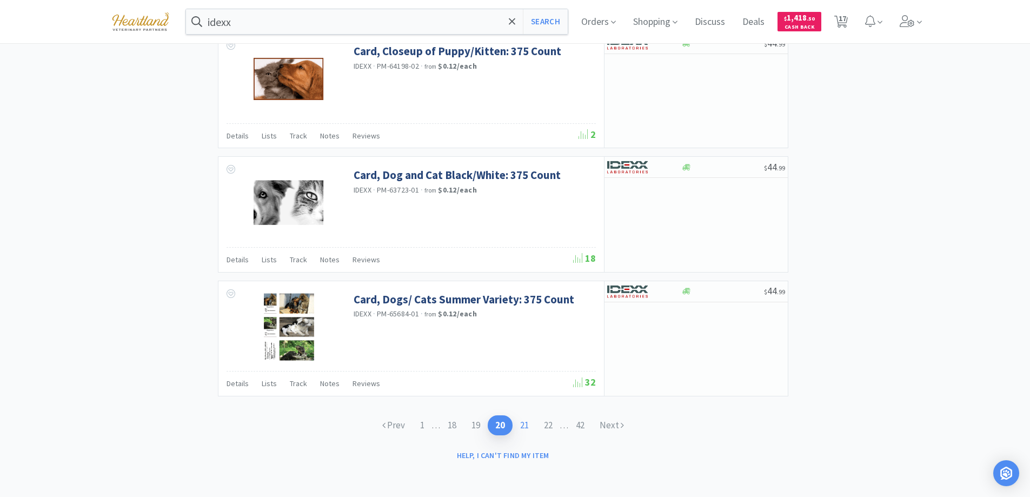
click at [526, 428] on link "21" at bounding box center [524, 425] width 24 height 20
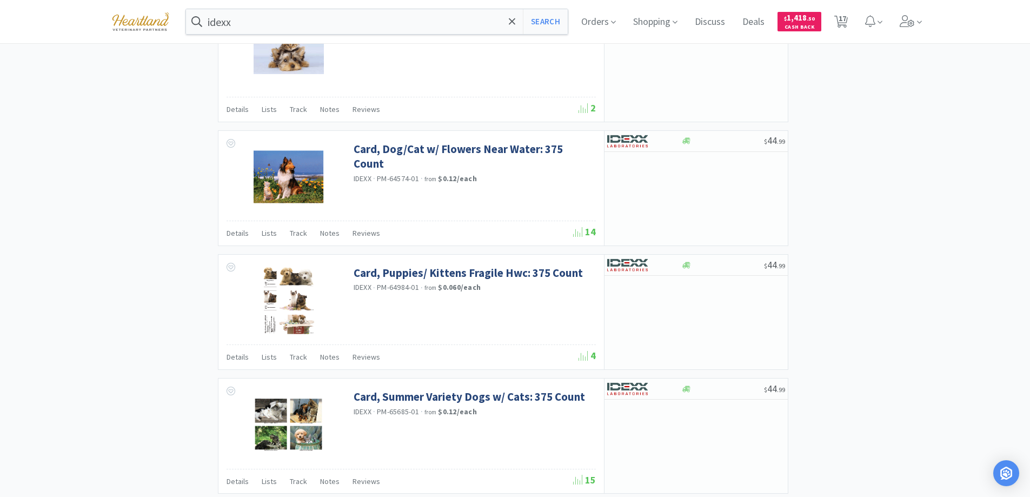
scroll to position [1557, 0]
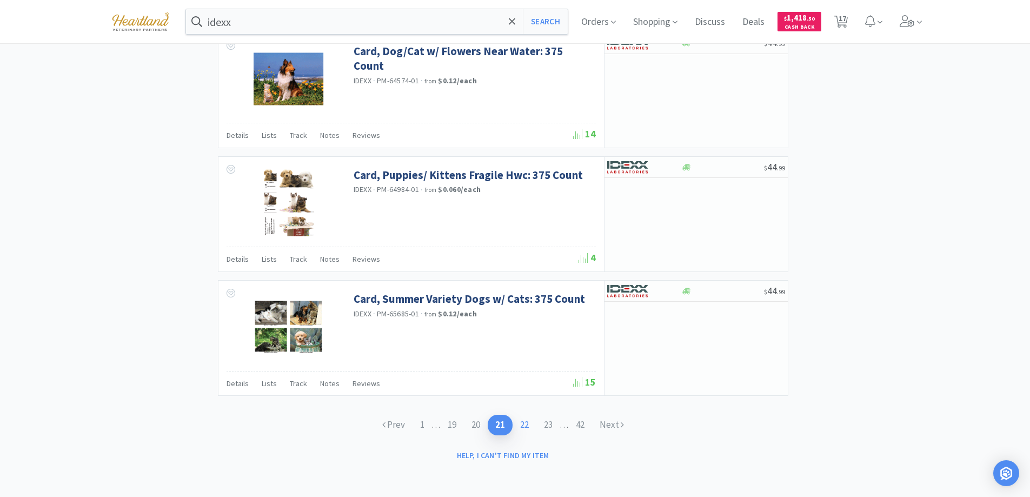
click at [526, 423] on link "22" at bounding box center [524, 425] width 24 height 20
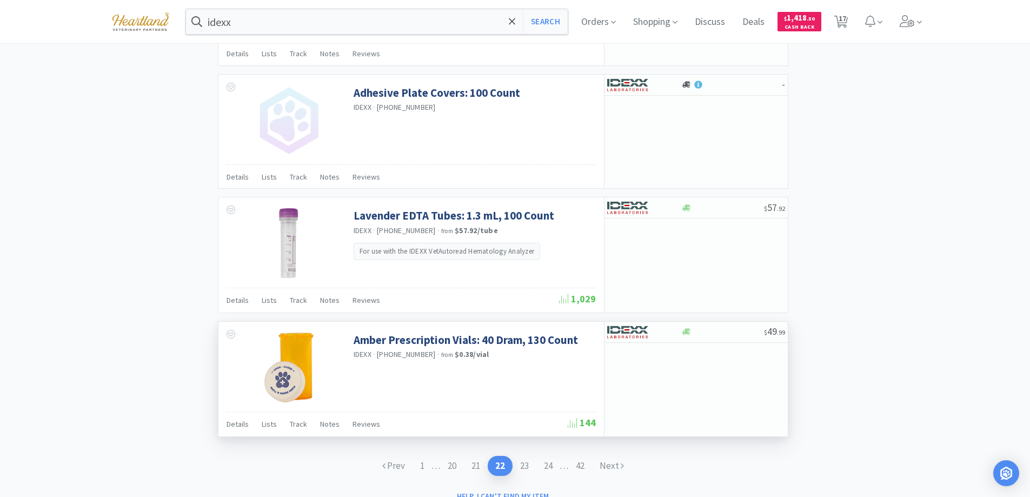
scroll to position [1554, 0]
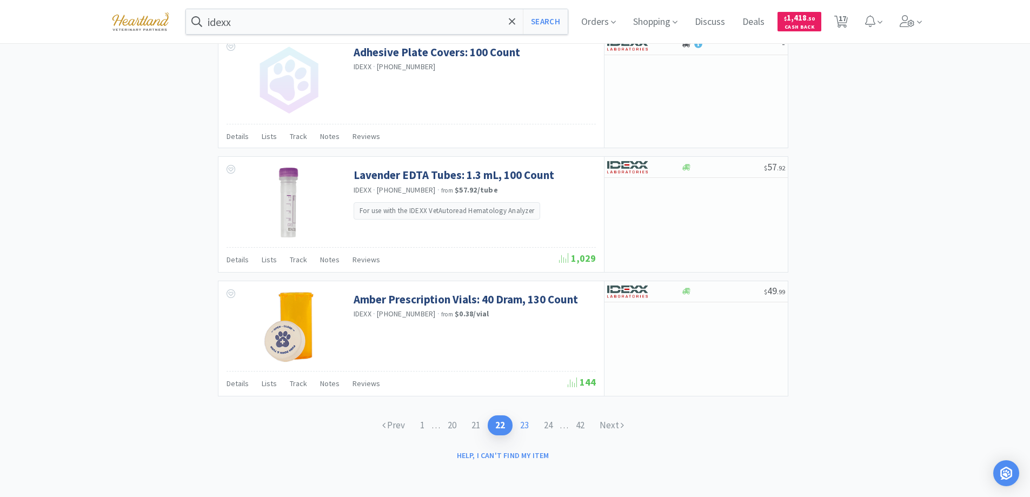
click at [525, 424] on link "23" at bounding box center [524, 425] width 24 height 20
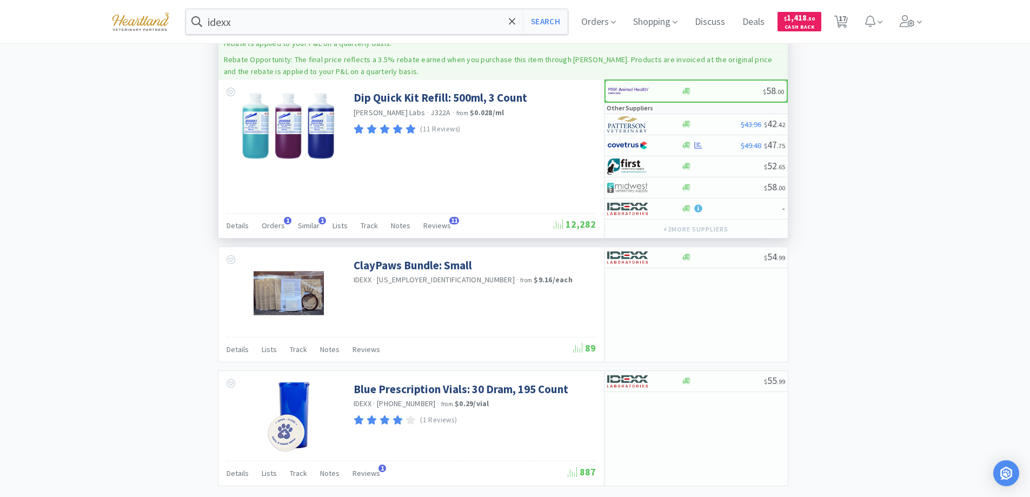
scroll to position [1621, 0]
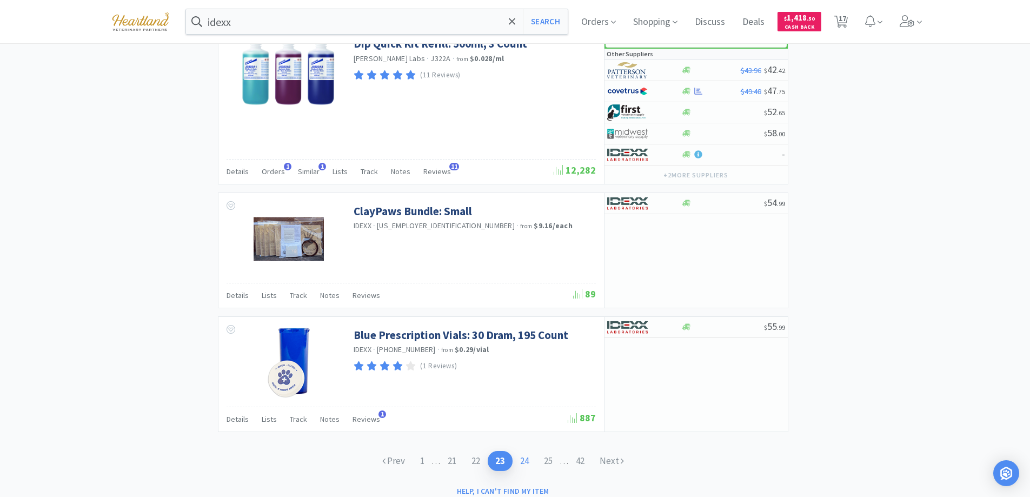
click at [523, 462] on link "24" at bounding box center [524, 461] width 24 height 20
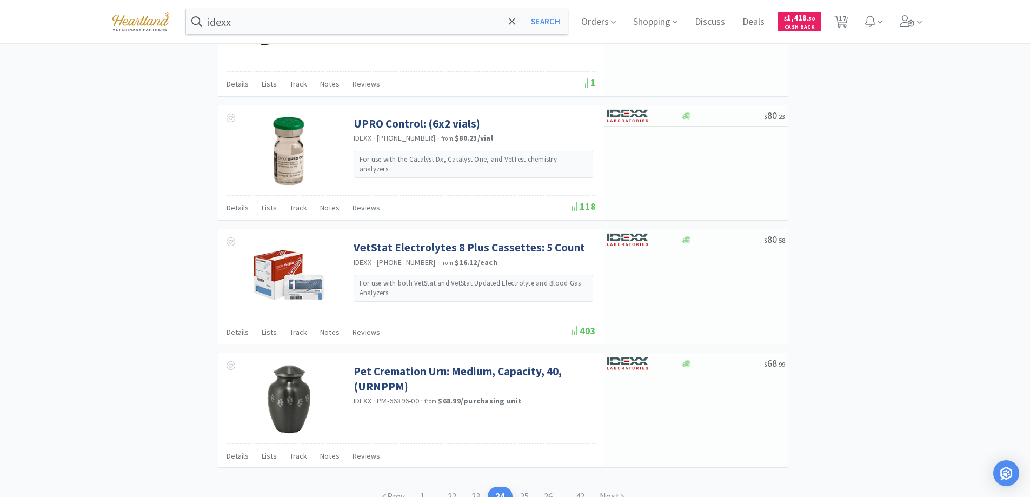
scroll to position [1585, 0]
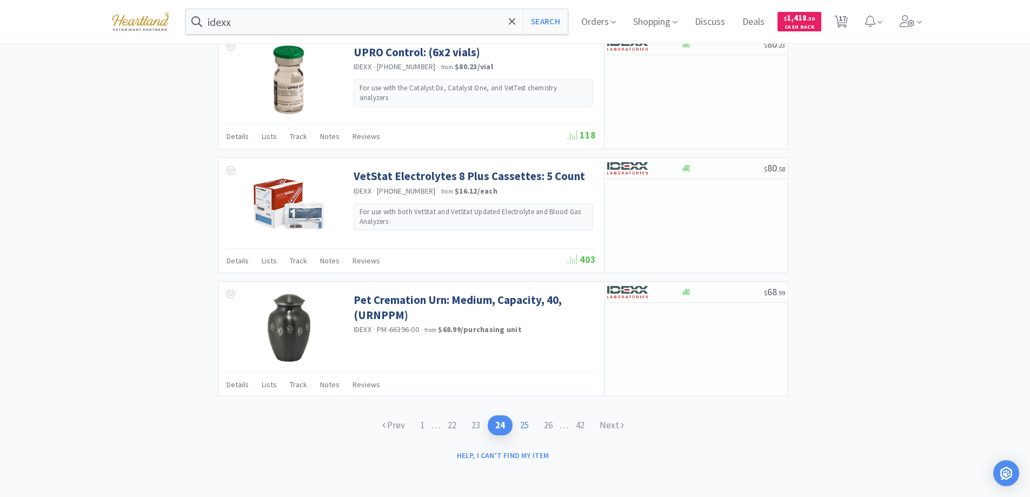
click at [526, 427] on link "25" at bounding box center [524, 425] width 24 height 20
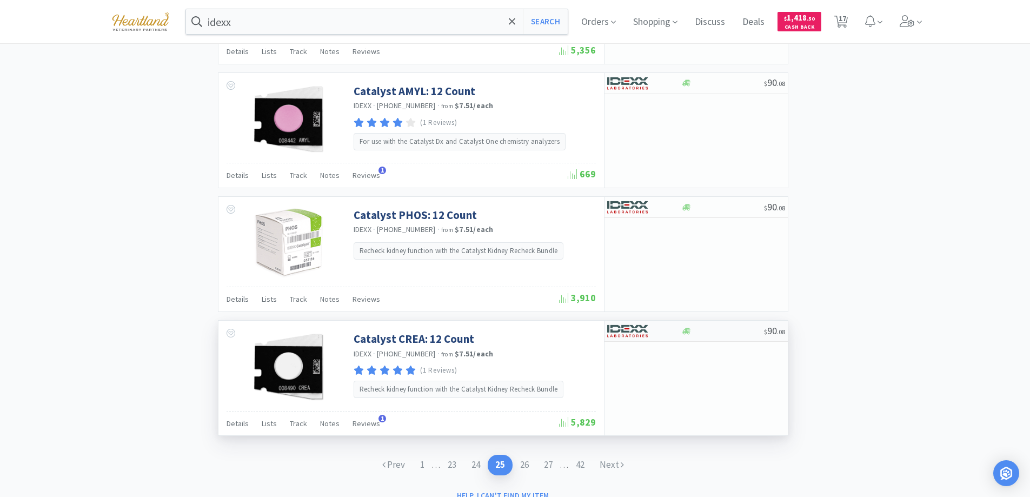
scroll to position [1553, 0]
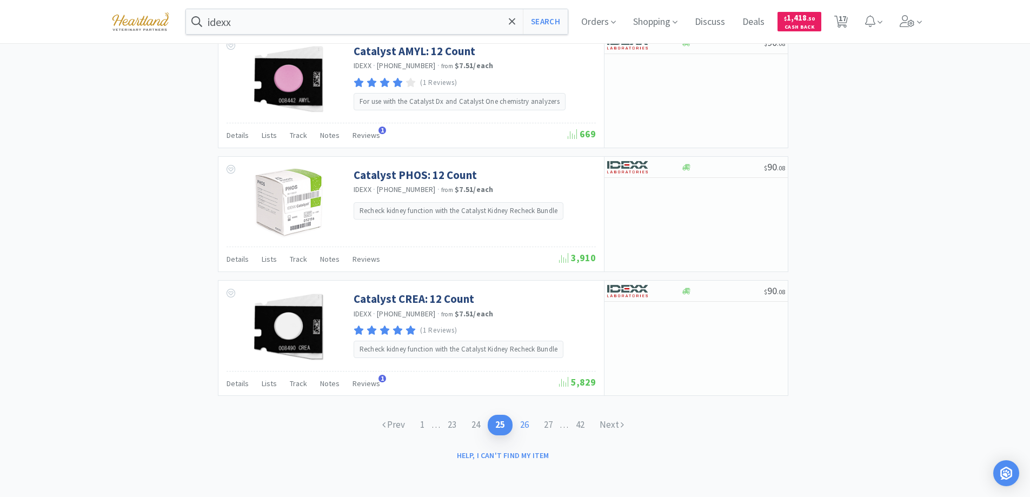
click at [529, 422] on link "26" at bounding box center [524, 425] width 24 height 20
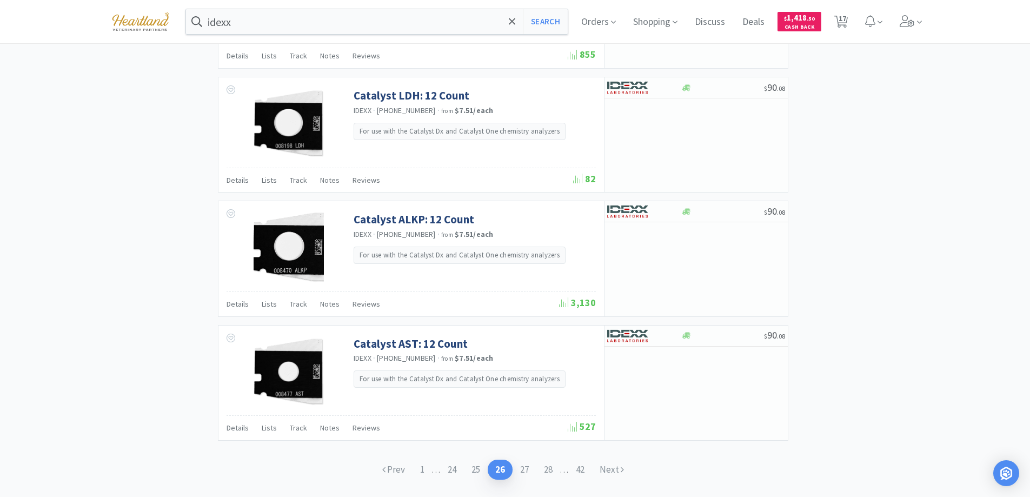
scroll to position [1558, 0]
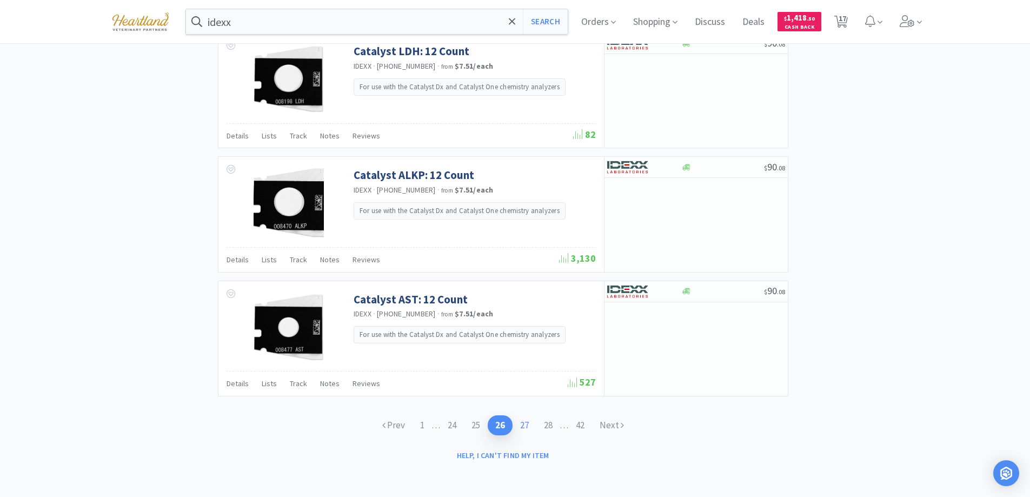
click at [525, 427] on link "27" at bounding box center [524, 425] width 24 height 20
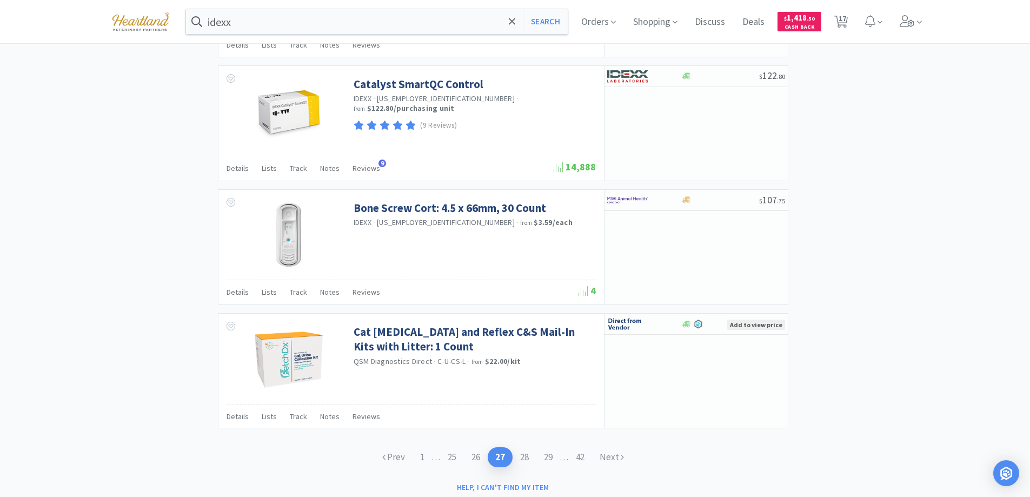
scroll to position [1653, 0]
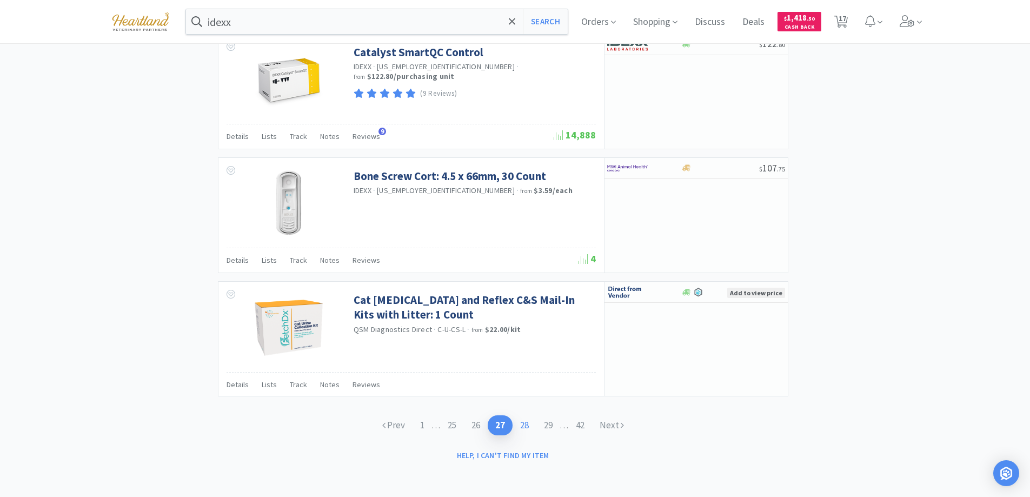
click at [525, 424] on link "28" at bounding box center [524, 425] width 24 height 20
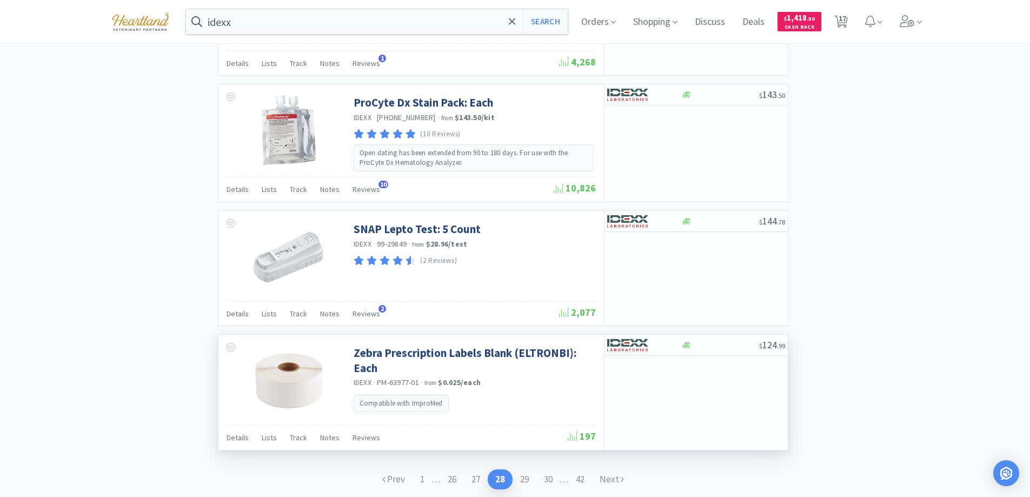
scroll to position [1561, 0]
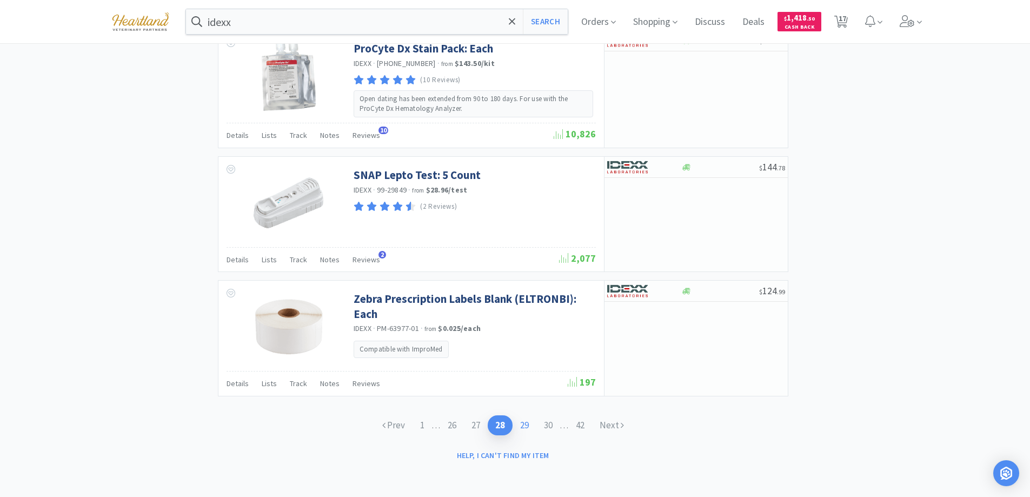
click at [518, 423] on link "29" at bounding box center [524, 425] width 24 height 20
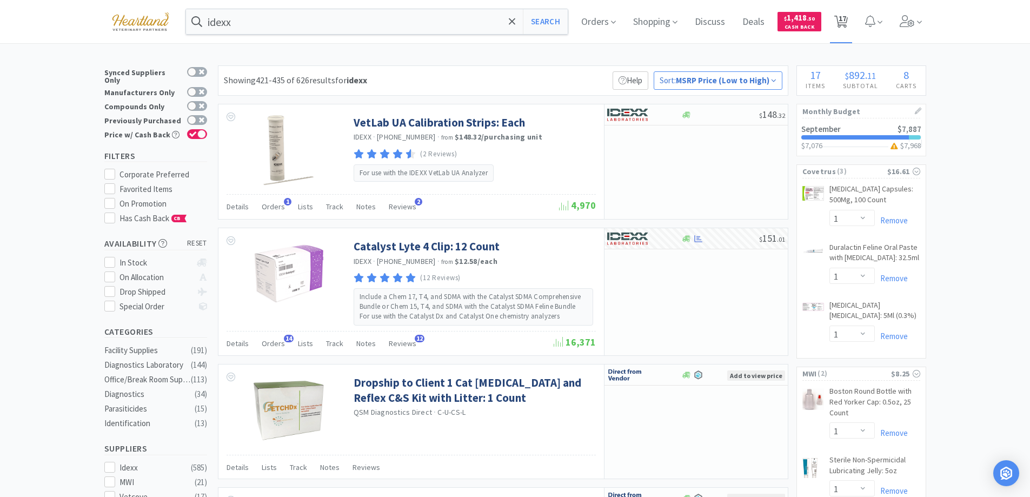
click at [846, 22] on span "17" at bounding box center [842, 18] width 8 height 43
select select "5"
select select "1"
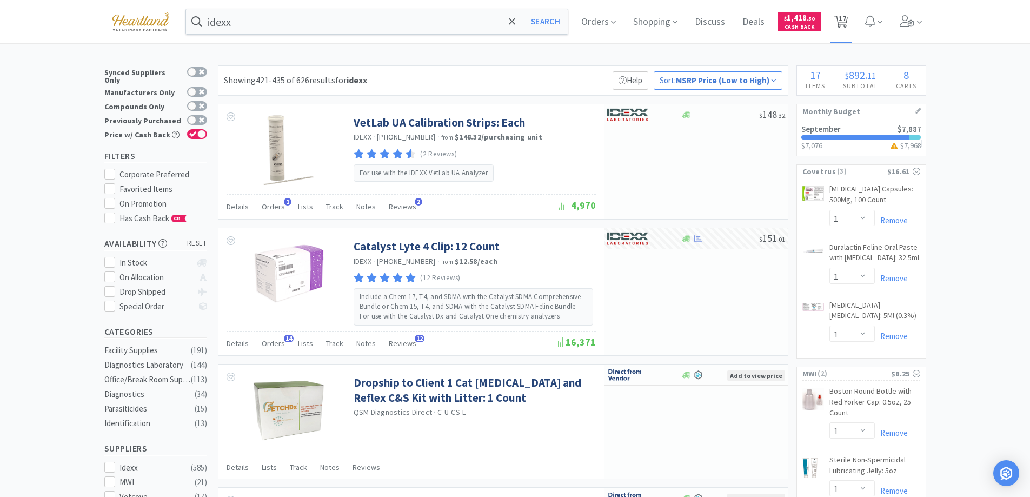
select select "1"
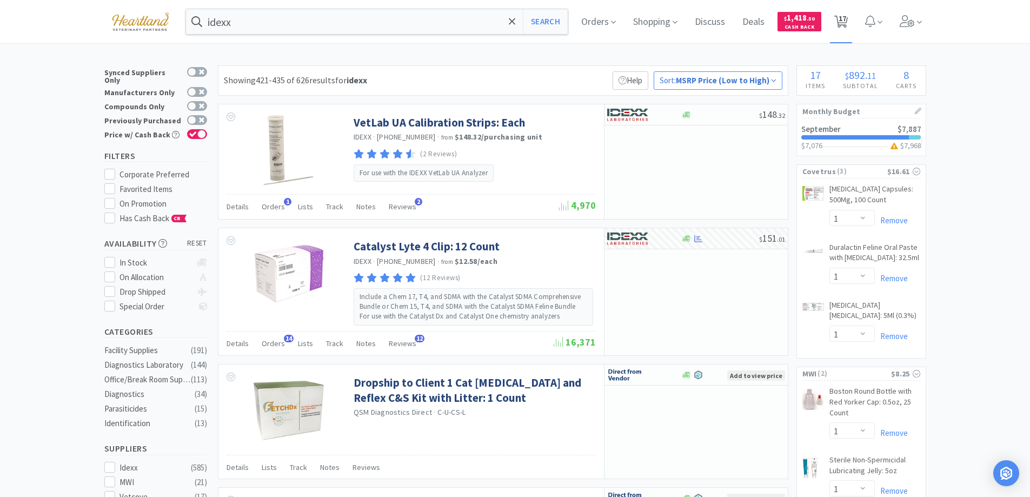
select select "6"
select select "2"
select select "1"
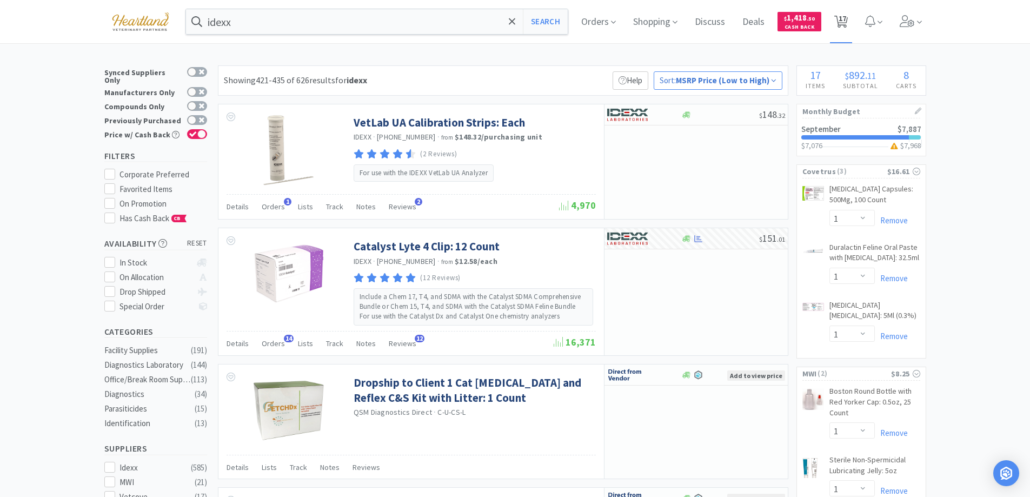
select select "2"
select select "1"
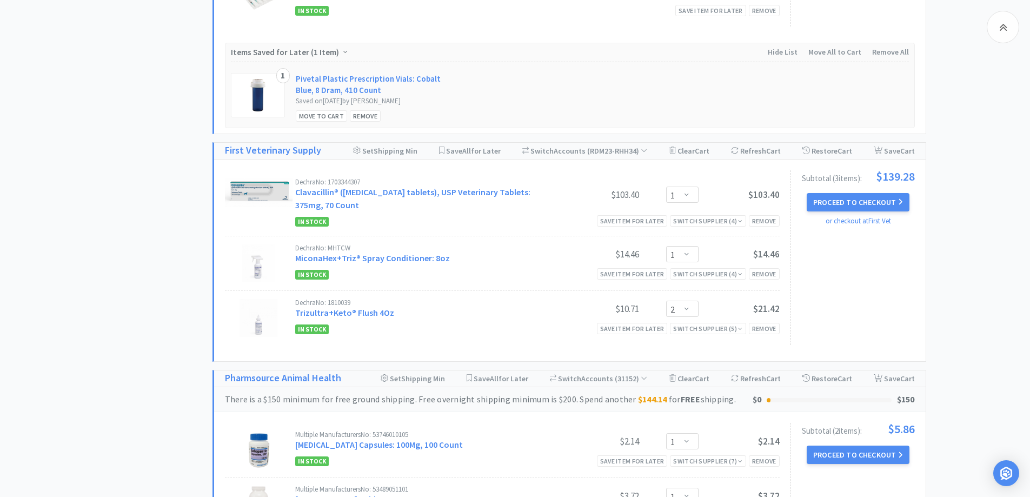
scroll to position [1417, 0]
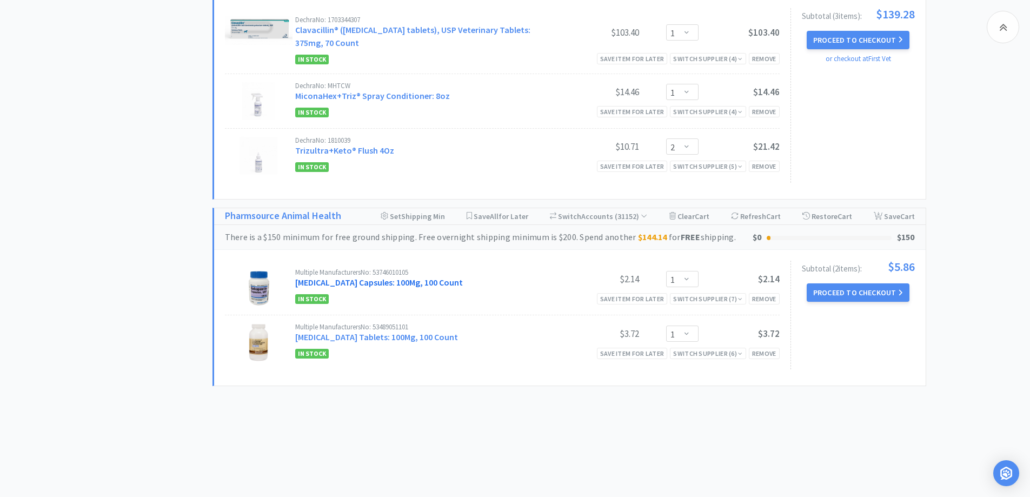
click at [364, 284] on link "[MEDICAL_DATA] Capsules: 100Mg, 100 Count" at bounding box center [379, 282] width 168 height 11
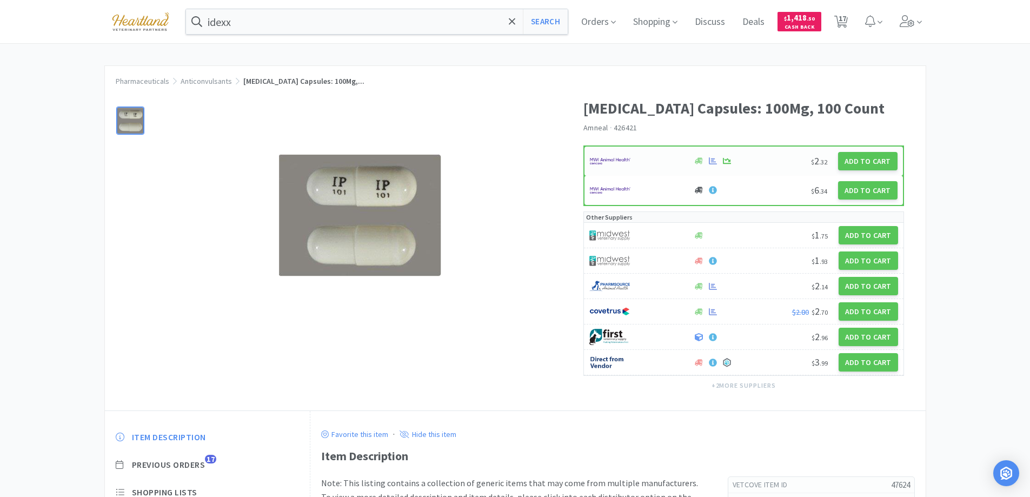
click at [650, 153] on div at bounding box center [636, 161] width 92 height 18
select select "1"
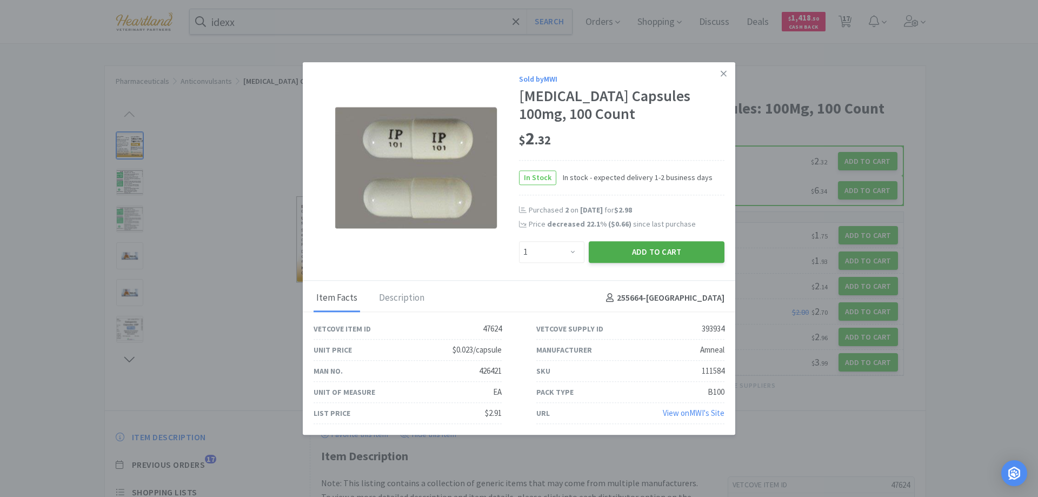
click at [663, 252] on button "Add to Cart" at bounding box center [657, 252] width 136 height 22
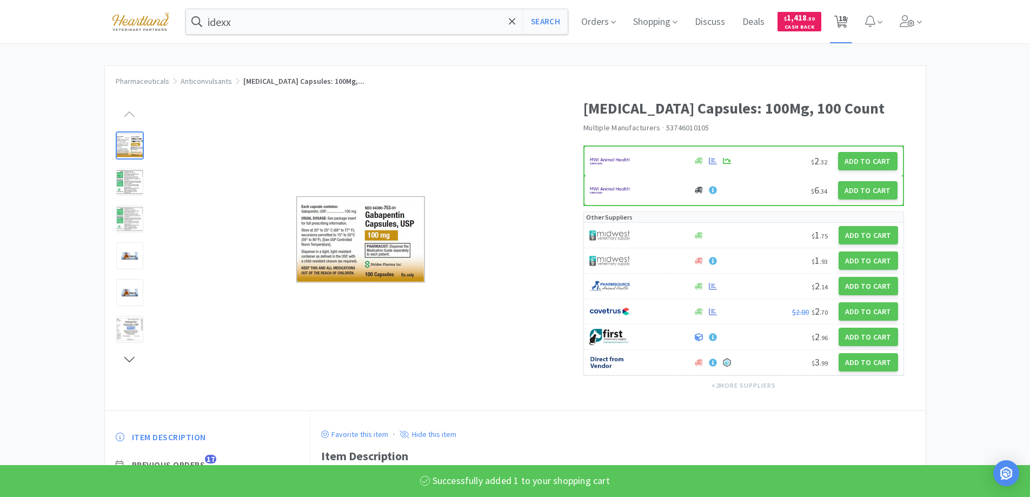
click at [841, 21] on span "18" at bounding box center [842, 18] width 8 height 43
select select "5"
select select "1"
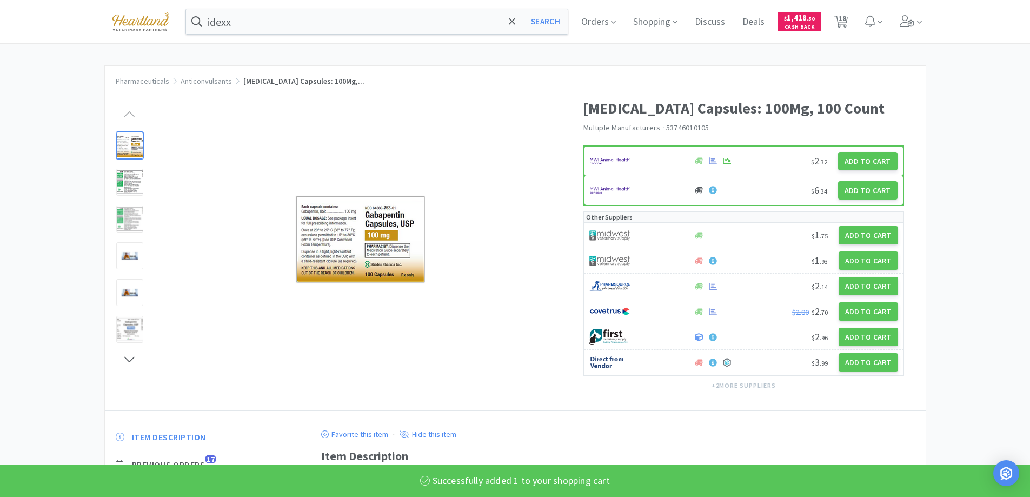
select select "1"
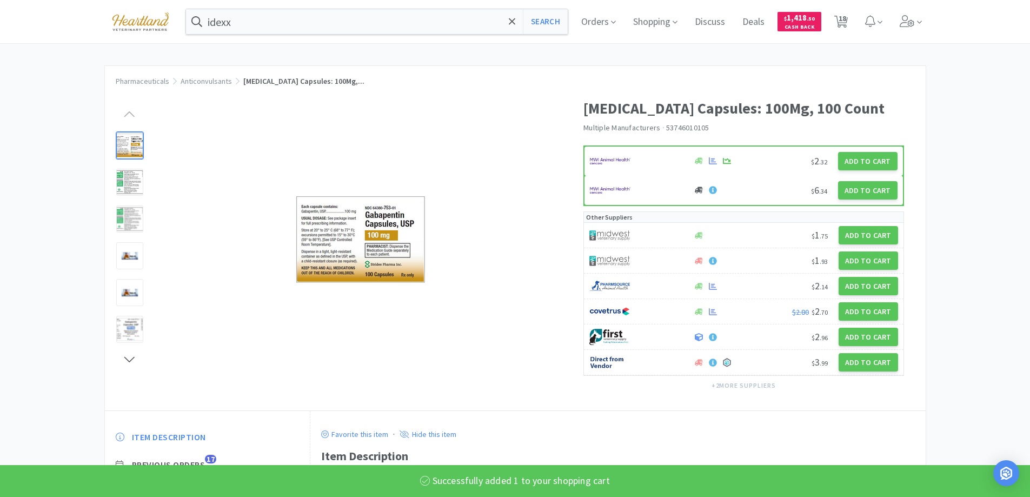
select select "1"
select select "6"
select select "2"
select select "1"
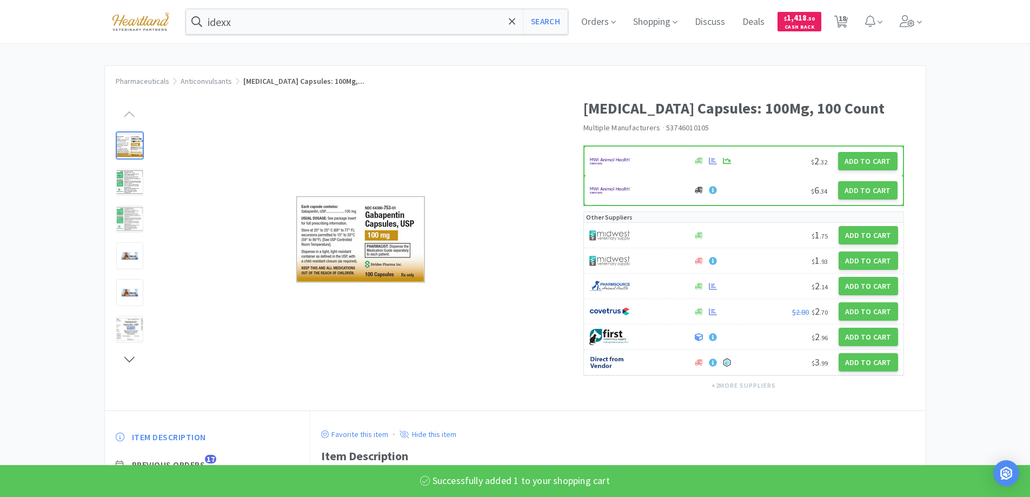
select select "1"
select select "2"
select select "1"
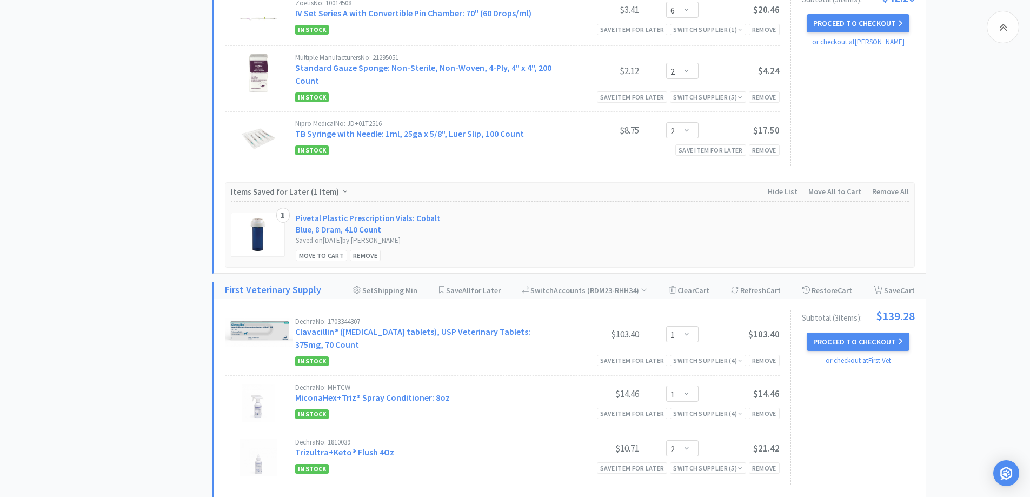
scroll to position [1509, 0]
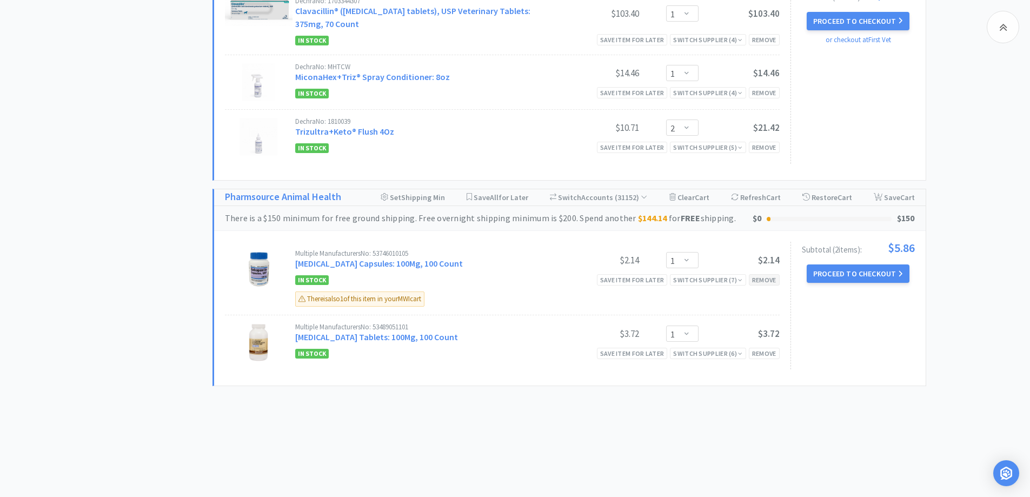
click at [768, 280] on div "Remove" at bounding box center [763, 279] width 31 height 11
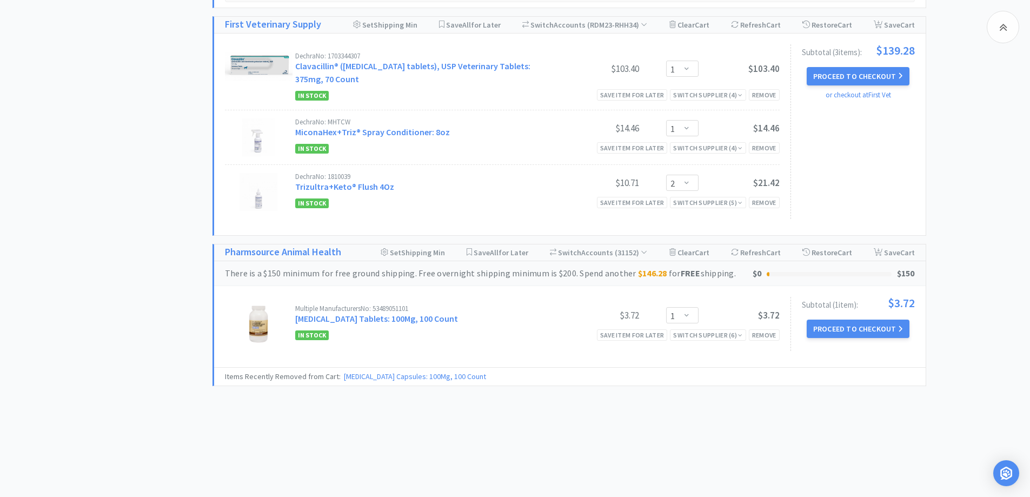
scroll to position [1435, 0]
click at [388, 317] on link "[MEDICAL_DATA] Tablets: 100Mg, 100 Count" at bounding box center [376, 318] width 163 height 11
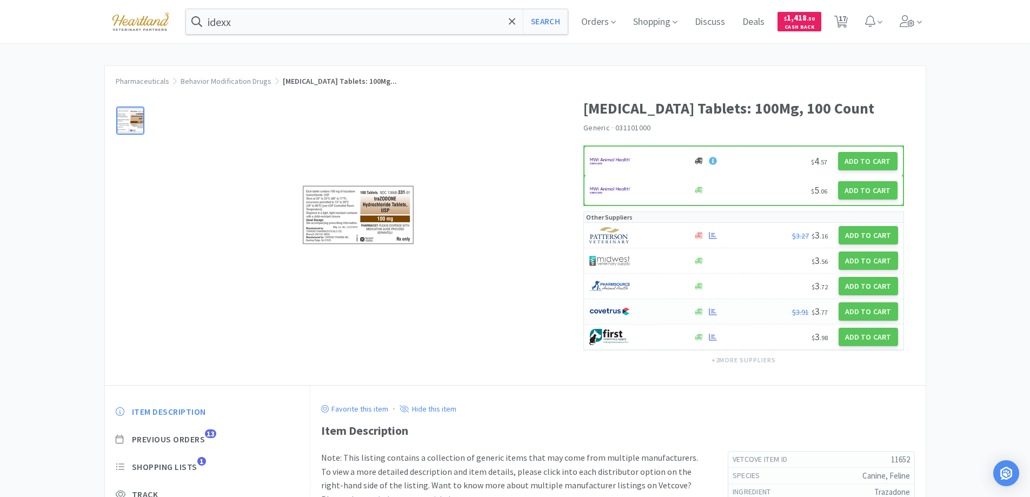
click at [649, 309] on div at bounding box center [635, 311] width 92 height 18
select select "1"
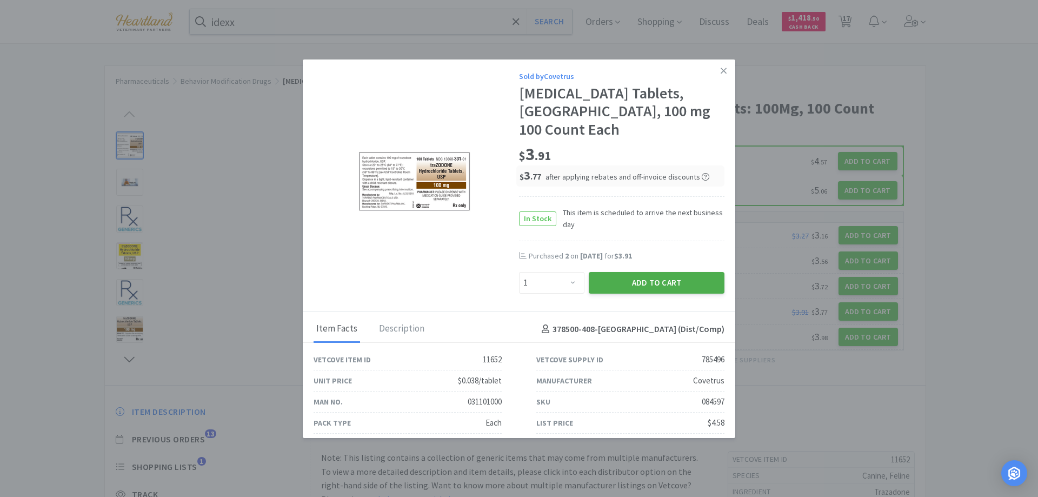
click at [669, 278] on button "Add to Cart" at bounding box center [657, 283] width 136 height 22
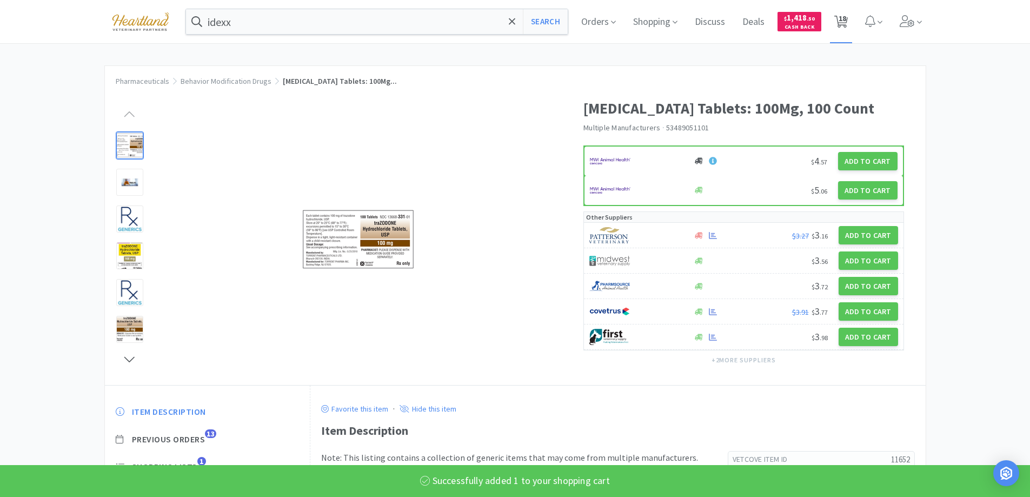
click at [846, 24] on span "18" at bounding box center [842, 18] width 8 height 43
select select "5"
select select "1"
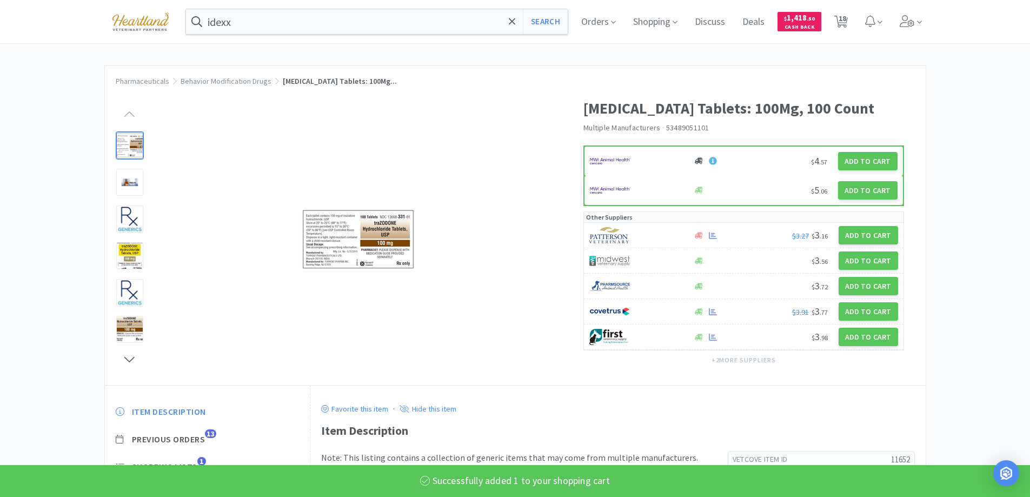
select select "1"
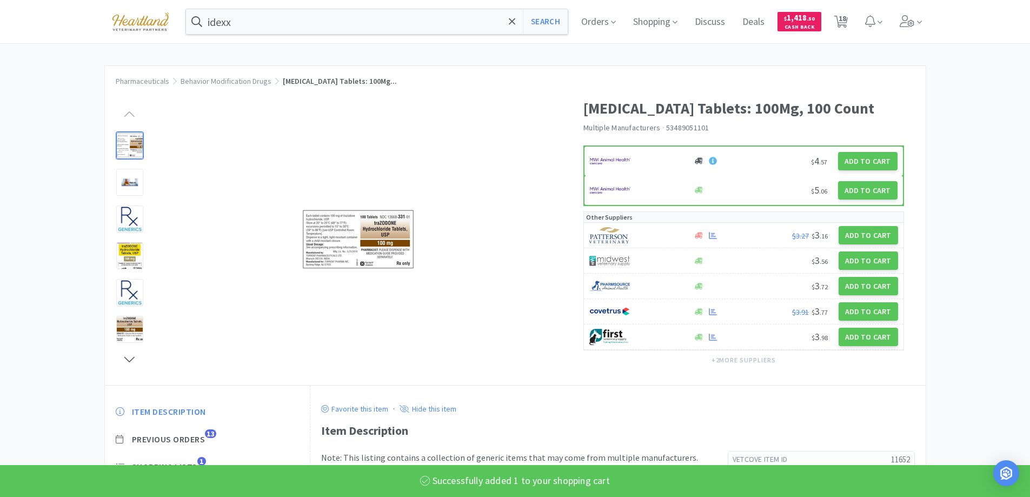
select select "1"
select select "6"
select select "2"
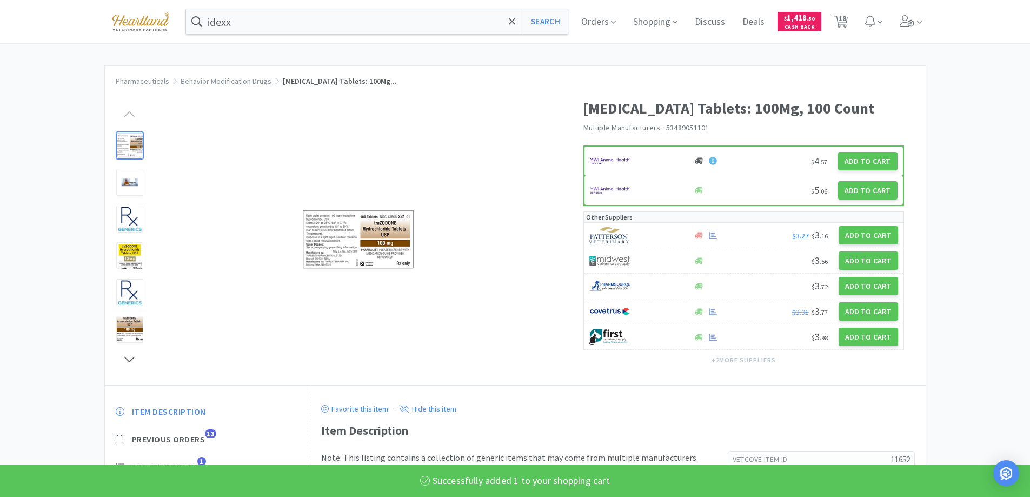
select select "1"
select select "2"
select select "1"
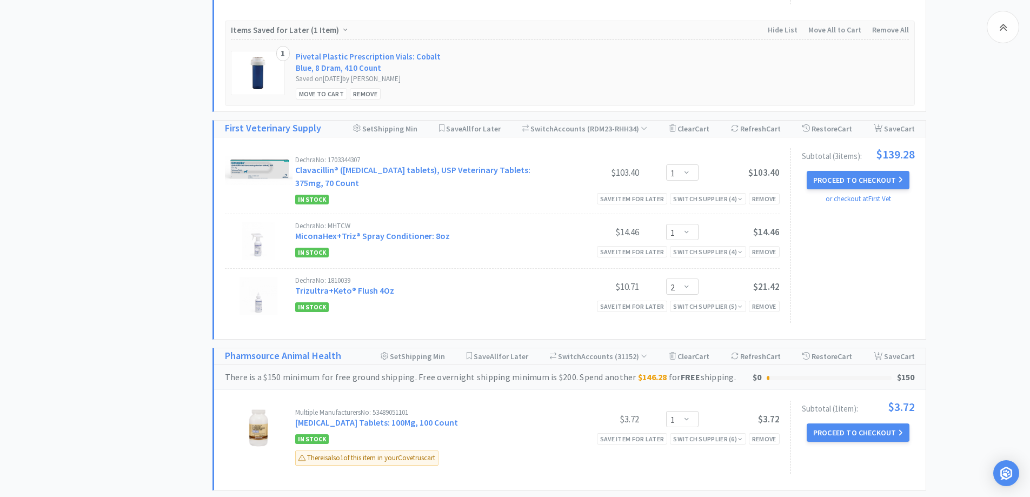
scroll to position [1459, 0]
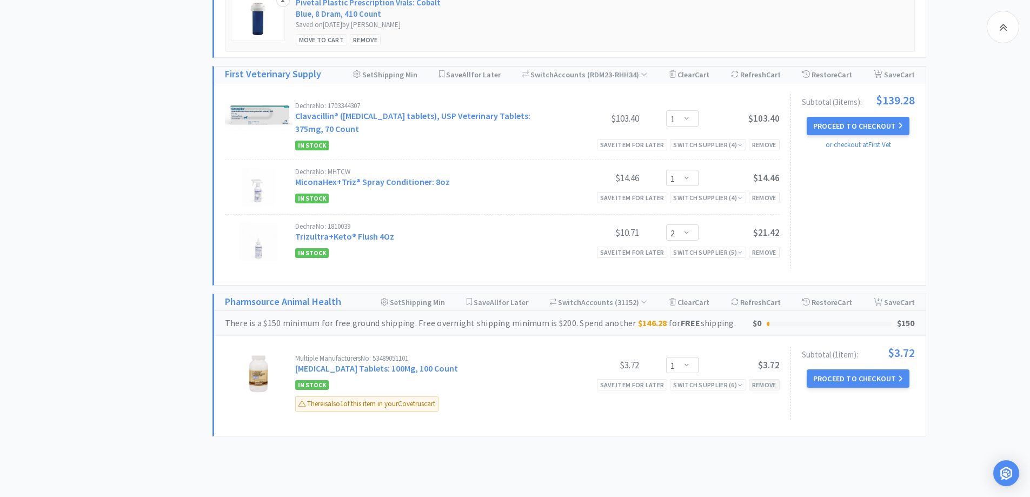
click at [768, 387] on div "Remove" at bounding box center [763, 384] width 31 height 11
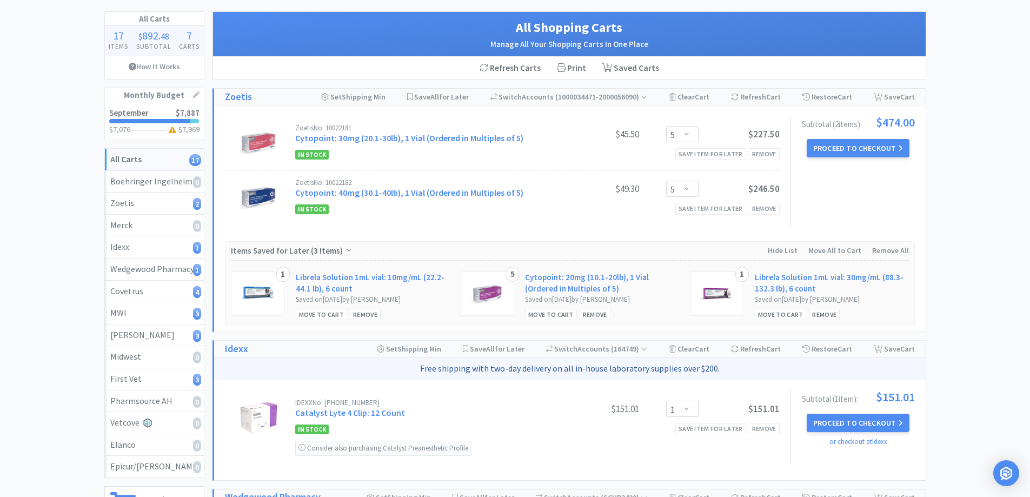
scroll to position [0, 0]
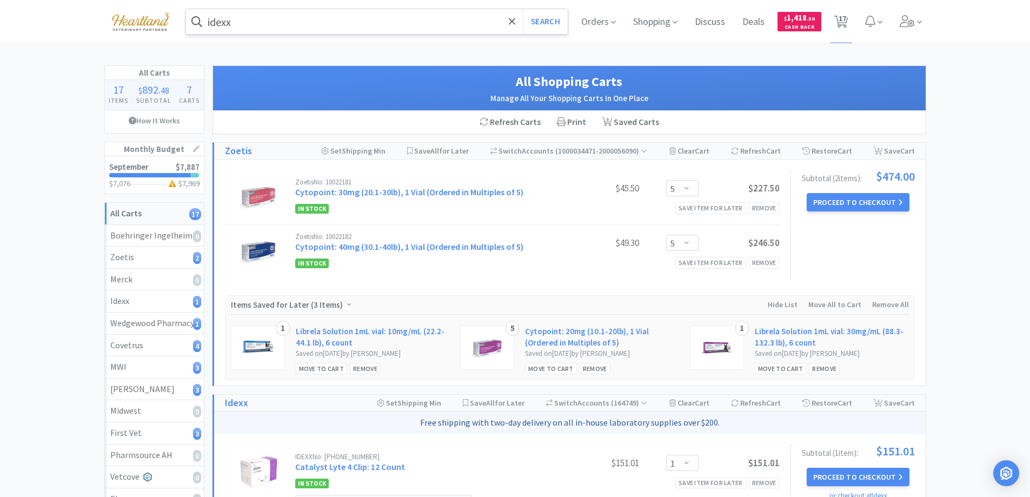
click at [260, 24] on input "idexx" at bounding box center [377, 21] width 382 height 25
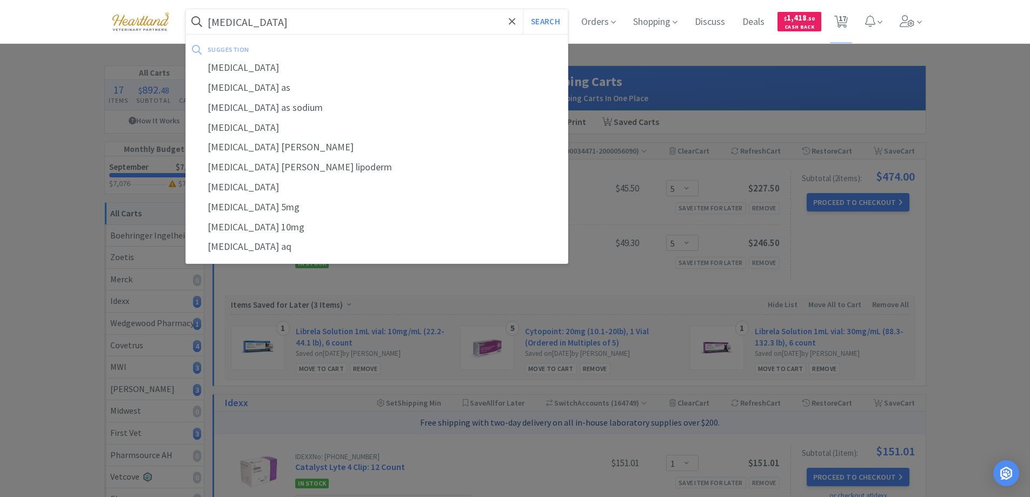
type input "[MEDICAL_DATA]"
click at [523, 9] on button "Search" at bounding box center [545, 21] width 45 height 25
select select "1"
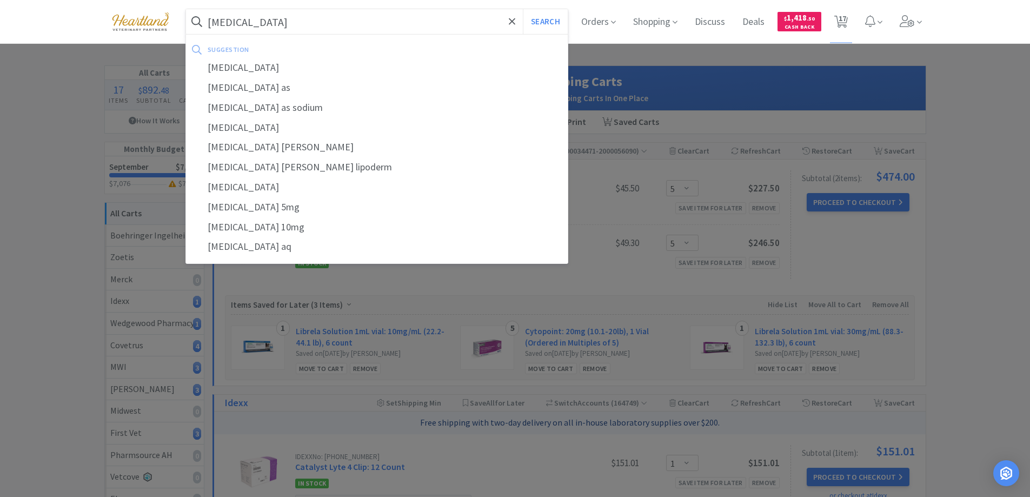
select select "1"
select select "6"
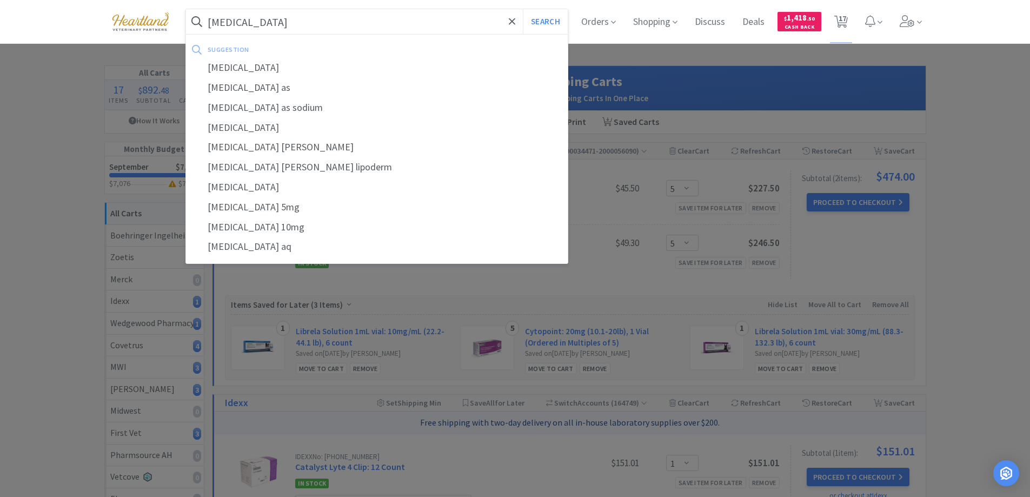
select select "2"
select select "1"
select select "2"
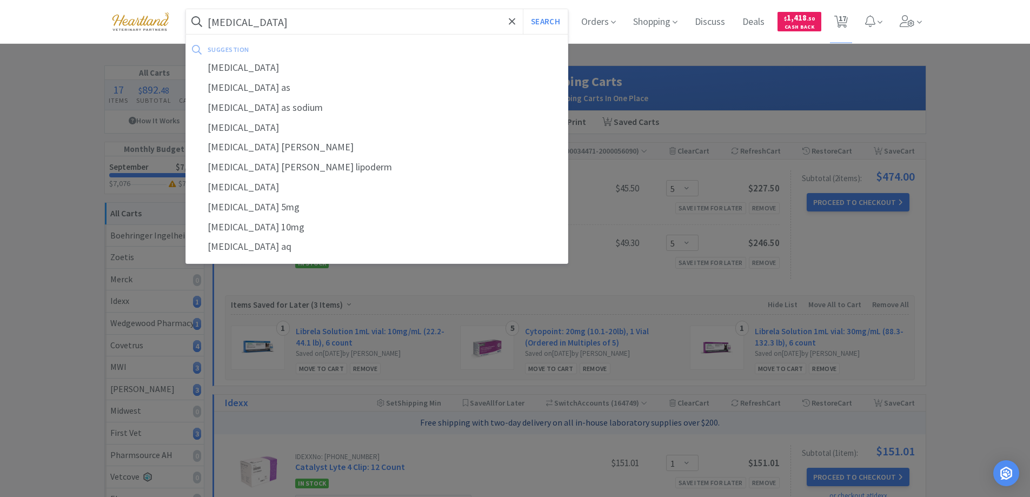
select select "1"
select select "5"
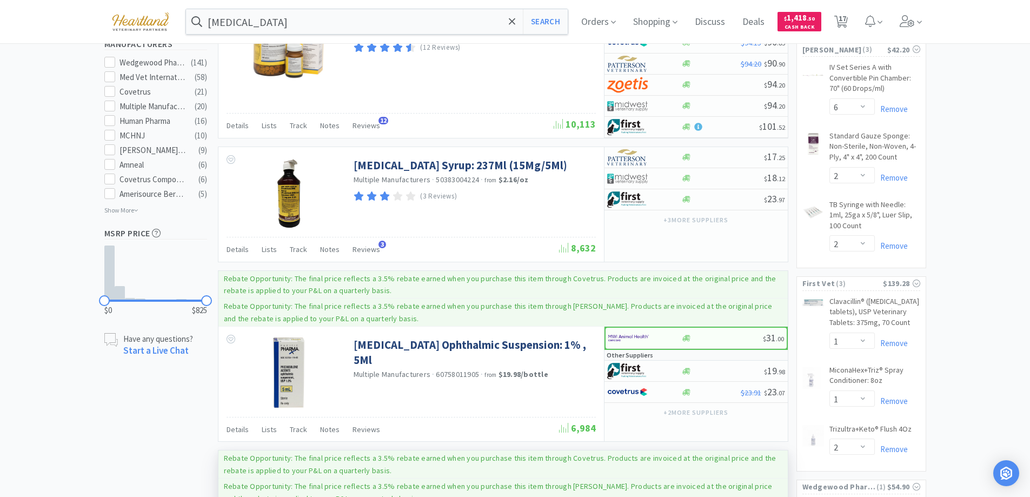
scroll to position [757, 0]
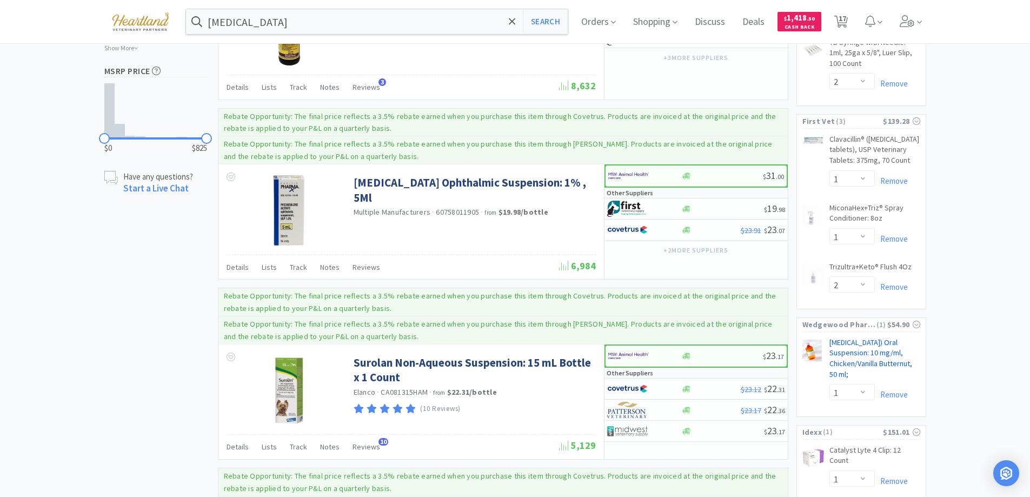
click at [841, 373] on link "[MEDICAL_DATA]) Oral Suspension: 10 mg/ml, Chicken/Vanilla Butternut, 50 ml; CB" at bounding box center [874, 360] width 91 height 46
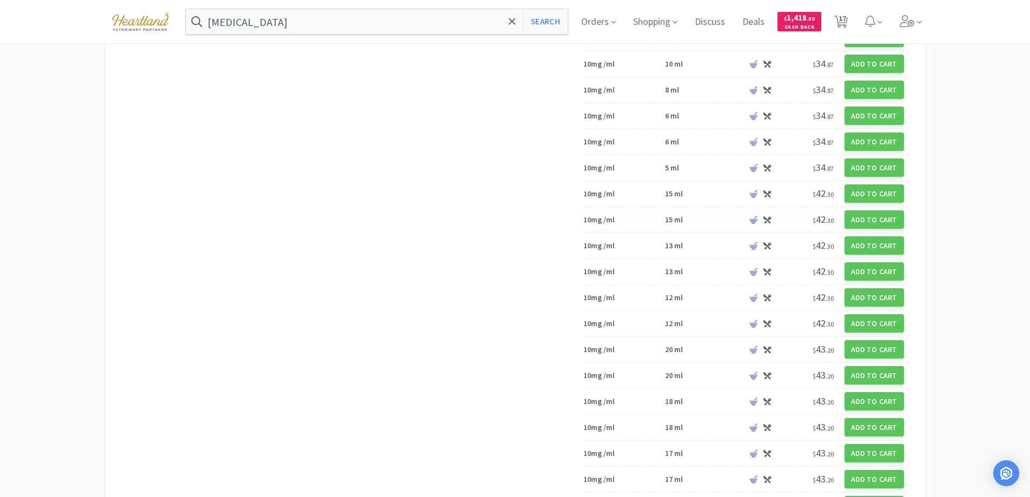
scroll to position [4594, 0]
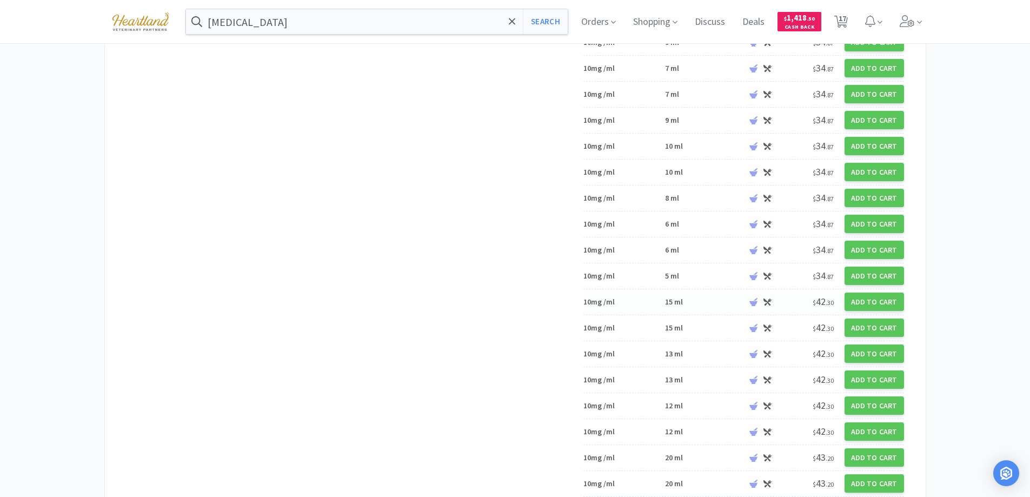
click at [629, 306] on div "10mg /ml" at bounding box center [622, 302] width 78 height 10
select select "15"
select select "1"
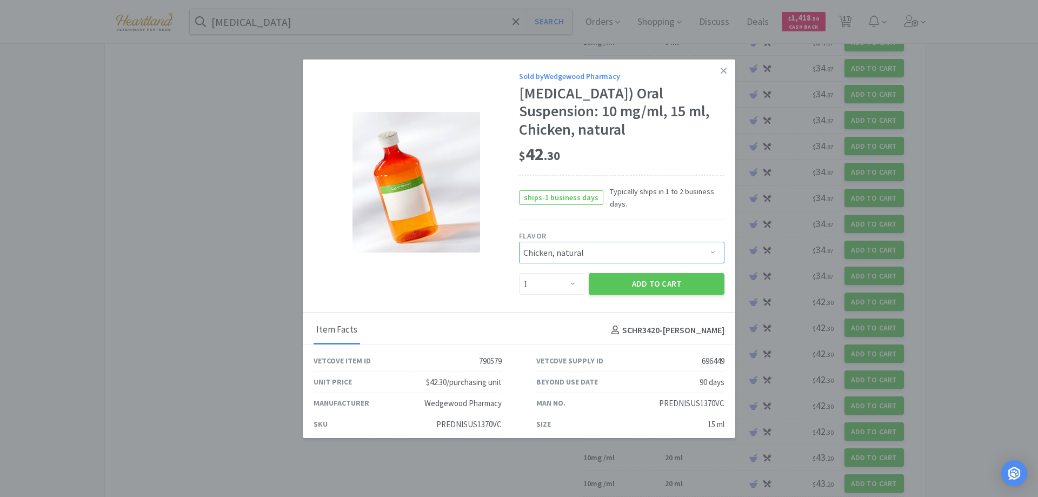
click at [708, 263] on select "Pick a Flavor Chicken, natural" at bounding box center [621, 253] width 205 height 22
click at [654, 295] on button "Add to Cart" at bounding box center [657, 284] width 136 height 22
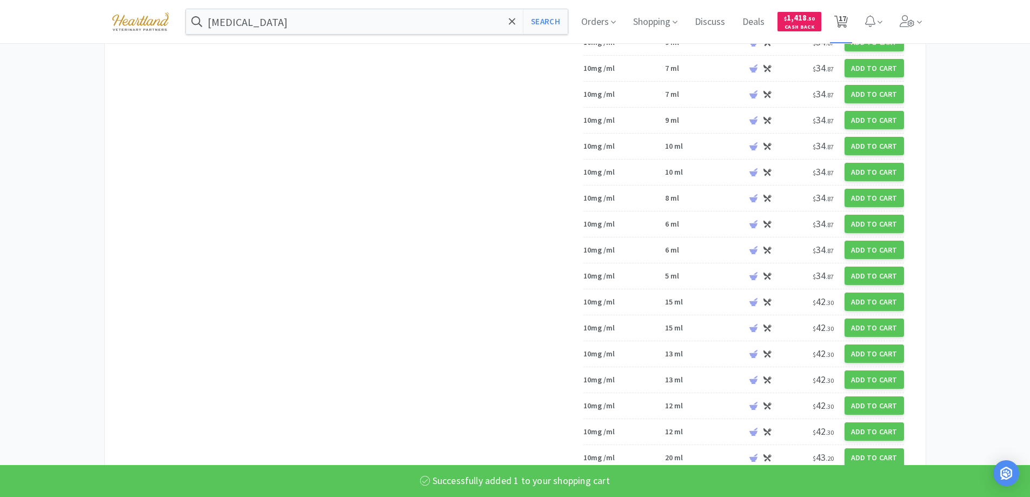
click at [846, 19] on span "17" at bounding box center [842, 18] width 8 height 43
select select "5"
select select "1"
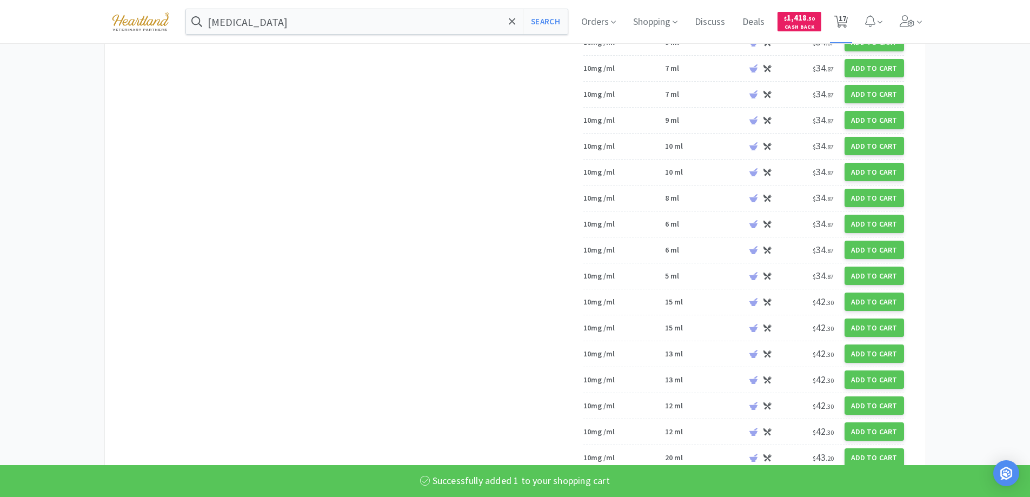
select select "1"
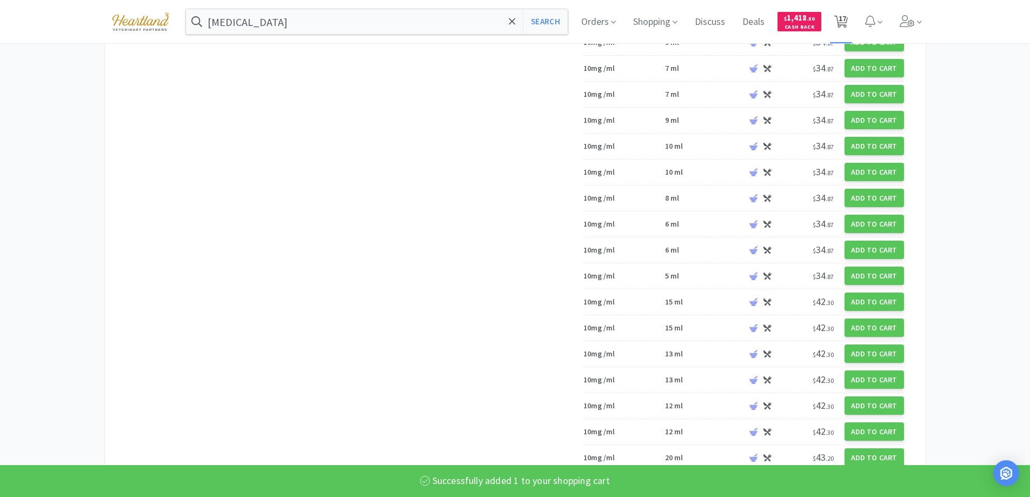
select select "1"
select select "6"
select select "2"
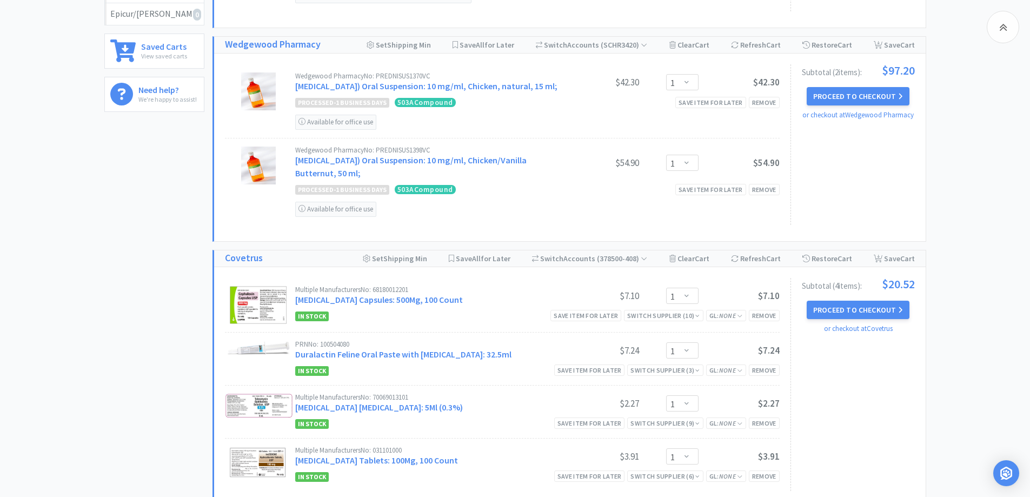
scroll to position [344, 0]
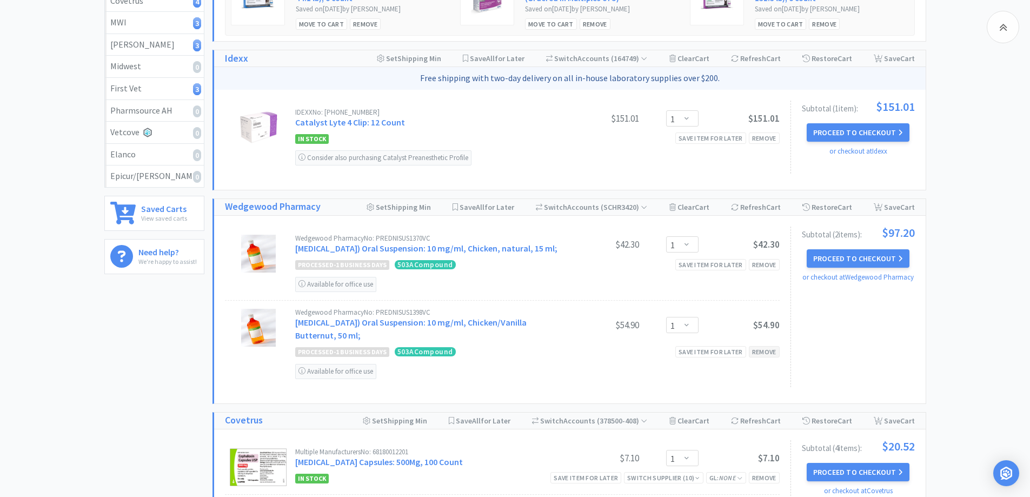
click at [770, 357] on div "Remove" at bounding box center [763, 351] width 31 height 11
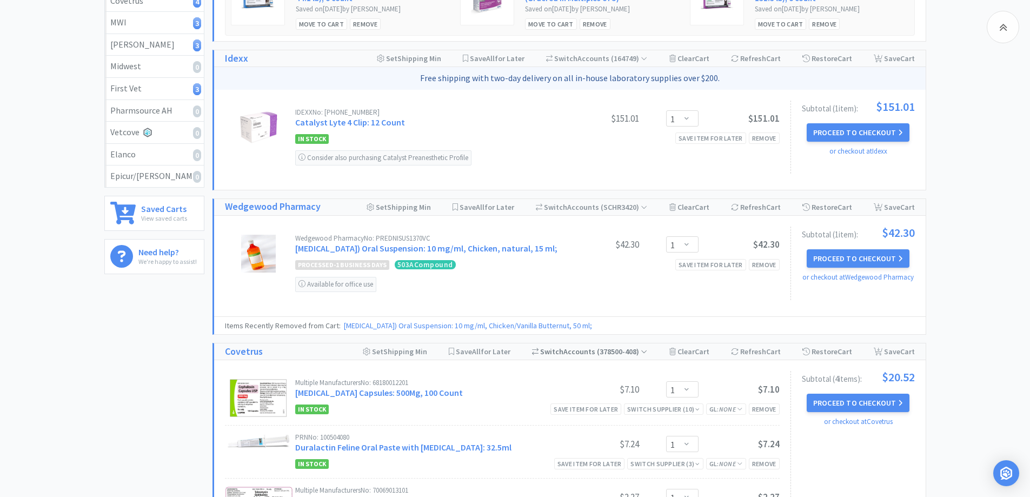
scroll to position [0, 0]
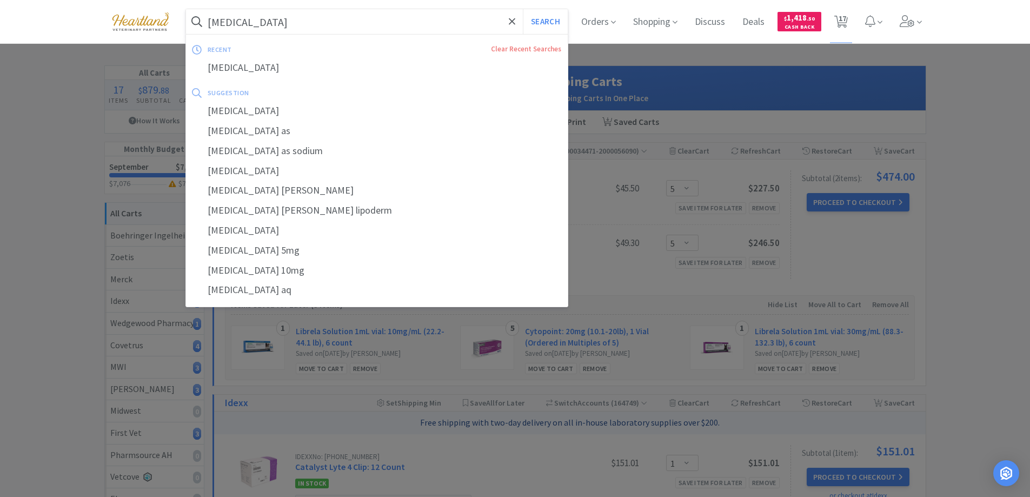
click at [367, 18] on input "[MEDICAL_DATA]" at bounding box center [377, 21] width 382 height 25
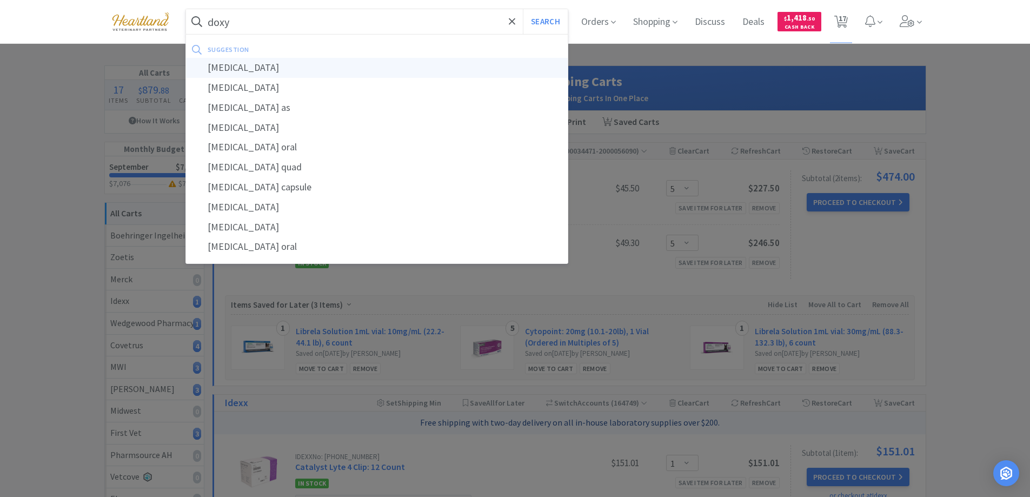
click at [239, 66] on div "[MEDICAL_DATA]" at bounding box center [377, 68] width 382 height 20
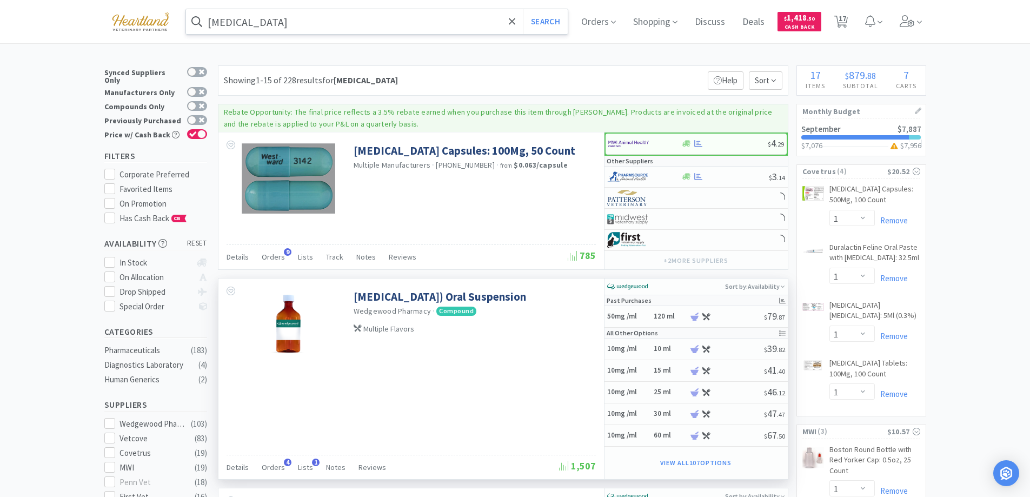
scroll to position [54, 0]
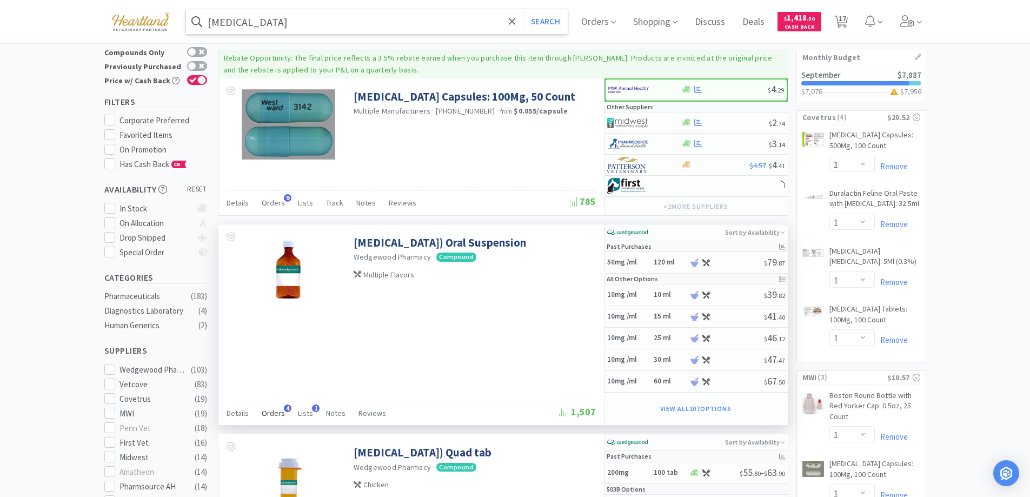
click at [269, 417] on span "Orders" at bounding box center [273, 413] width 23 height 10
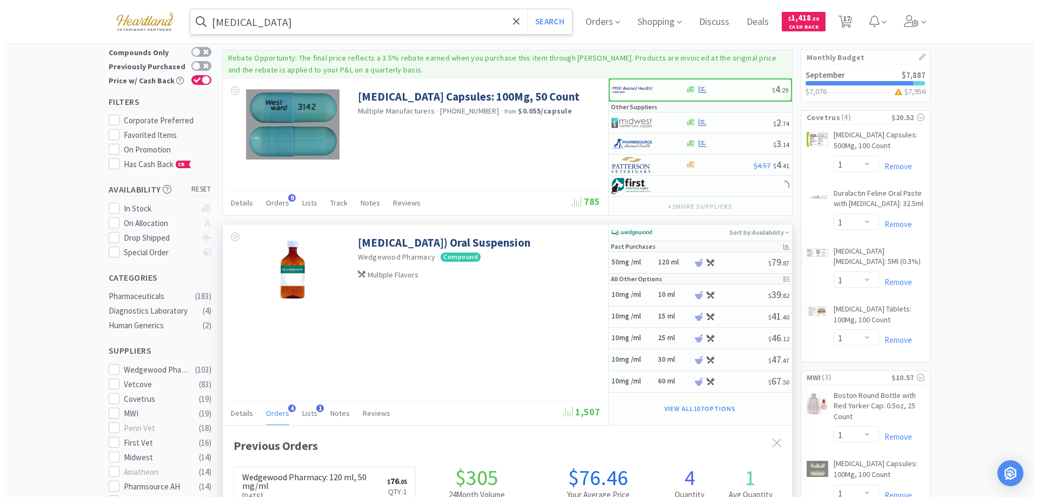
scroll to position [280, 569]
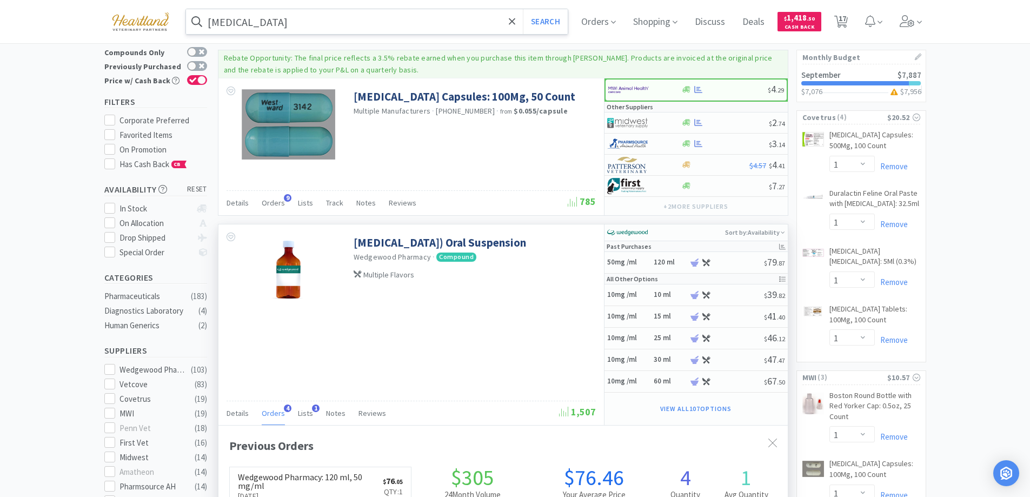
click at [269, 417] on span "Orders" at bounding box center [273, 413] width 23 height 10
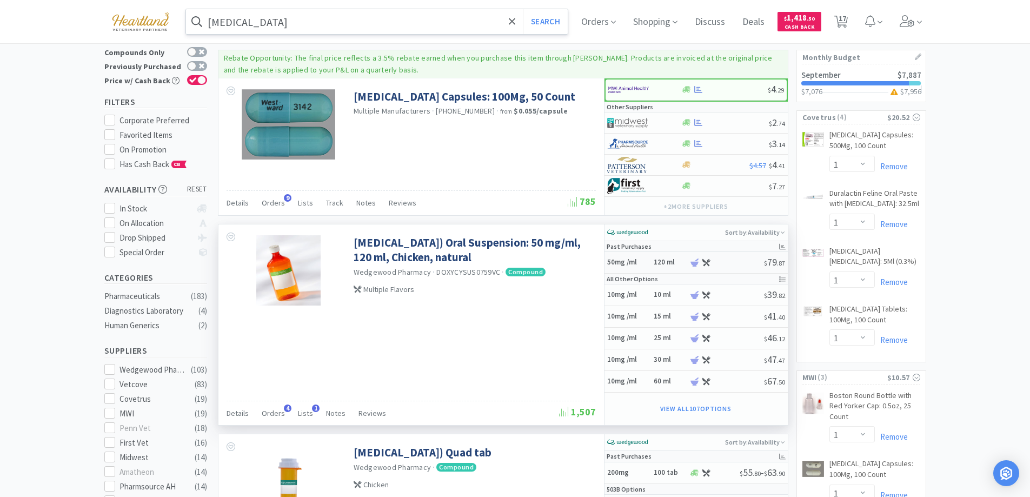
click at [644, 262] on h5 "50mg /ml" at bounding box center [628, 262] width 43 height 9
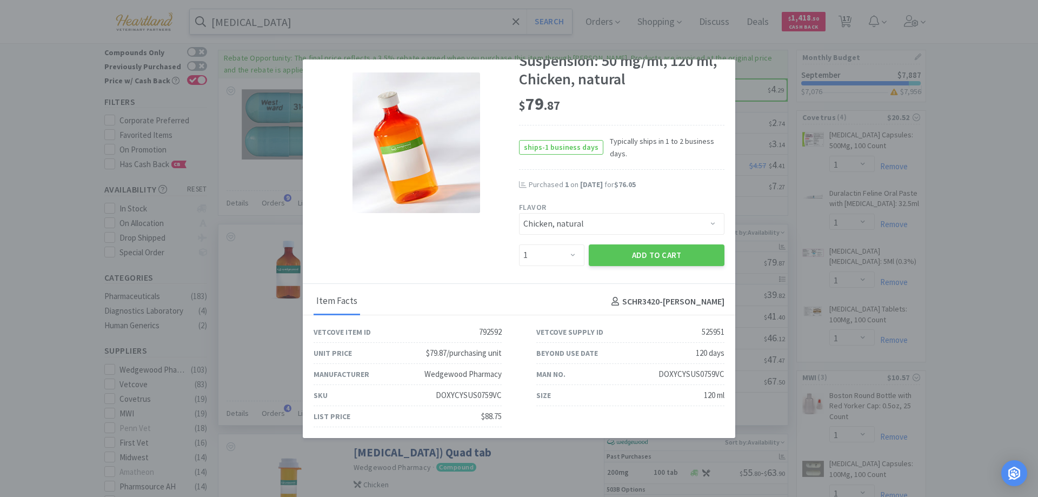
scroll to position [0, 0]
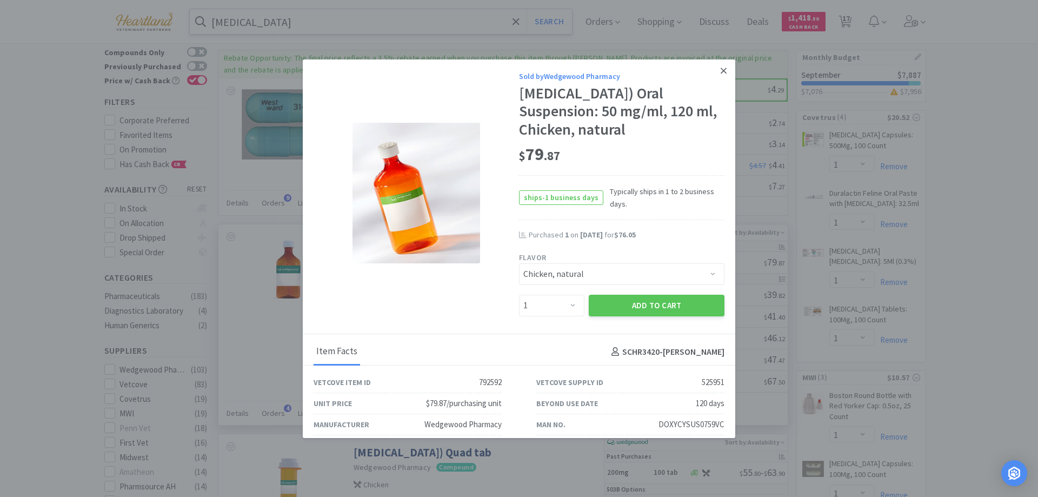
click at [720, 71] on icon at bounding box center [723, 71] width 6 height 10
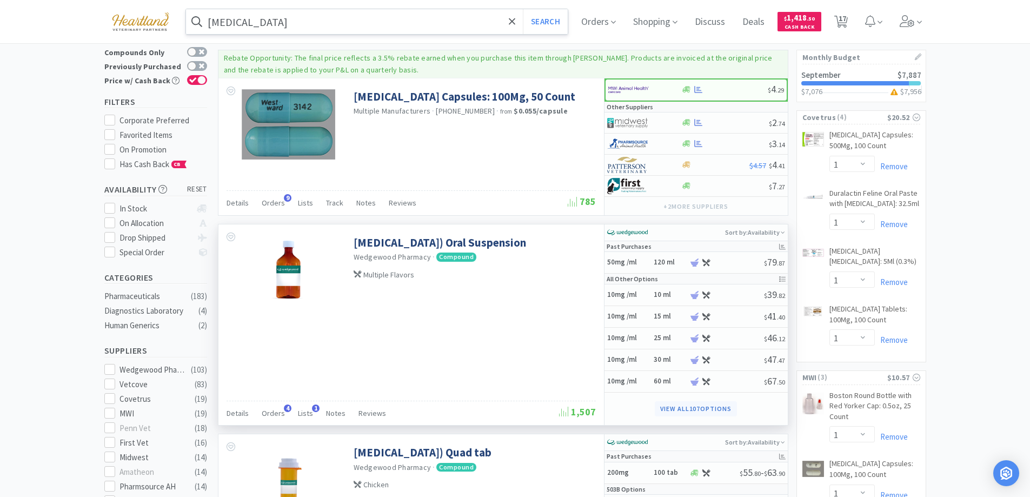
click at [682, 407] on button "View all 107 Options" at bounding box center [695, 408] width 82 height 15
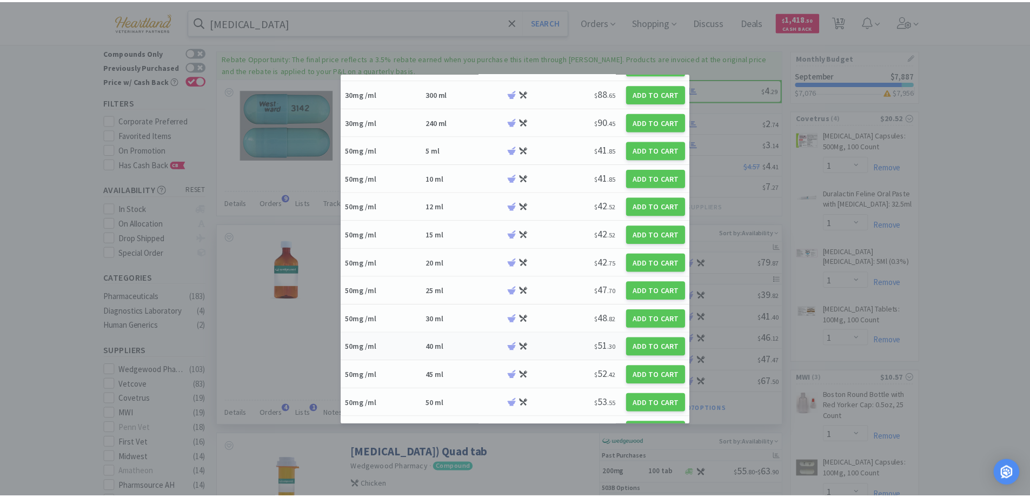
scroll to position [973, 0]
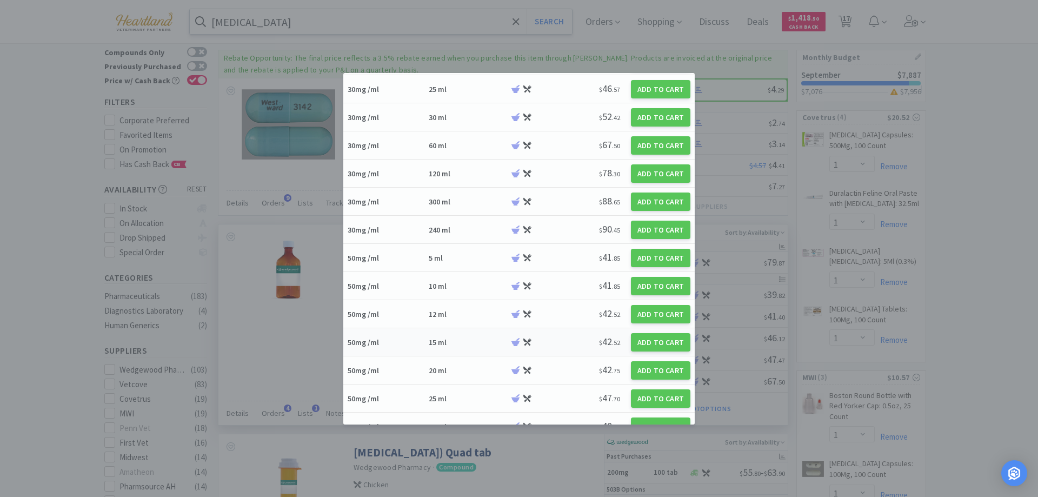
click at [471, 340] on h6 "15 ml" at bounding box center [468, 342] width 78 height 10
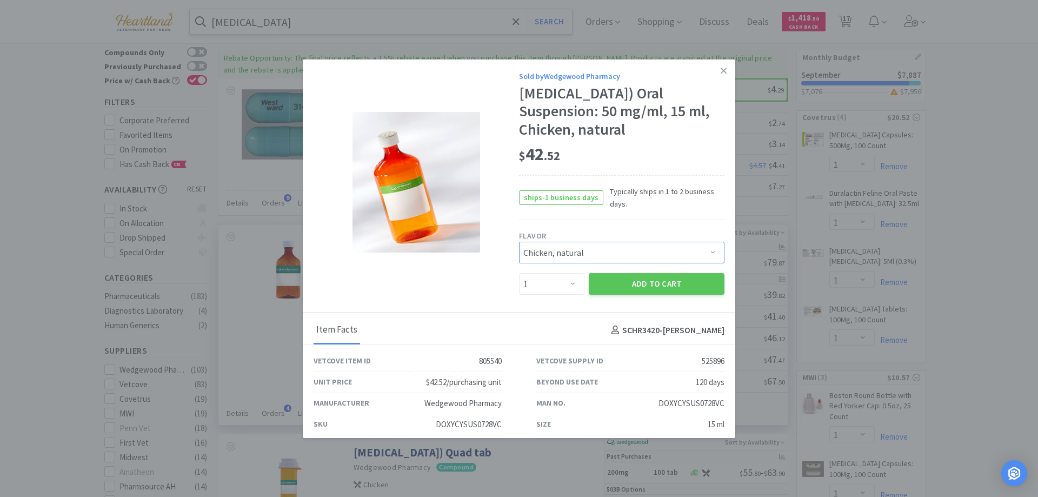
click at [706, 249] on select "Pick a Flavor Chicken, natural" at bounding box center [621, 253] width 205 height 22
click at [700, 246] on select "Pick a Flavor Chicken, natural" at bounding box center [621, 253] width 205 height 22
click at [646, 285] on button "Add to Cart" at bounding box center [657, 284] width 136 height 22
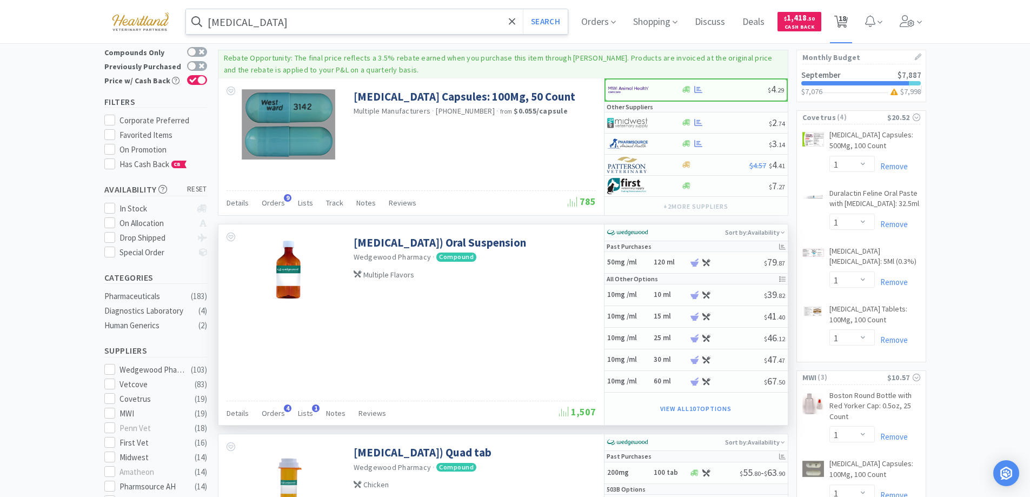
click at [846, 21] on span "18" at bounding box center [842, 18] width 8 height 43
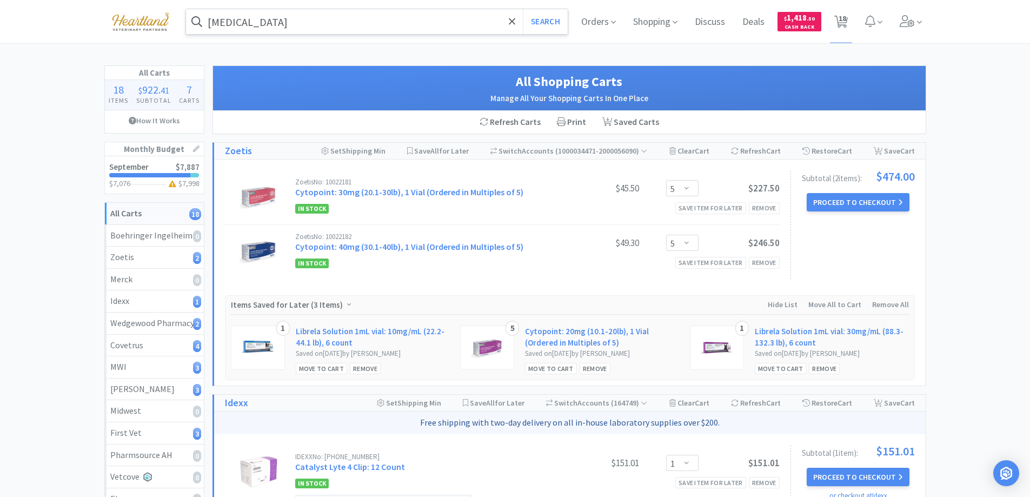
click at [342, 22] on input "[MEDICAL_DATA]" at bounding box center [377, 21] width 382 height 25
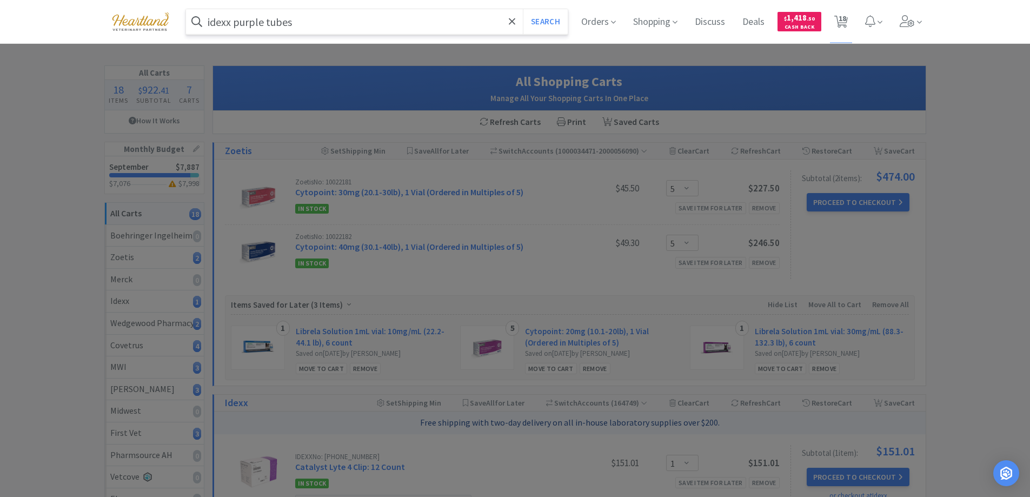
click at [523, 9] on button "Search" at bounding box center [545, 21] width 45 height 25
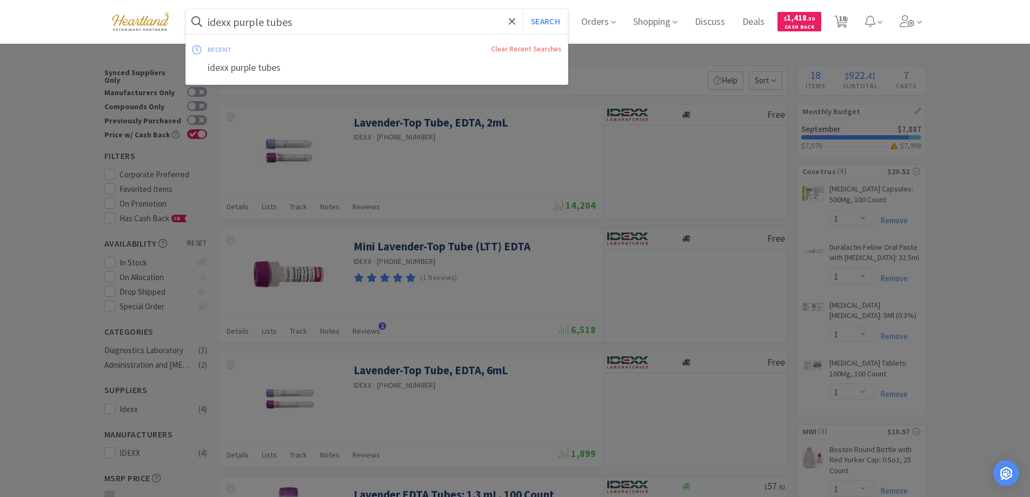
click at [327, 25] on input "idexx purple tubes" at bounding box center [377, 21] width 382 height 25
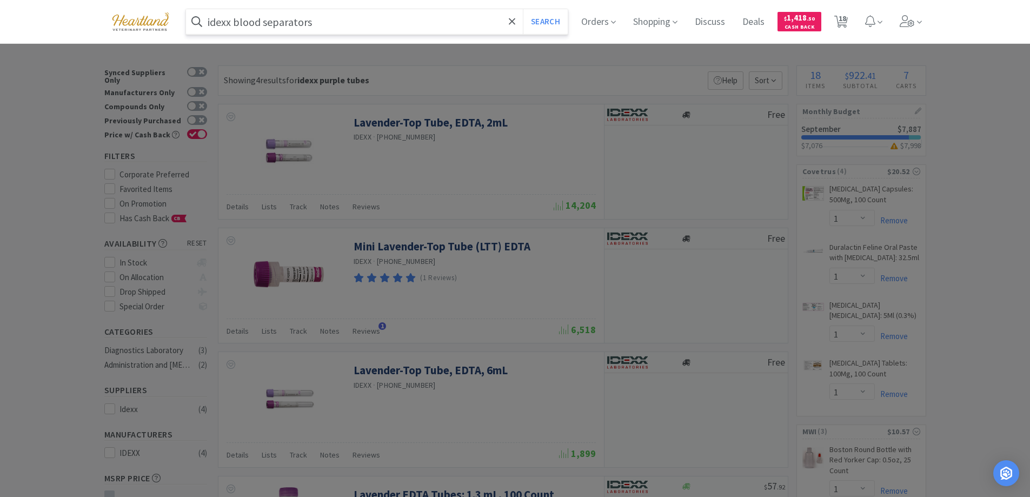
click at [523, 9] on button "Search" at bounding box center [545, 21] width 45 height 25
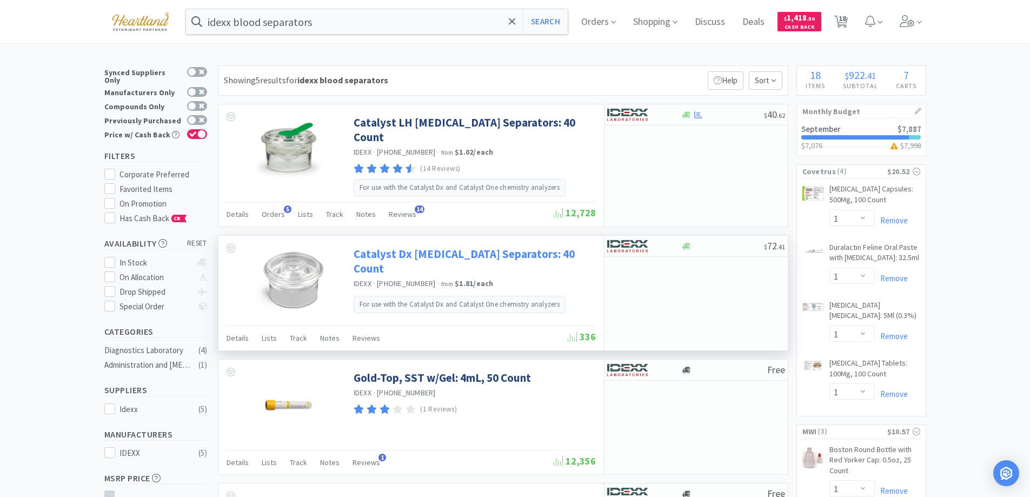
click at [422, 247] on link "Catalyst Dx [MEDICAL_DATA] Separators: 40 Count" at bounding box center [472, 261] width 239 height 30
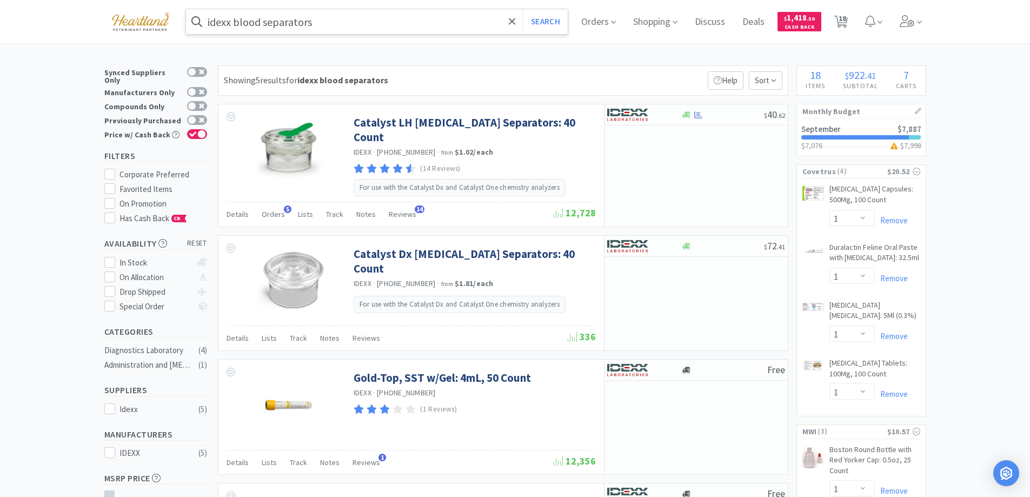
click at [373, 22] on input "idexx blood separators" at bounding box center [377, 21] width 382 height 25
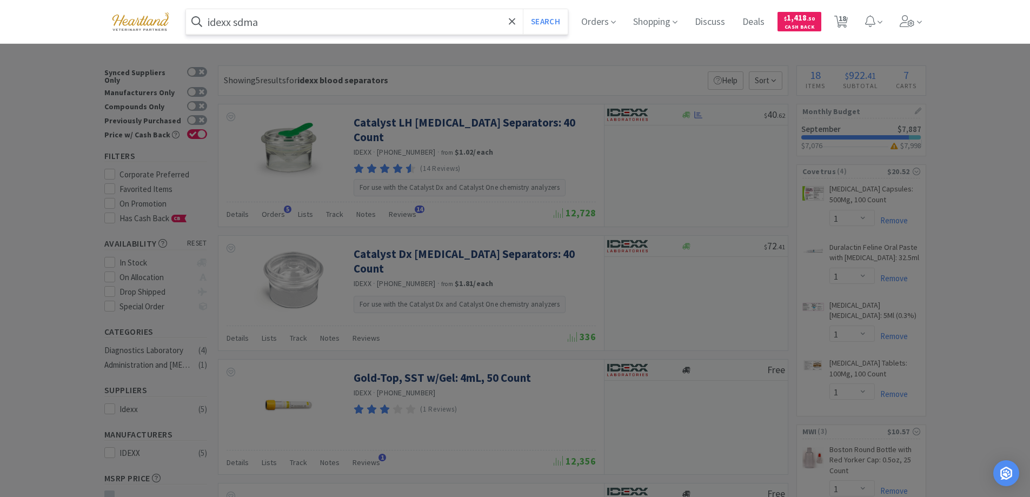
click at [523, 9] on button "Search" at bounding box center [545, 21] width 45 height 25
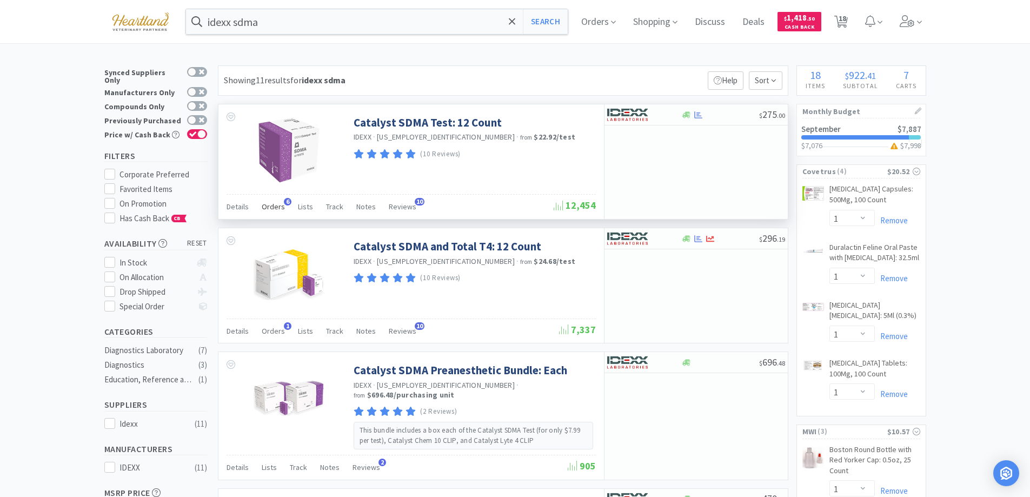
click at [274, 201] on div "Orders 6" at bounding box center [273, 208] width 23 height 21
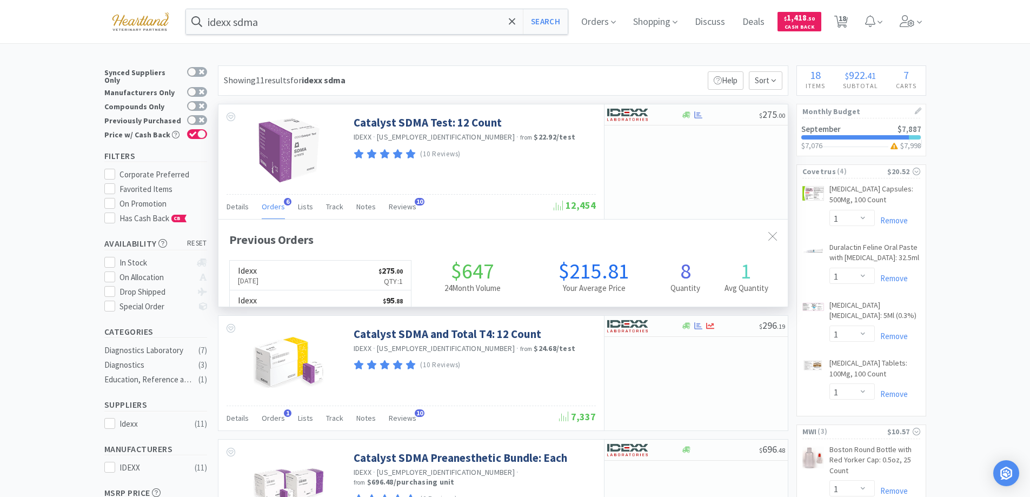
scroll to position [280, 569]
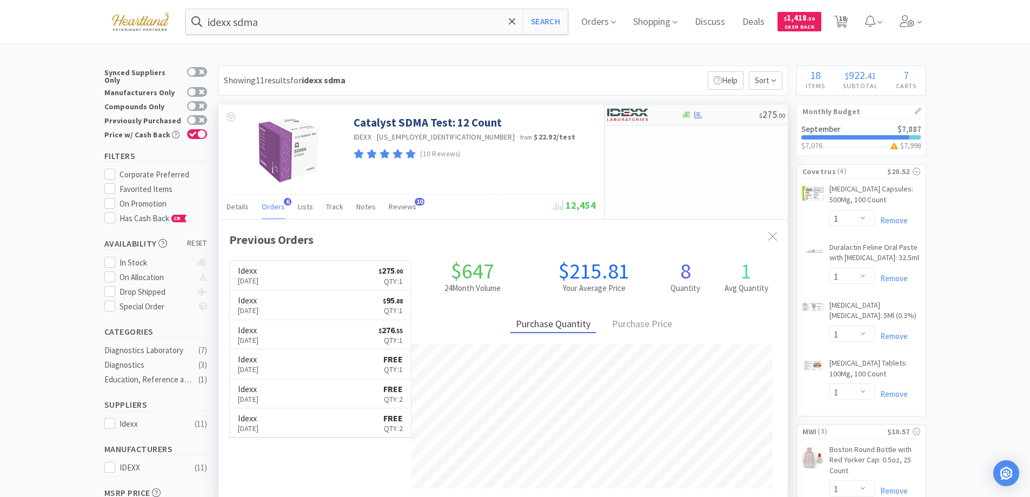
click at [666, 116] on div at bounding box center [636, 114] width 59 height 18
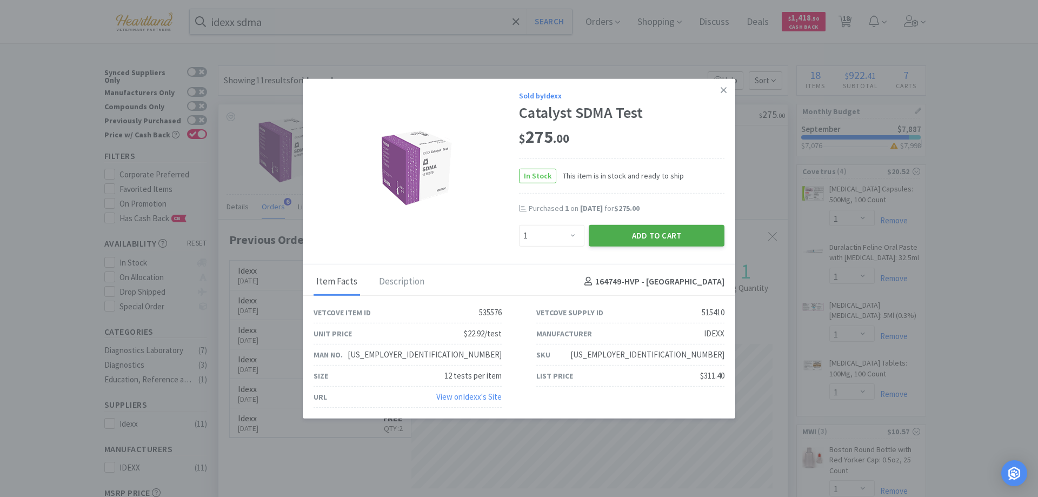
click at [666, 234] on button "Add to Cart" at bounding box center [657, 235] width 136 height 22
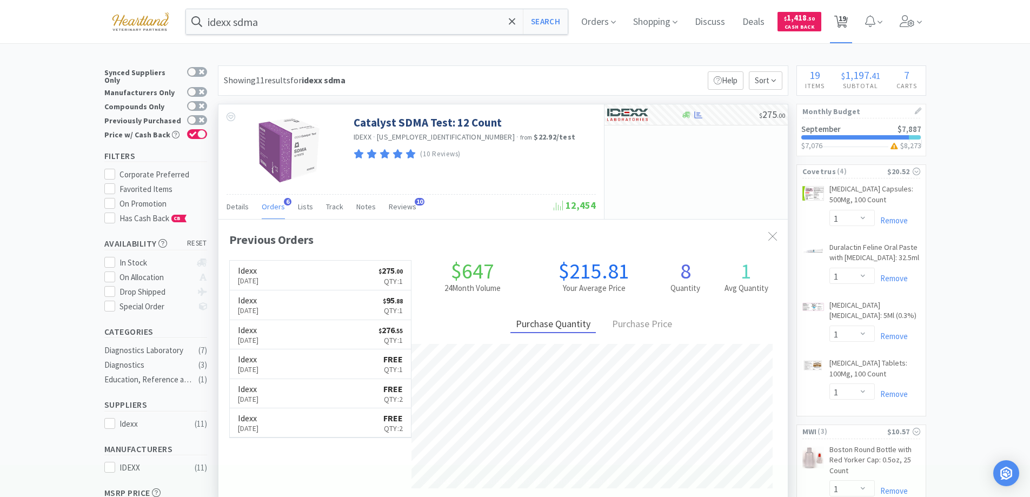
click at [852, 20] on span "19" at bounding box center [841, 21] width 22 height 43
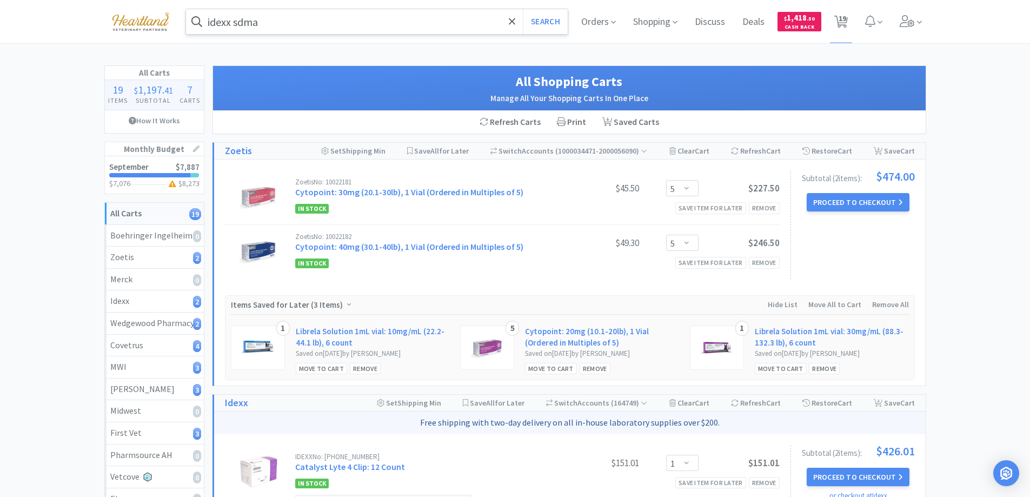
click at [350, 18] on input "idexx sdma" at bounding box center [377, 21] width 382 height 25
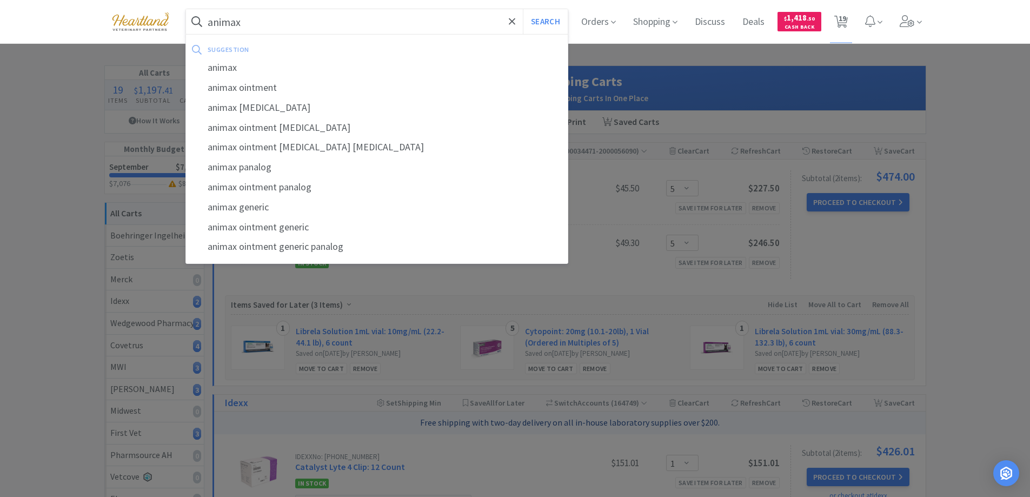
click at [523, 9] on button "Search" at bounding box center [545, 21] width 45 height 25
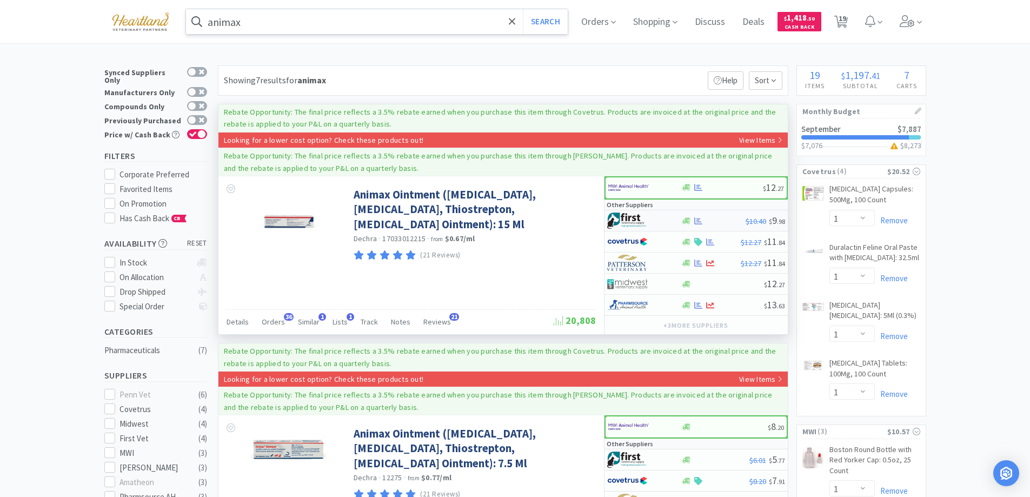
click at [657, 220] on div at bounding box center [636, 220] width 59 height 18
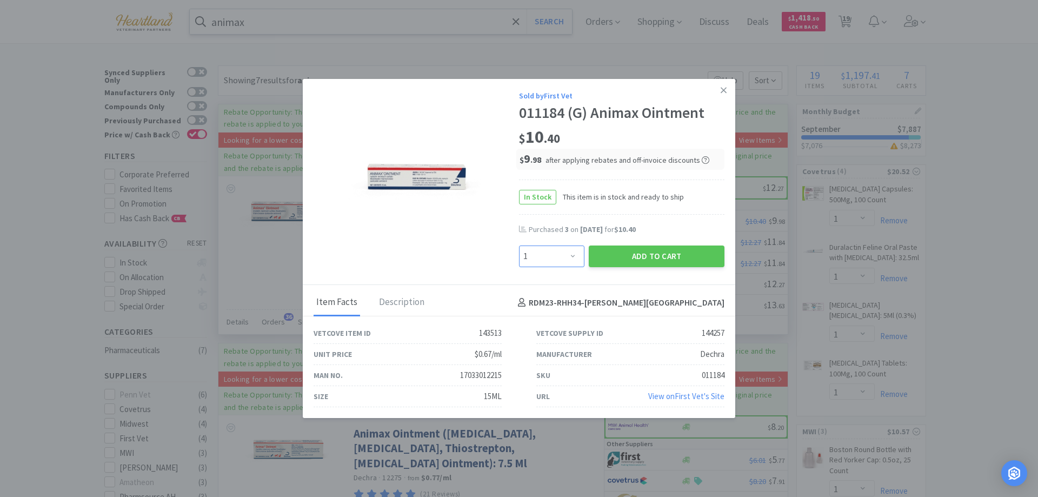
click at [570, 254] on select "Enter Quantity 1 2 3 4 5 6 7 8 9 10 11 12 13 14 15 16 17 18 19 20 Enter Quantity" at bounding box center [551, 256] width 65 height 22
click at [519, 245] on select "Enter Quantity 1 2 3 4 5 6 7 8 9 10 11 12 13 14 15 16 17 18 19 20 Enter Quantity" at bounding box center [551, 256] width 65 height 22
click at [667, 255] on button "Add to Cart" at bounding box center [657, 256] width 136 height 22
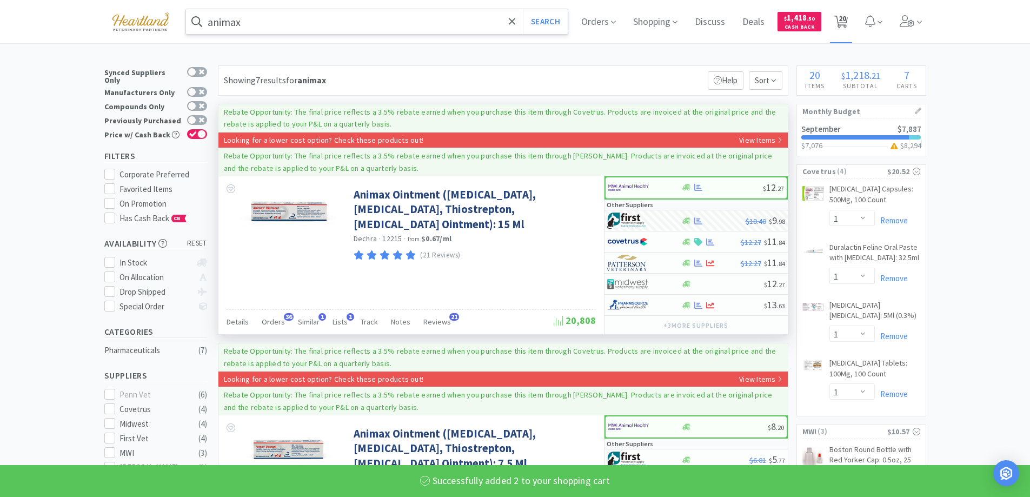
click at [846, 21] on span "20" at bounding box center [842, 18] width 8 height 43
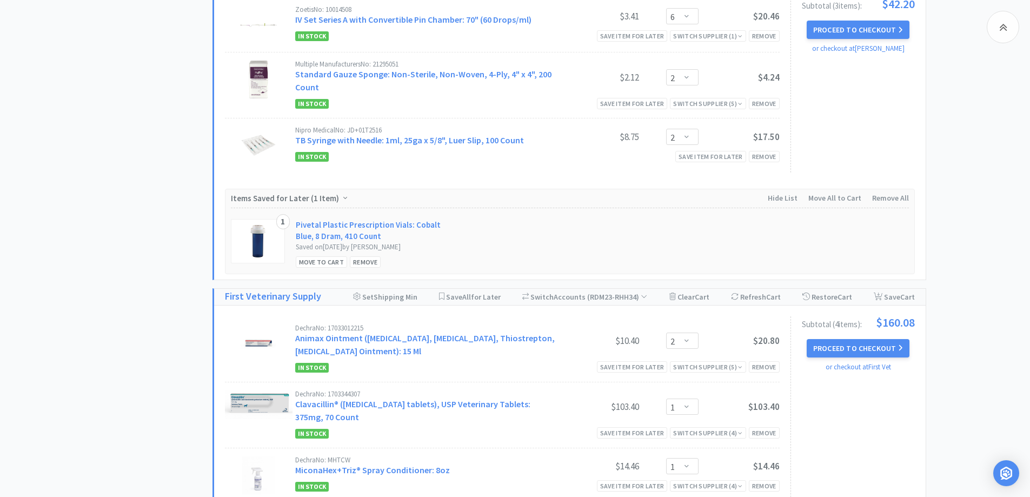
scroll to position [1459, 0]
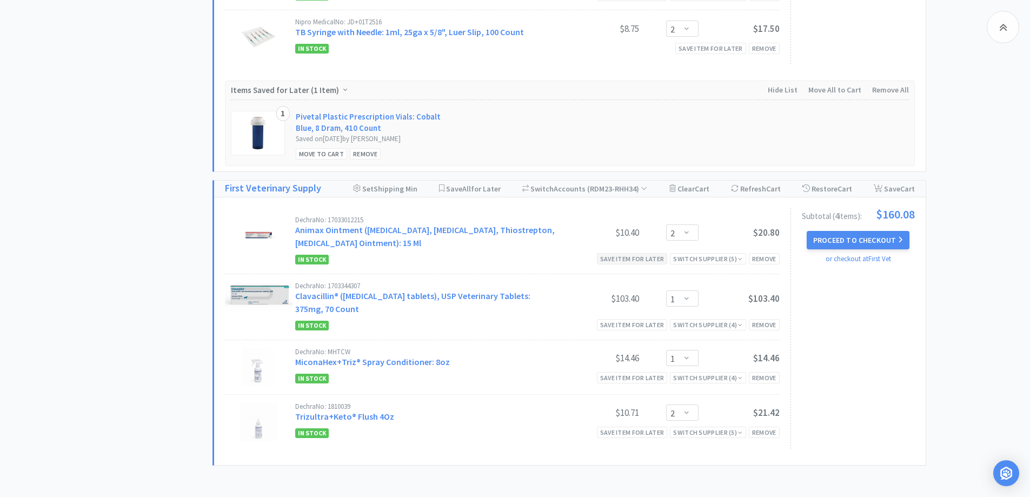
click at [643, 264] on div "Save item for later" at bounding box center [632, 258] width 71 height 11
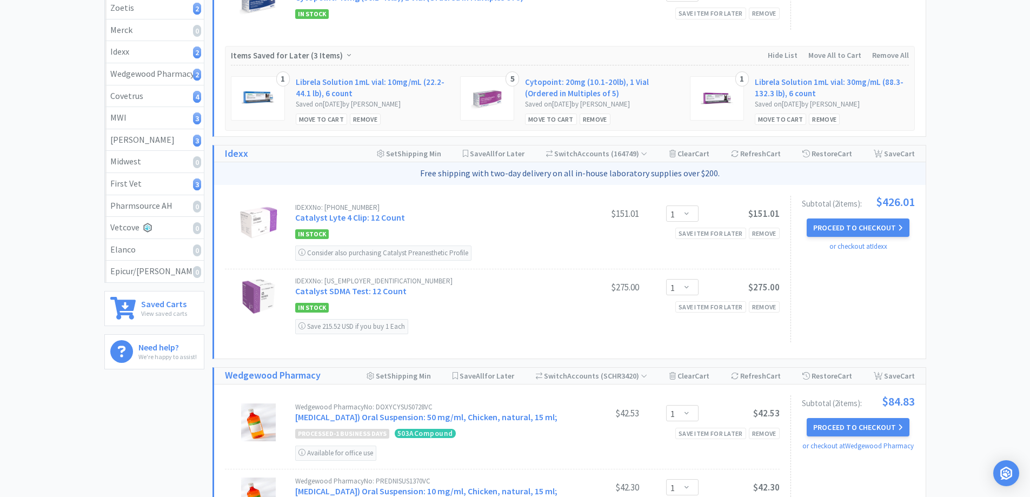
scroll to position [0, 0]
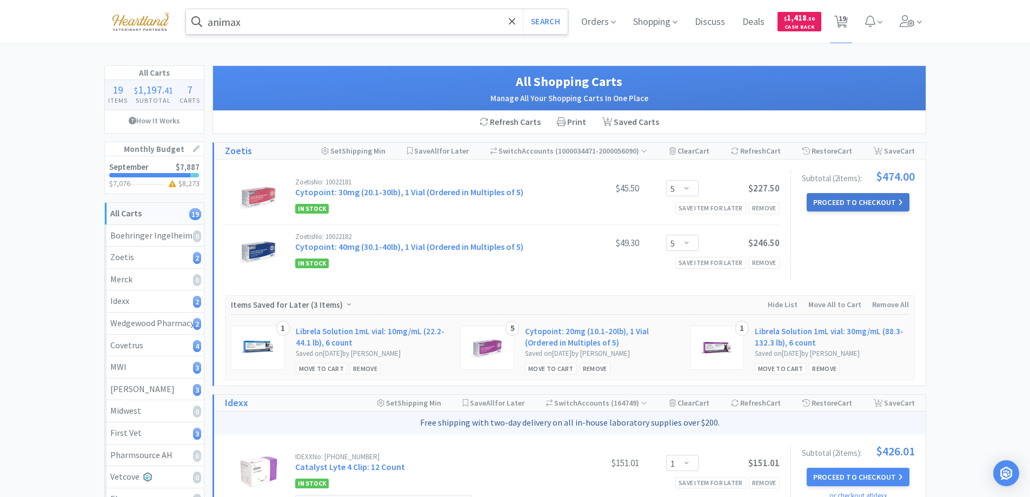
click at [867, 203] on button "Proceed to Checkout" at bounding box center [857, 202] width 103 height 18
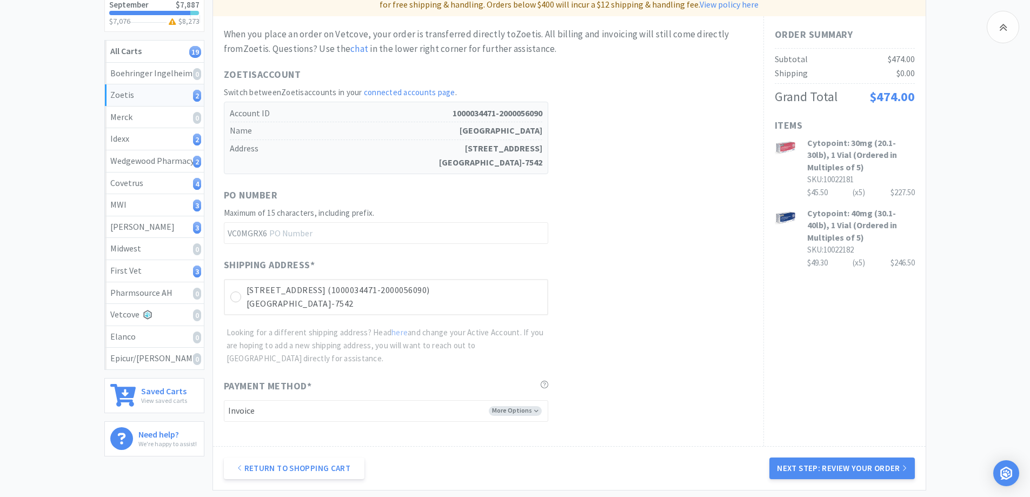
scroll to position [266, 0]
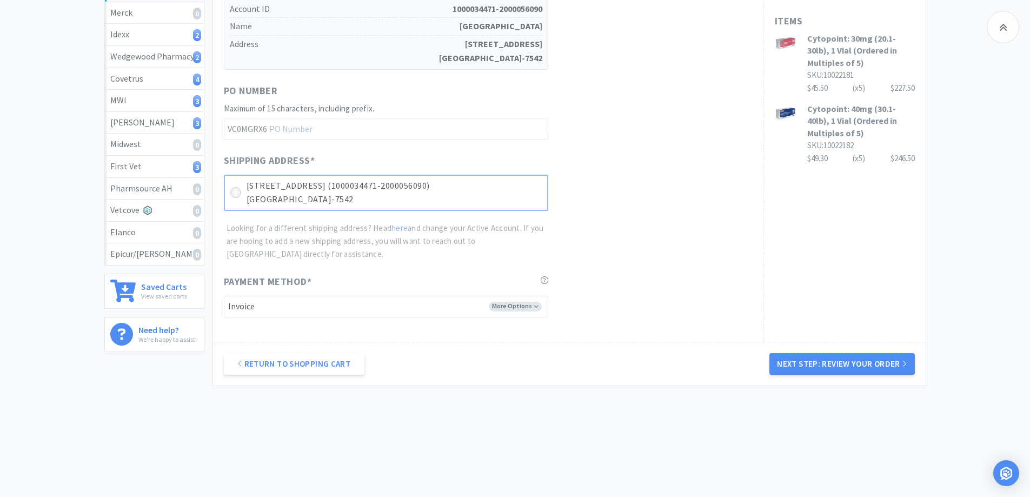
click at [236, 192] on icon at bounding box center [235, 193] width 8 height 8
click at [843, 364] on button "Next Step: Review Your Order" at bounding box center [841, 364] width 145 height 22
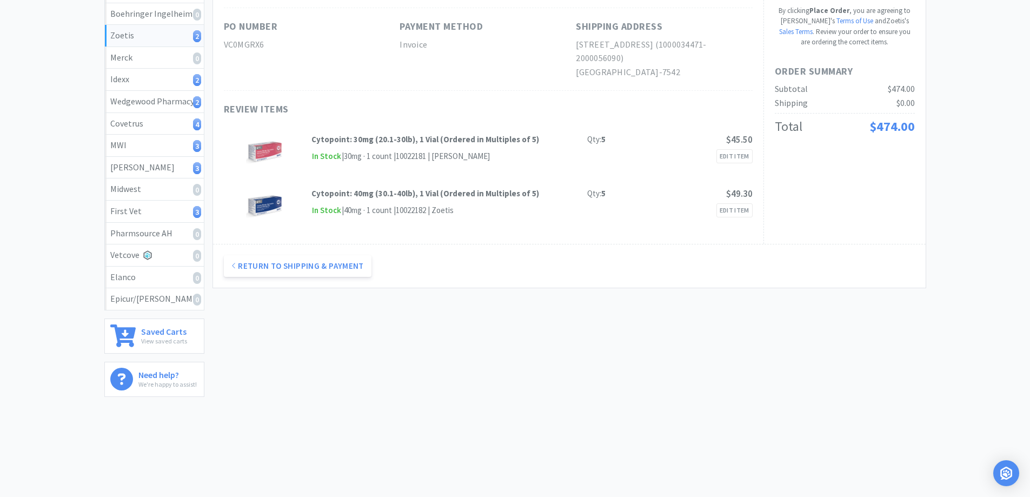
scroll to position [0, 0]
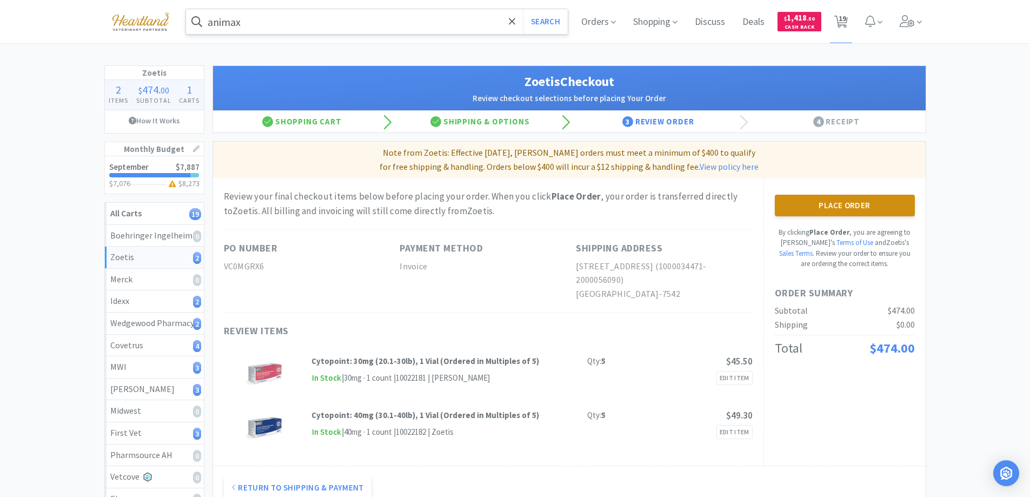
click at [859, 201] on button "Place Order" at bounding box center [844, 206] width 140 height 22
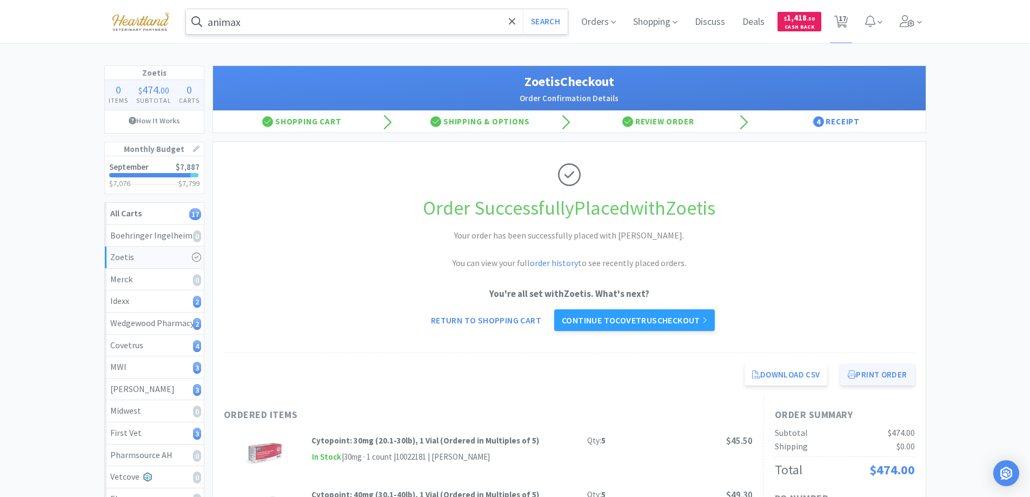
click at [885, 378] on button "Print Order" at bounding box center [877, 375] width 74 height 22
click at [630, 319] on link "Continue to Covetrus checkout" at bounding box center [634, 320] width 161 height 22
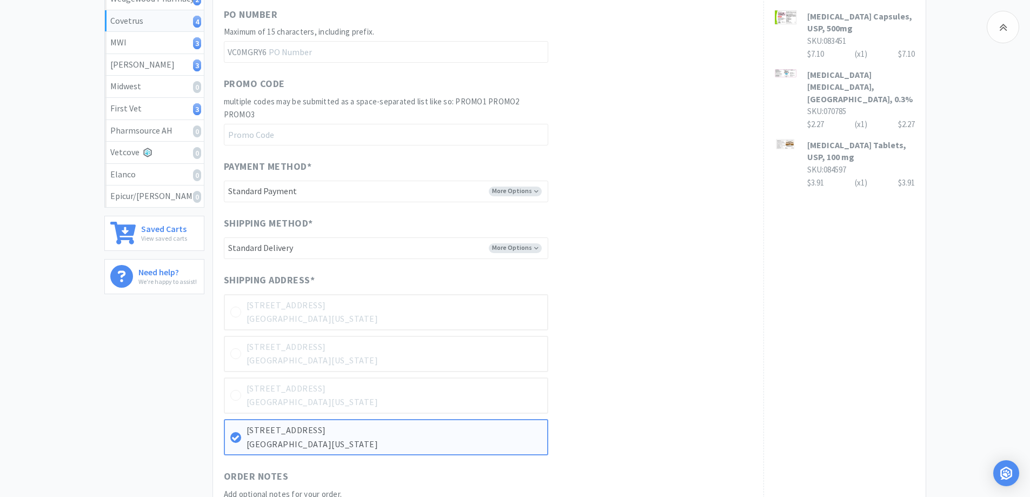
scroll to position [532, 0]
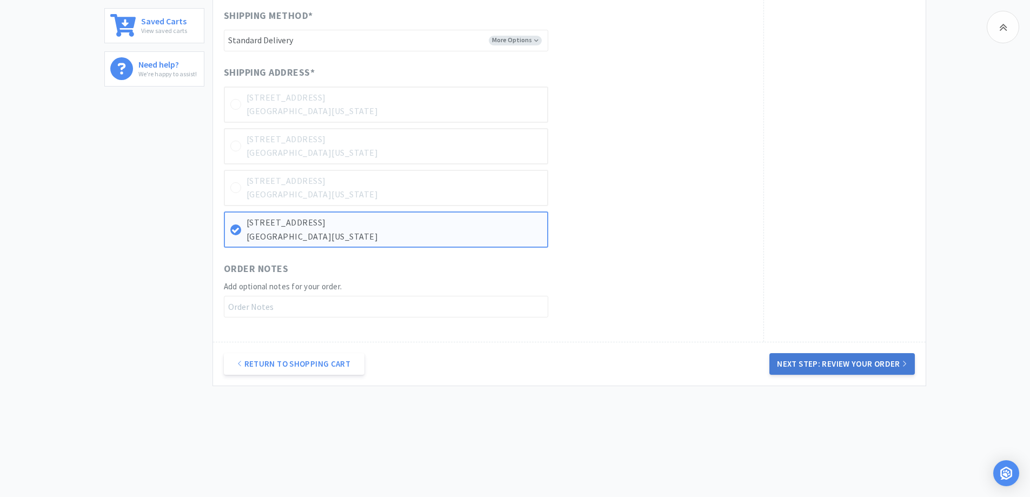
click at [864, 364] on button "Next Step: Review Your Order" at bounding box center [841, 364] width 145 height 22
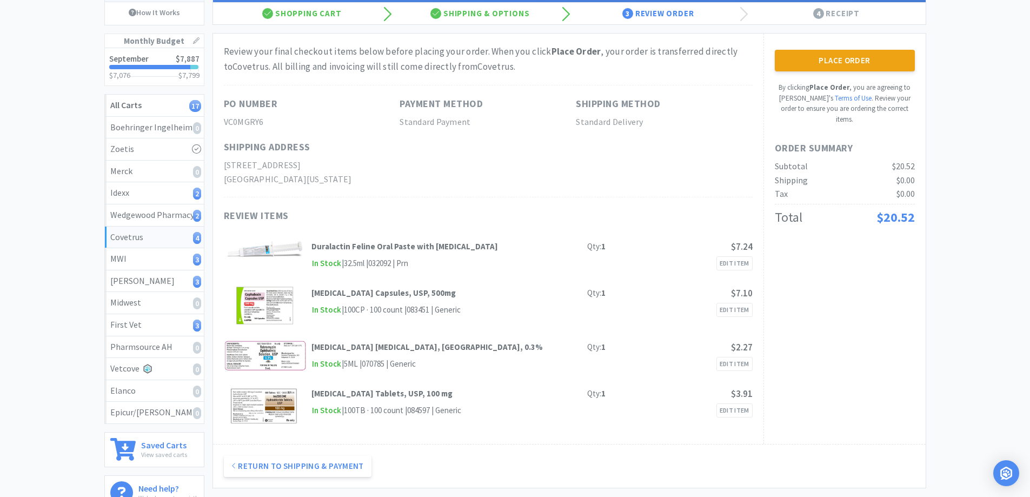
scroll to position [0, 0]
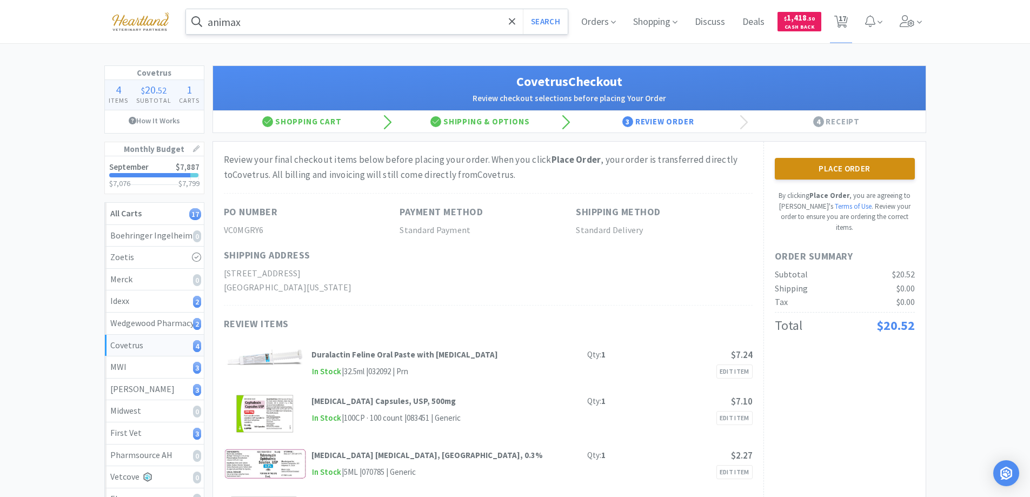
click at [844, 177] on button "Place Order" at bounding box center [844, 169] width 140 height 22
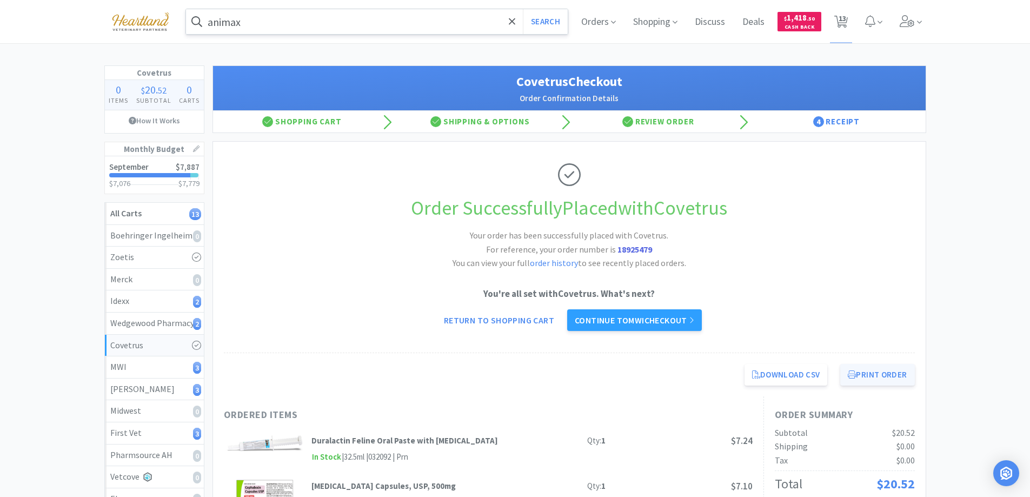
click at [874, 383] on button "Print Order" at bounding box center [877, 375] width 74 height 22
click at [649, 324] on link "Continue to MWI checkout" at bounding box center [634, 320] width 135 height 22
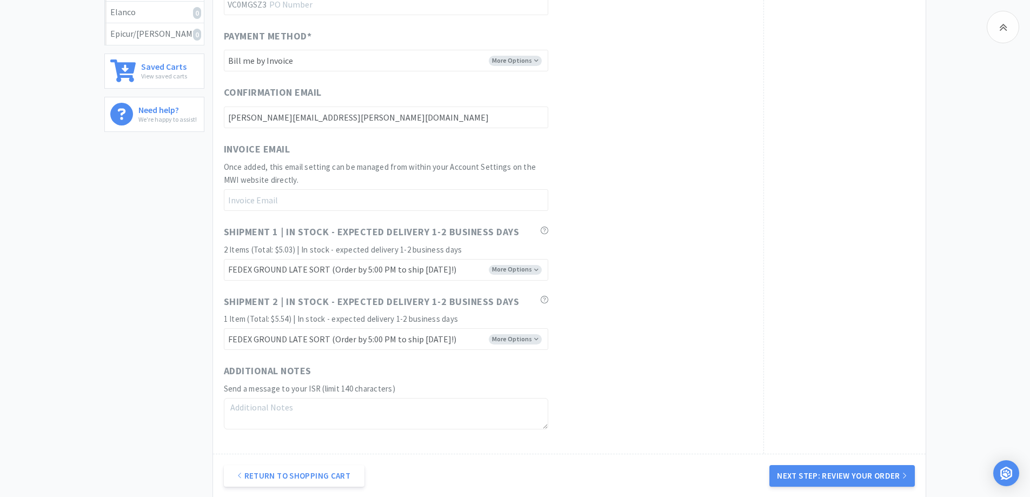
scroll to position [540, 0]
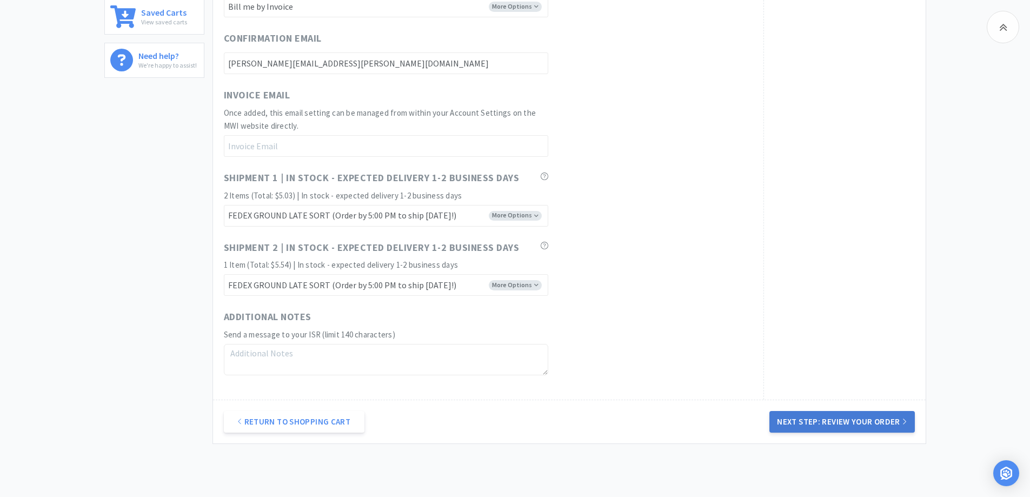
click at [853, 421] on button "Next Step: Review Your Order" at bounding box center [841, 422] width 145 height 22
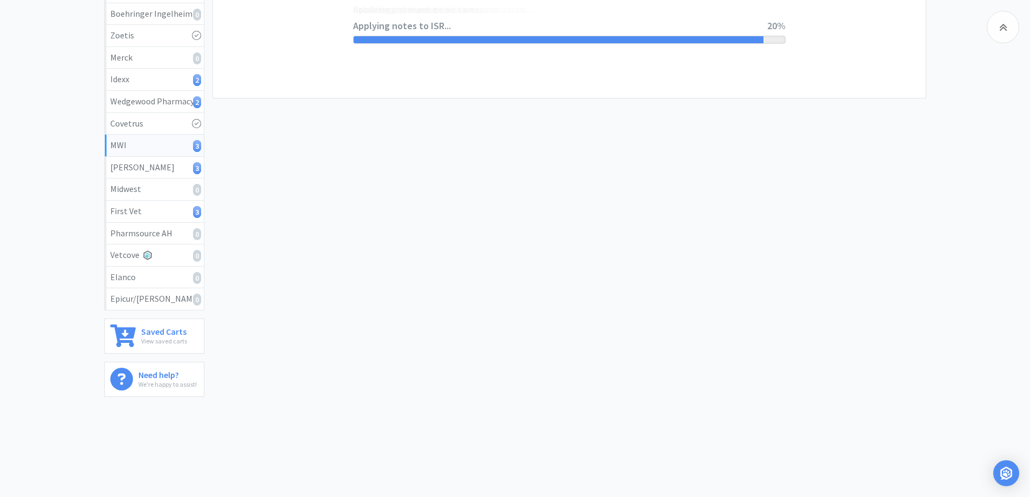
scroll to position [0, 0]
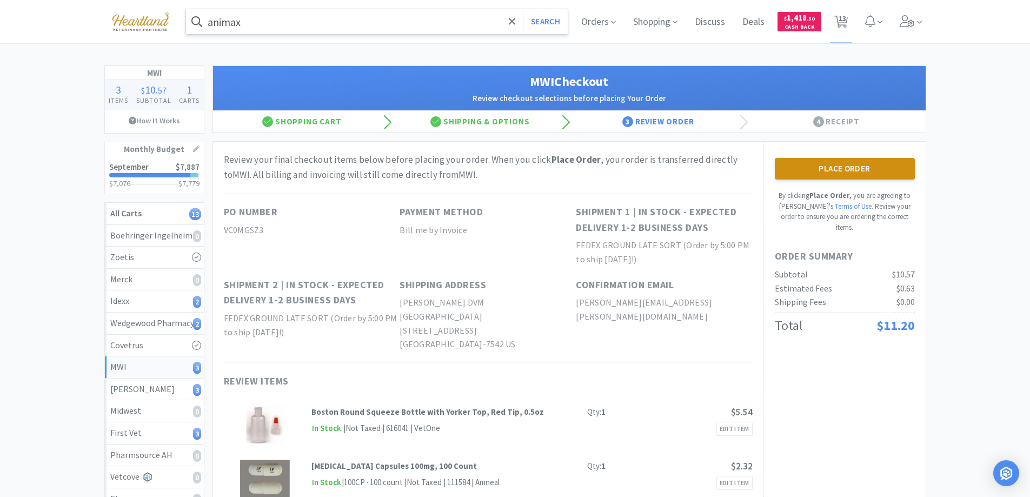
click at [832, 166] on button "Place Order" at bounding box center [844, 169] width 140 height 22
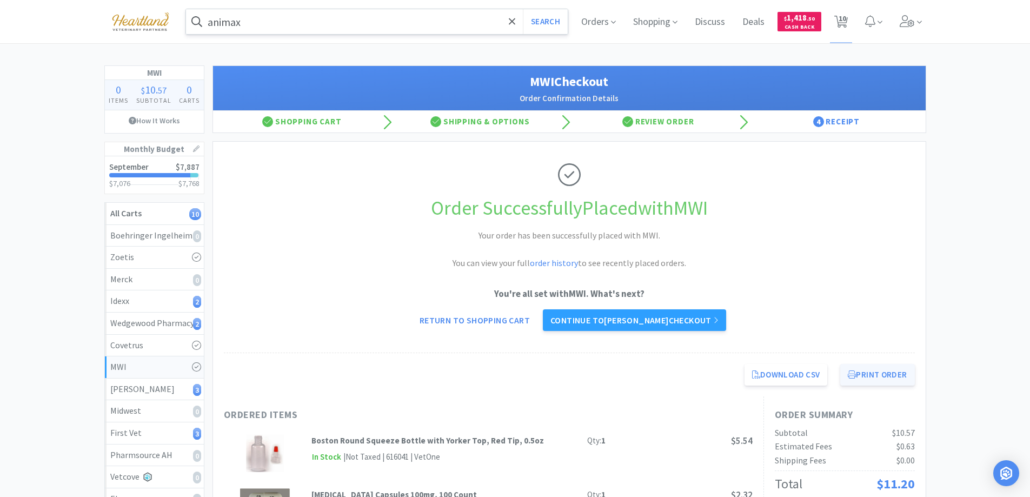
click at [873, 380] on button "Print Order" at bounding box center [877, 375] width 74 height 22
click at [638, 320] on link "Continue to [PERSON_NAME] checkout" at bounding box center [634, 320] width 183 height 22
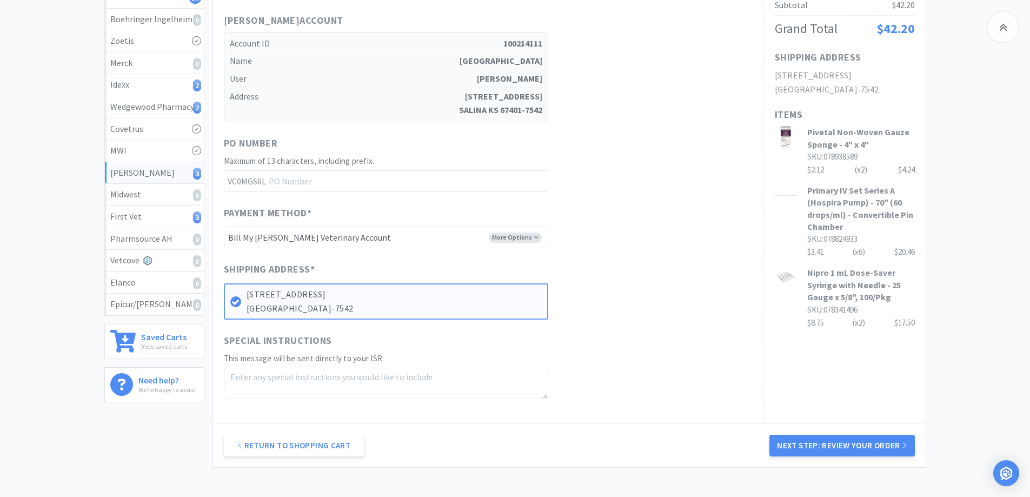
scroll to position [298, 0]
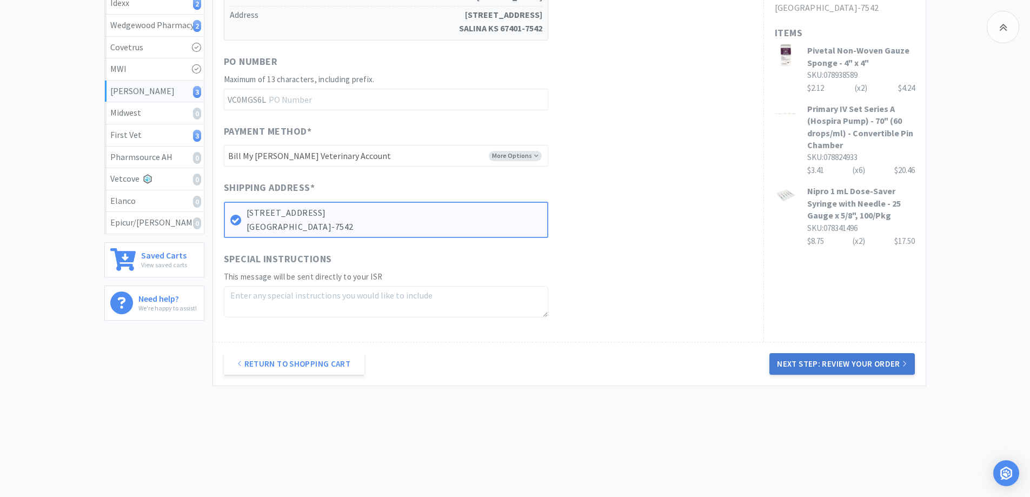
click at [867, 364] on button "Next Step: Review Your Order" at bounding box center [841, 364] width 145 height 22
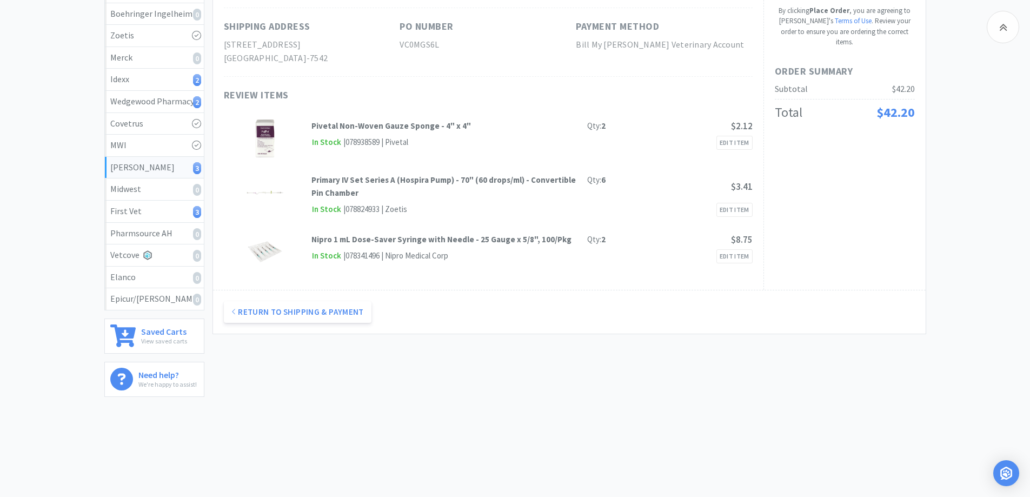
scroll to position [0, 0]
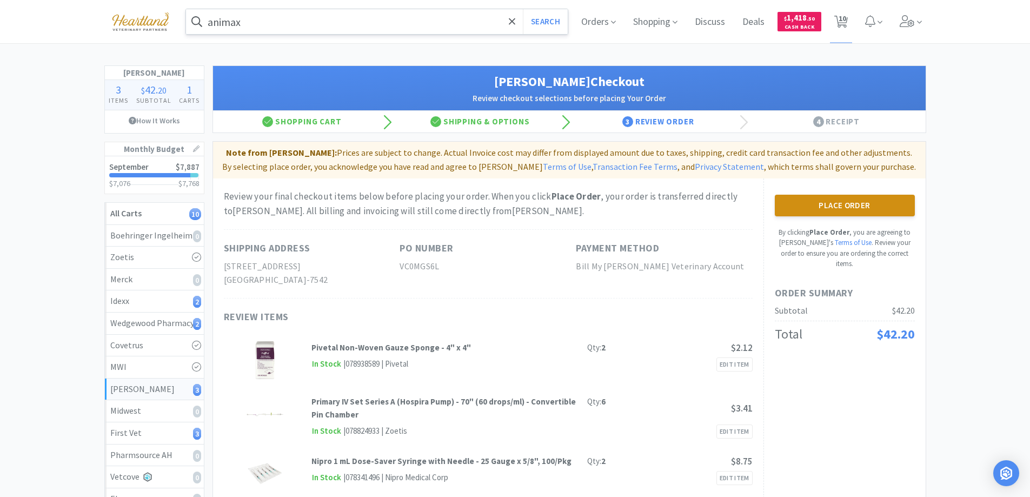
click at [860, 211] on button "Place Order" at bounding box center [844, 206] width 140 height 22
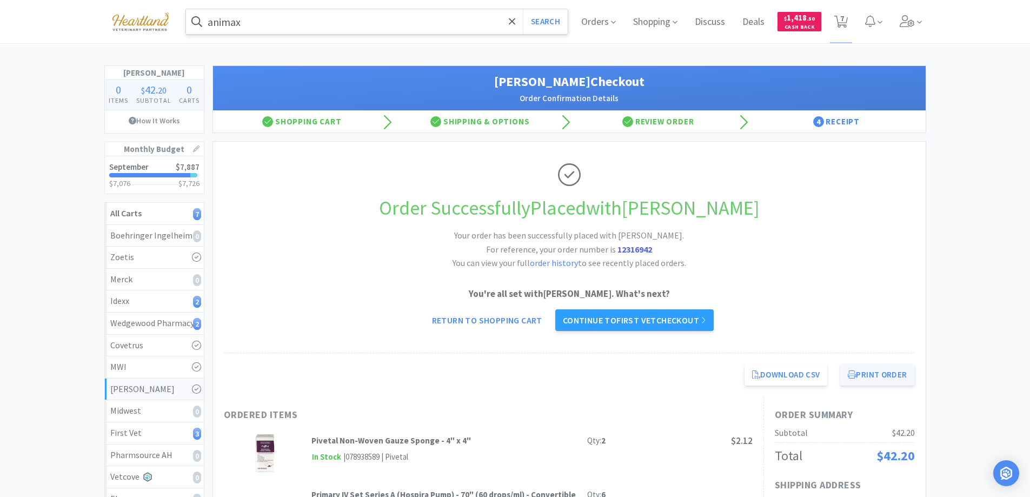
click at [885, 371] on button "Print Order" at bounding box center [877, 375] width 74 height 22
click at [636, 317] on link "Continue to First Vet checkout" at bounding box center [634, 320] width 159 height 22
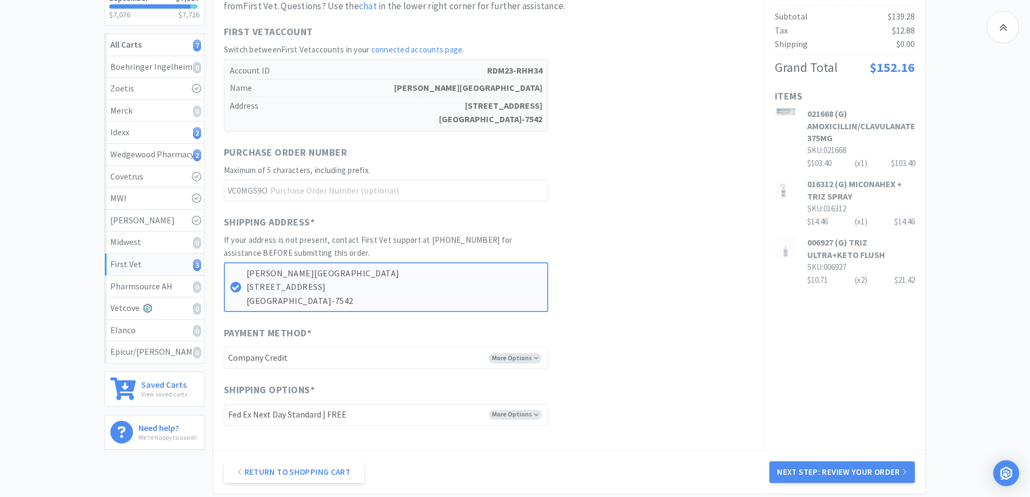
scroll to position [277, 0]
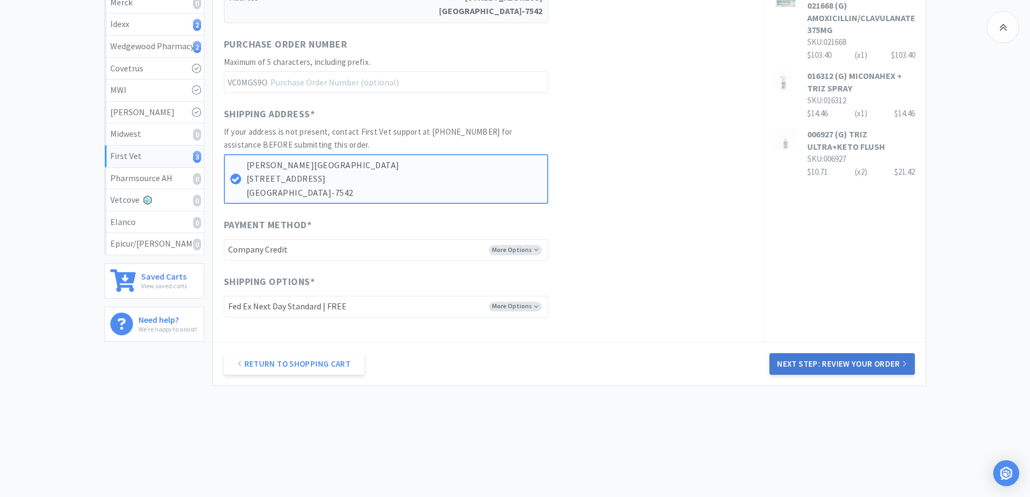
click at [862, 363] on button "Next Step: Review Your Order" at bounding box center [841, 364] width 145 height 22
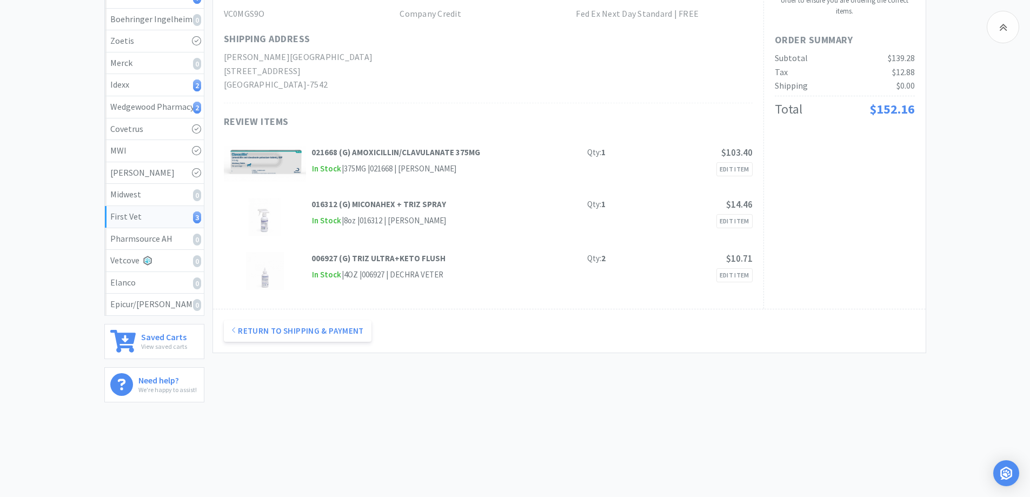
scroll to position [0, 0]
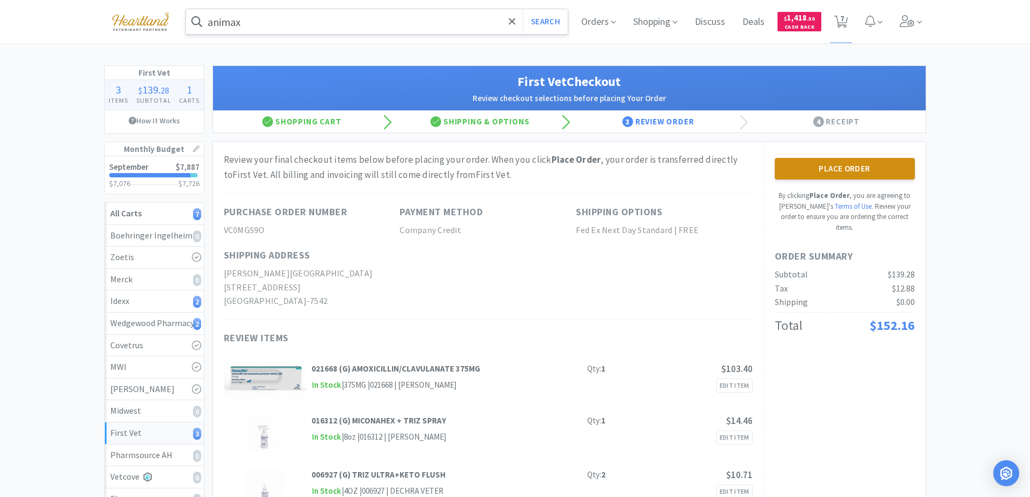
click at [851, 164] on button "Place Order" at bounding box center [844, 169] width 140 height 22
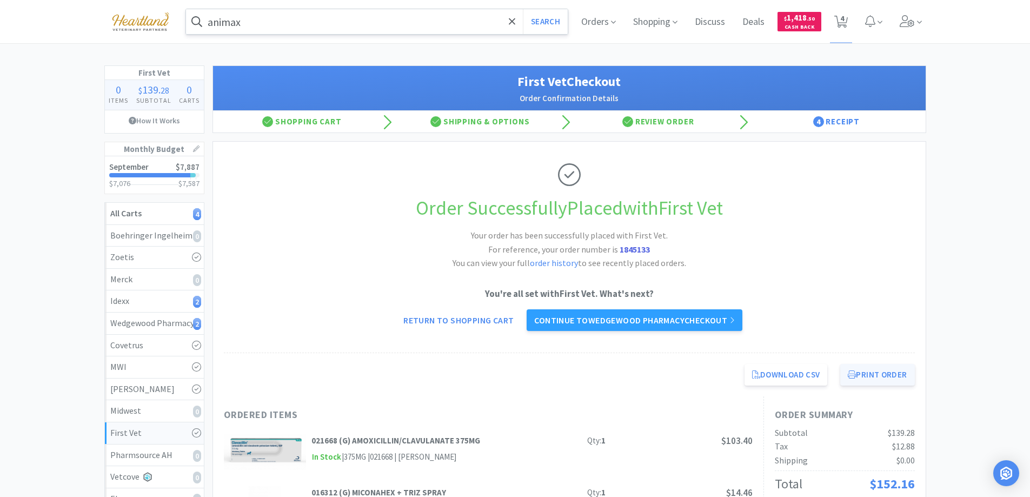
click at [887, 376] on button "Print Order" at bounding box center [877, 375] width 74 height 22
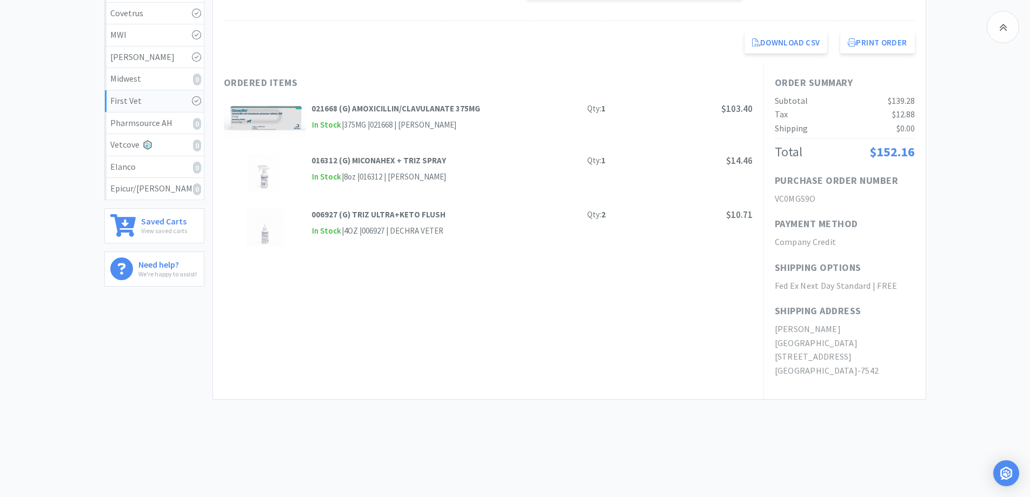
scroll to position [8, 0]
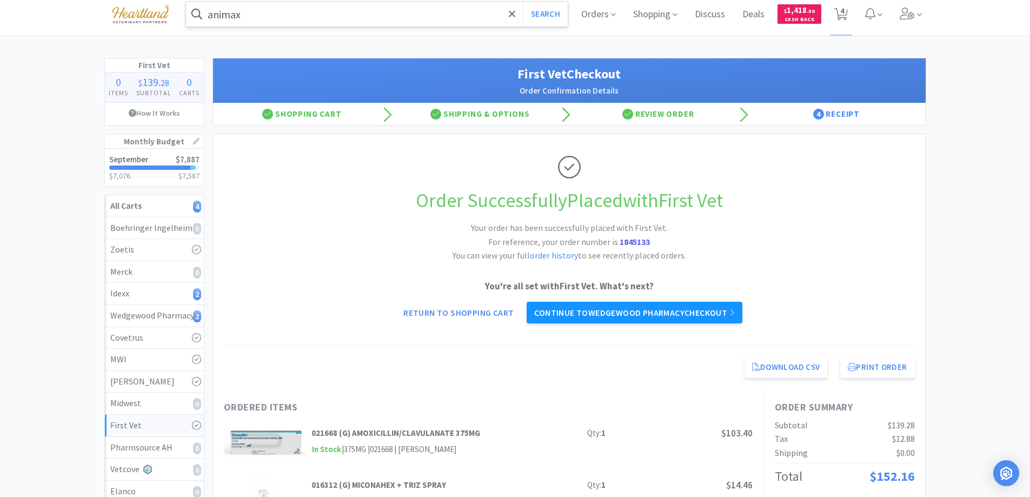
click at [674, 320] on link "Continue to Wedgewood Pharmacy checkout" at bounding box center [633, 313] width 215 height 22
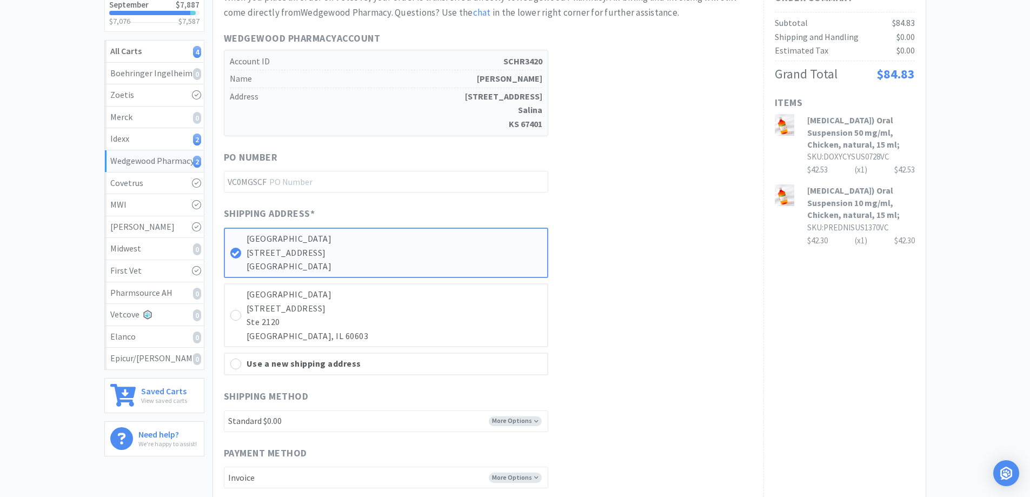
scroll to position [270, 0]
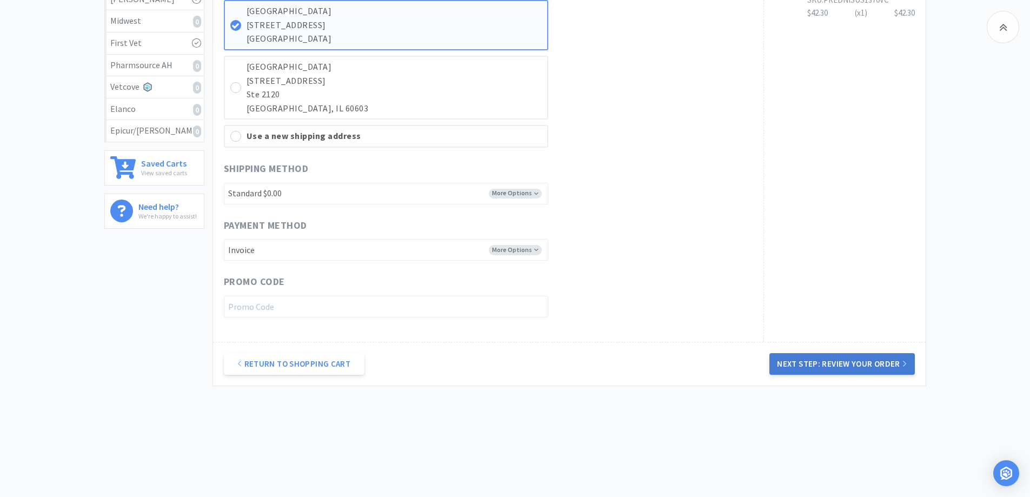
click at [832, 366] on button "Next Step: Review Your Order" at bounding box center [841, 364] width 145 height 22
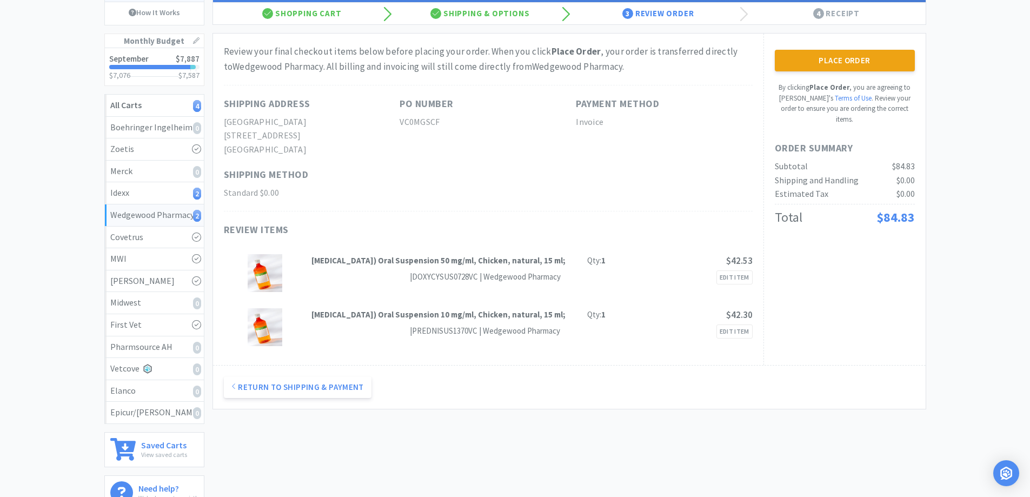
scroll to position [0, 0]
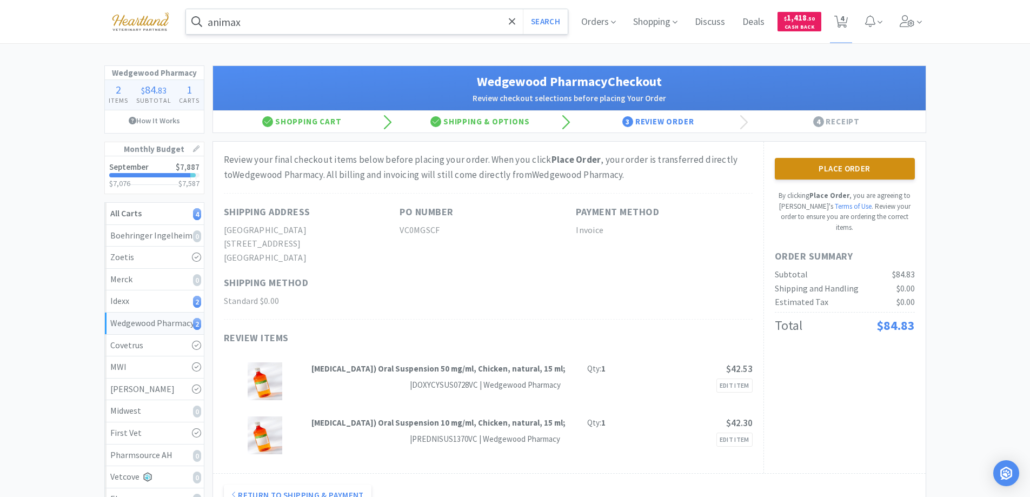
click at [850, 164] on button "Place Order" at bounding box center [844, 169] width 140 height 22
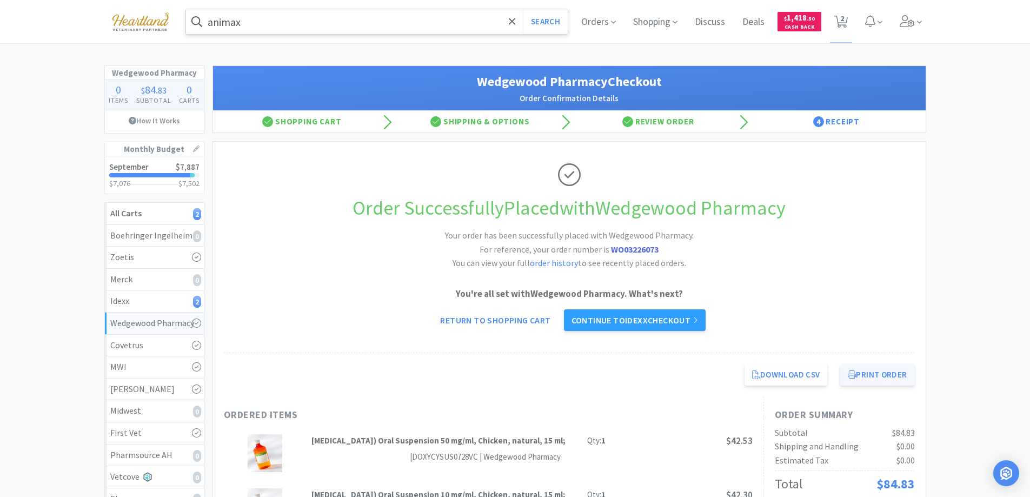
click at [877, 368] on button "Print Order" at bounding box center [877, 375] width 74 height 22
click at [596, 324] on link "Continue to Idexx checkout" at bounding box center [635, 320] width 142 height 22
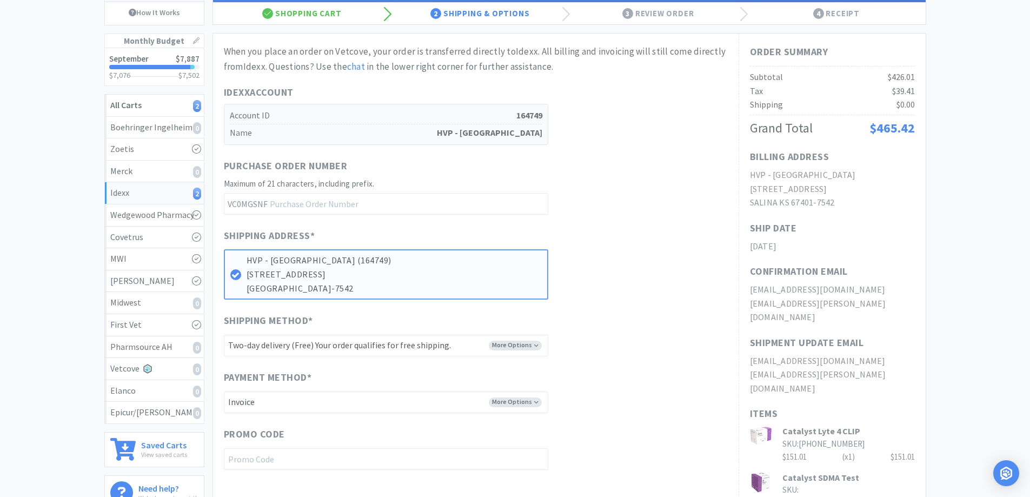
scroll to position [216, 0]
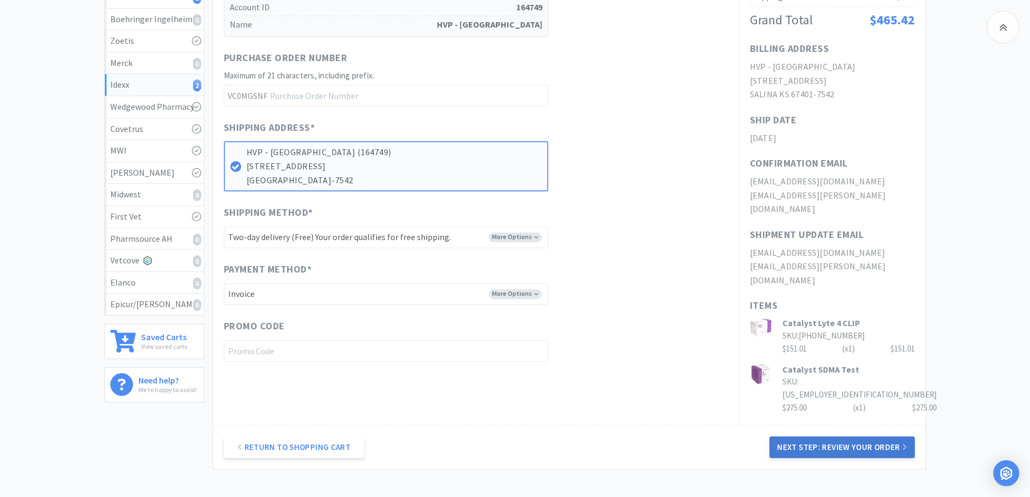
click at [860, 436] on button "Next Step: Review Your Order" at bounding box center [841, 447] width 145 height 22
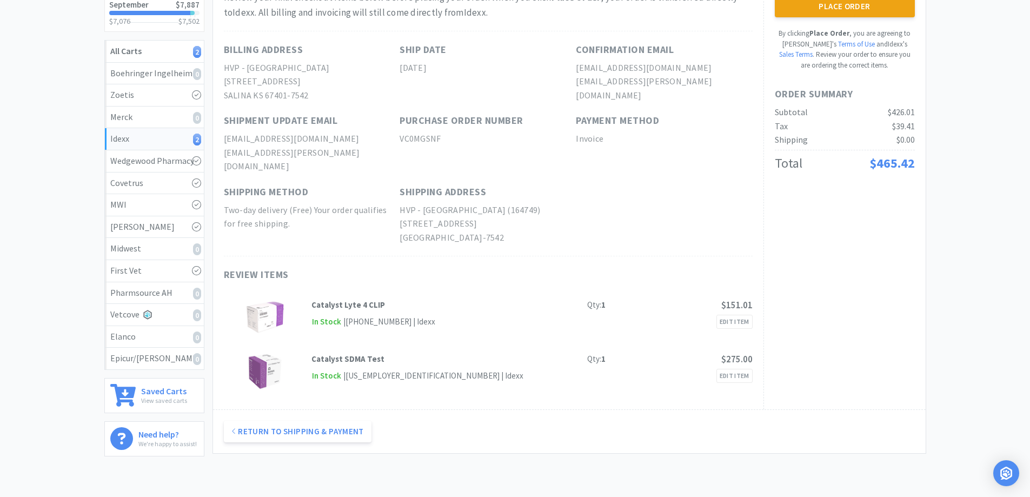
scroll to position [0, 0]
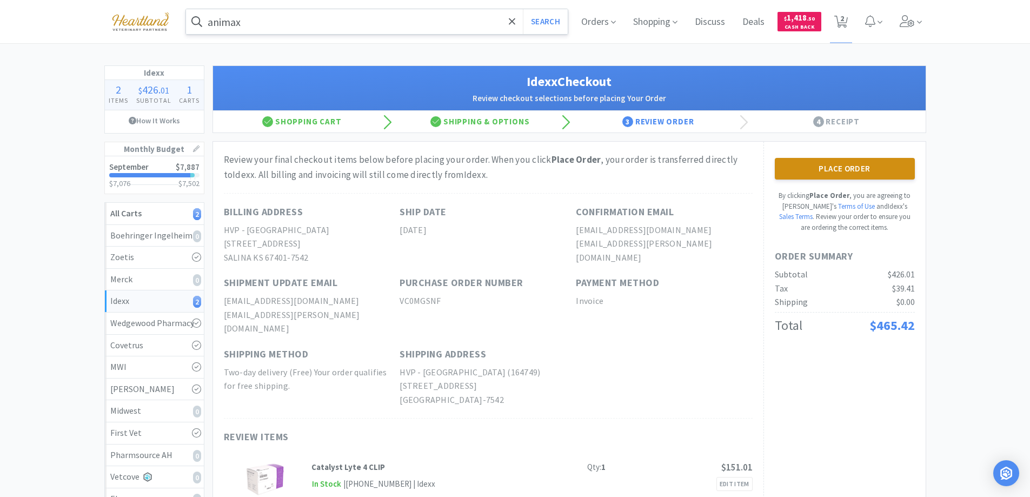
click at [852, 169] on button "Place Order" at bounding box center [844, 169] width 140 height 22
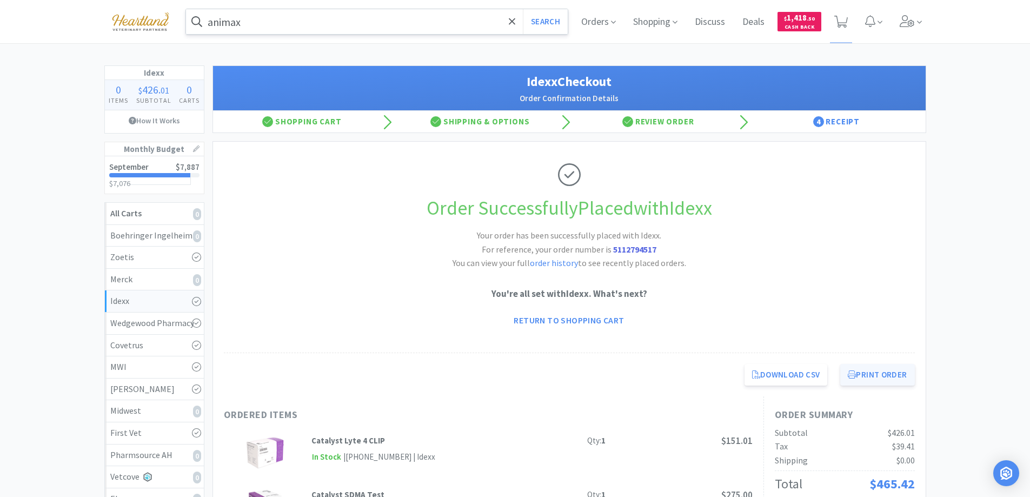
click at [891, 374] on button "Print Order" at bounding box center [877, 375] width 74 height 22
click at [559, 324] on link "Return to Shopping Cart" at bounding box center [568, 320] width 125 height 22
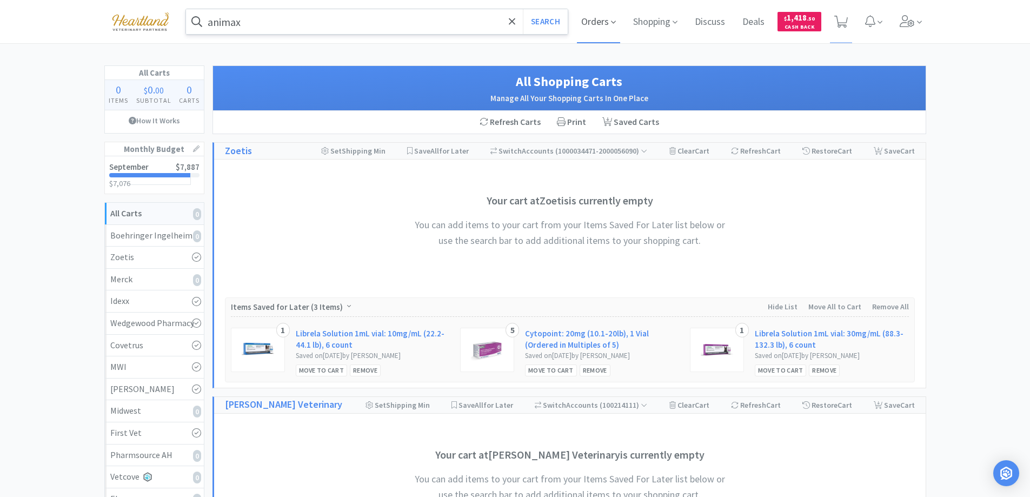
click at [611, 21] on icon at bounding box center [613, 22] width 5 height 3
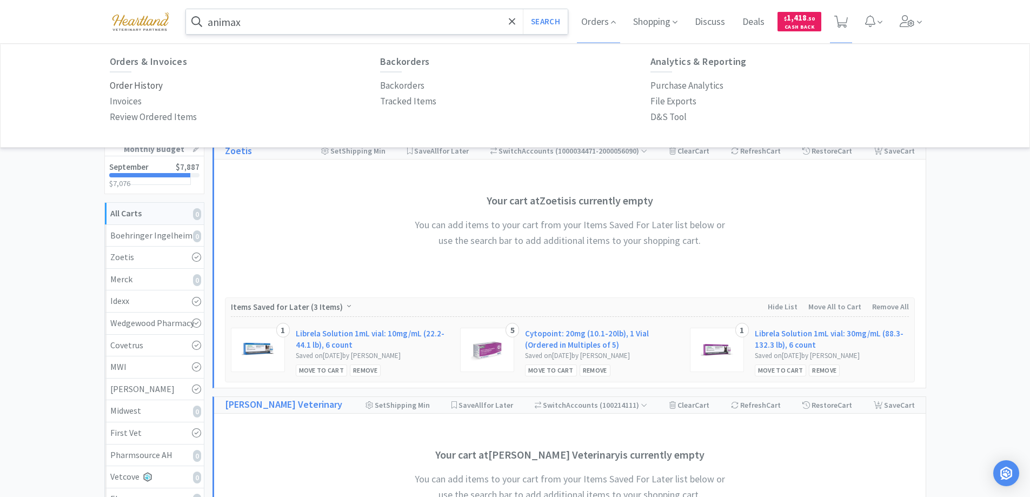
click at [136, 84] on p "Order History" at bounding box center [136, 85] width 53 height 15
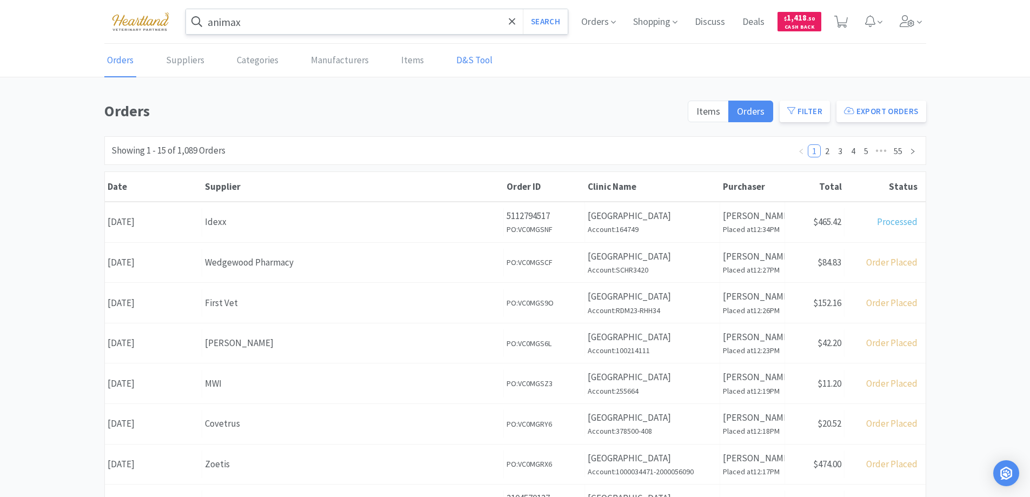
click at [469, 63] on link "D&S Tool" at bounding box center [474, 60] width 42 height 33
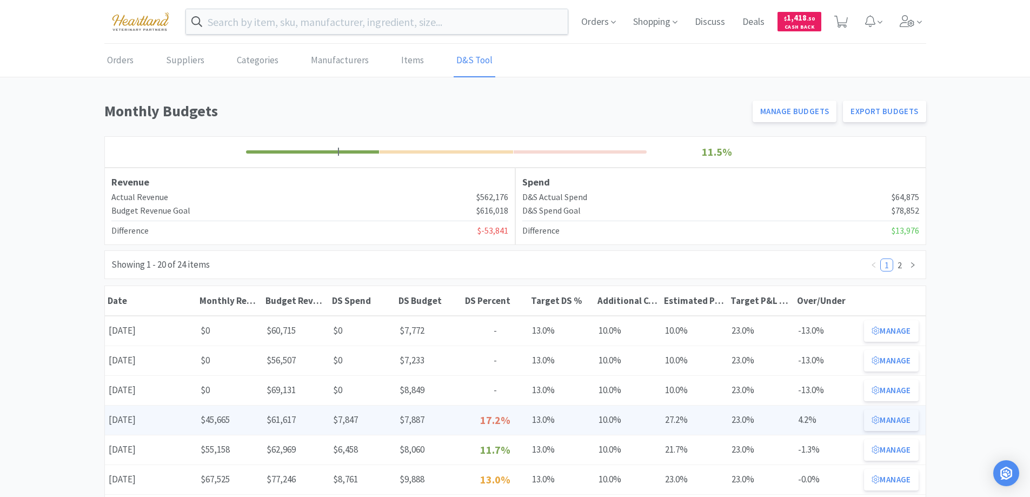
click at [886, 423] on button "Manage" at bounding box center [891, 420] width 54 height 22
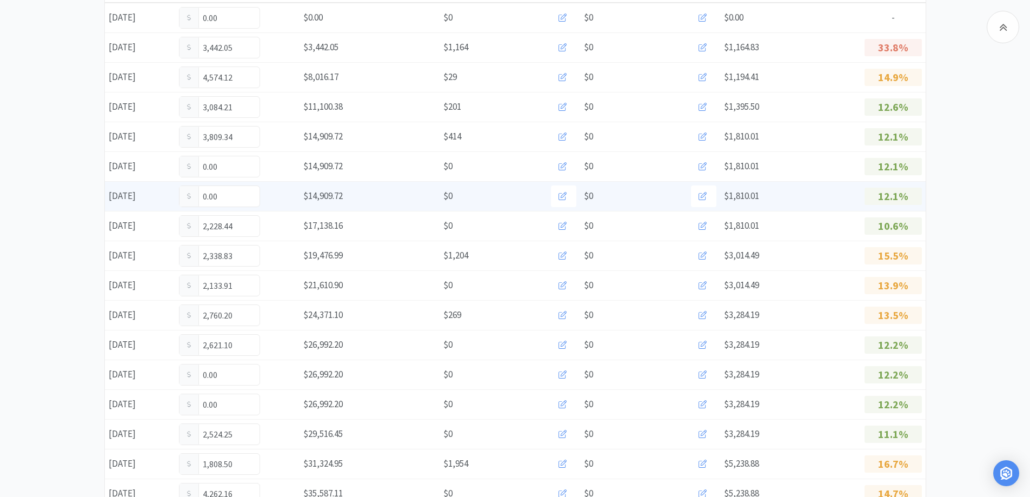
scroll to position [432, 0]
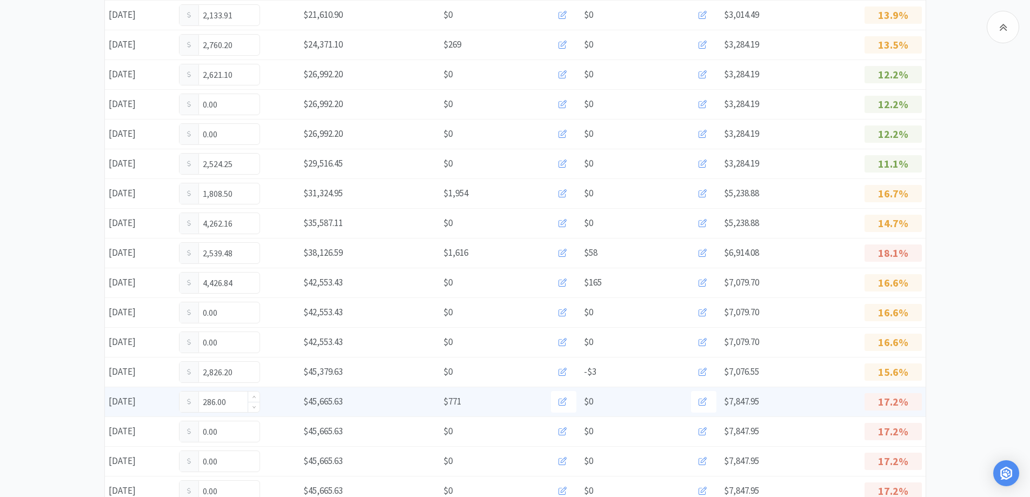
click at [237, 407] on input "286.00" at bounding box center [219, 401] width 80 height 21
type input "2"
type input "551.75"
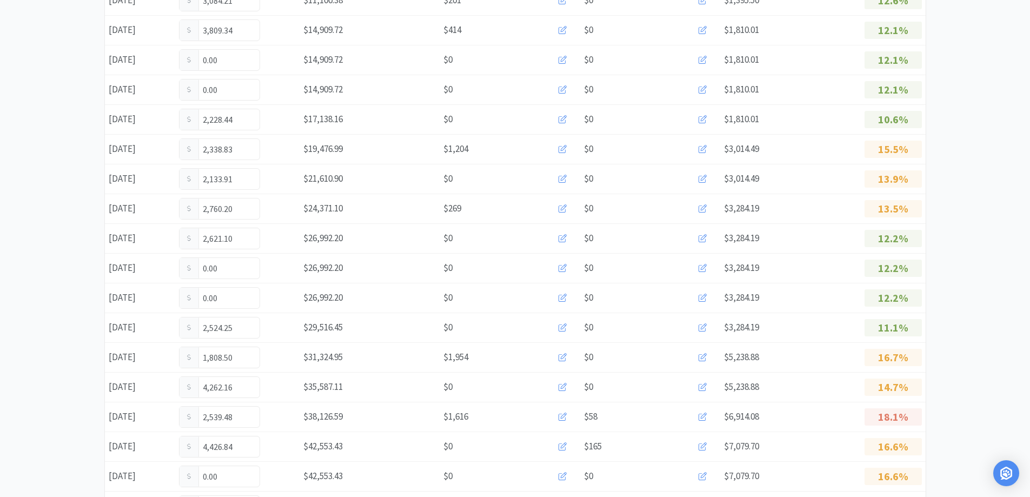
scroll to position [0, 0]
